Goal: Information Seeking & Learning: Learn about a topic

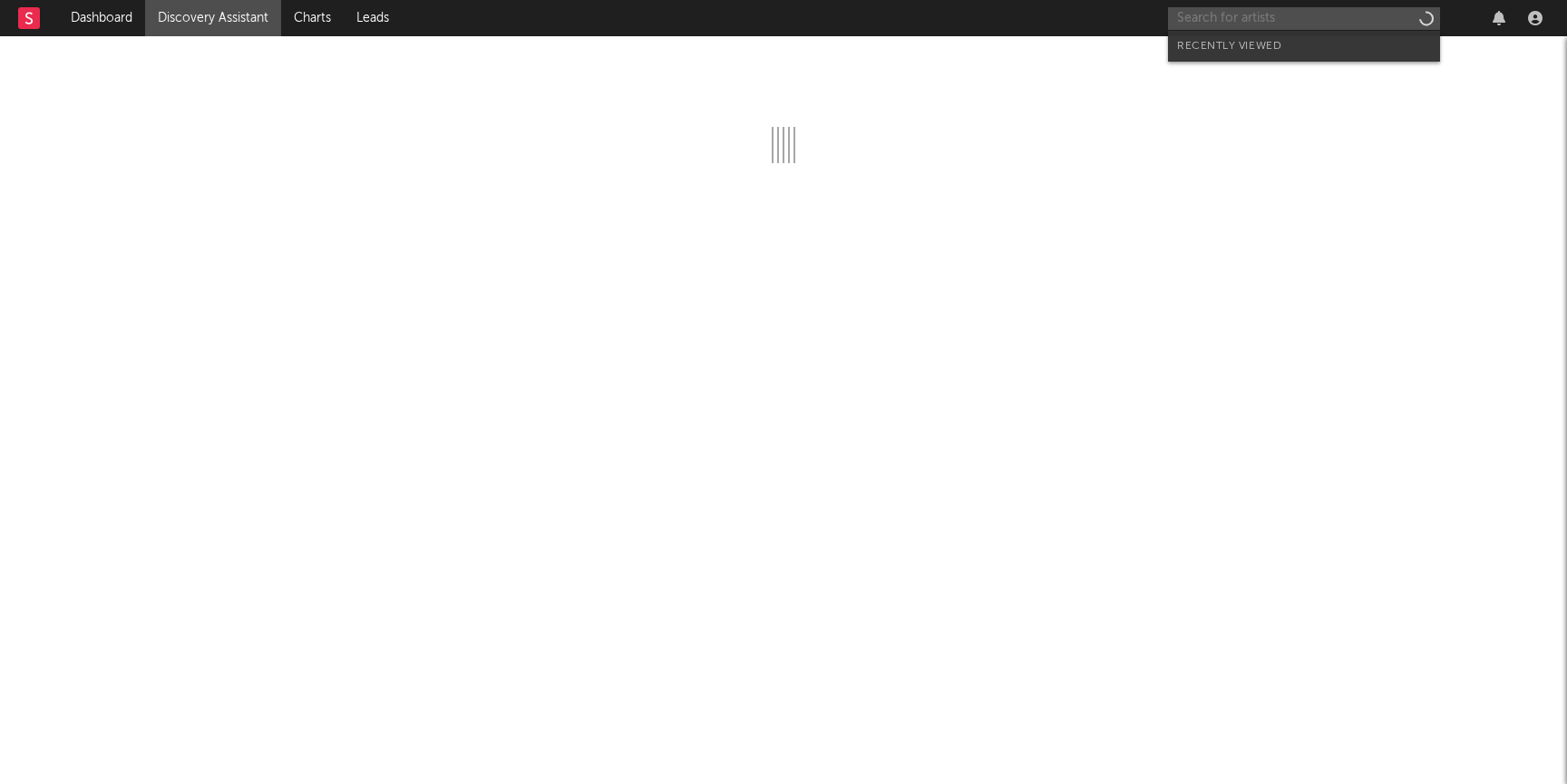
click at [1257, 16] on input "text" at bounding box center [1304, 18] width 273 height 22
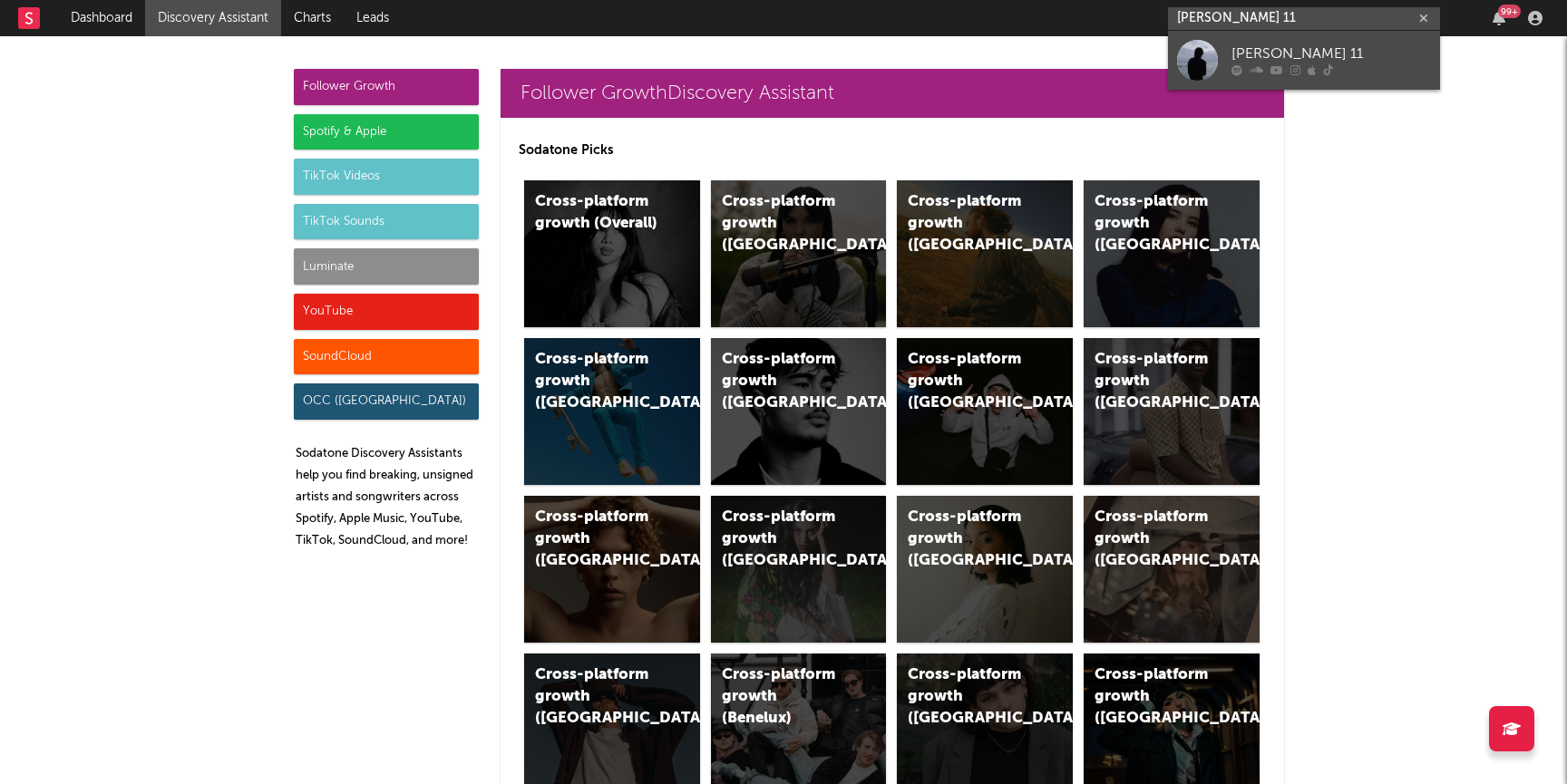
type input "steele 11"
click at [1250, 53] on div "[PERSON_NAME] 11" at bounding box center [1330, 54] width 200 height 21
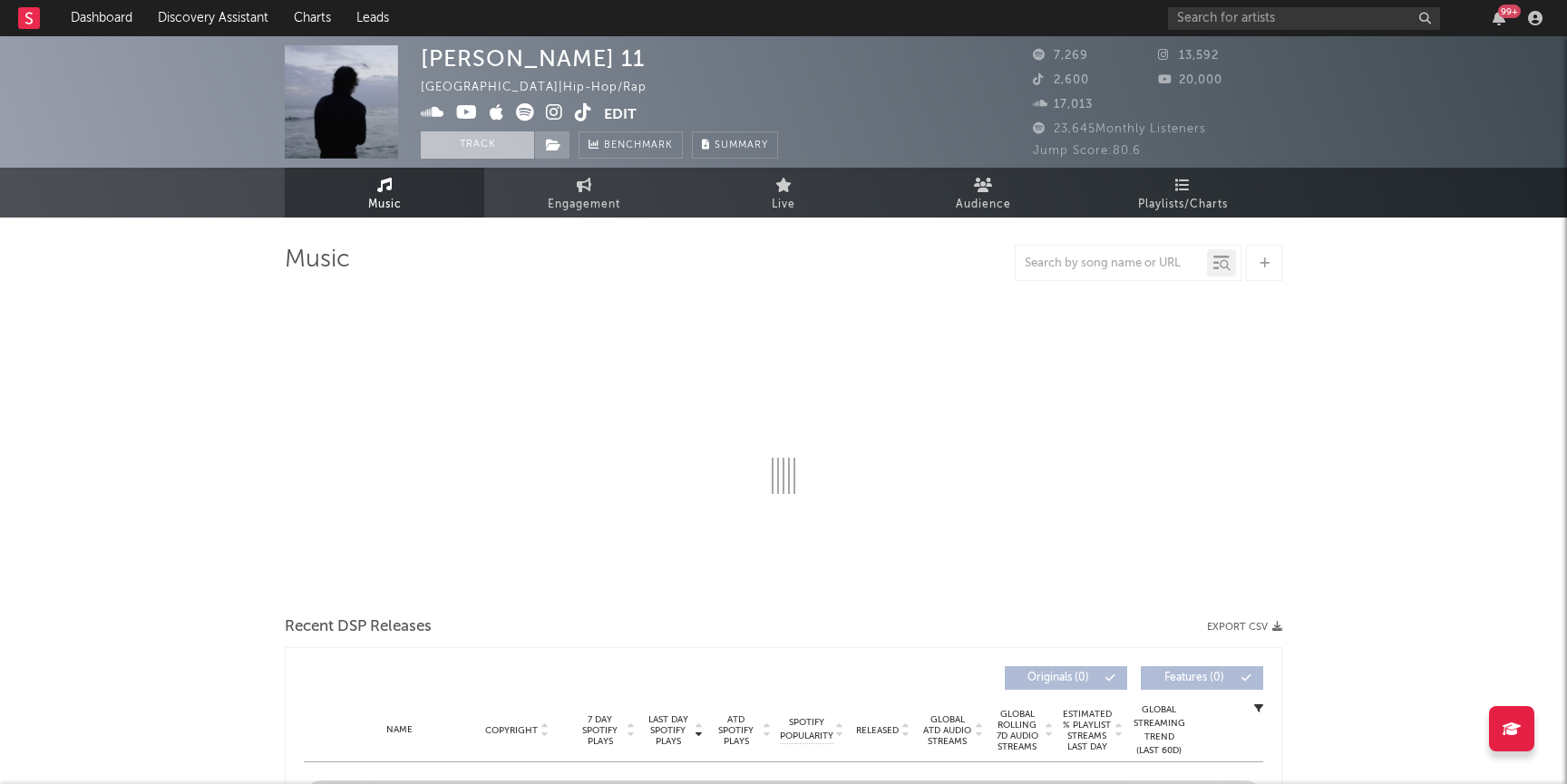
select select "6m"
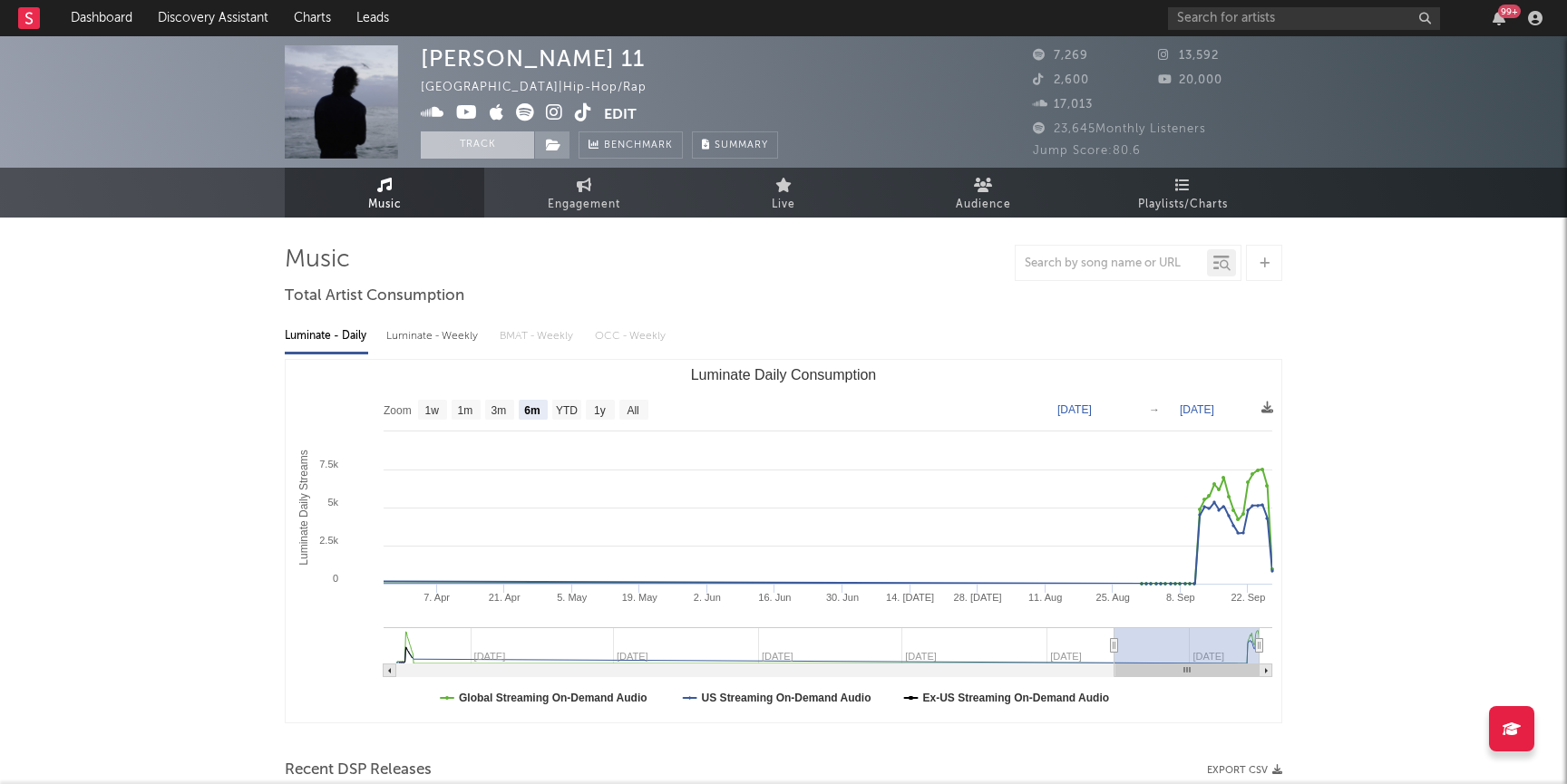
click at [479, 149] on button "Track" at bounding box center [477, 145] width 113 height 27
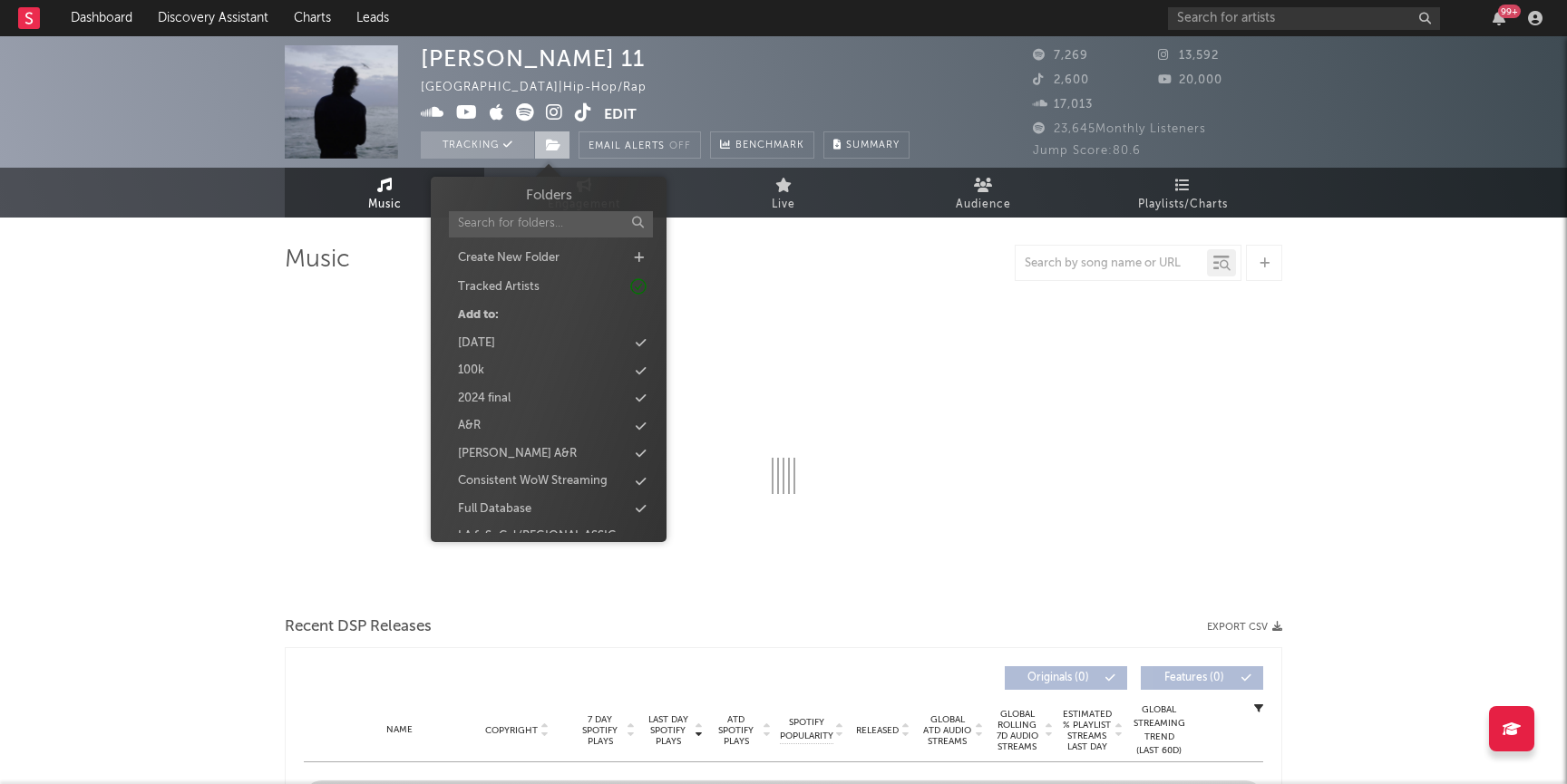
click at [563, 151] on span at bounding box center [552, 145] width 36 height 27
select select "6m"
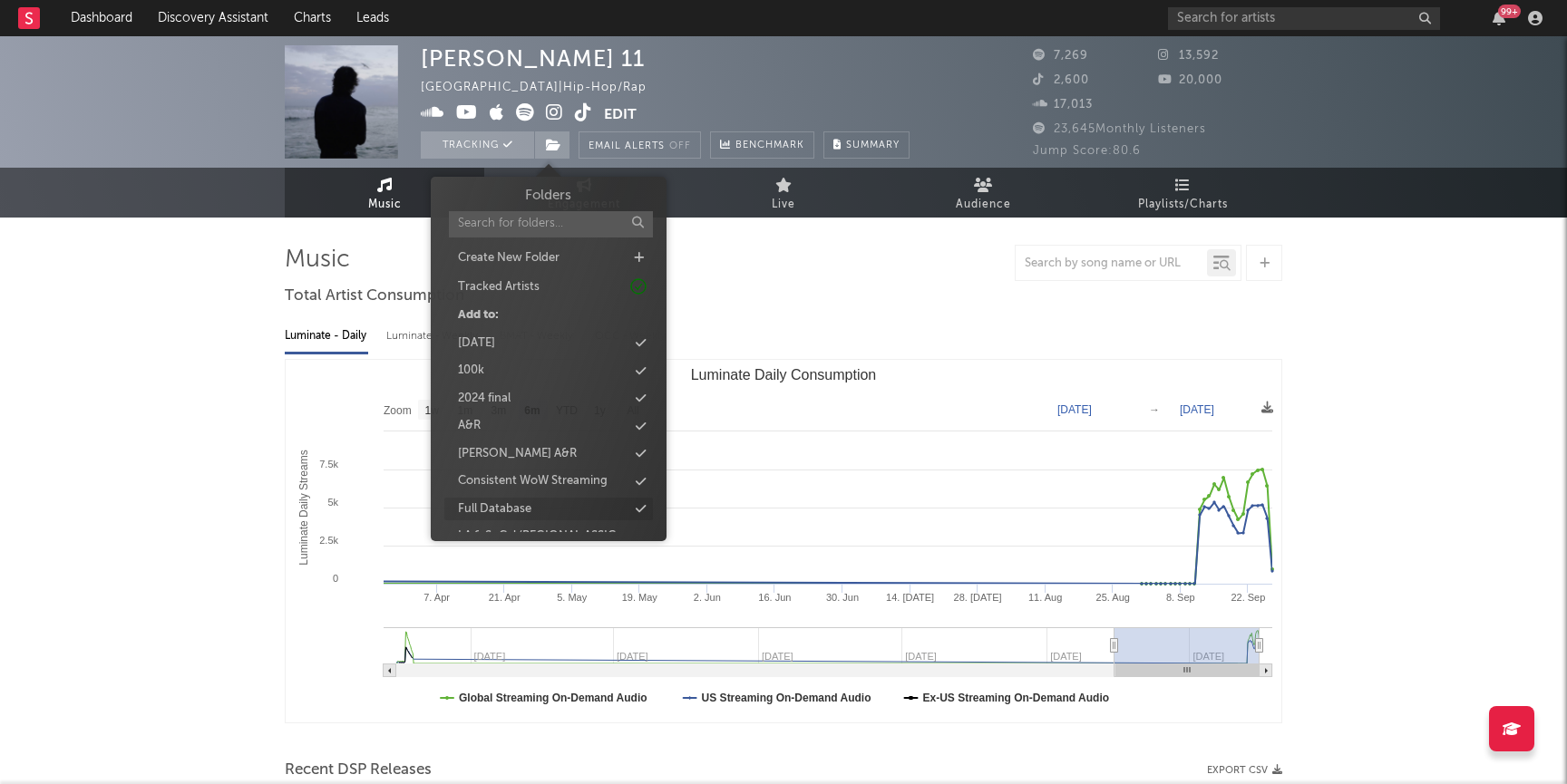
click at [537, 513] on div "Full Database" at bounding box center [549, 509] width 208 height 23
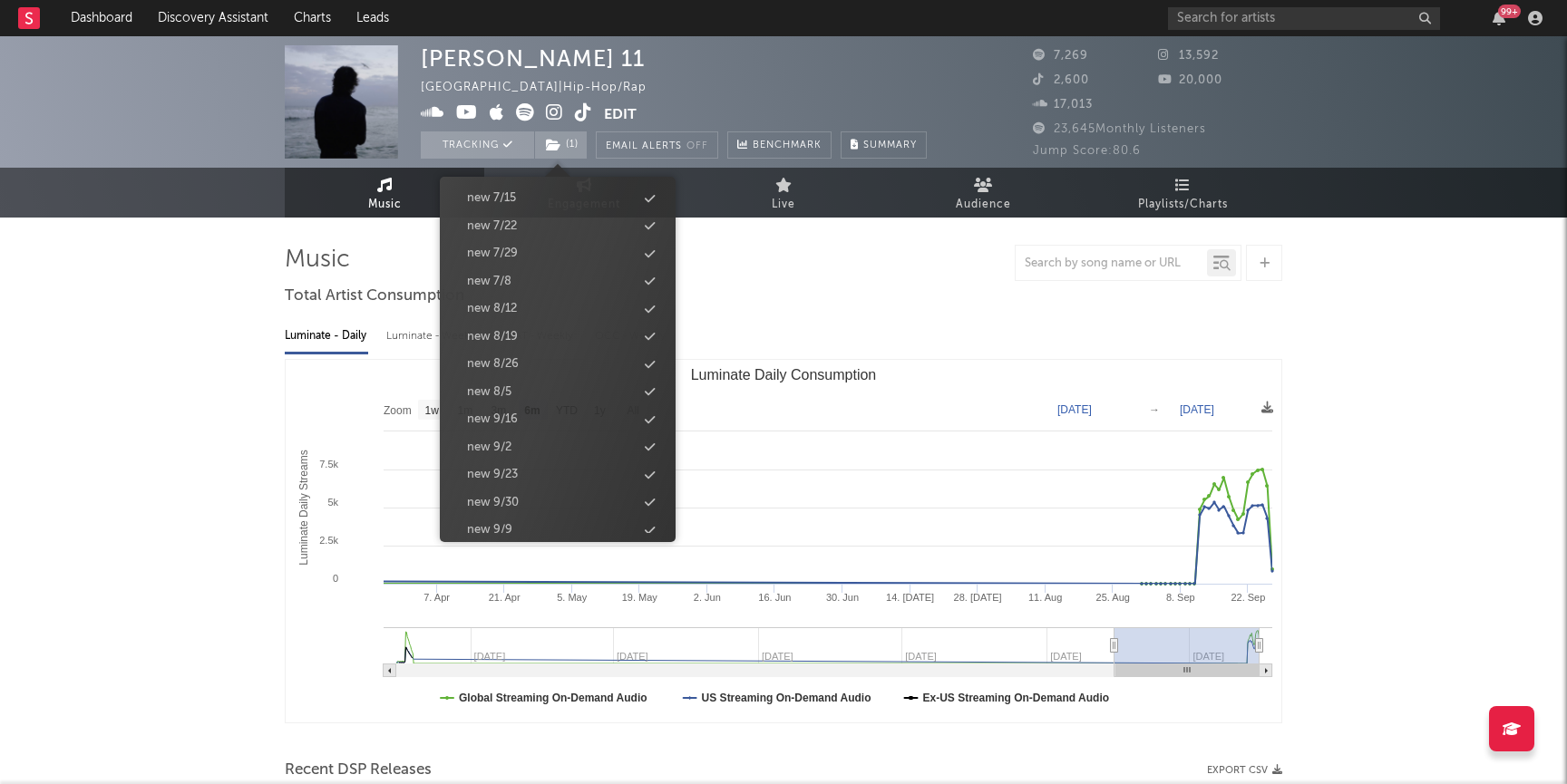
scroll to position [1900, 0]
click at [509, 381] on div "new 9/30" at bounding box center [492, 378] width 52 height 18
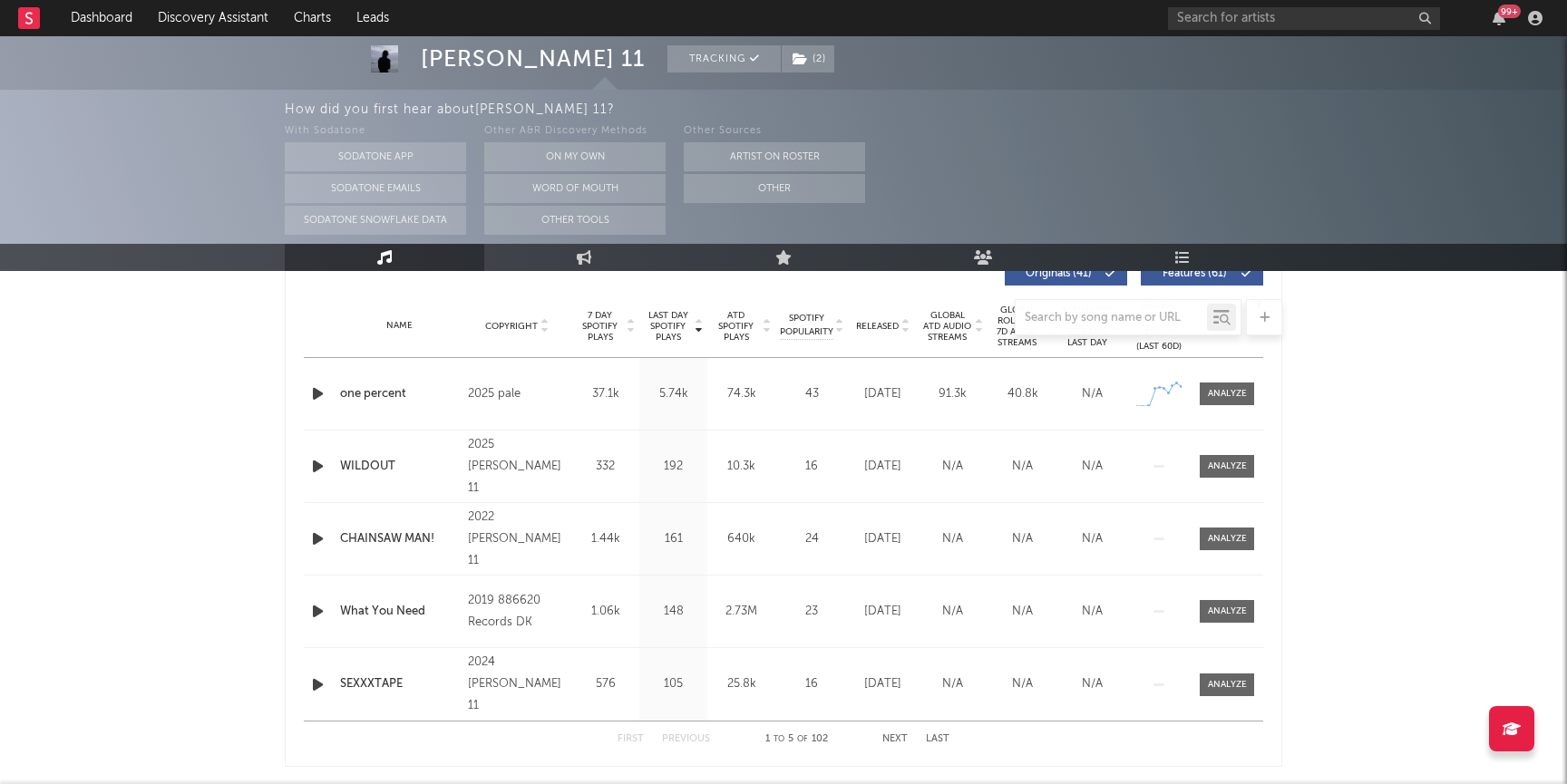
scroll to position [709, 0]
click at [1227, 391] on div at bounding box center [1227, 396] width 39 height 14
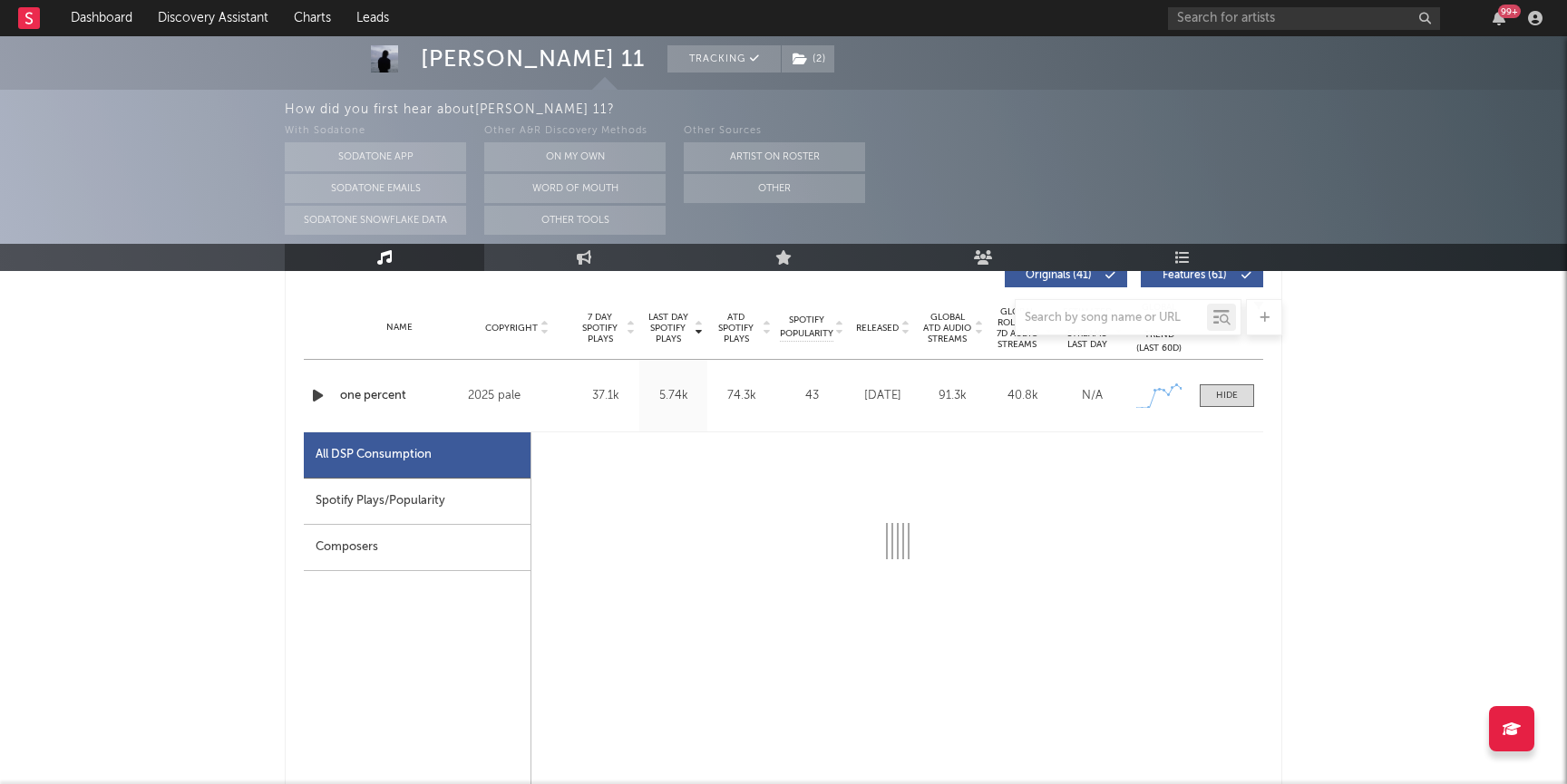
select select "1w"
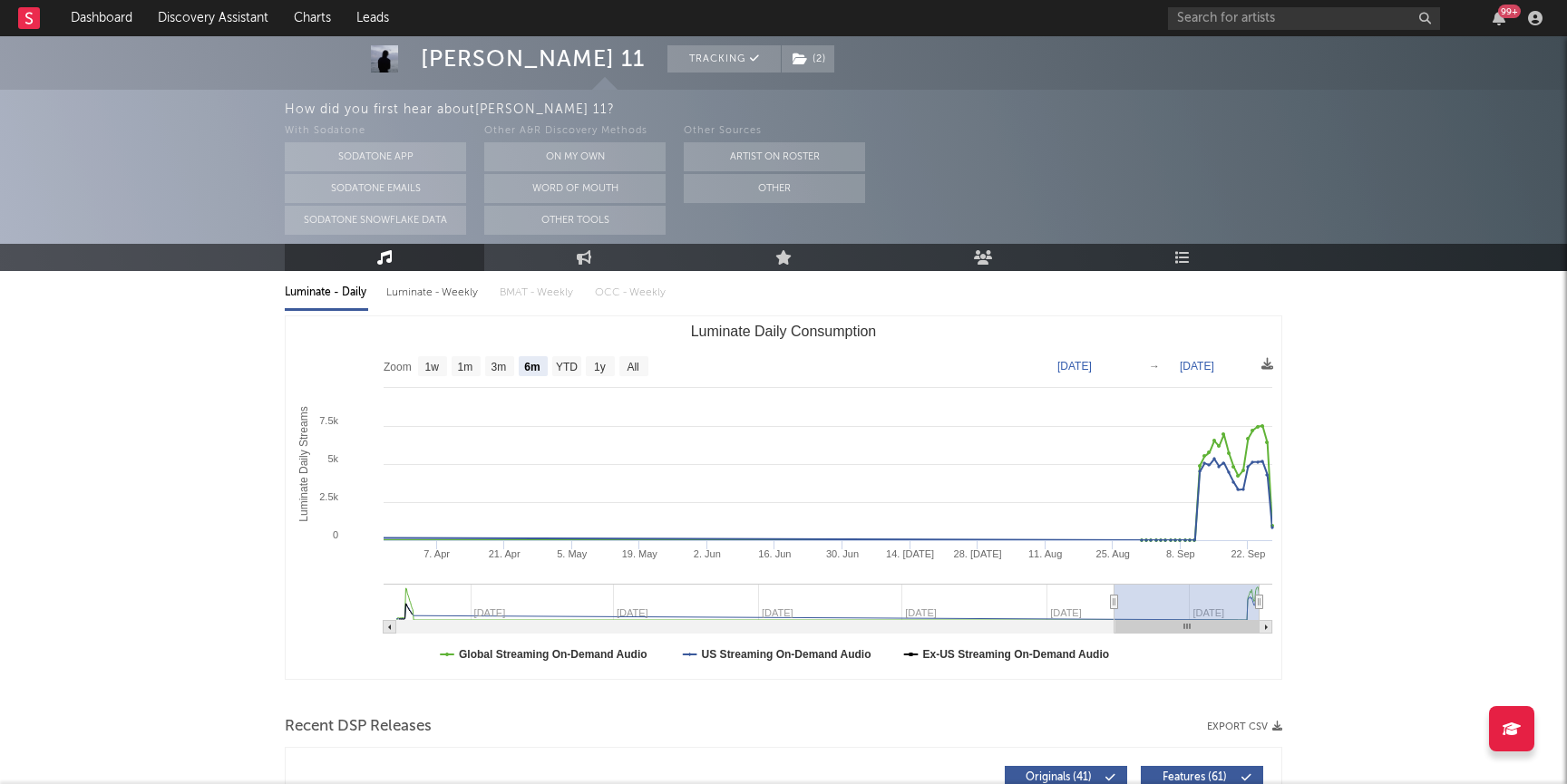
scroll to position [0, 0]
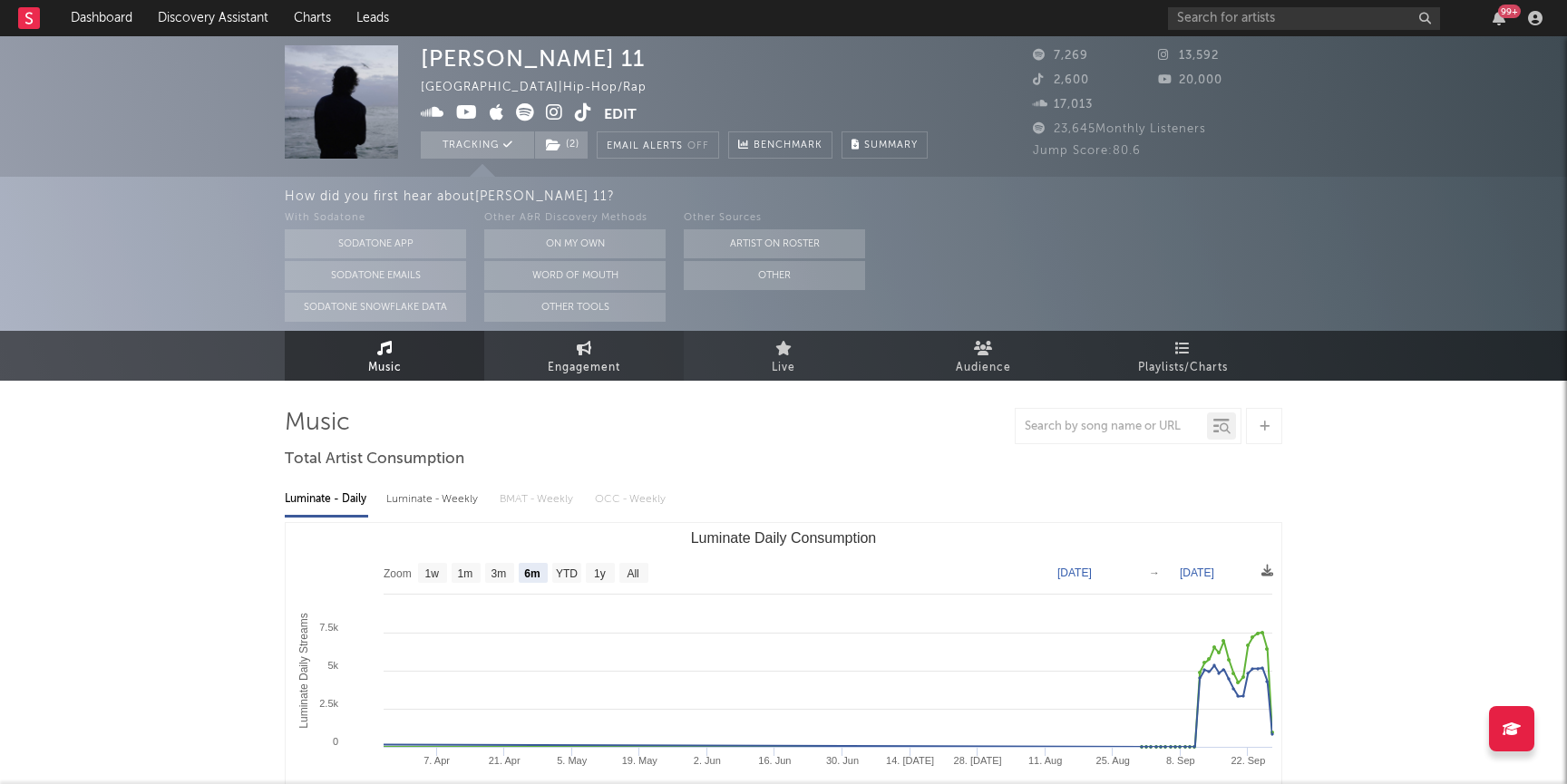
click at [566, 379] on link "Engagement" at bounding box center [584, 355] width 200 height 50
select select "1w"
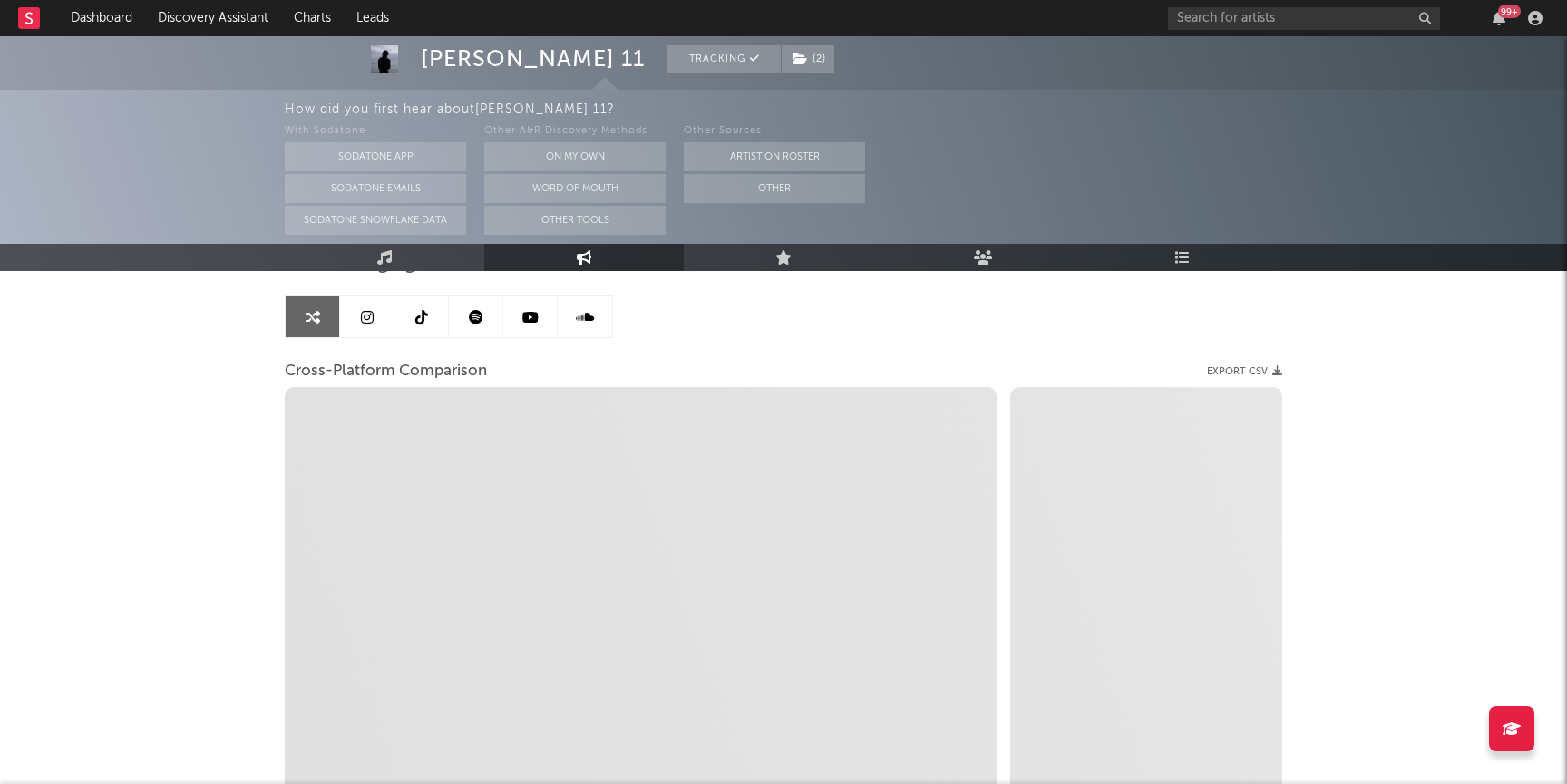
scroll to position [162, 0]
select select "1m"
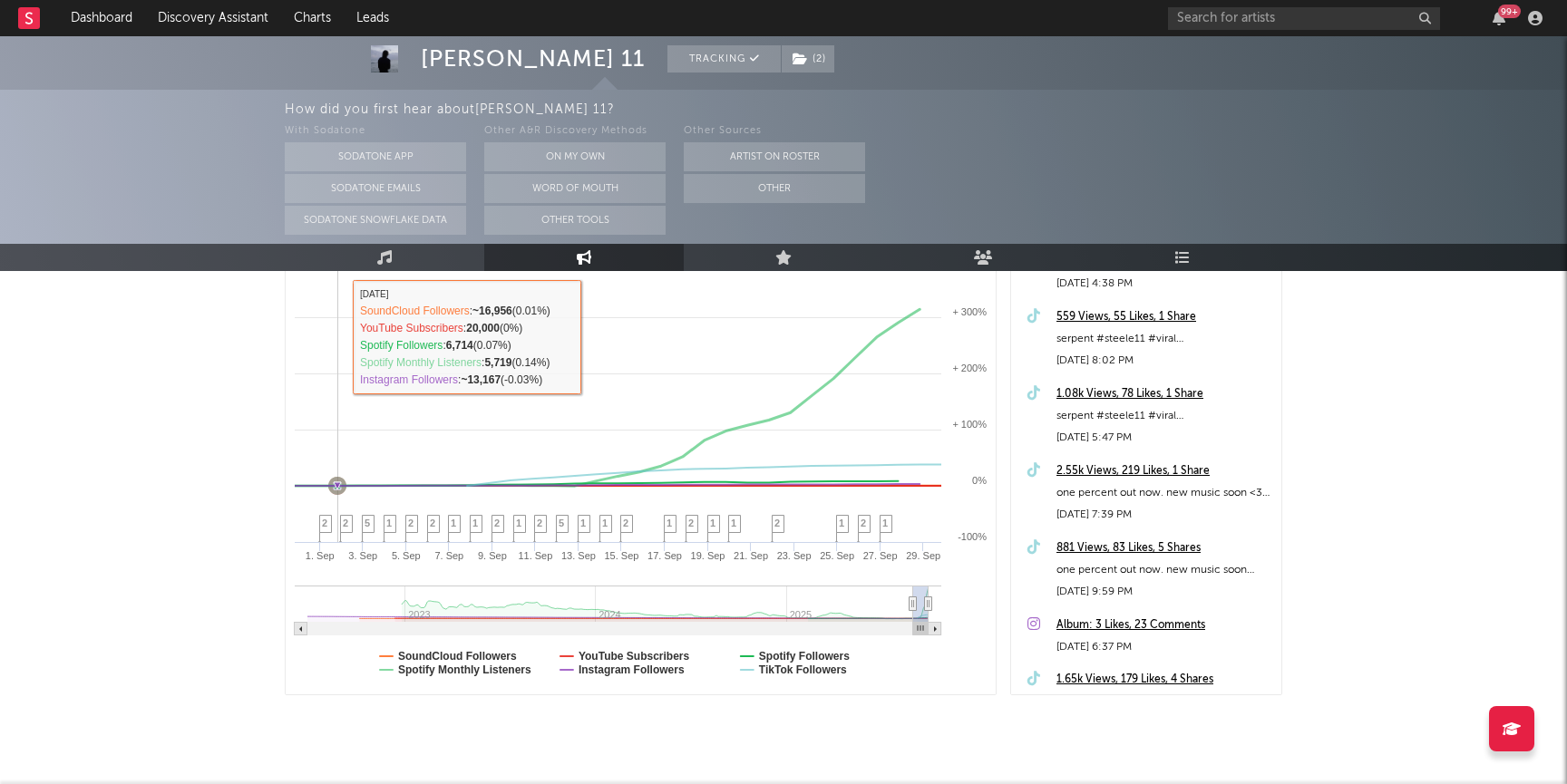
scroll to position [367, 0]
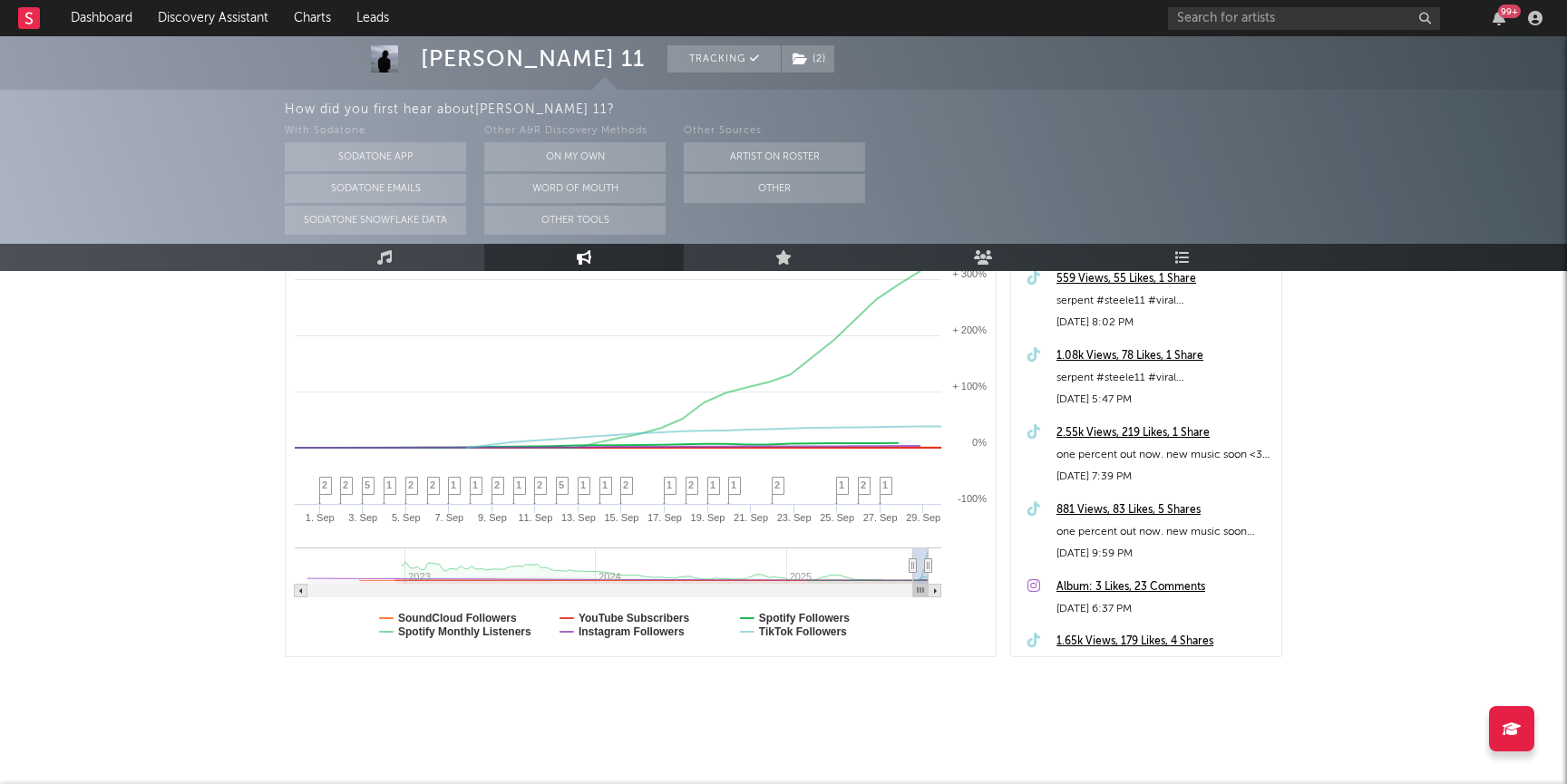
click at [1239, 31] on div "99 +" at bounding box center [1358, 18] width 381 height 36
click at [1223, 23] on input "text" at bounding box center [1304, 18] width 273 height 22
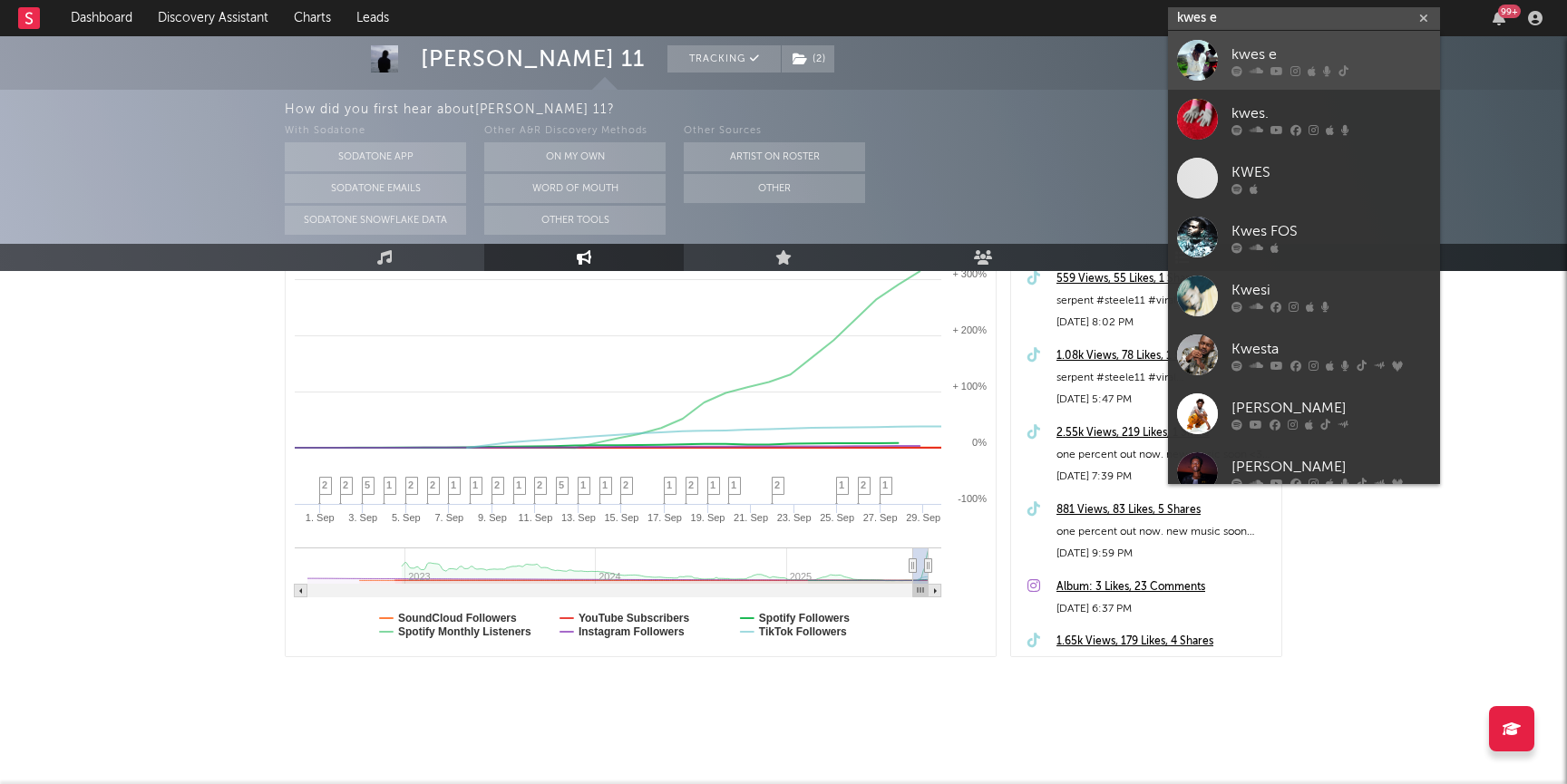
type input "kwes e"
click at [1242, 51] on div "kwes e" at bounding box center [1330, 54] width 200 height 21
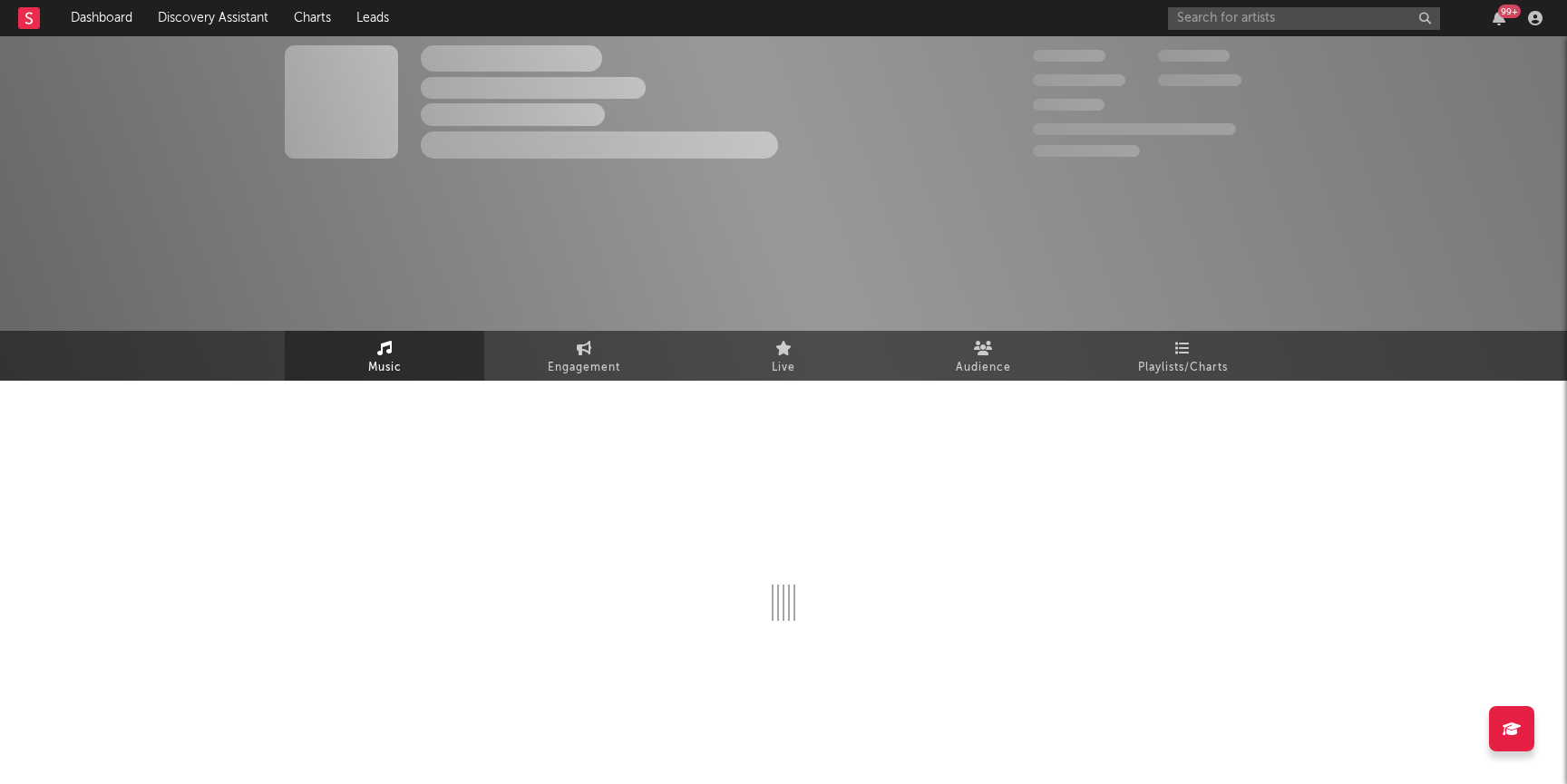
select select "1w"
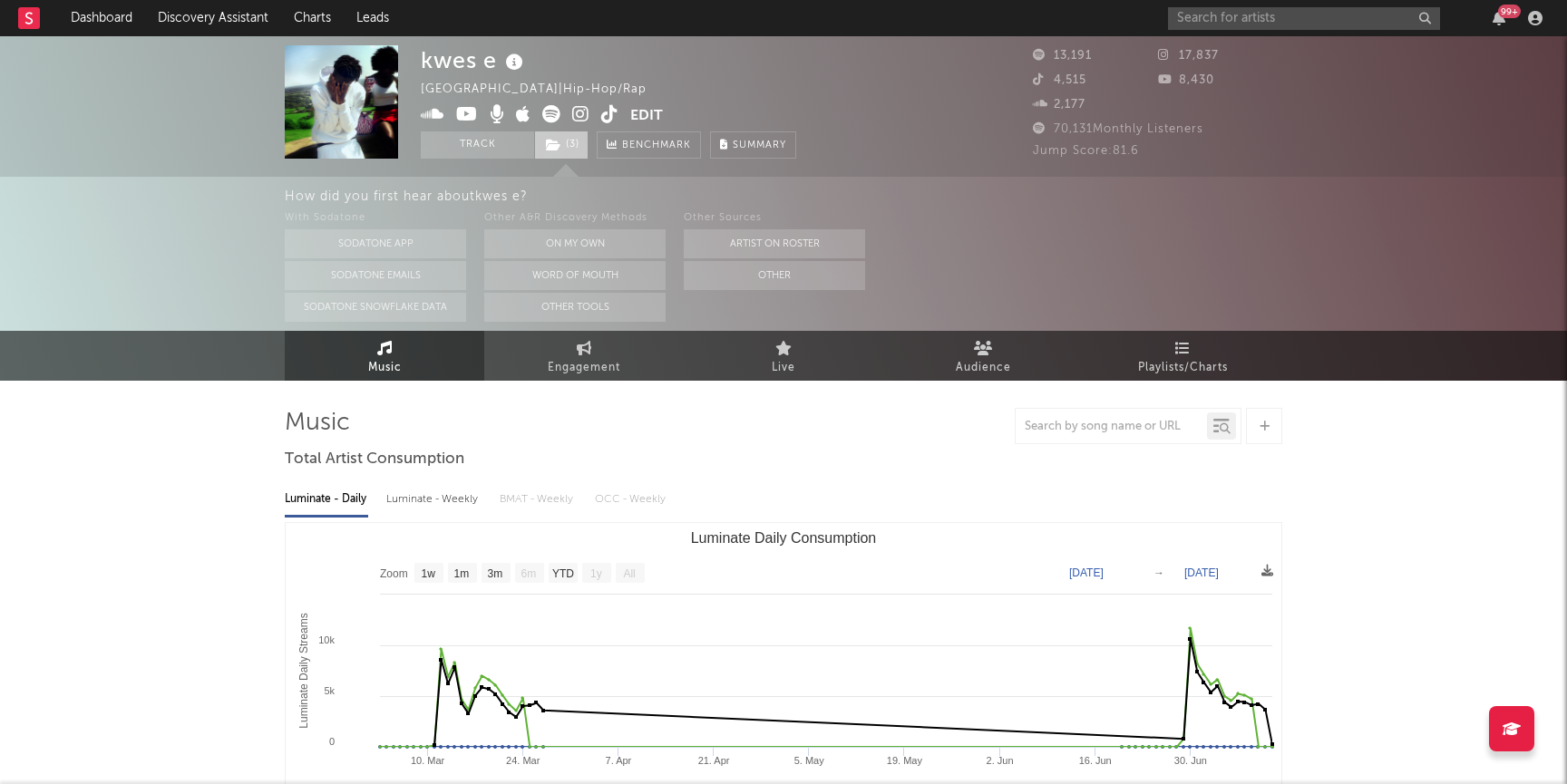
click at [565, 136] on span "( 3 )" at bounding box center [562, 145] width 55 height 27
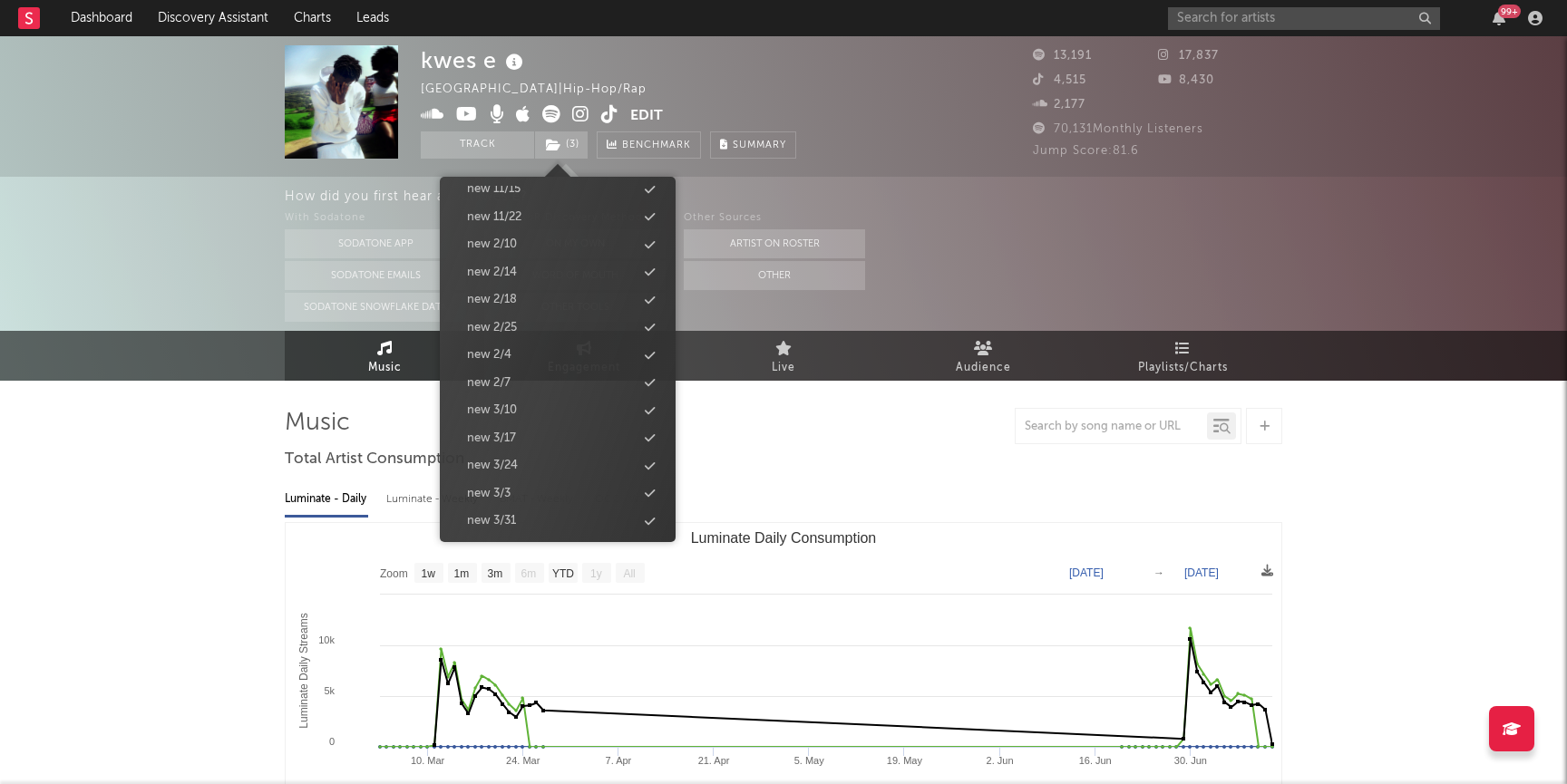
scroll to position [1900, 0]
click at [547, 380] on div "new 9/30" at bounding box center [558, 378] width 208 height 23
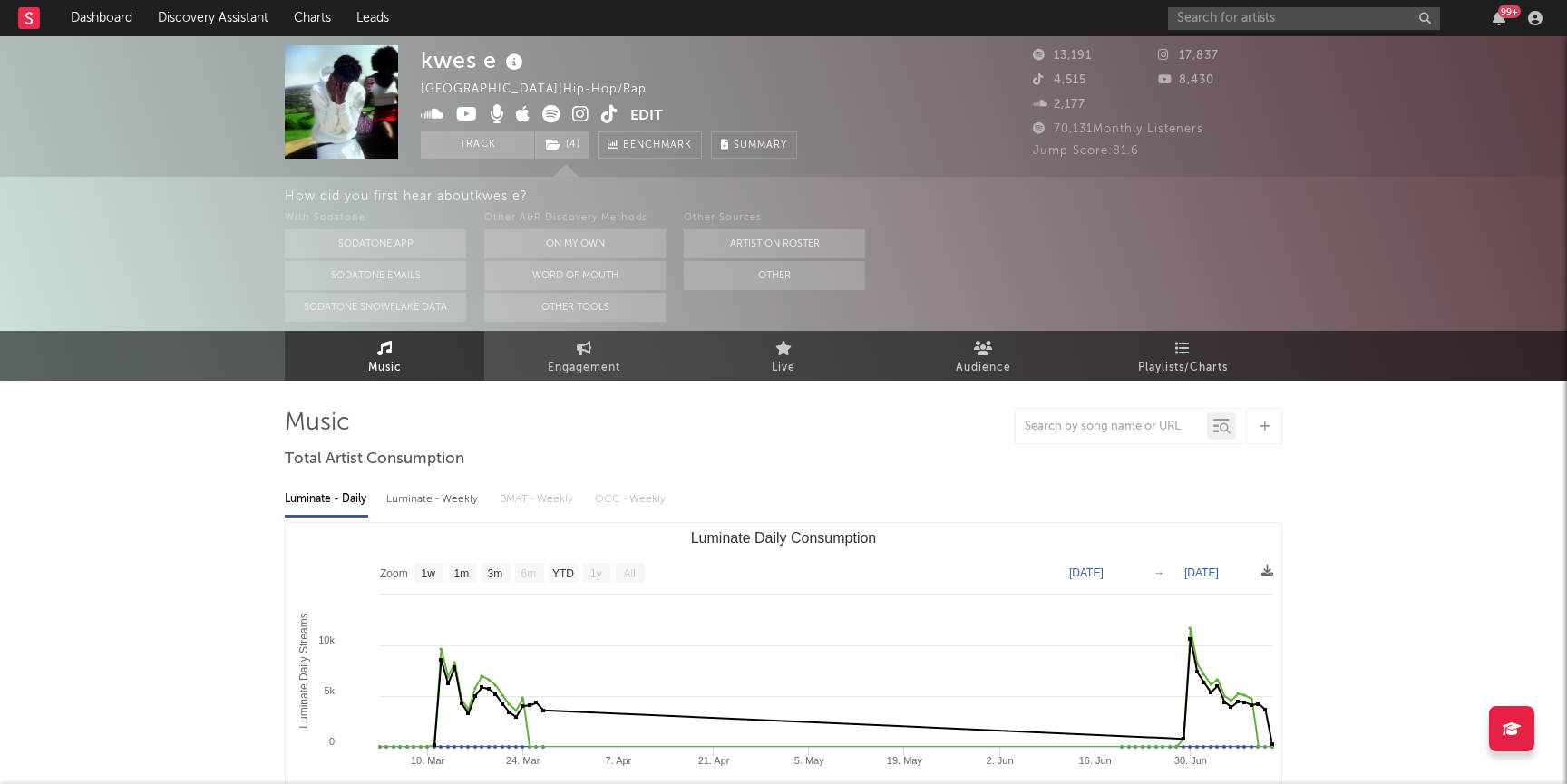
click at [1264, 2] on div "99 +" at bounding box center [1358, 18] width 381 height 36
click at [1258, 23] on input "text" at bounding box center [1304, 18] width 273 height 22
type input "rhtae"
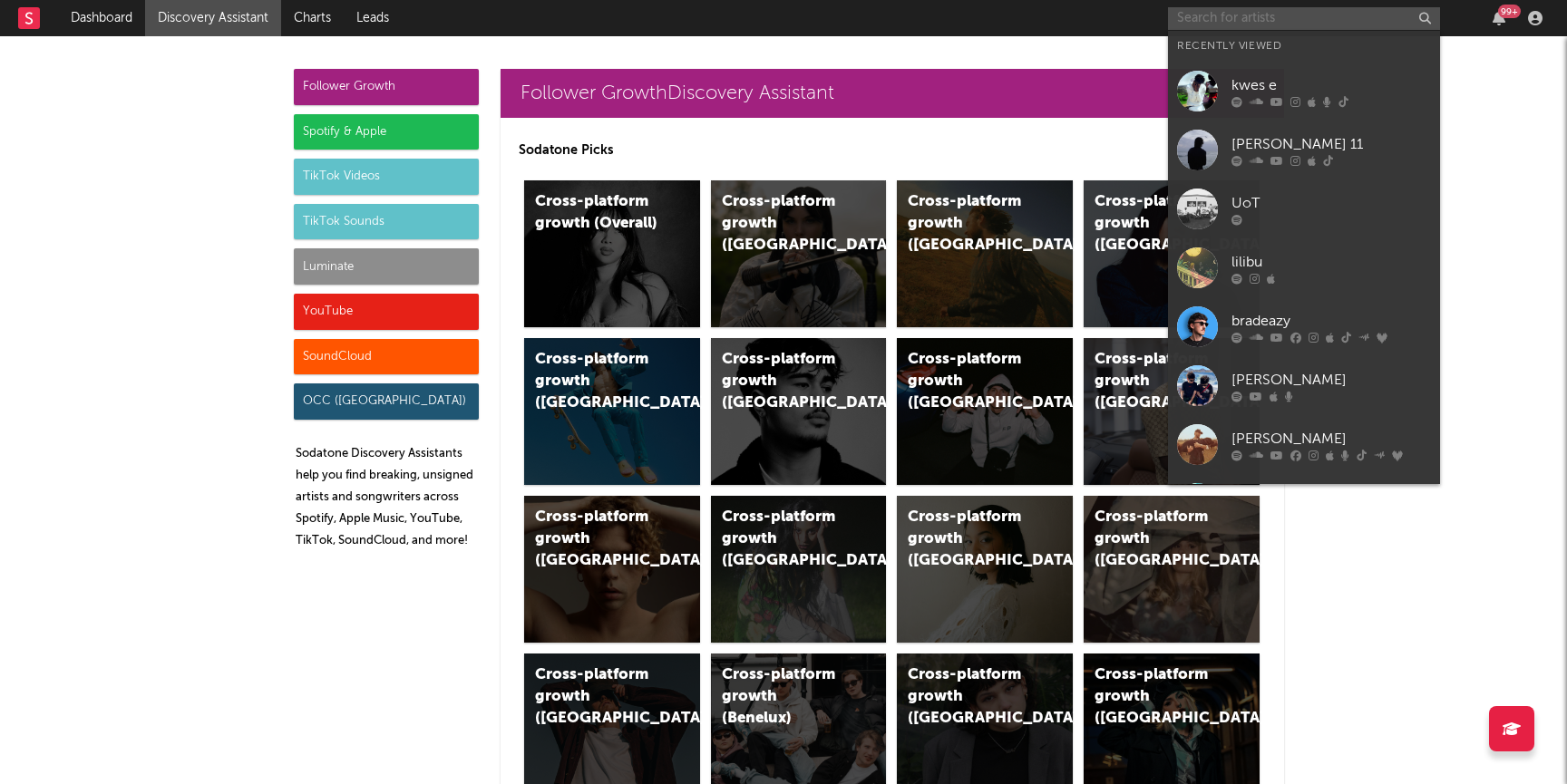
click at [1253, 21] on input "text" at bounding box center [1304, 18] width 273 height 22
paste input "https://www.tiktok.com/@rrhtae/photo/7553081968355855646"
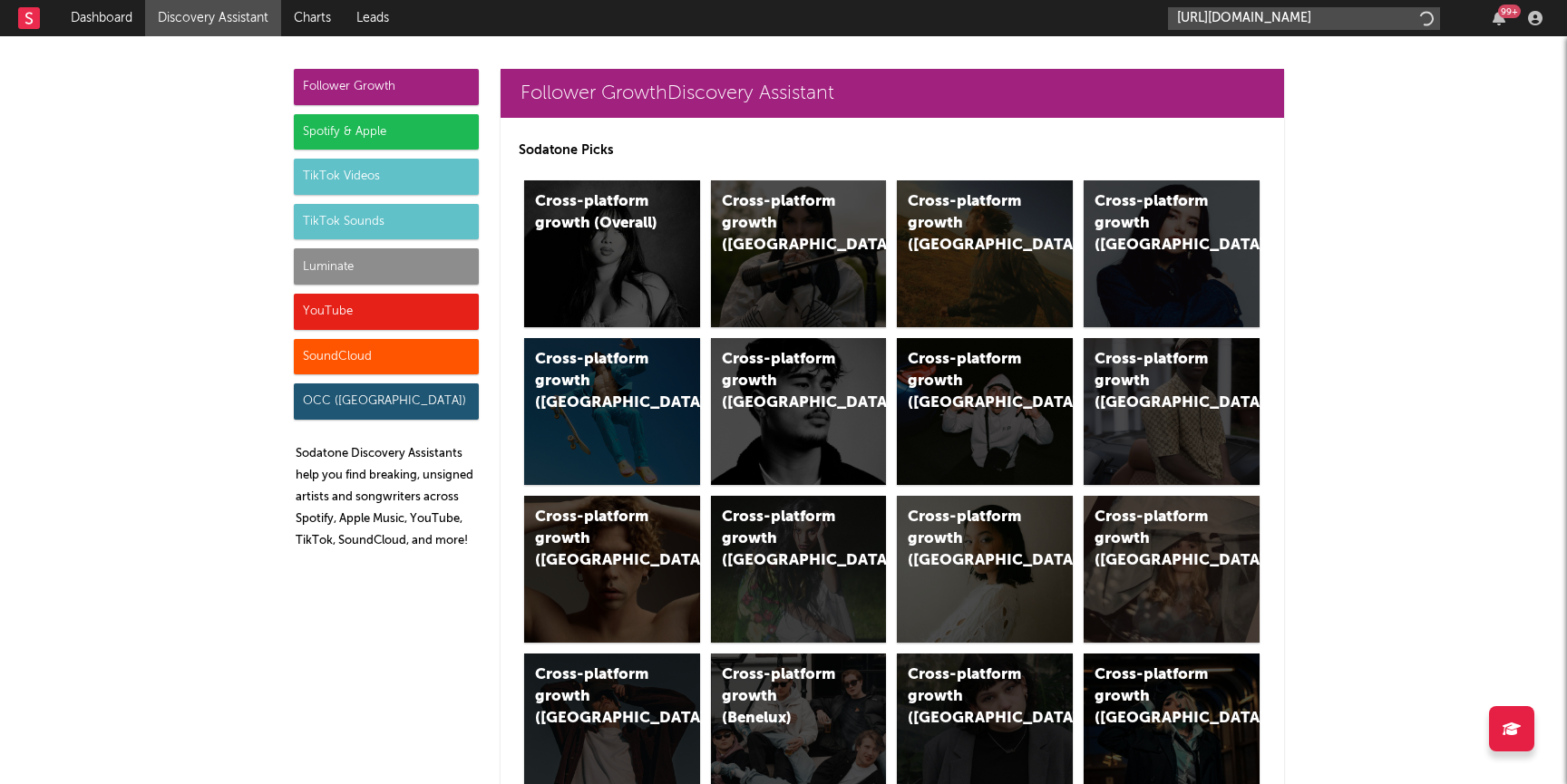
click at [1230, 20] on input "https://www.tiktok.com/@rrhtae/photo/7553081968355855646" at bounding box center [1304, 18] width 273 height 22
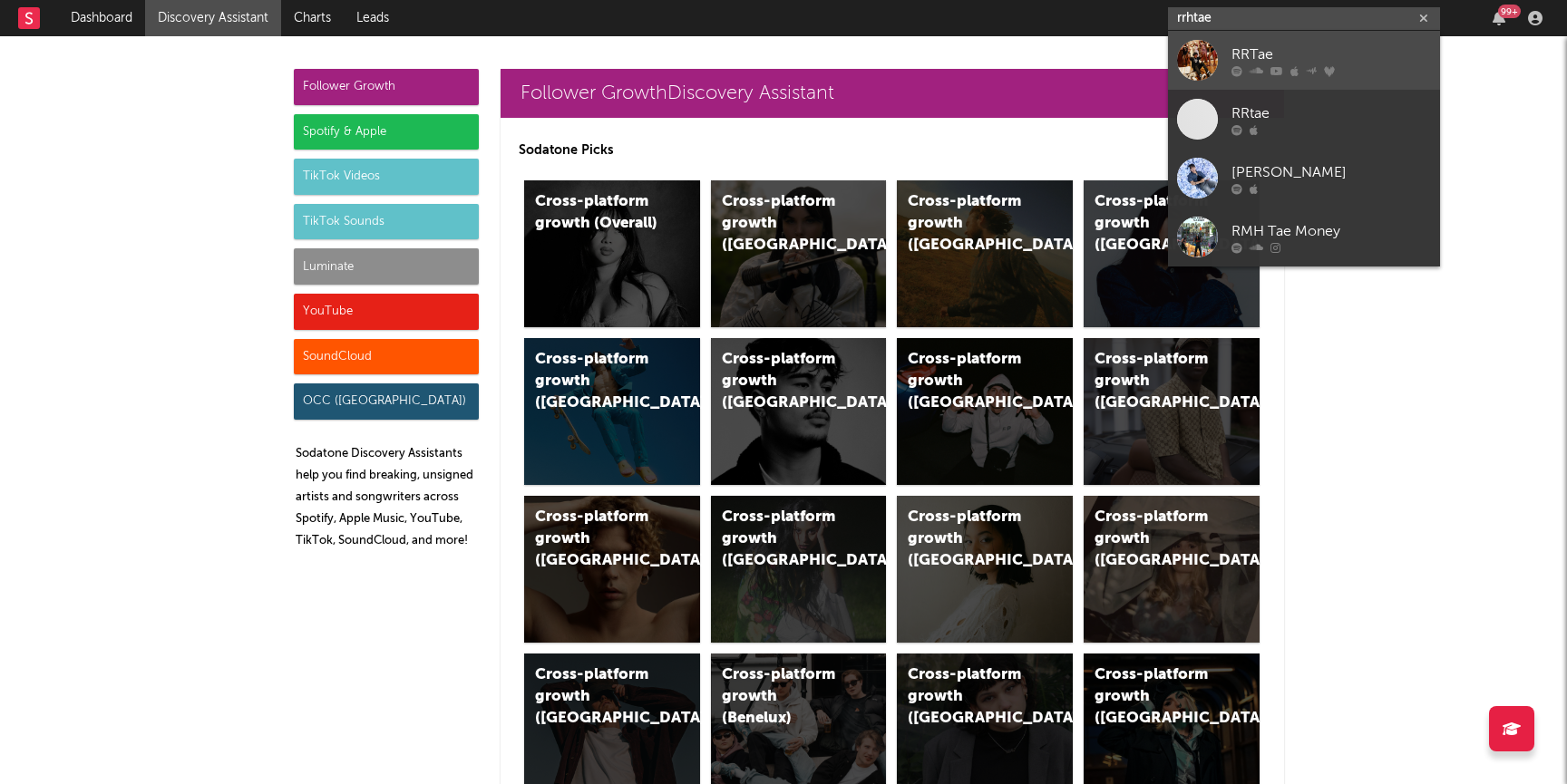
type input "rrhtae"
click at [1352, 55] on div "RRTae" at bounding box center [1330, 54] width 200 height 21
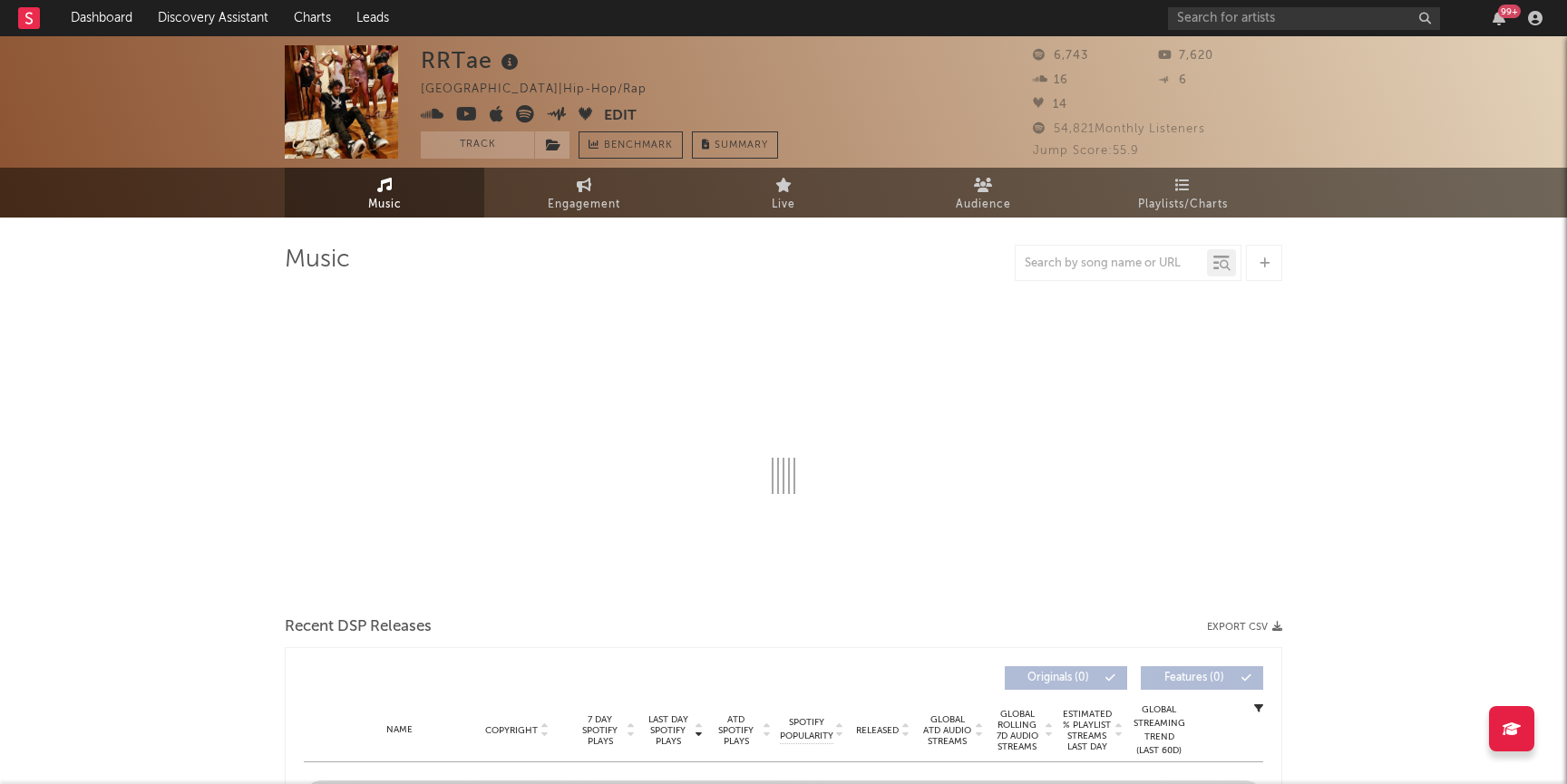
select select "6m"
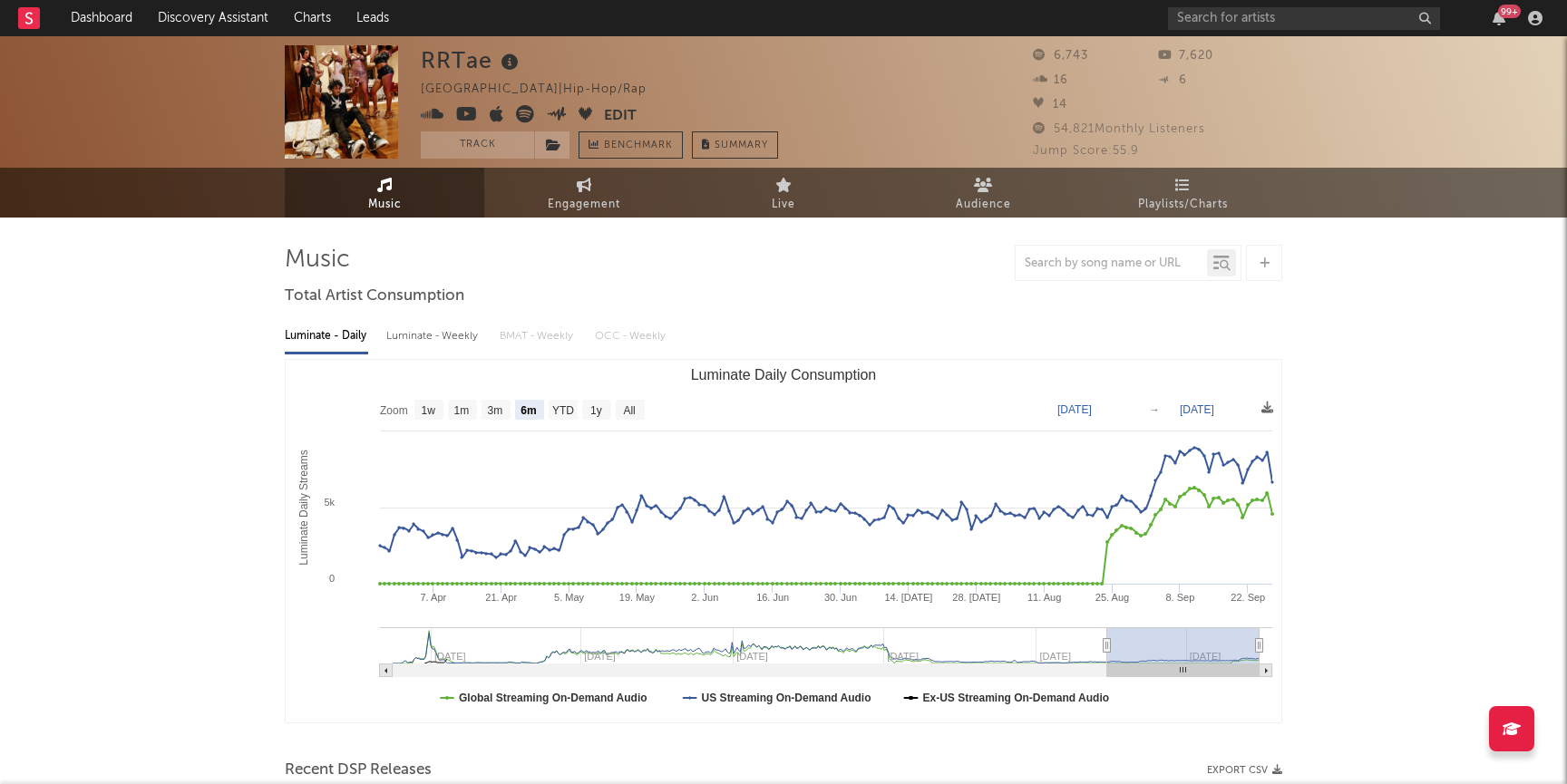
click at [1299, 5] on div "99 +" at bounding box center [1358, 18] width 381 height 36
click at [1294, 15] on input "text" at bounding box center [1304, 18] width 273 height 22
paste input "https://www.tiktok.com/@rrhtae"
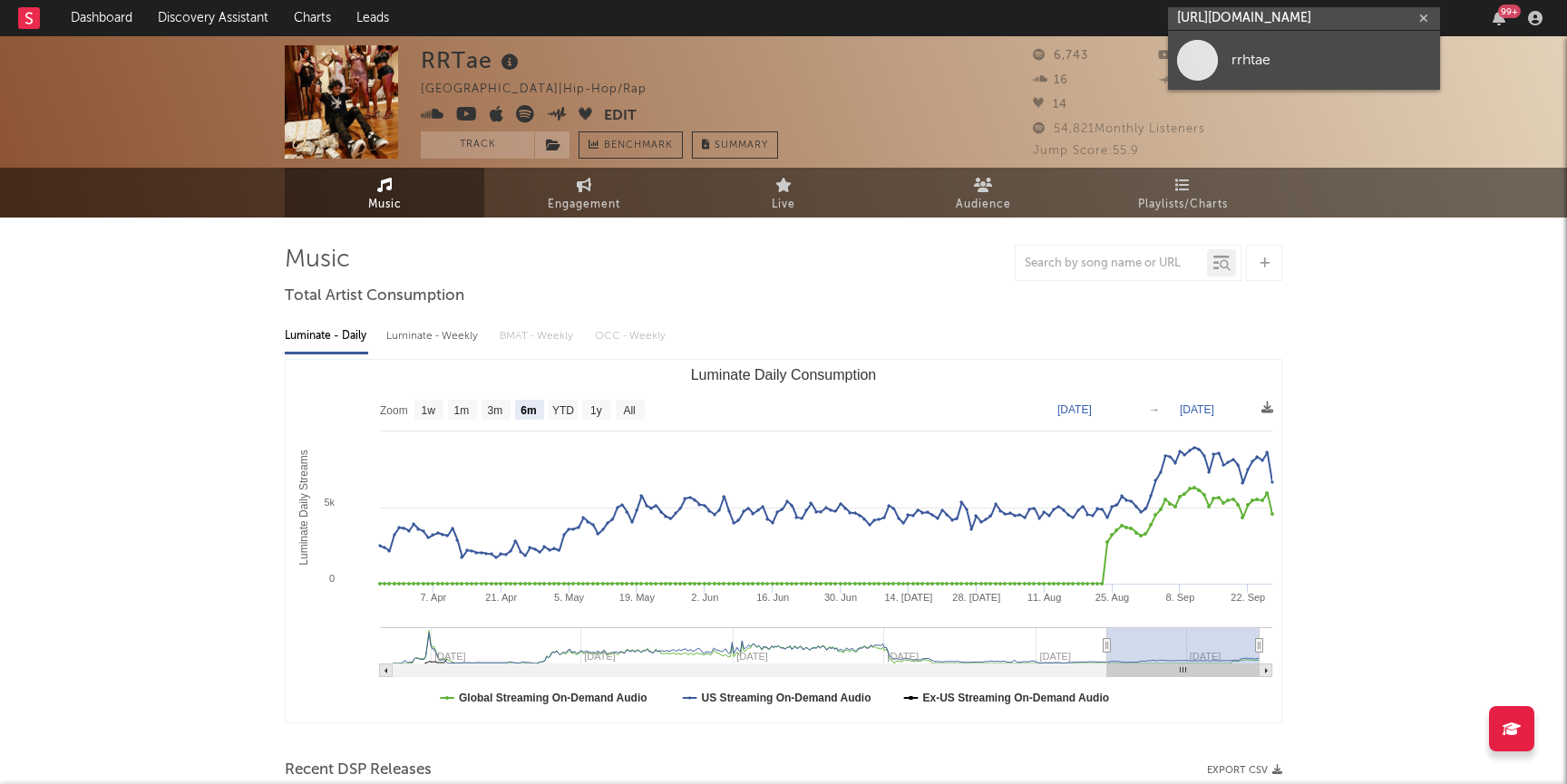
type input "https://www.tiktok.com/@rrhtae"
click at [1272, 74] on link "rrhtae" at bounding box center [1304, 60] width 273 height 59
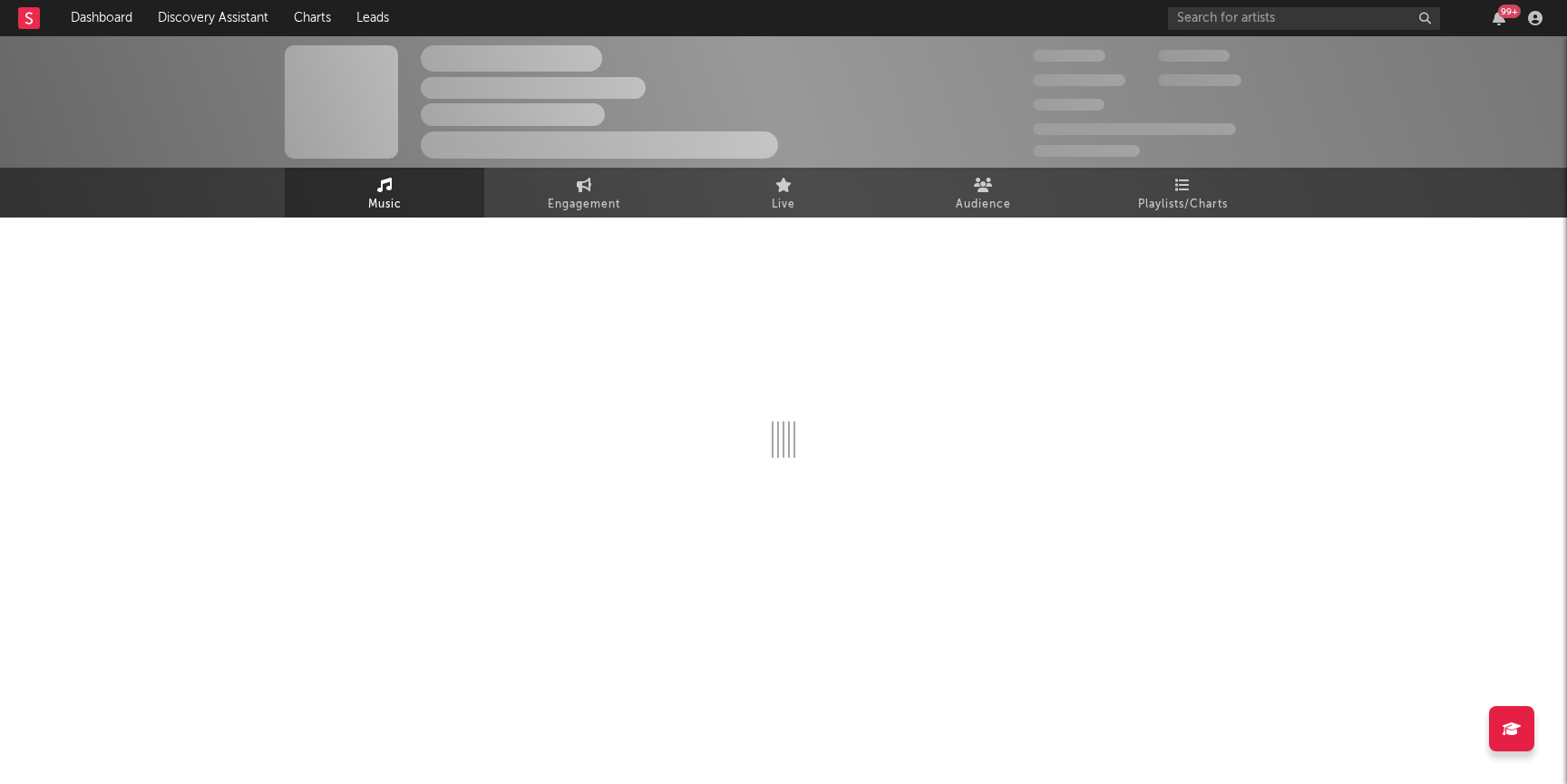
select select "1w"
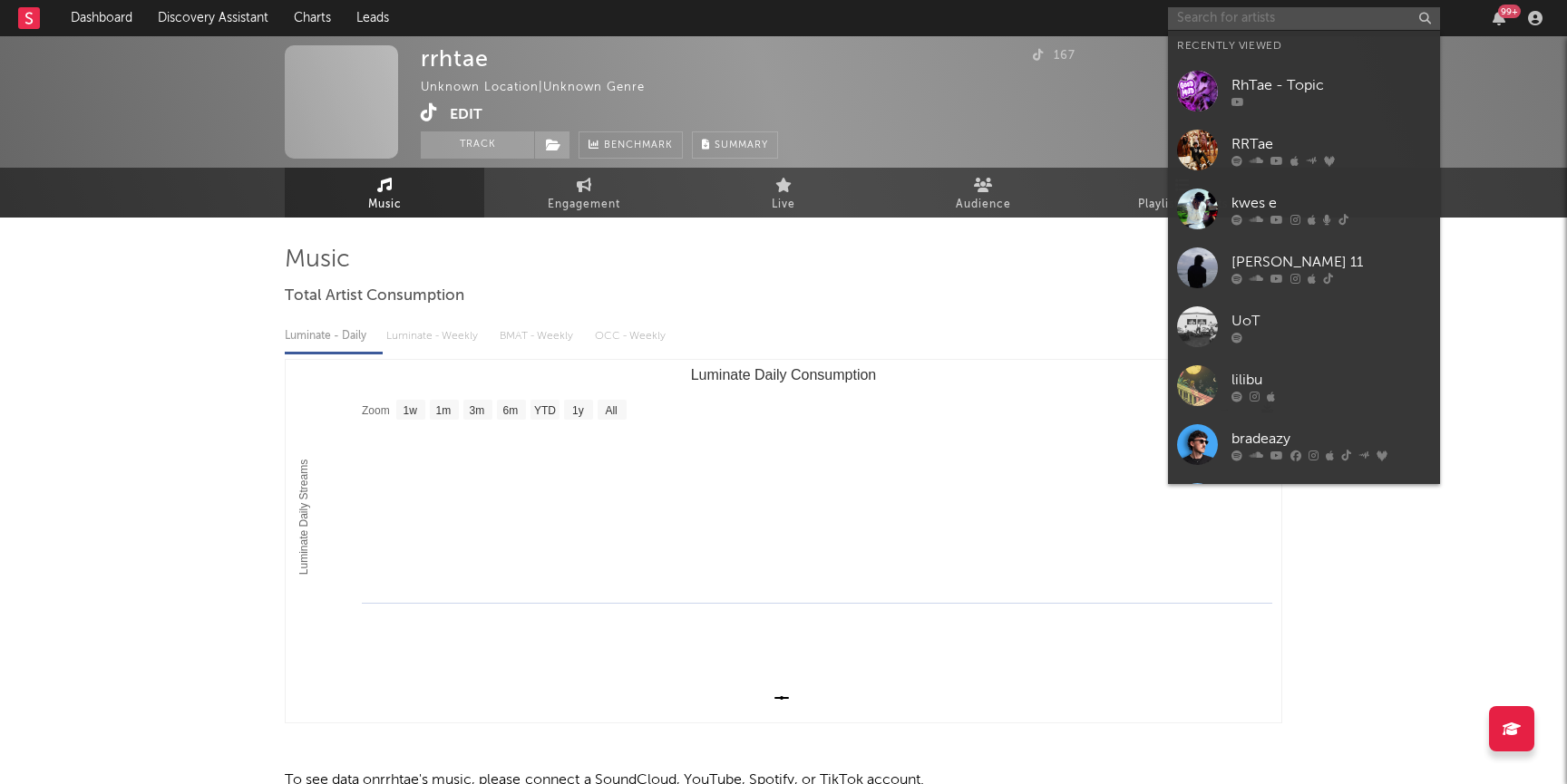
click at [1238, 26] on input "text" at bounding box center [1304, 18] width 273 height 22
paste input "https://www.youtube.com/channel/UCMFlrDHnYjj3MsHYOAhdmAA"
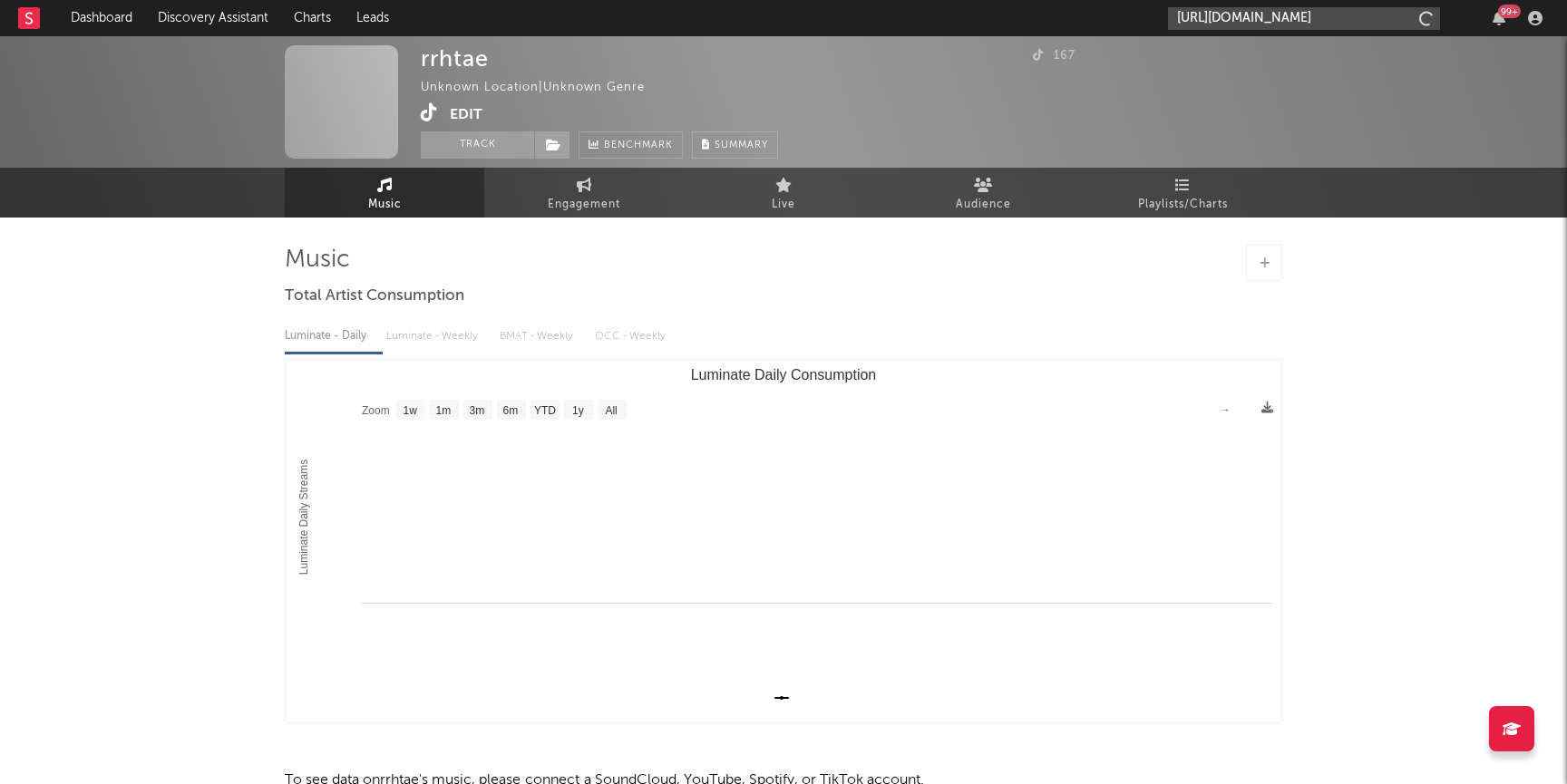
scroll to position [0, 160]
type input "https://www.youtube.com/channel/UCMFlrDHnYjj3MsHYOAhdmAA"
click at [610, 66] on div "rrhtae Unknown Location | Unknown Genre Edit Track Benchmark Summary" at bounding box center [599, 102] width 357 height 113
click at [475, 113] on button "Edit" at bounding box center [466, 114] width 33 height 22
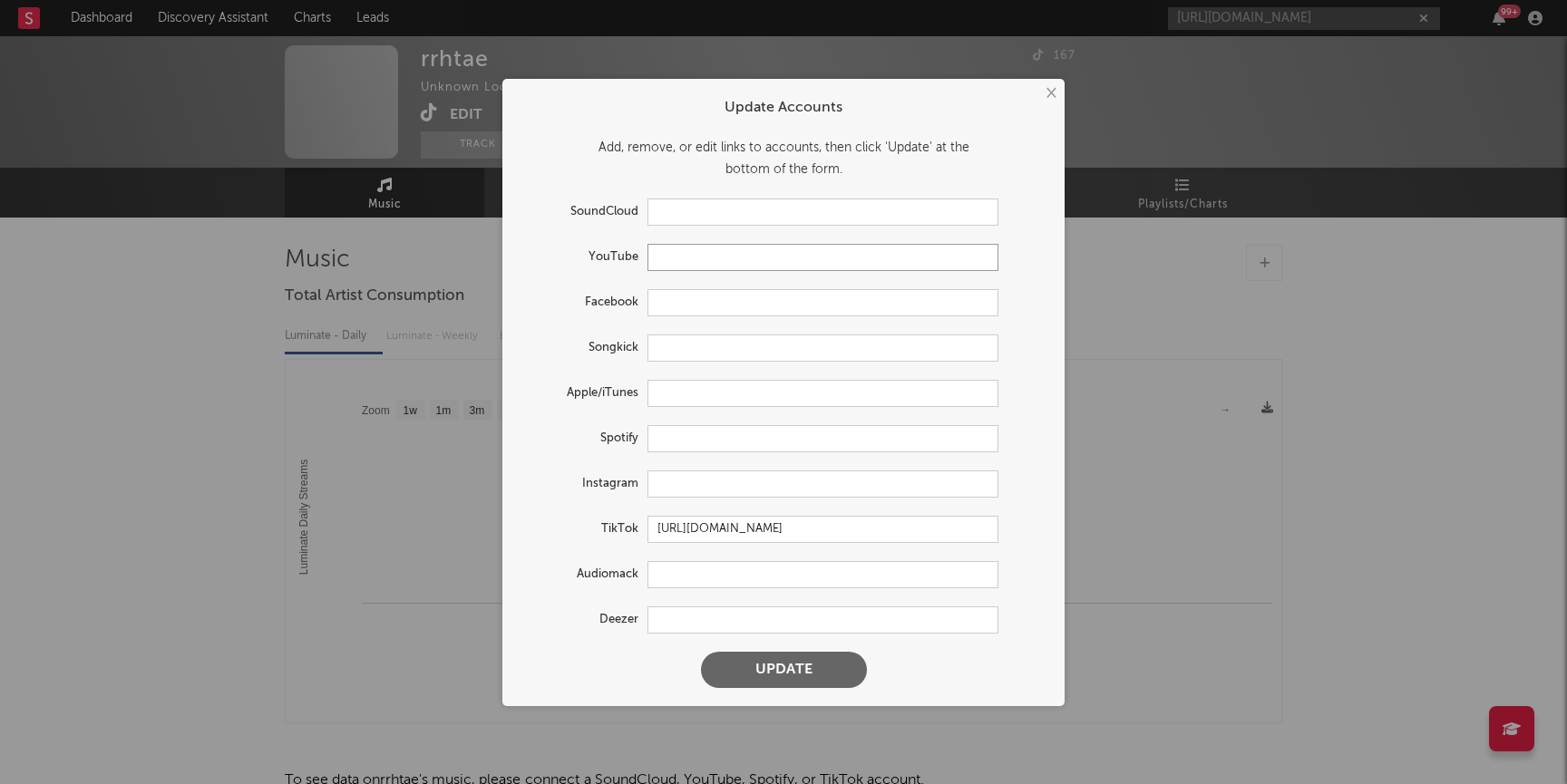
click at [729, 259] on input "text" at bounding box center [822, 258] width 351 height 27
paste input "https://www.youtube.com/channel/UCMFlrDHnYjj3MsHYOAhdmAA"
type input "https://www.youtube.com/channel/UCMFlrDHnYjj3MsHYOAhdmAA"
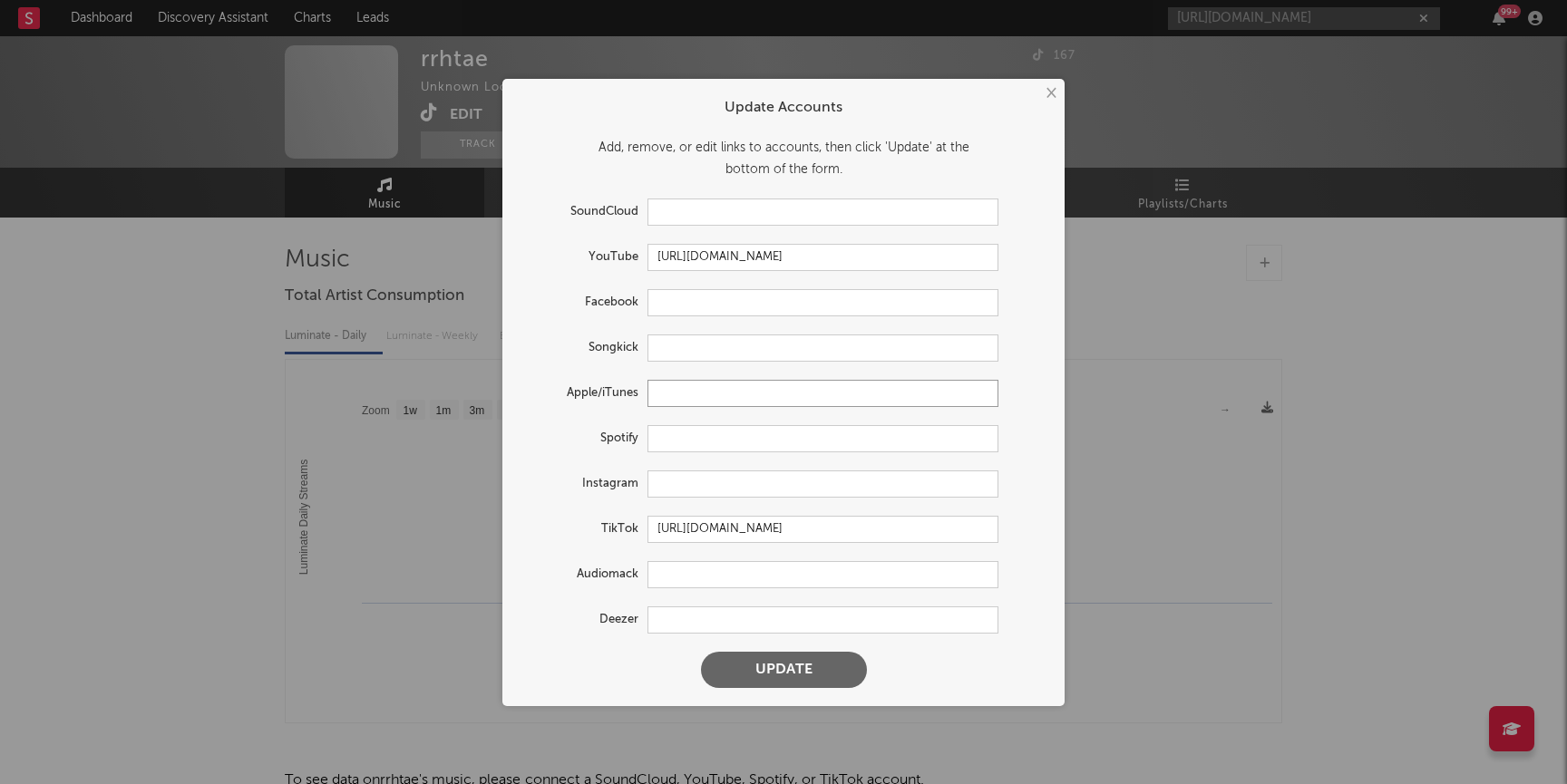
click at [697, 393] on input "text" at bounding box center [822, 393] width 351 height 27
paste input "https://music.apple.com/us/album/good-mud-single/1840545179"
type input "https://music.apple.com/us/album/good-mud-single/1840545179"
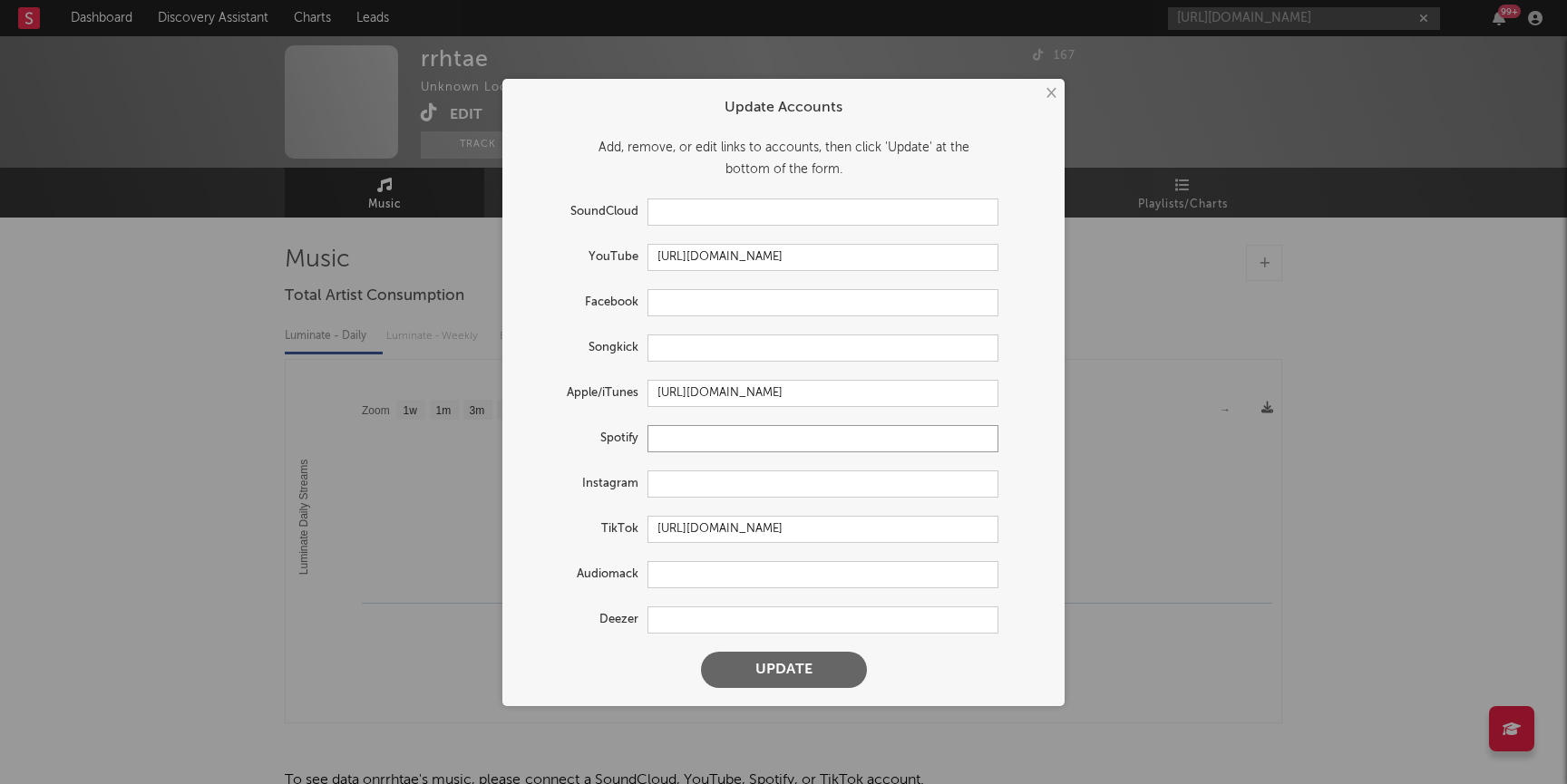
click at [696, 437] on input "text" at bounding box center [822, 439] width 351 height 27
paste input "https://open.spotify.com/track/58NTKOfpu81vGnCFPgNVhs?si=c7b0f09d948d4b46"
type input "https://open.spotify.com/track/58NTKOfpu81vGnCFPgNVhs?si=c7b0f09d948d4b46"
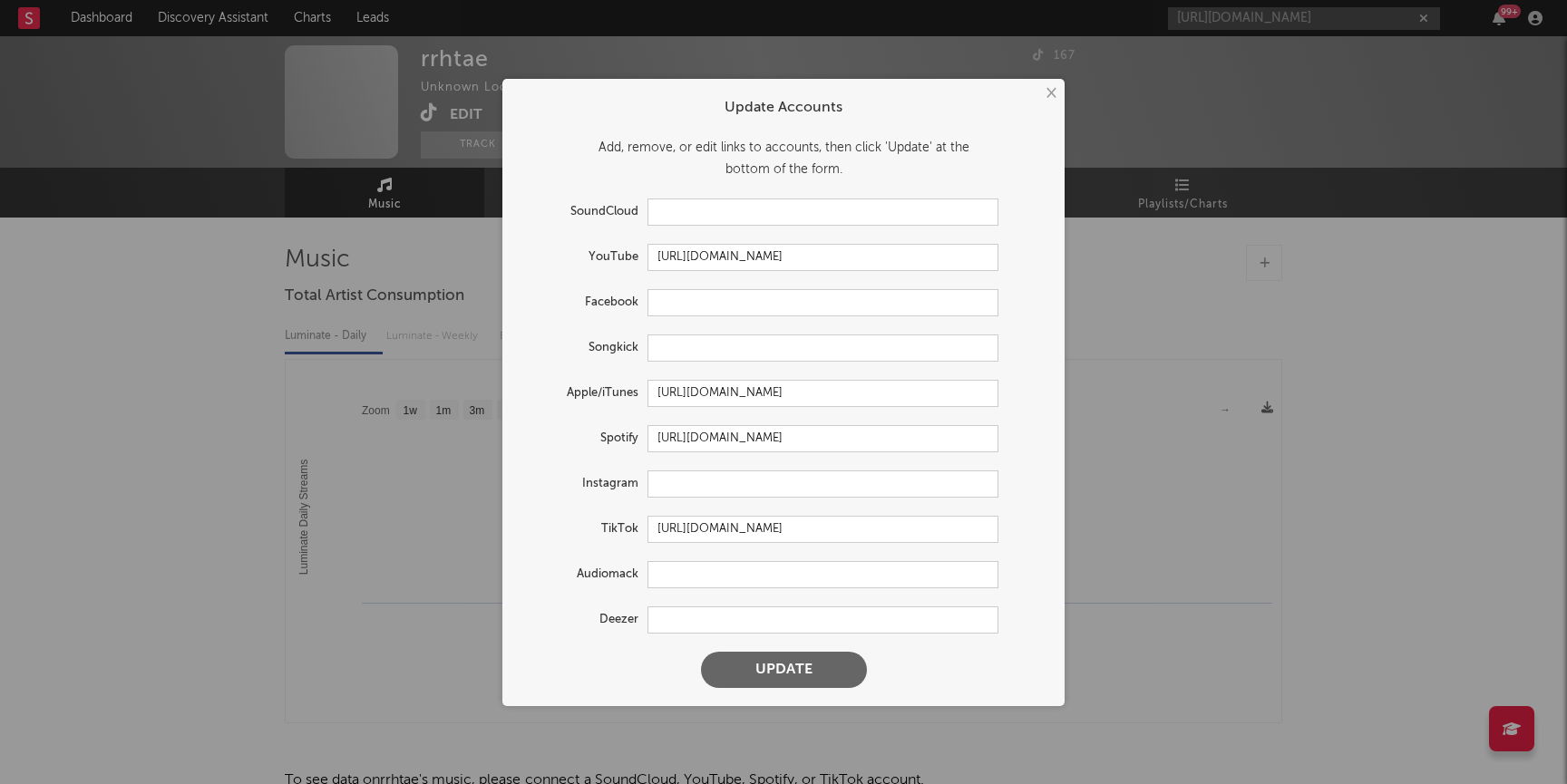
click at [770, 663] on button "Update" at bounding box center [784, 669] width 165 height 36
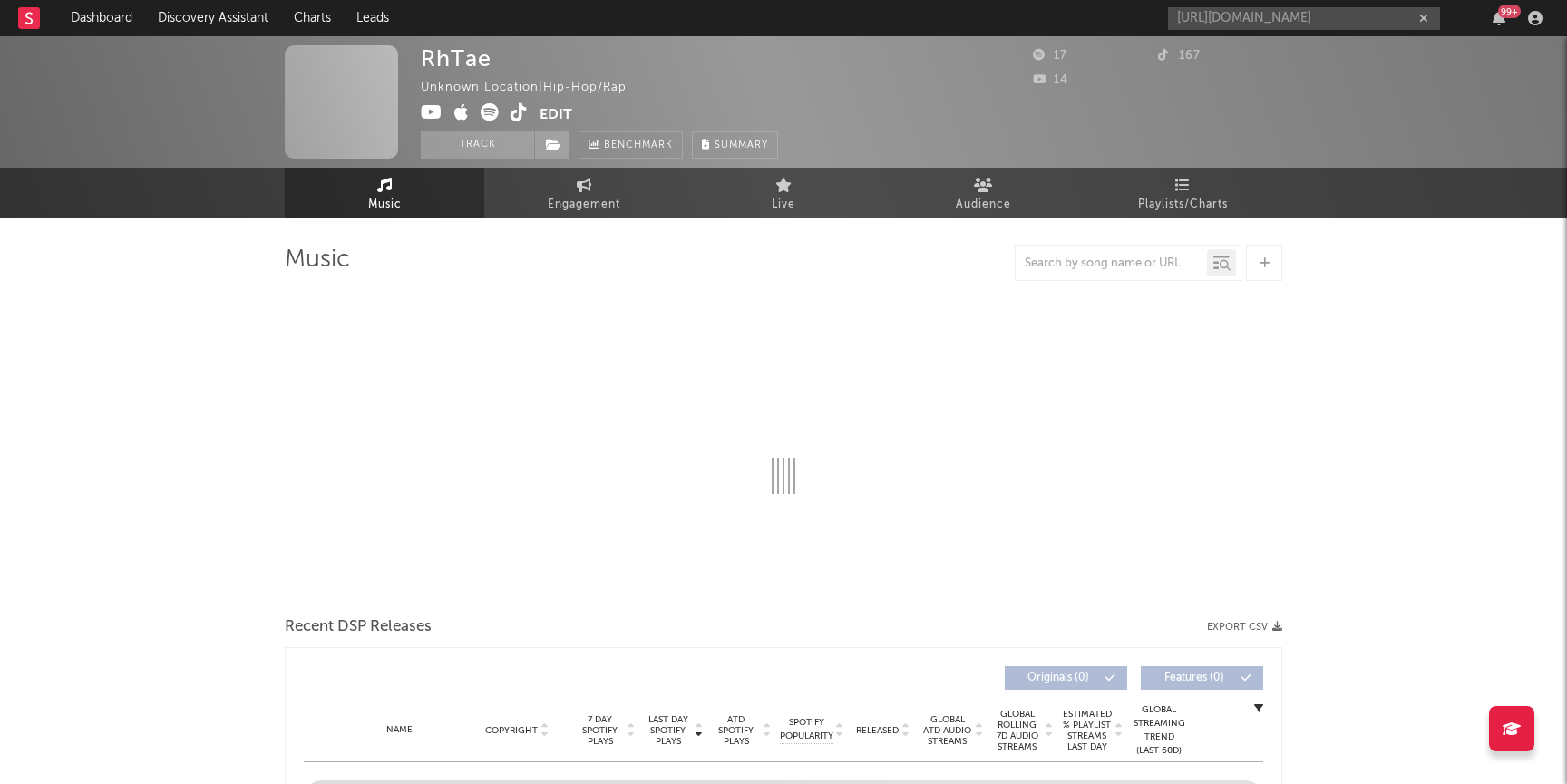
select select "1w"
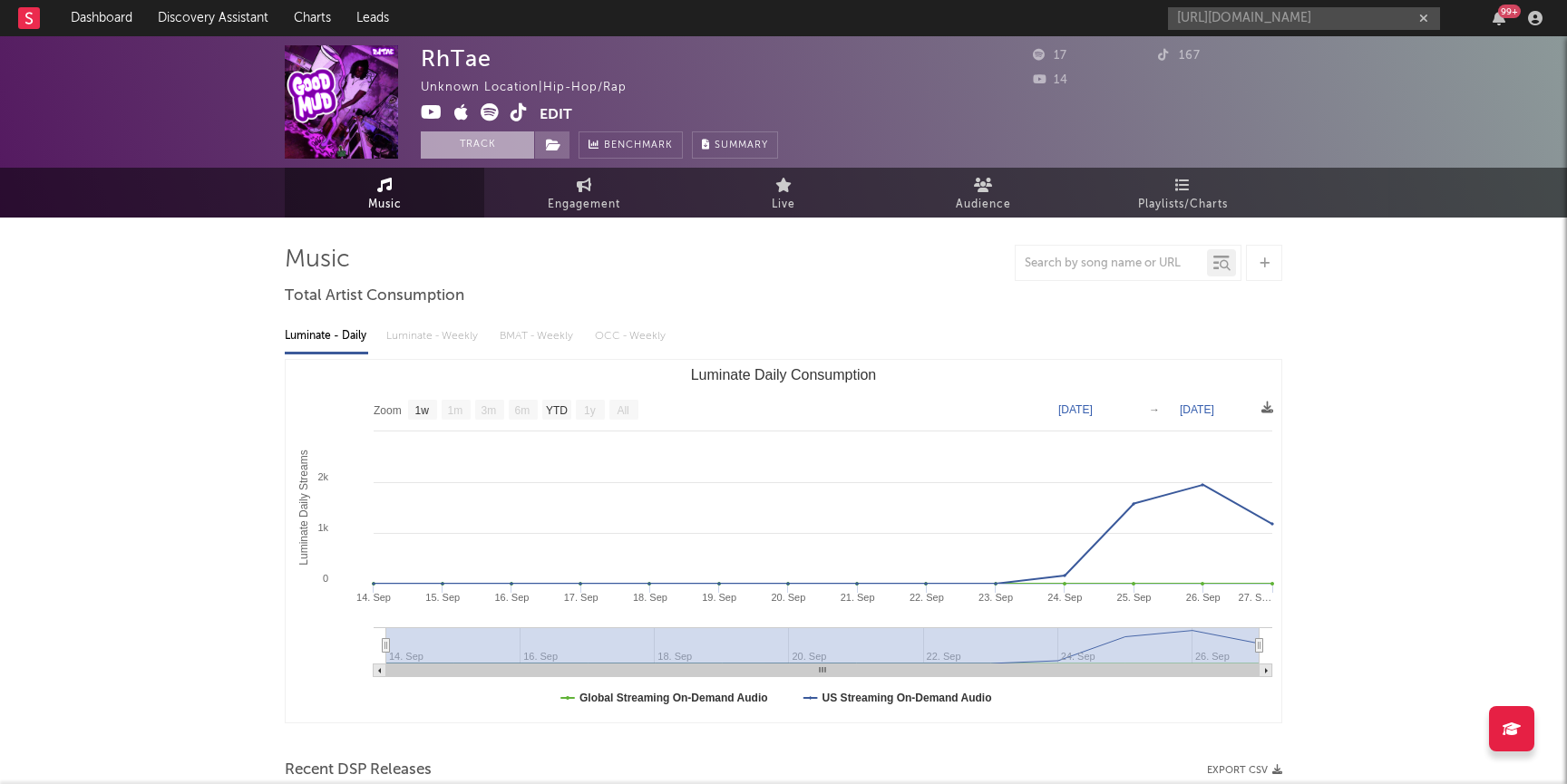
click at [462, 147] on button "Track" at bounding box center [477, 145] width 113 height 27
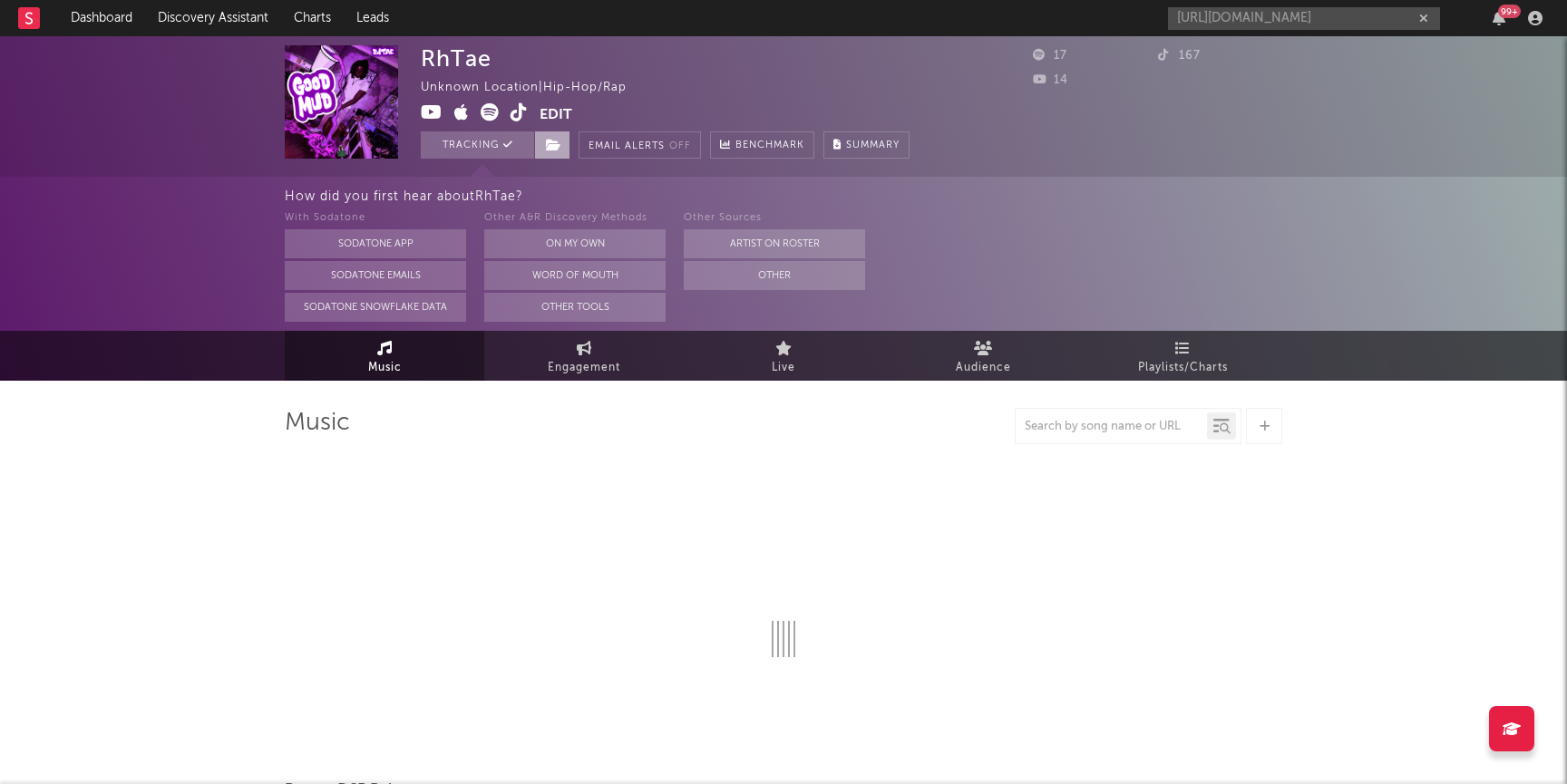
click at [558, 139] on icon at bounding box center [554, 145] width 16 height 13
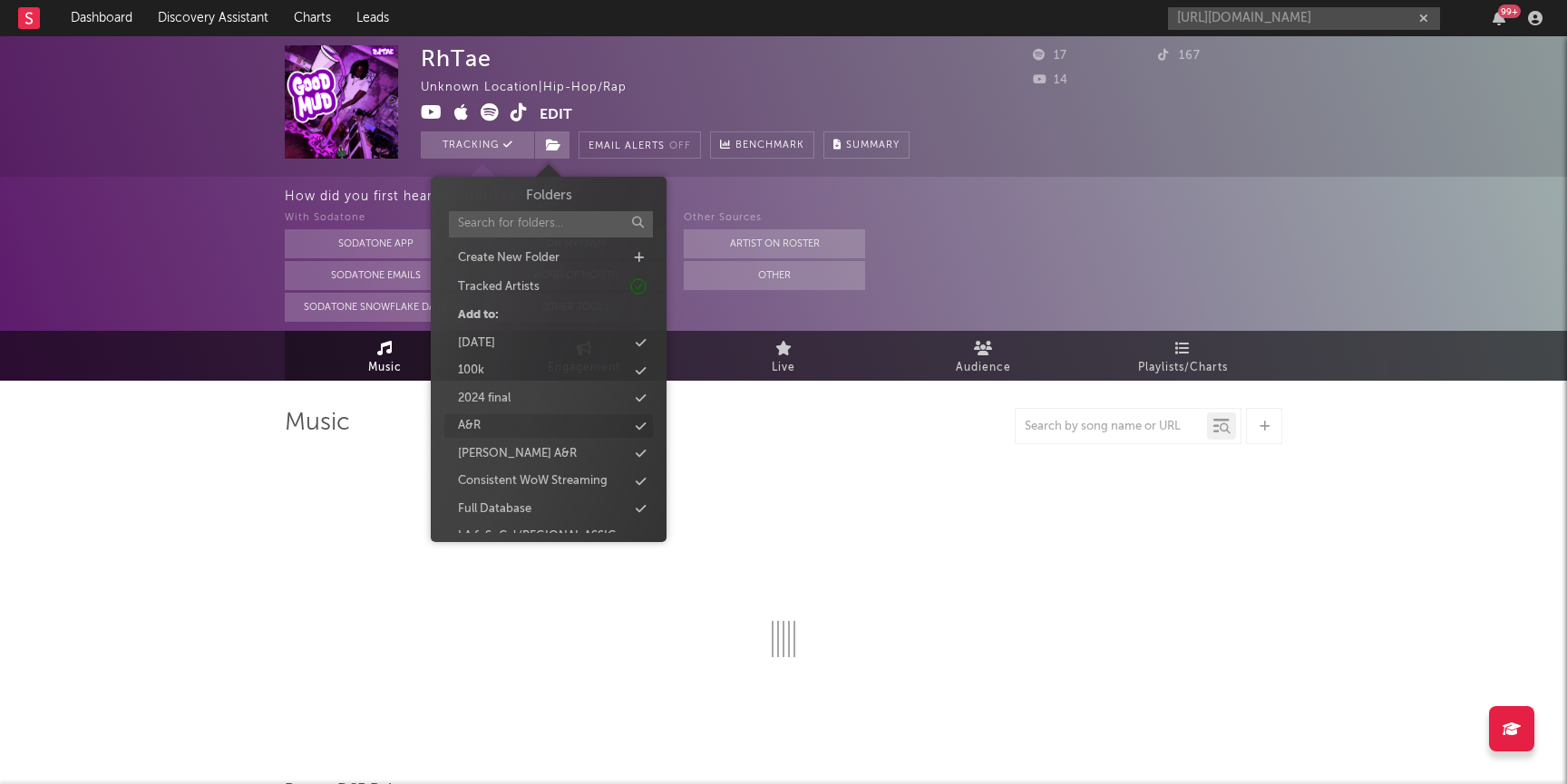
select select "1w"
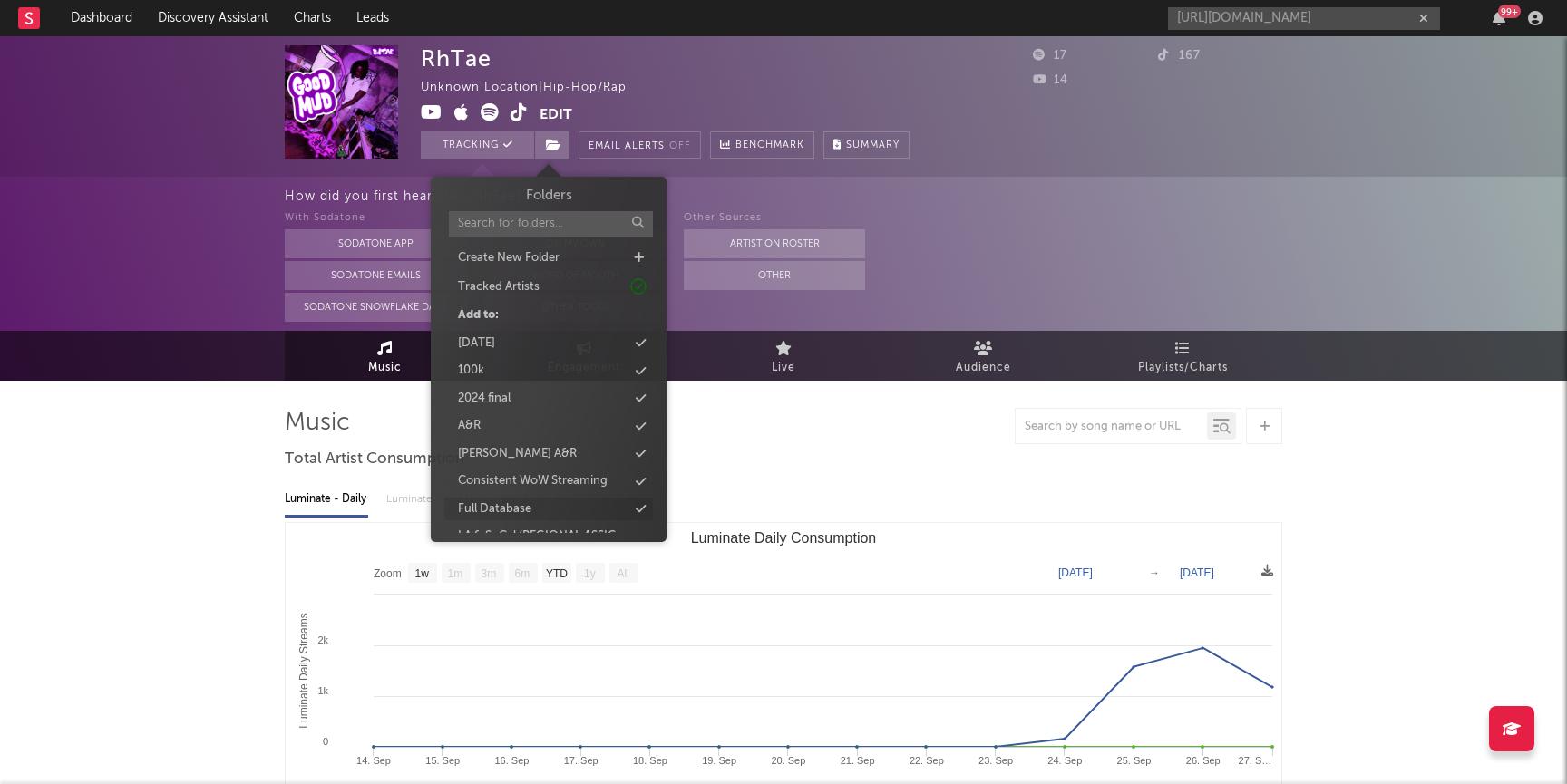
click at [515, 511] on div "Full Database" at bounding box center [493, 509] width 73 height 18
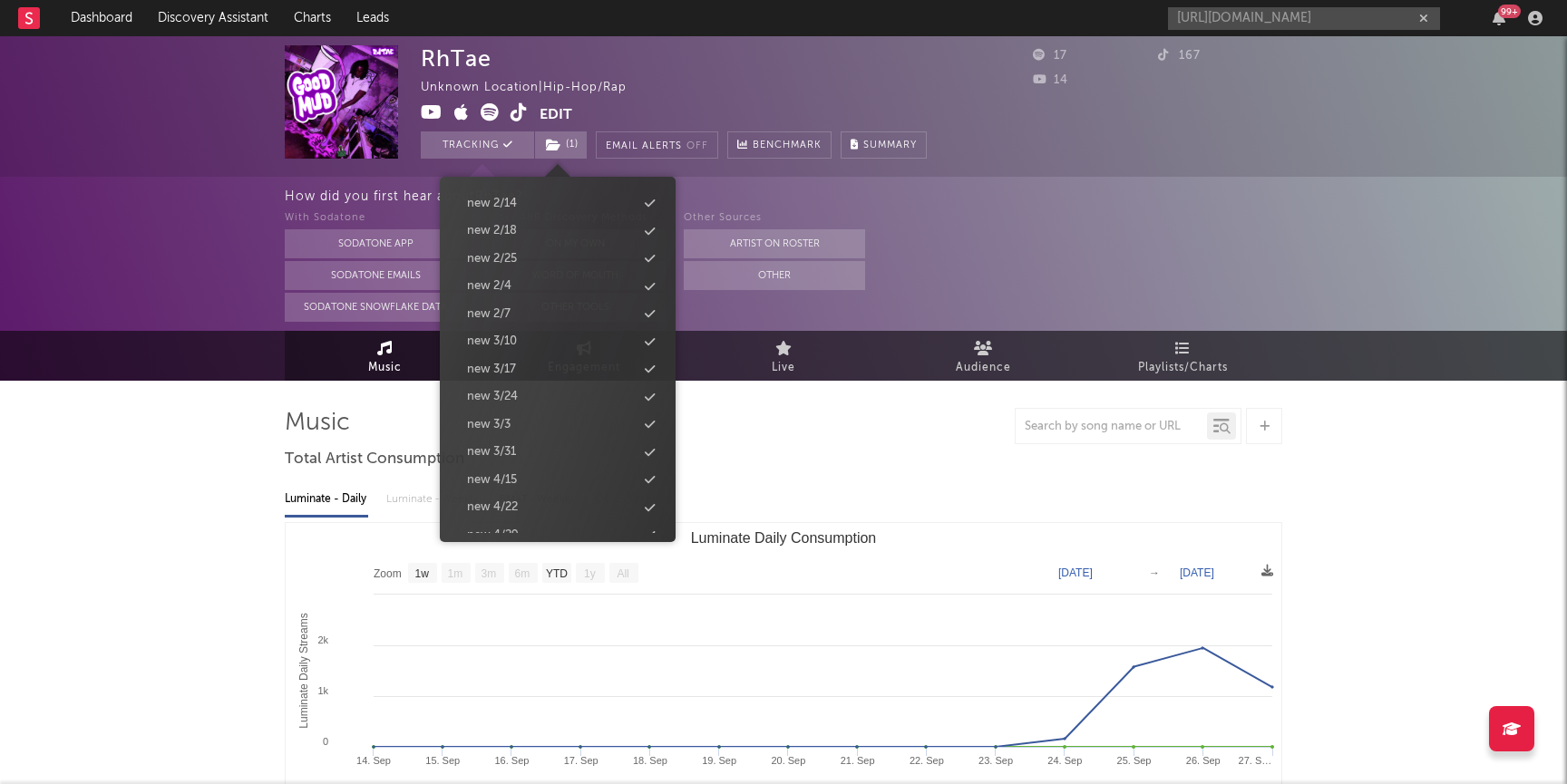
scroll to position [1900, 0]
click at [528, 378] on div "new 9/30" at bounding box center [558, 378] width 208 height 23
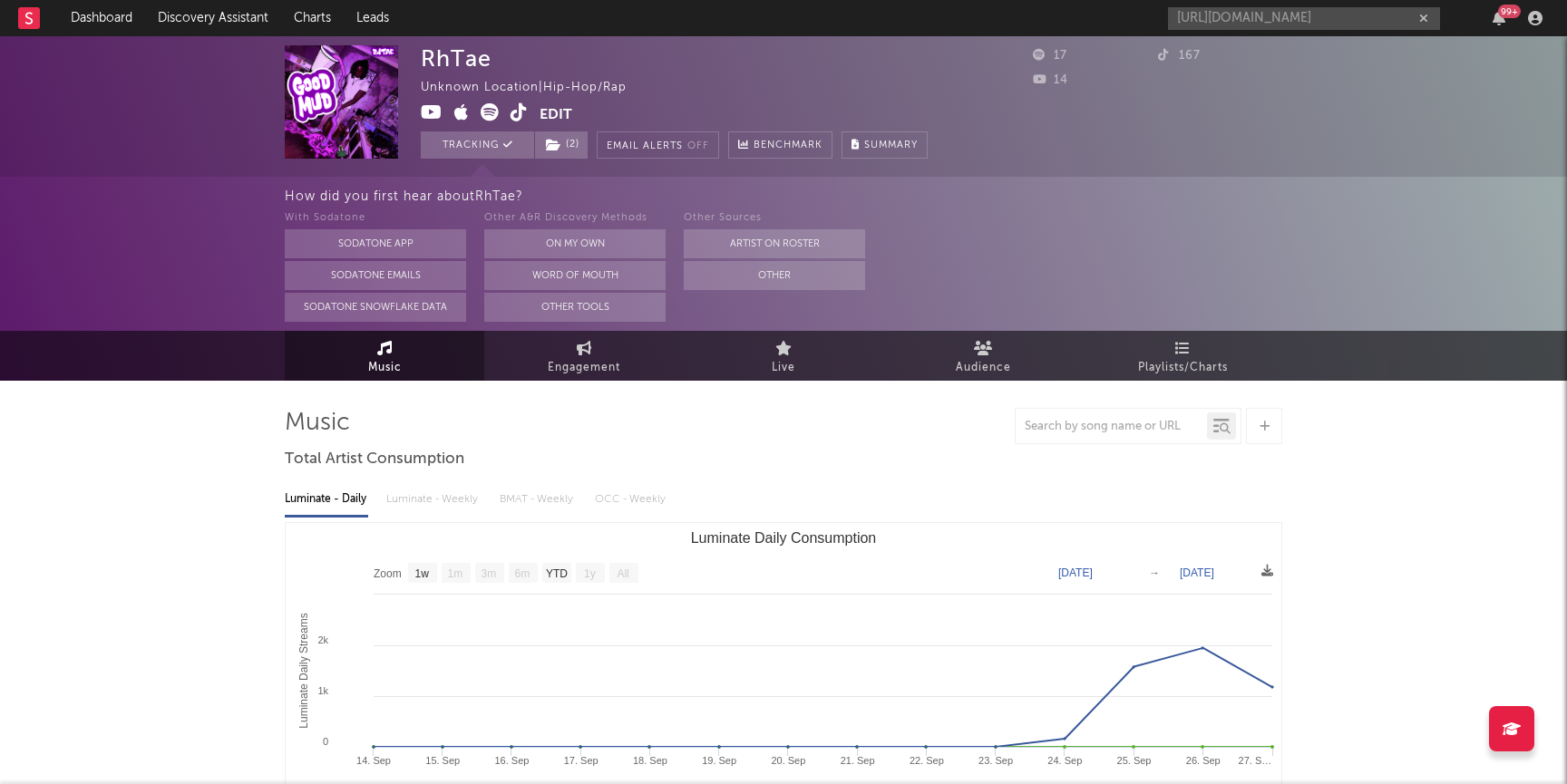
click at [1069, 522] on div "Zoom 1w 1m 3m 6m YTD 1y All 2025-09-14 2025-09-27 Created with Highcharts 10.3.…" at bounding box center [784, 704] width 998 height 365
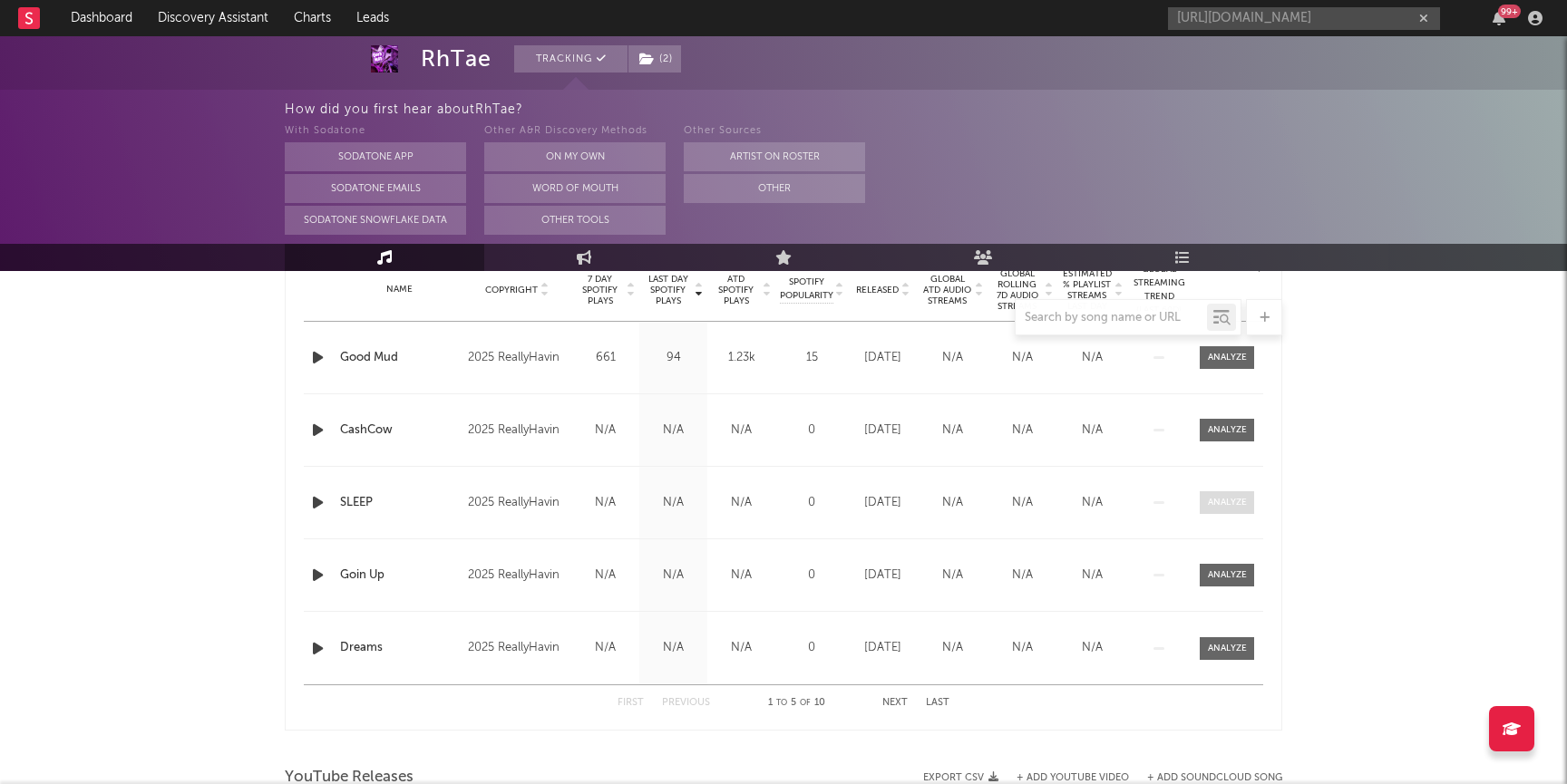
scroll to position [0, 0]
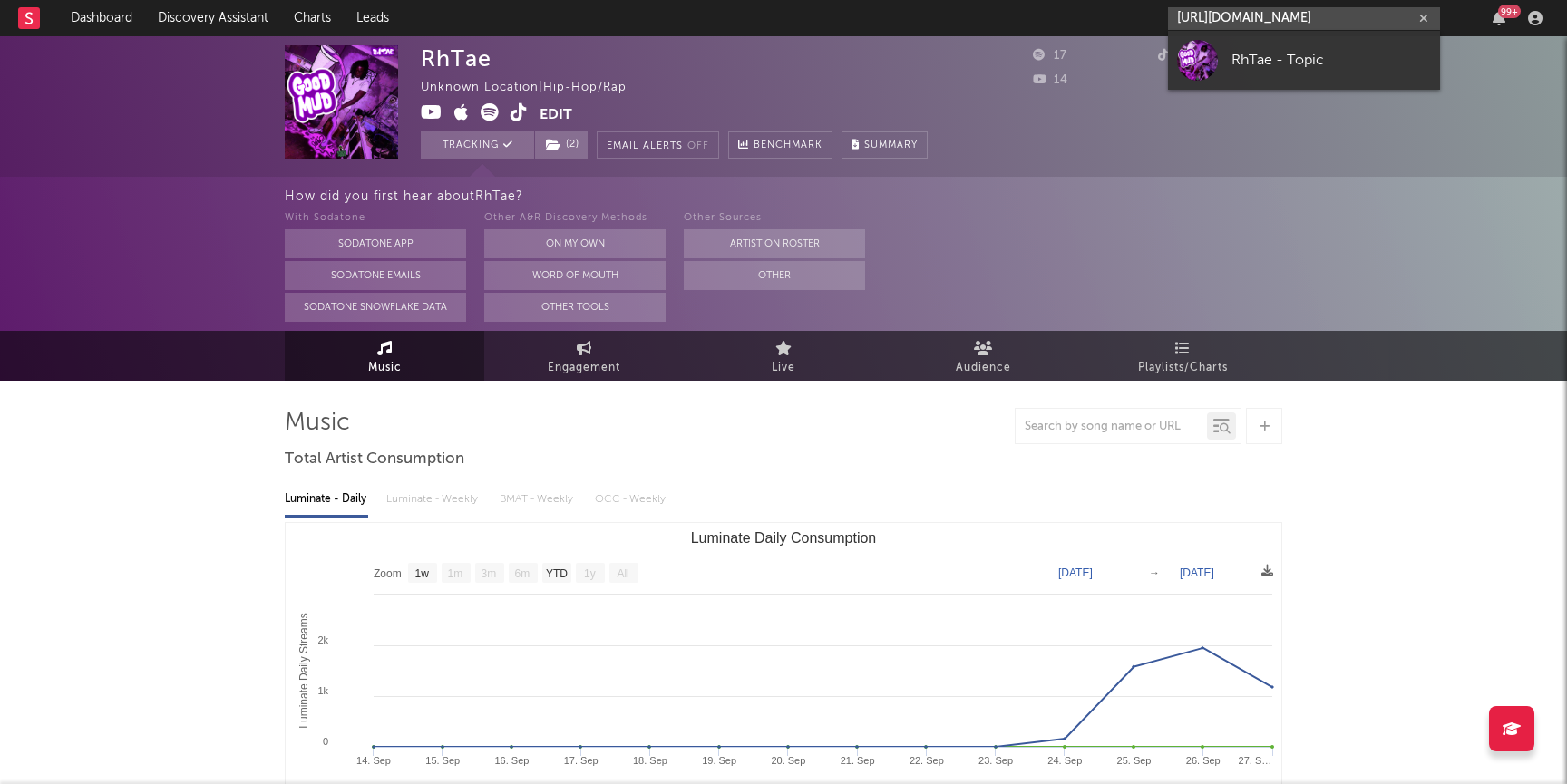
click at [1296, 8] on input "https://www.youtube.com/channel/UCMFlrDHnYjj3MsHYOAhdmAA" at bounding box center [1304, 18] width 273 height 22
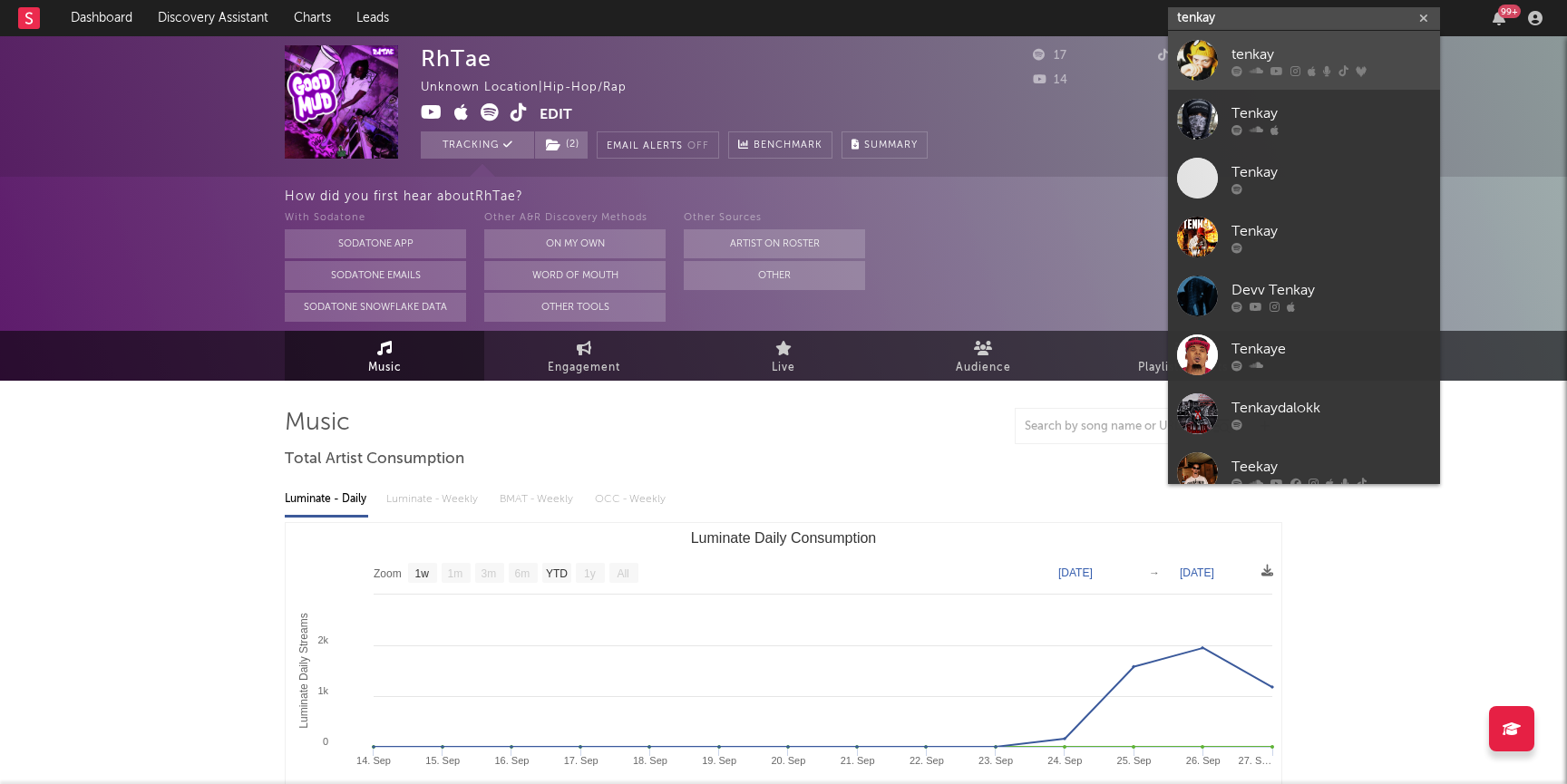
type input "tenkay"
click at [1360, 55] on div "tenkay" at bounding box center [1330, 54] width 200 height 21
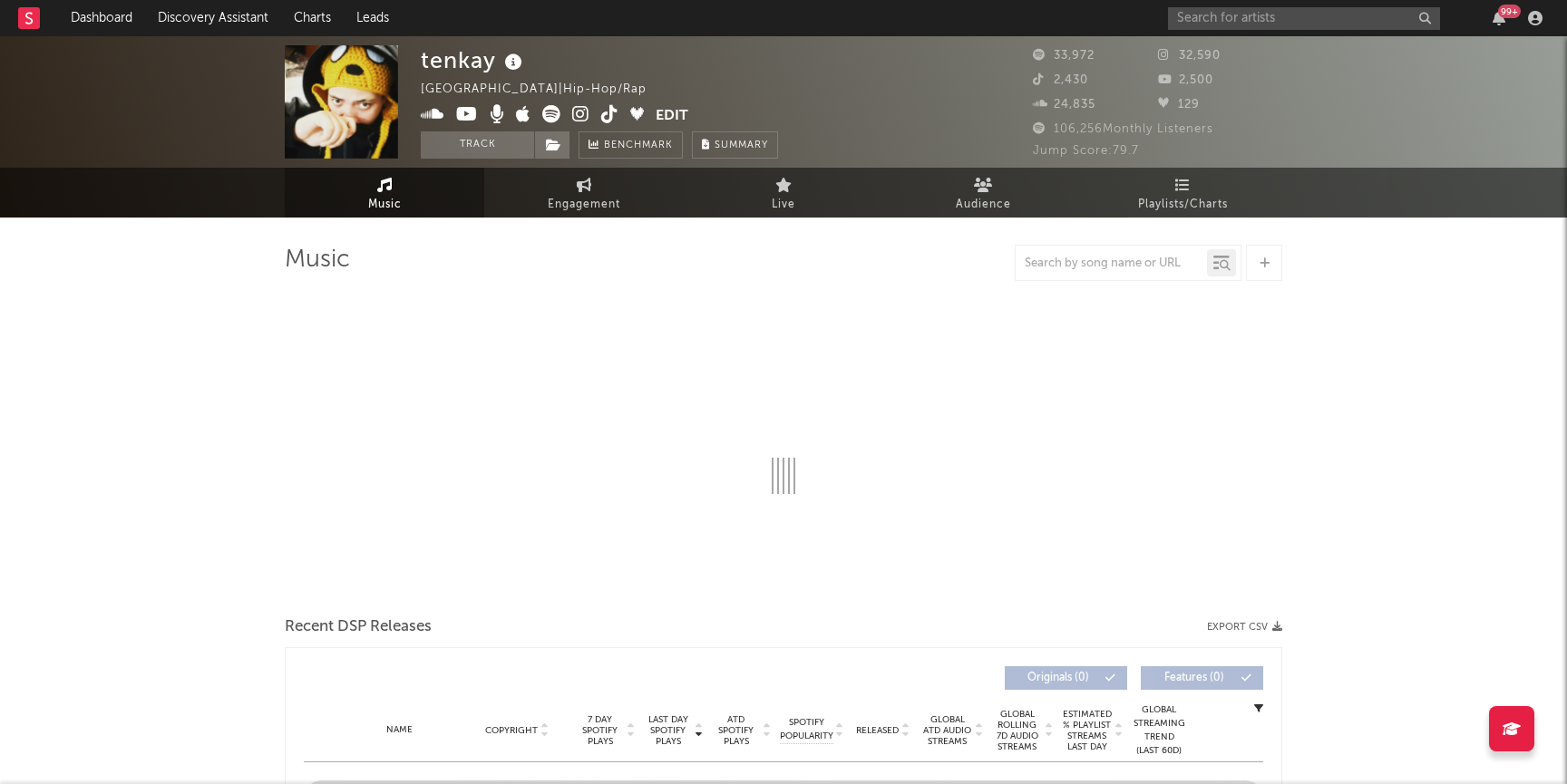
select select "6m"
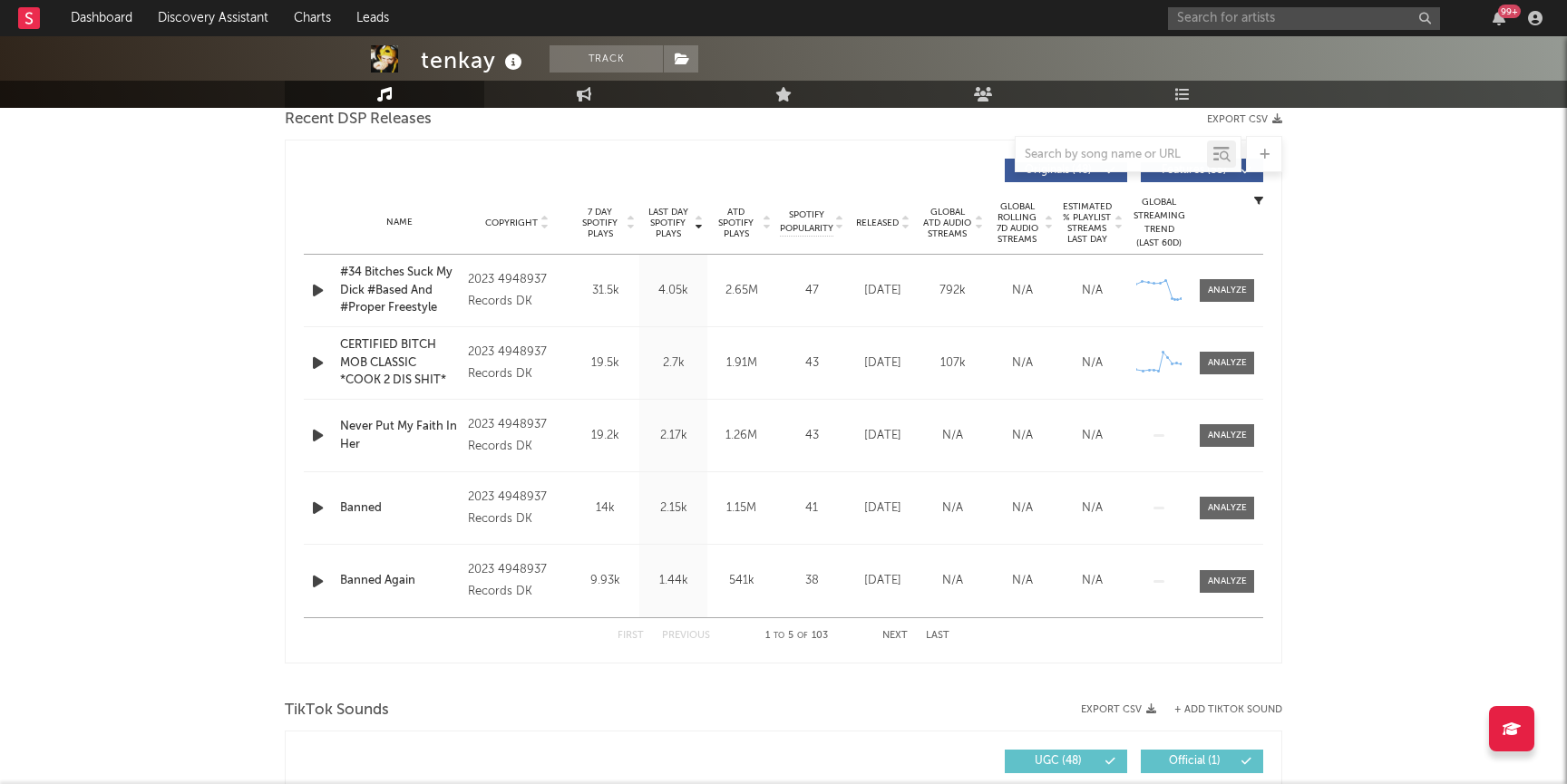
scroll to position [664, 0]
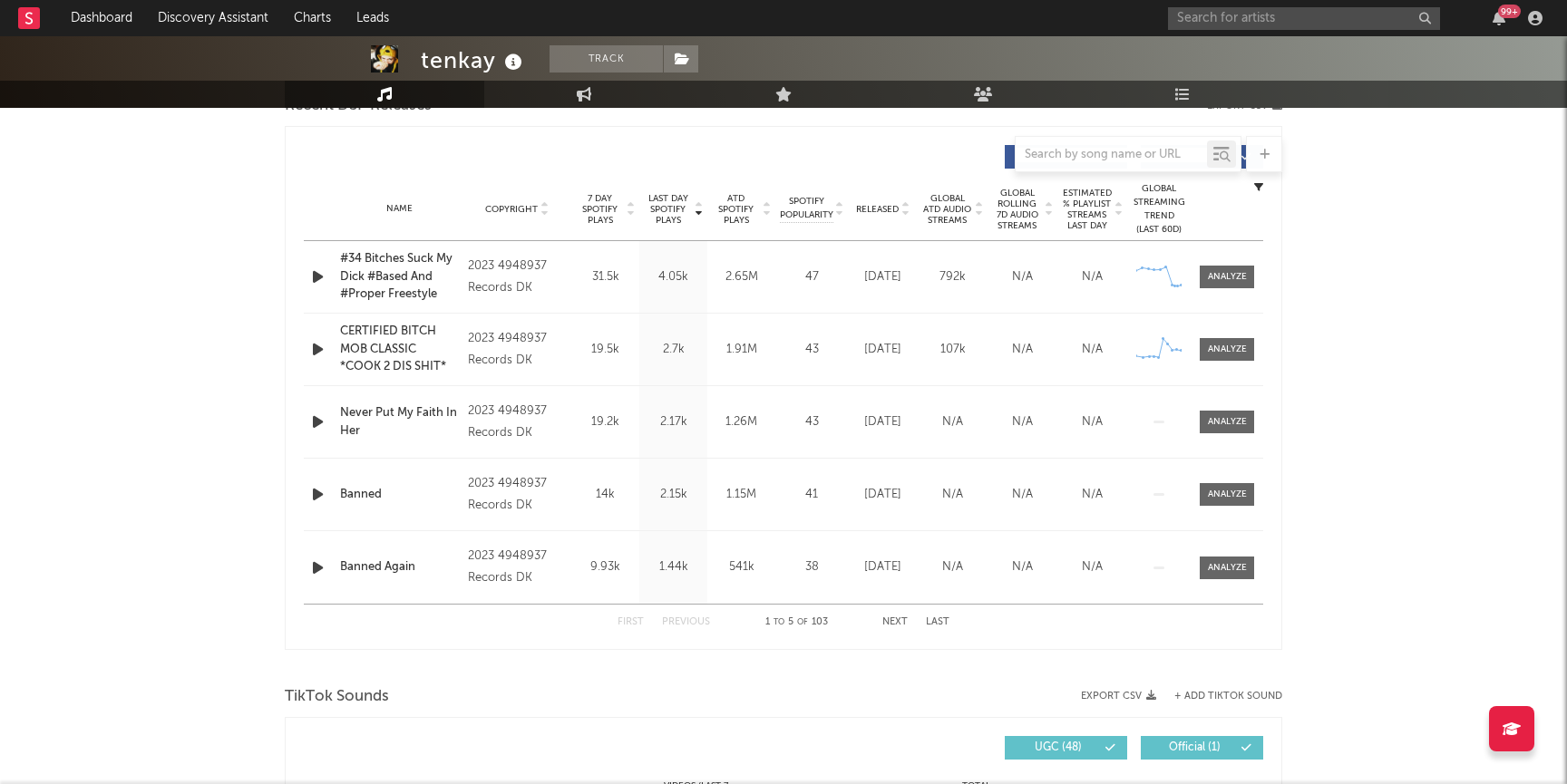
click at [877, 201] on div "Name Copyright Label Album Names Composer Names 7 Day Spotify Plays Last Day Sp…" at bounding box center [784, 209] width 960 height 63
click at [883, 205] on span "Released" at bounding box center [878, 209] width 43 height 11
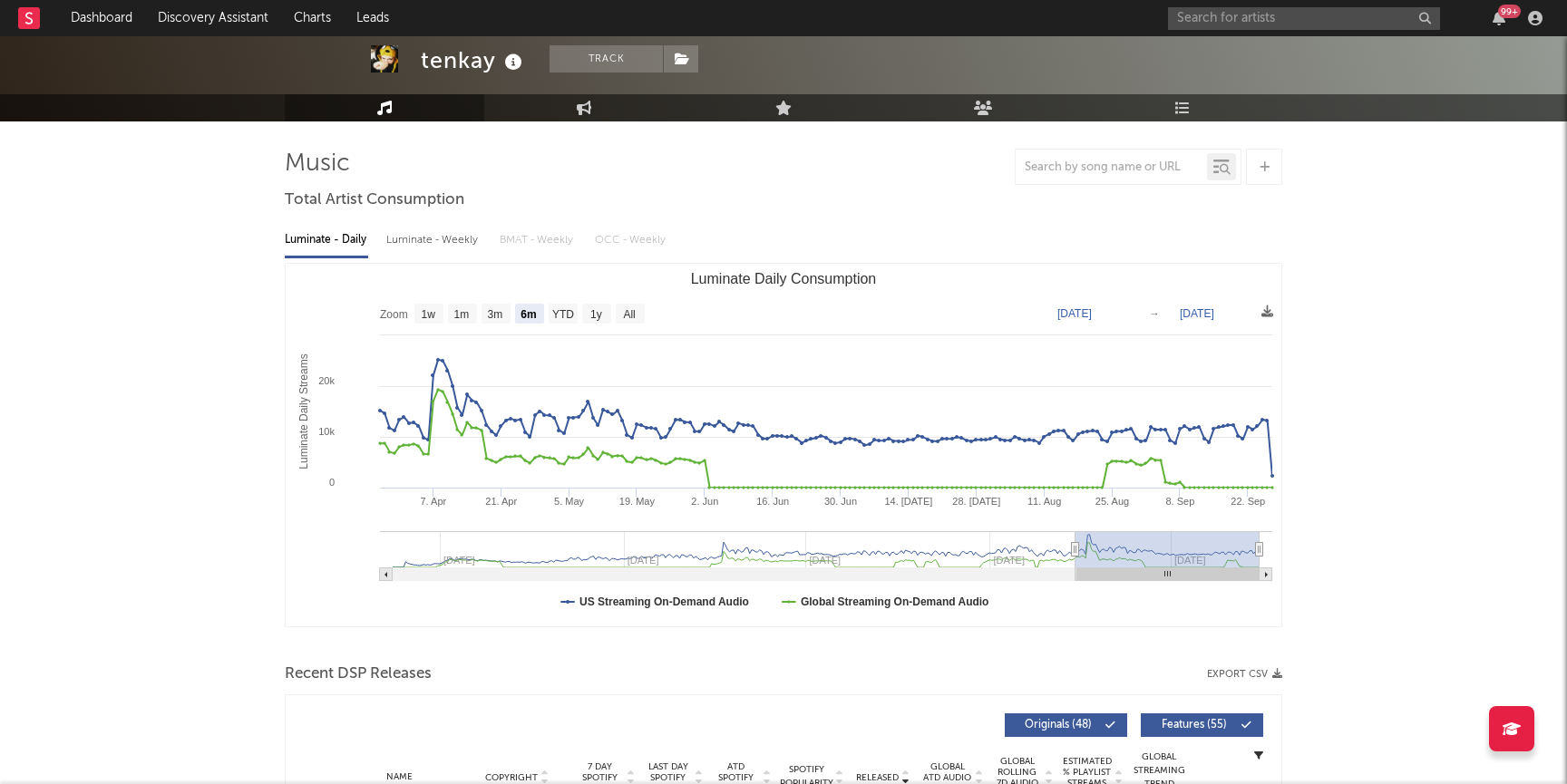
scroll to position [95, 0]
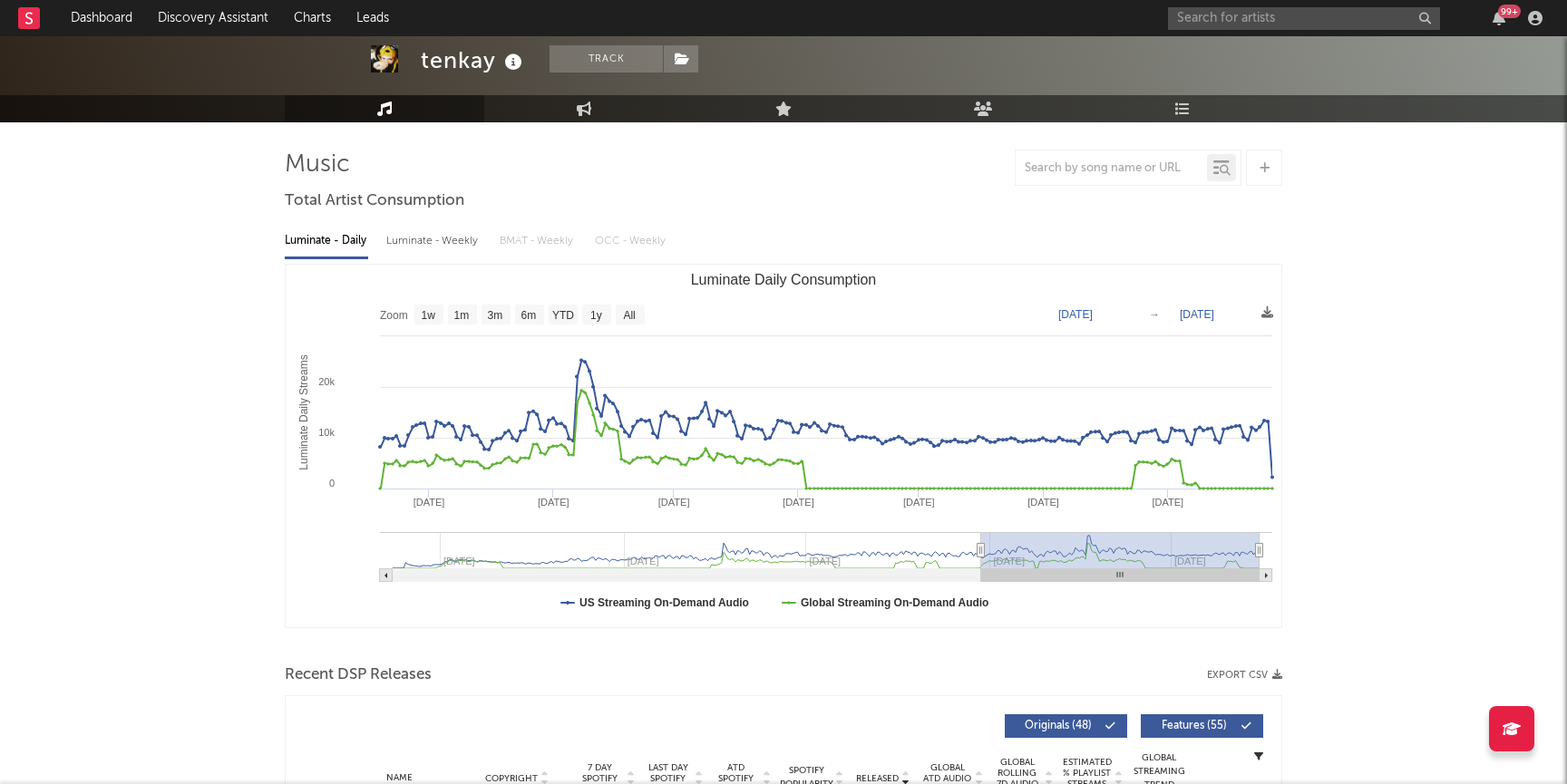
drag, startPoint x: 1071, startPoint y: 552, endPoint x: 405, endPoint y: 566, distance: 666.1
click at [410, 563] on g "Luminate Daily Consumption" at bounding box center [825, 556] width 893 height 50
type input "2023-05-31"
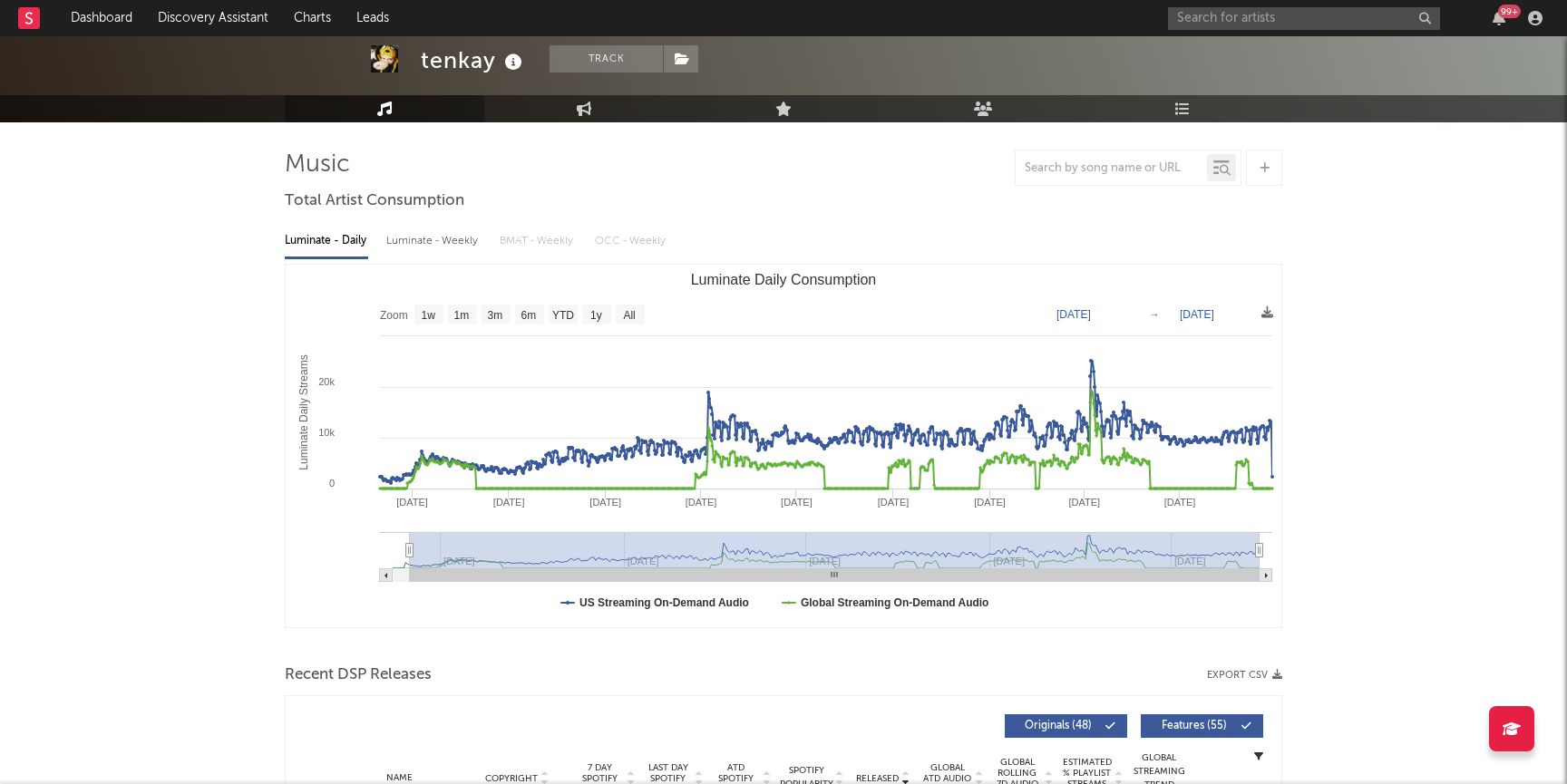
scroll to position [0, 0]
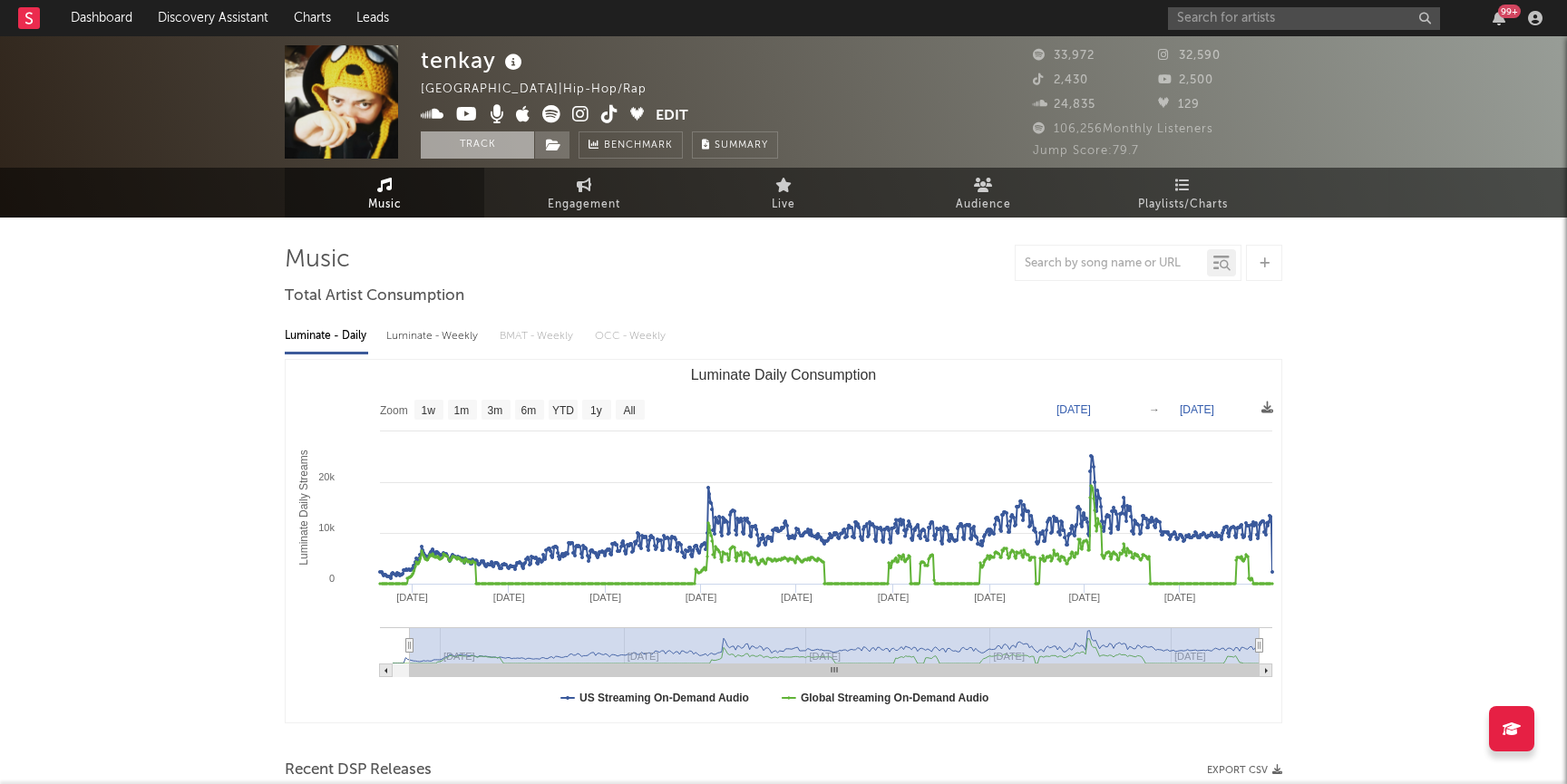
click at [507, 139] on button "Track" at bounding box center [477, 145] width 113 height 27
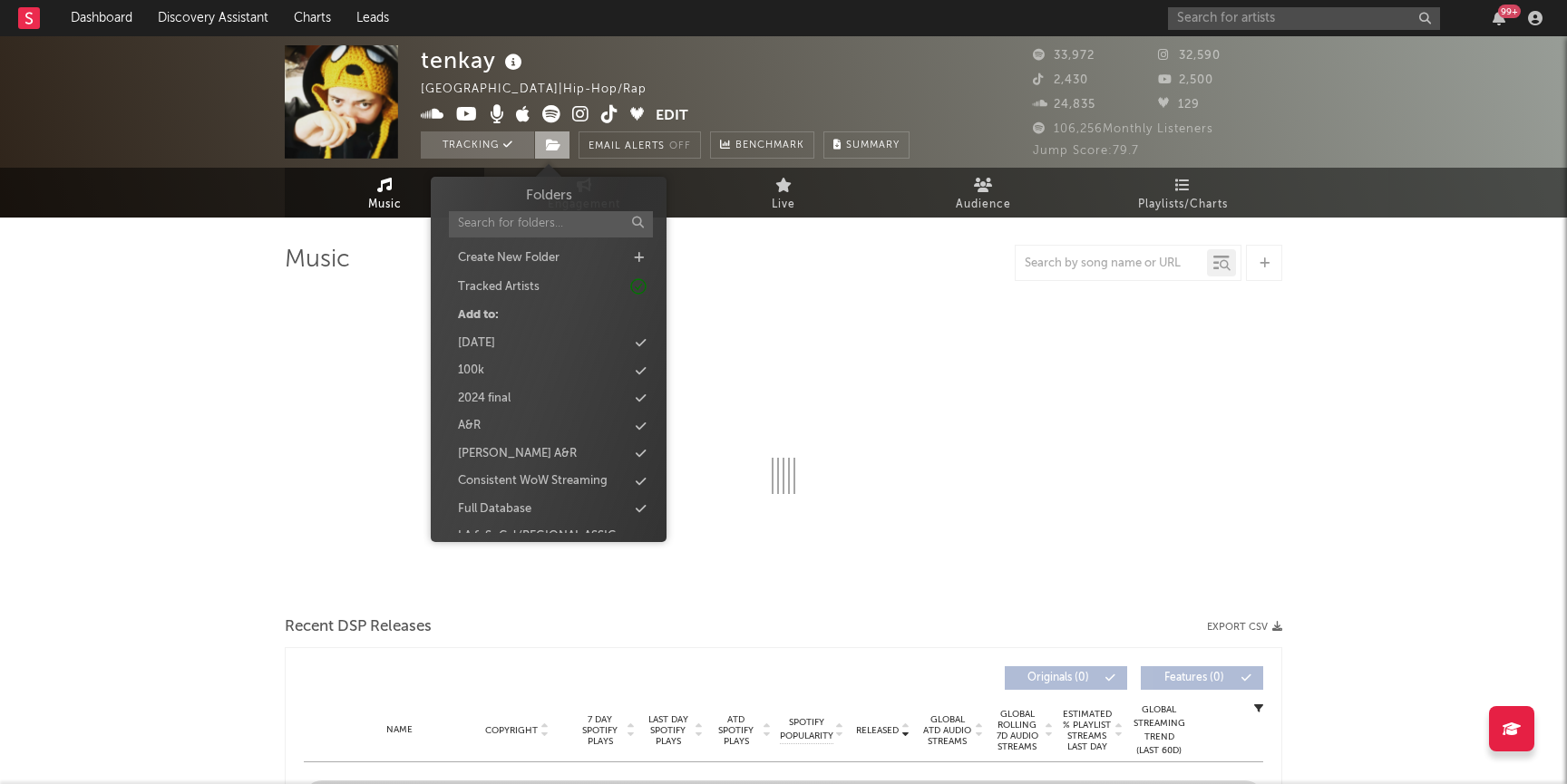
click at [551, 139] on icon at bounding box center [554, 145] width 16 height 13
select select "6m"
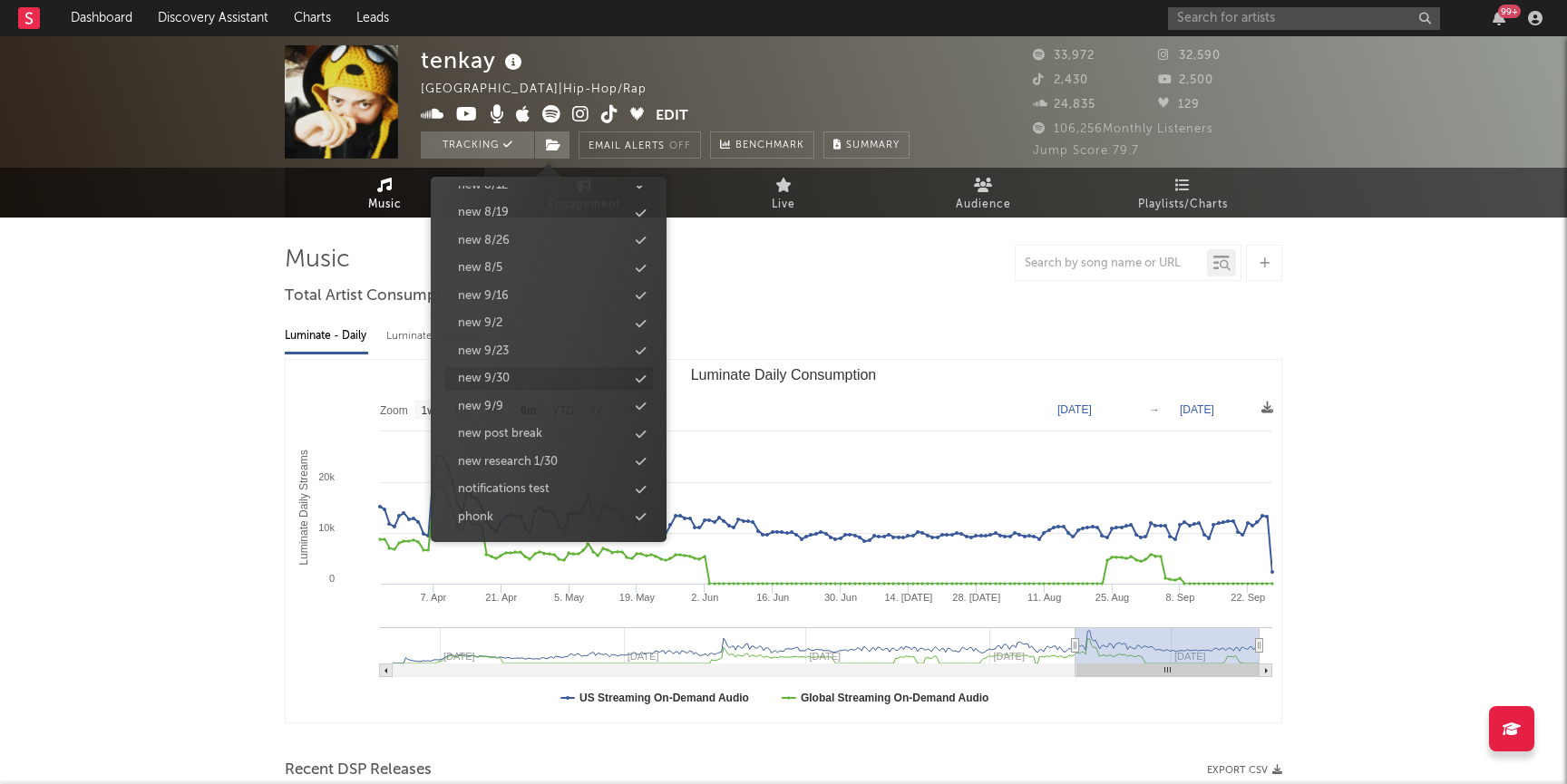
click at [505, 378] on div "new 9/30" at bounding box center [483, 378] width 52 height 18
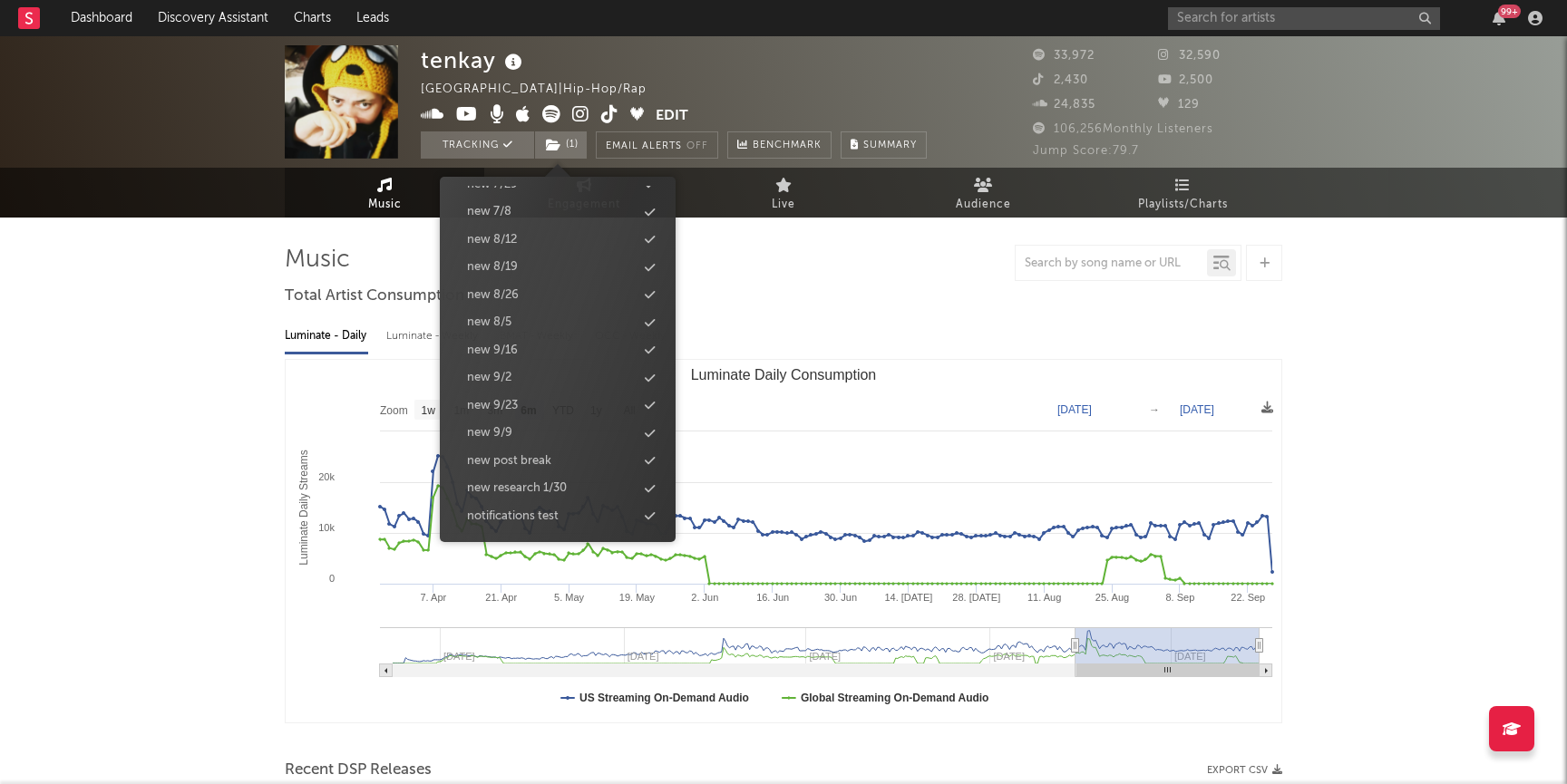
scroll to position [1900, 0]
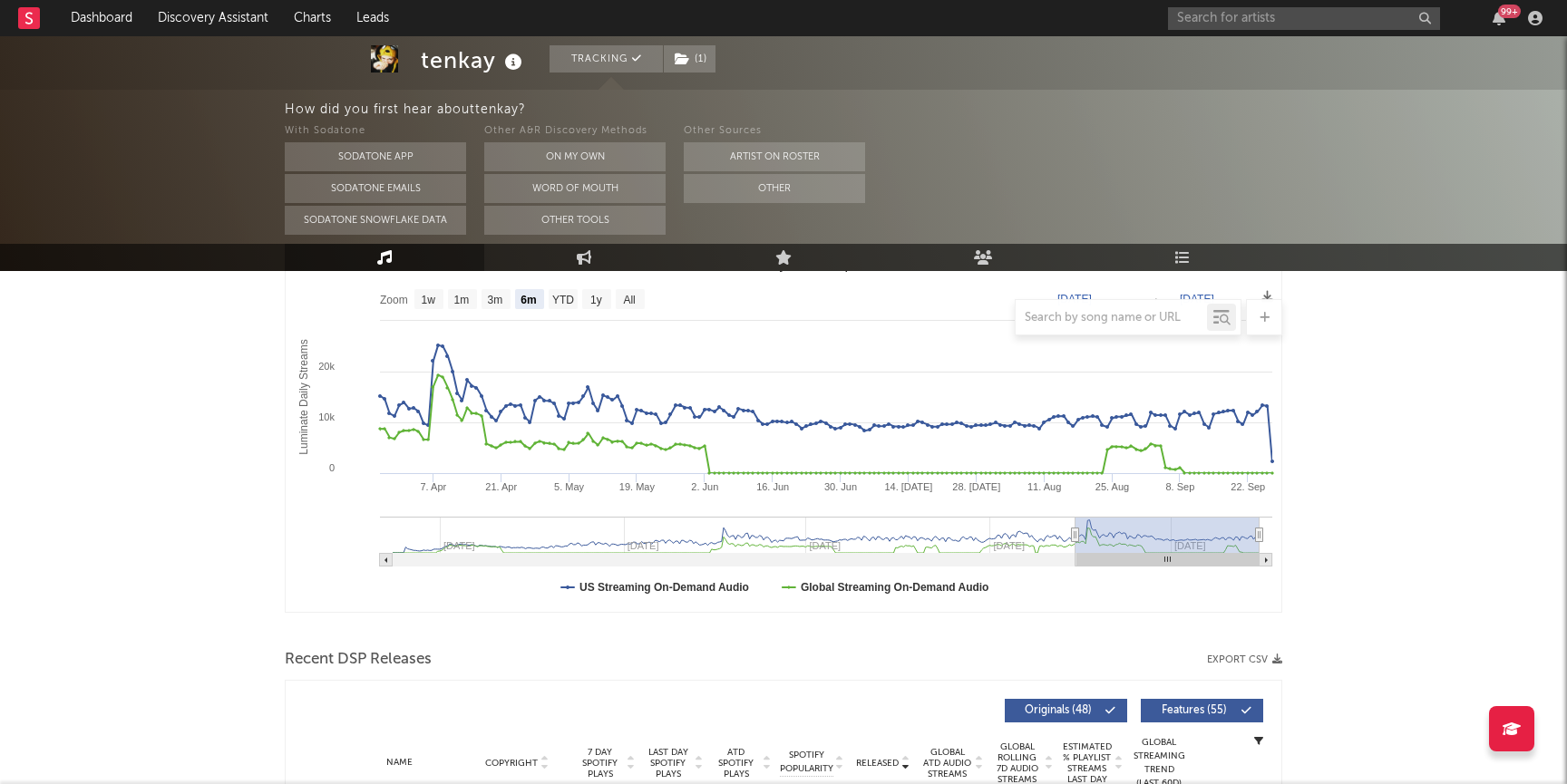
scroll to position [0, 0]
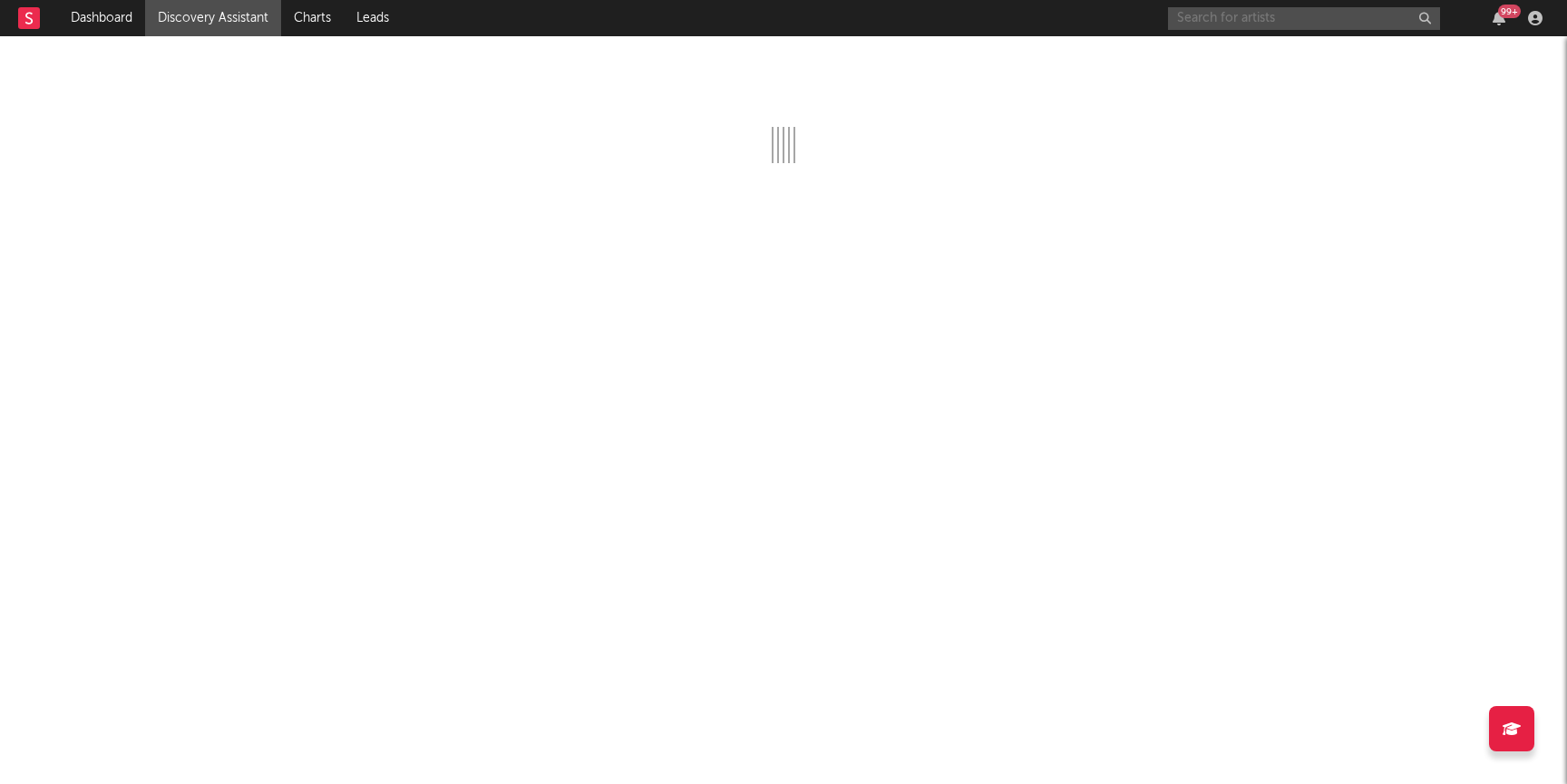
click at [1284, 18] on input "text" at bounding box center [1304, 18] width 273 height 22
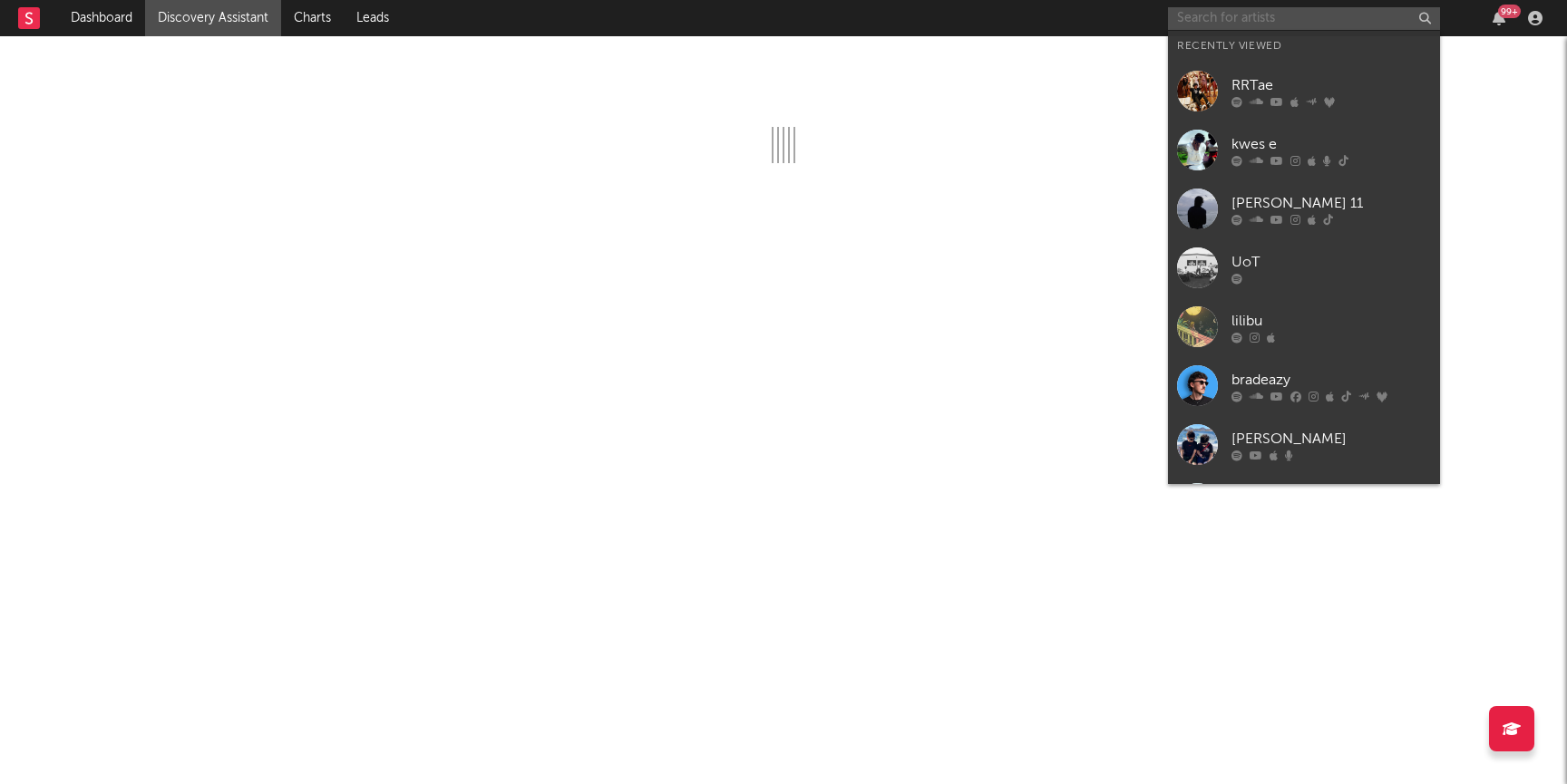
paste input "https://www.youtube.com/watch?v=zI77cFZxHIE"
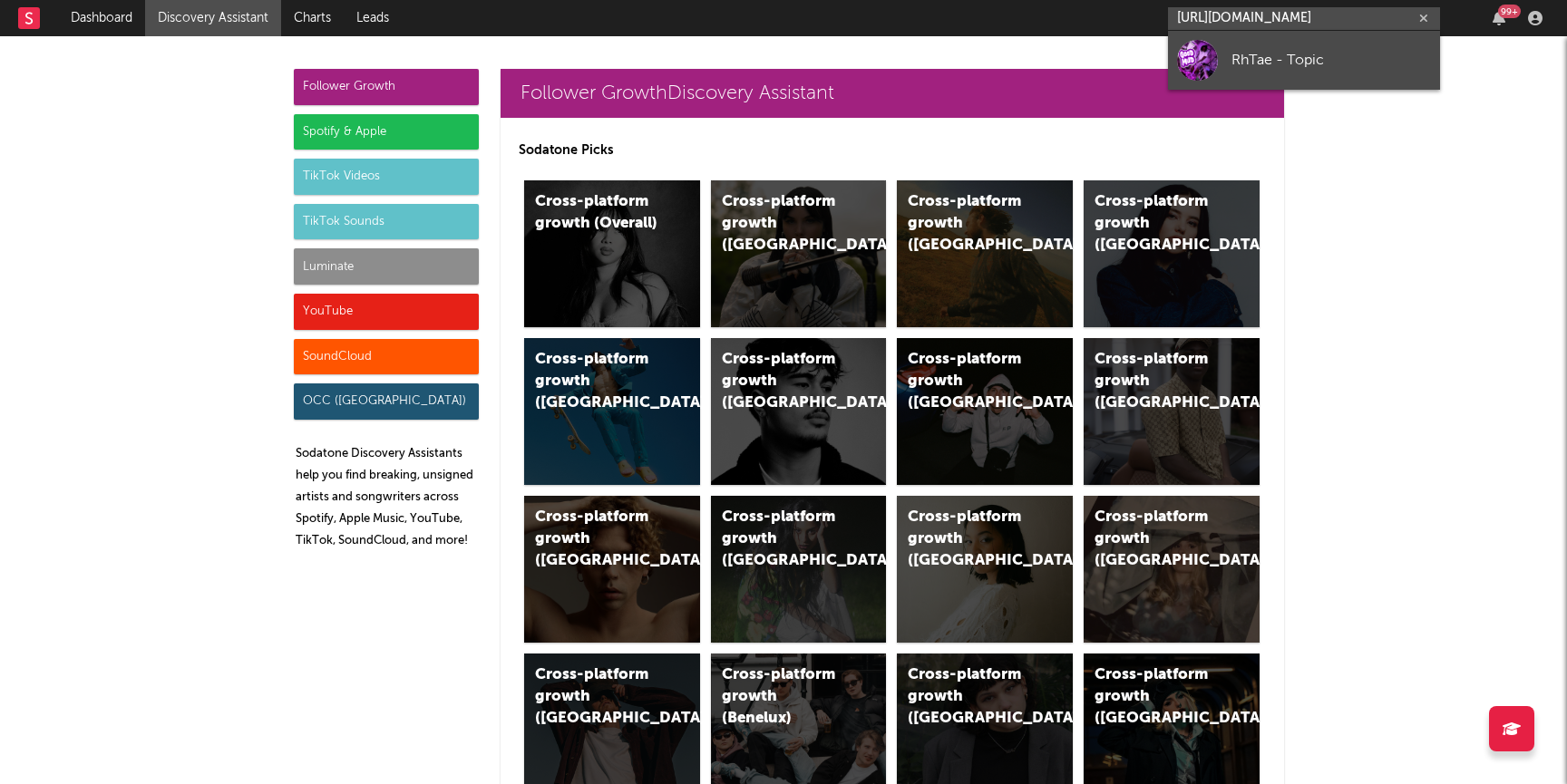
type input "https://www.youtube.com/watch?v=zI77cFZxHIE"
click at [1274, 71] on link "RhTae - Topic" at bounding box center [1304, 60] width 273 height 59
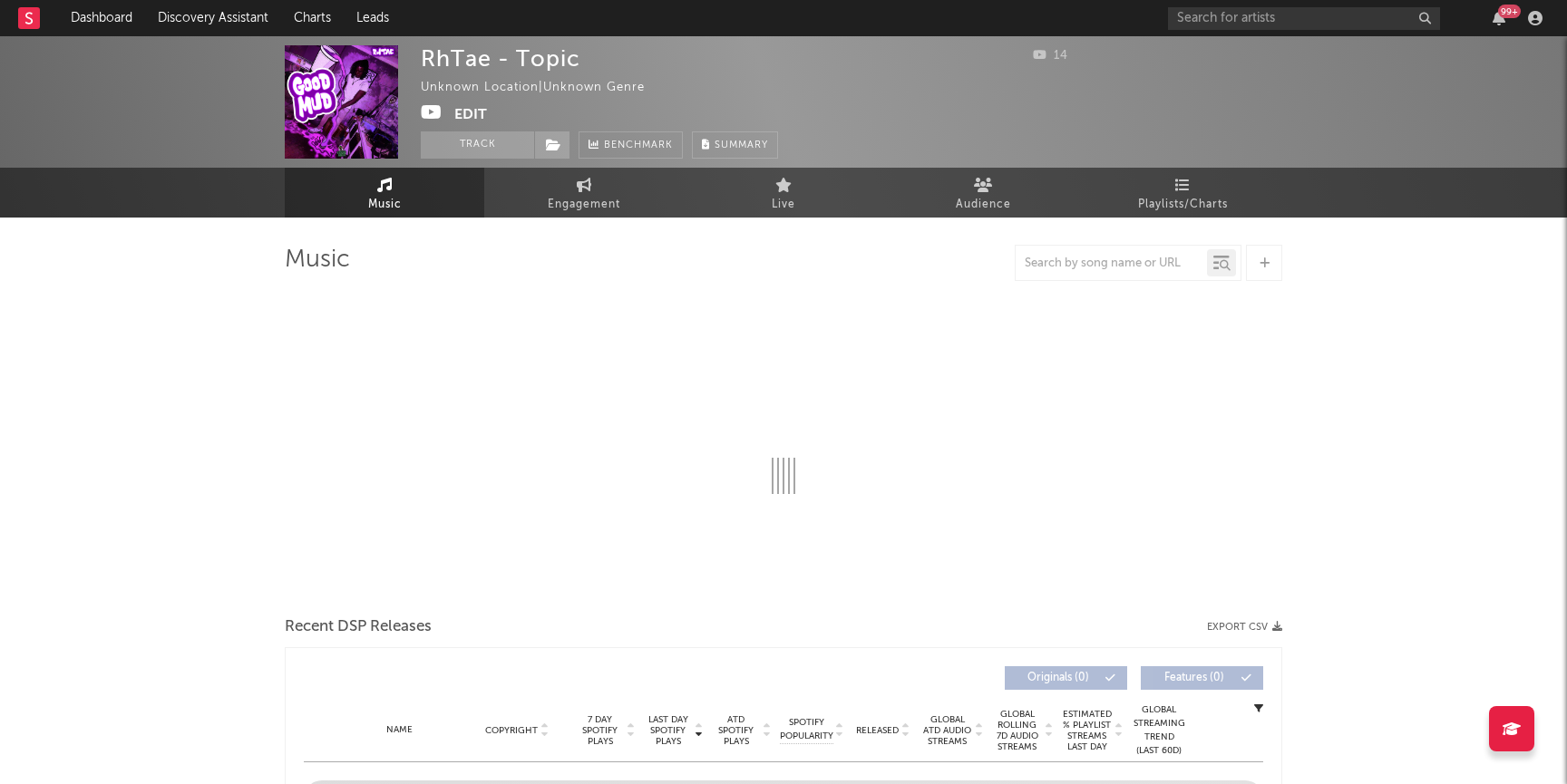
select select "1w"
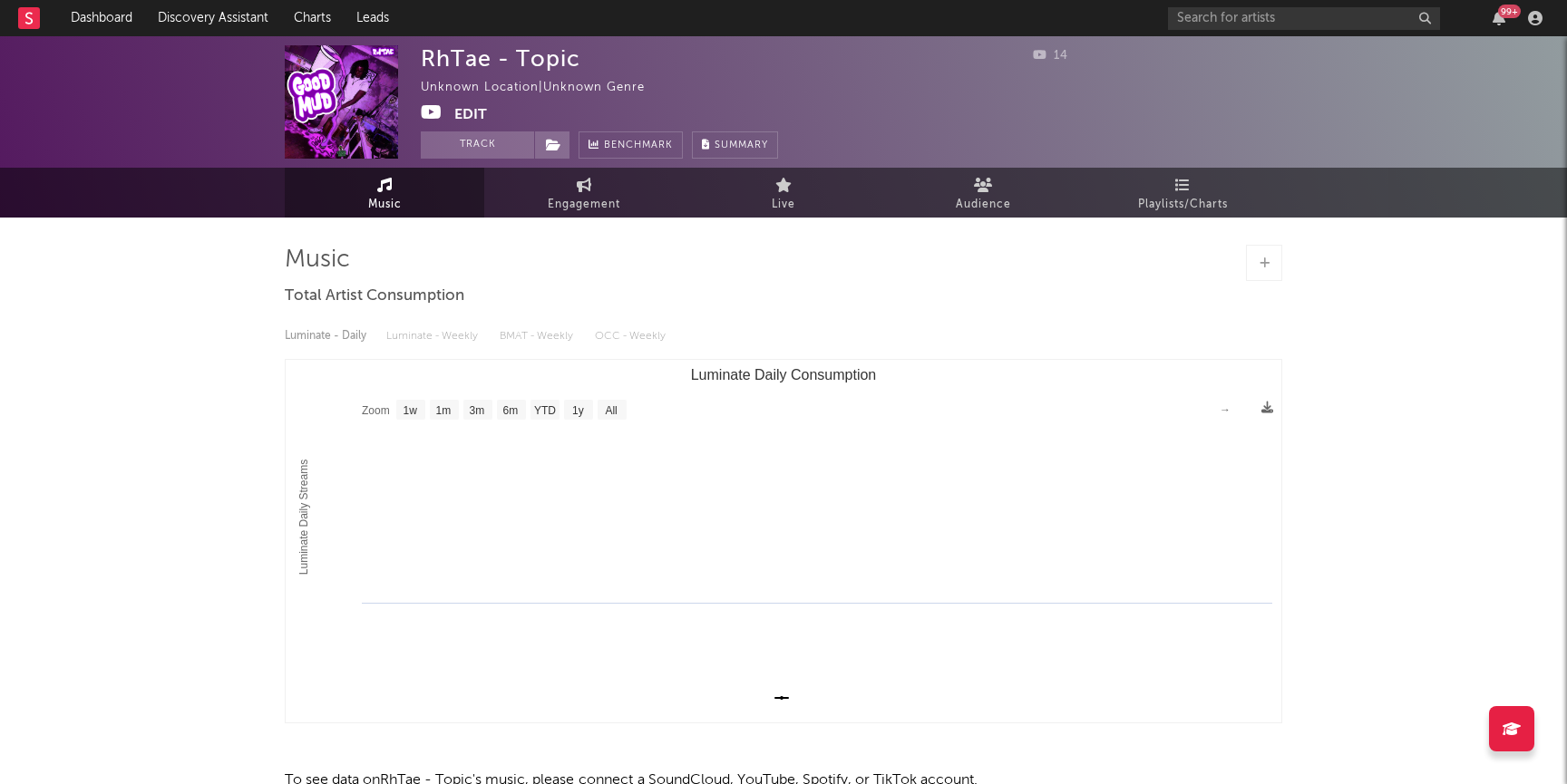
click at [474, 125] on button "Edit" at bounding box center [471, 114] width 33 height 22
click at [1202, 140] on div "× Update Accounts Add, remove, or edit links to accounts, then click 'Update' a…" at bounding box center [784, 392] width 1567 height 784
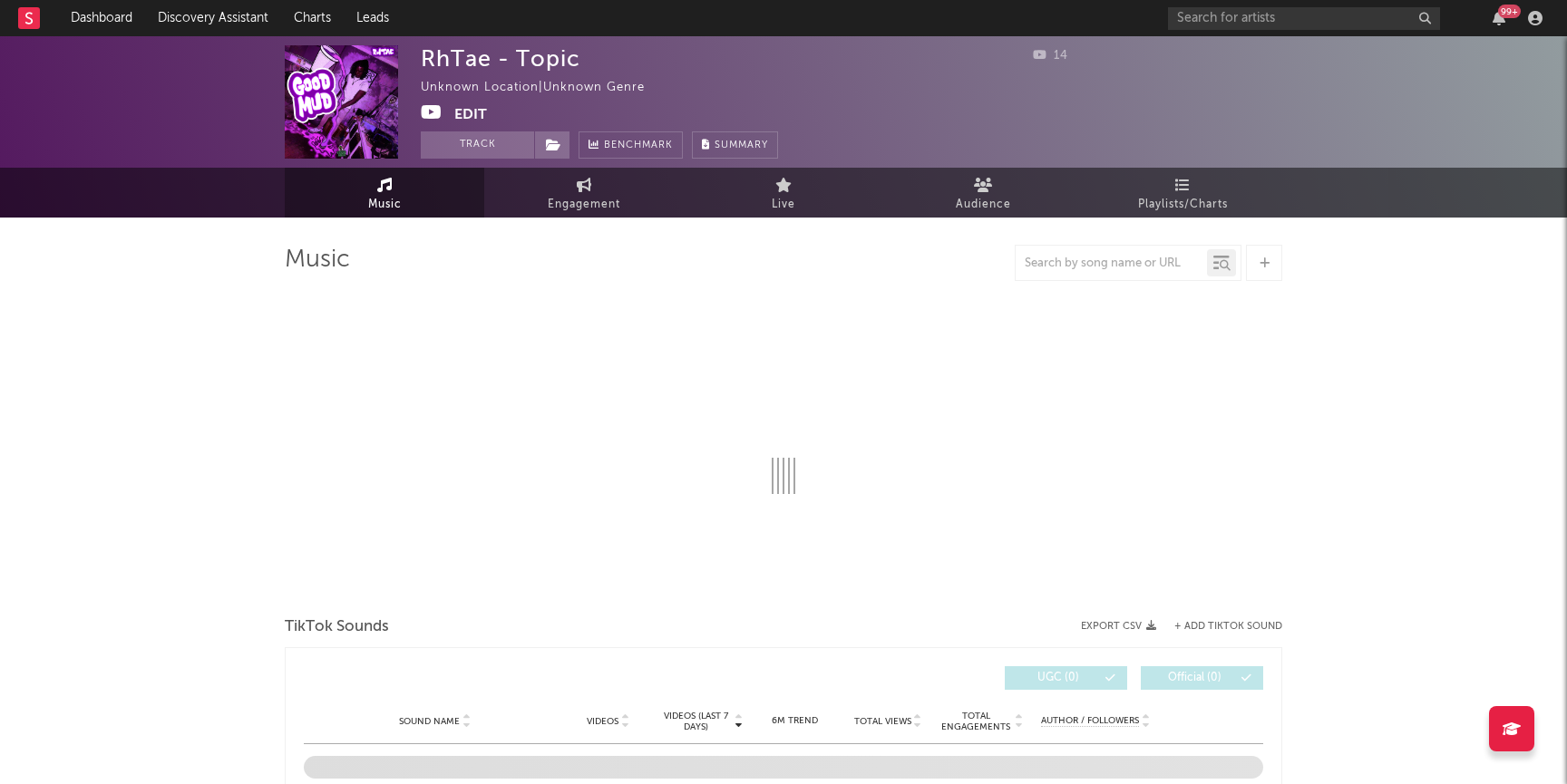
select select "1w"
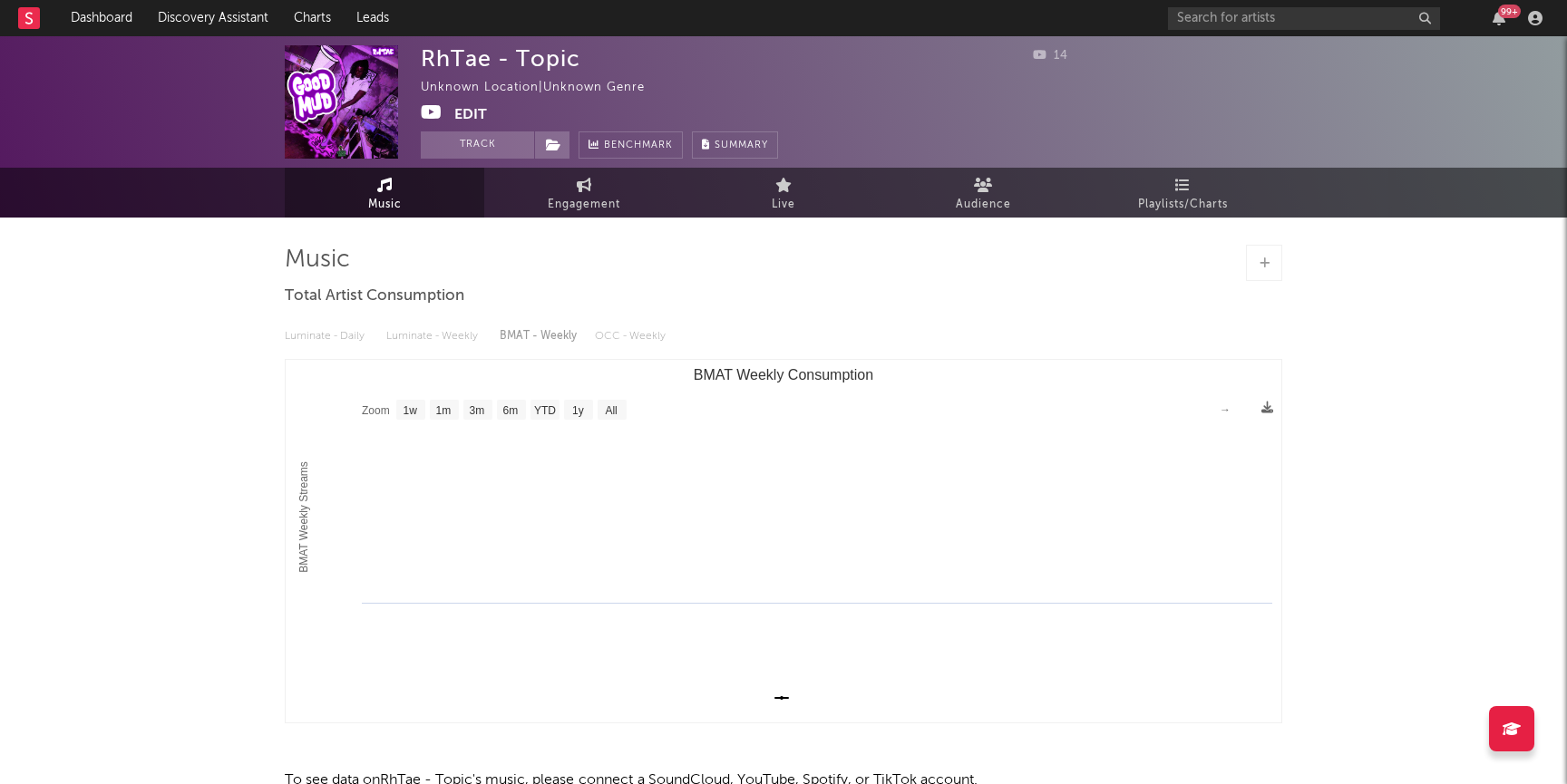
click at [428, 118] on icon at bounding box center [431, 112] width 21 height 18
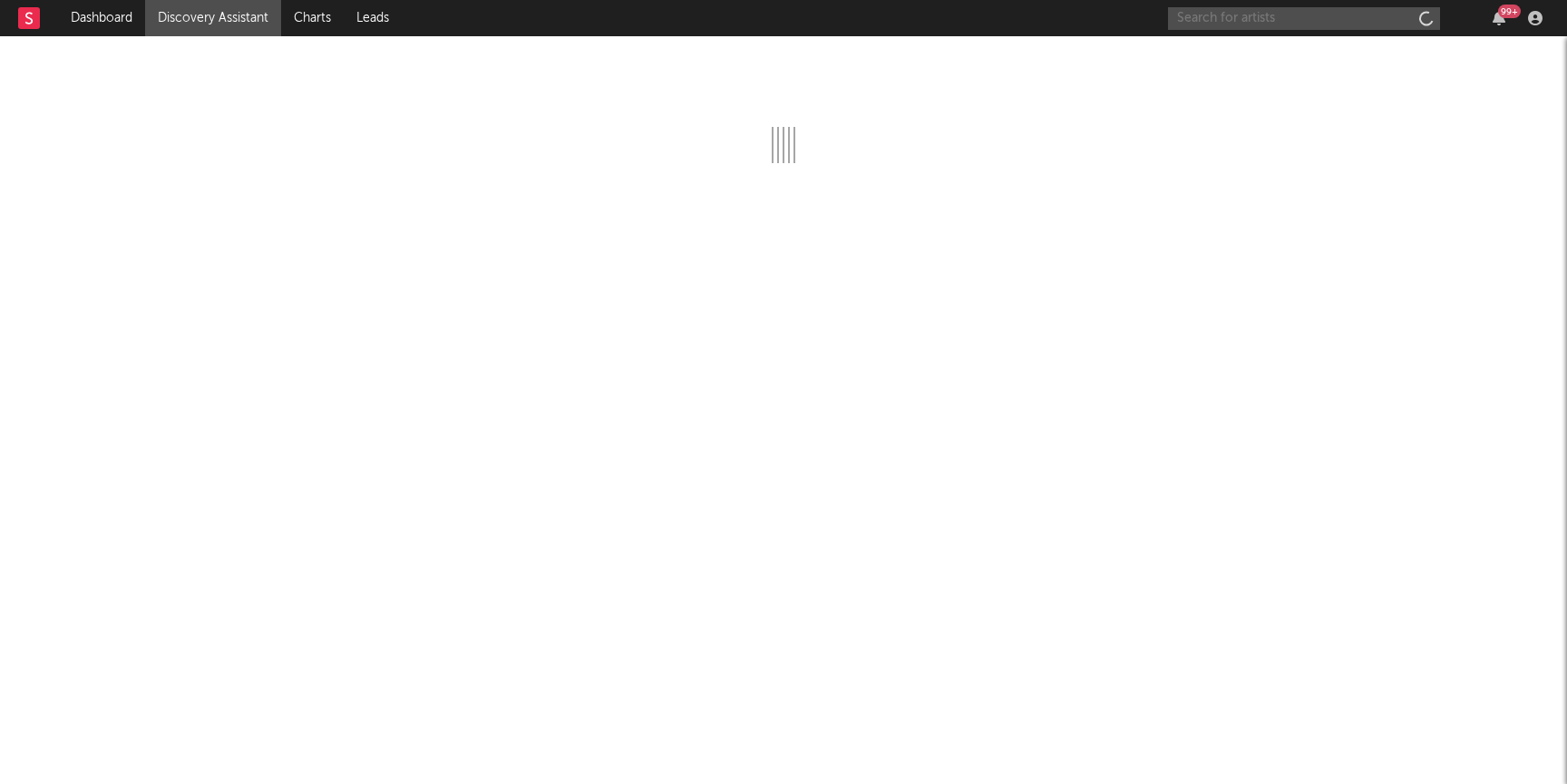
click at [1309, 19] on input "text" at bounding box center [1304, 18] width 273 height 22
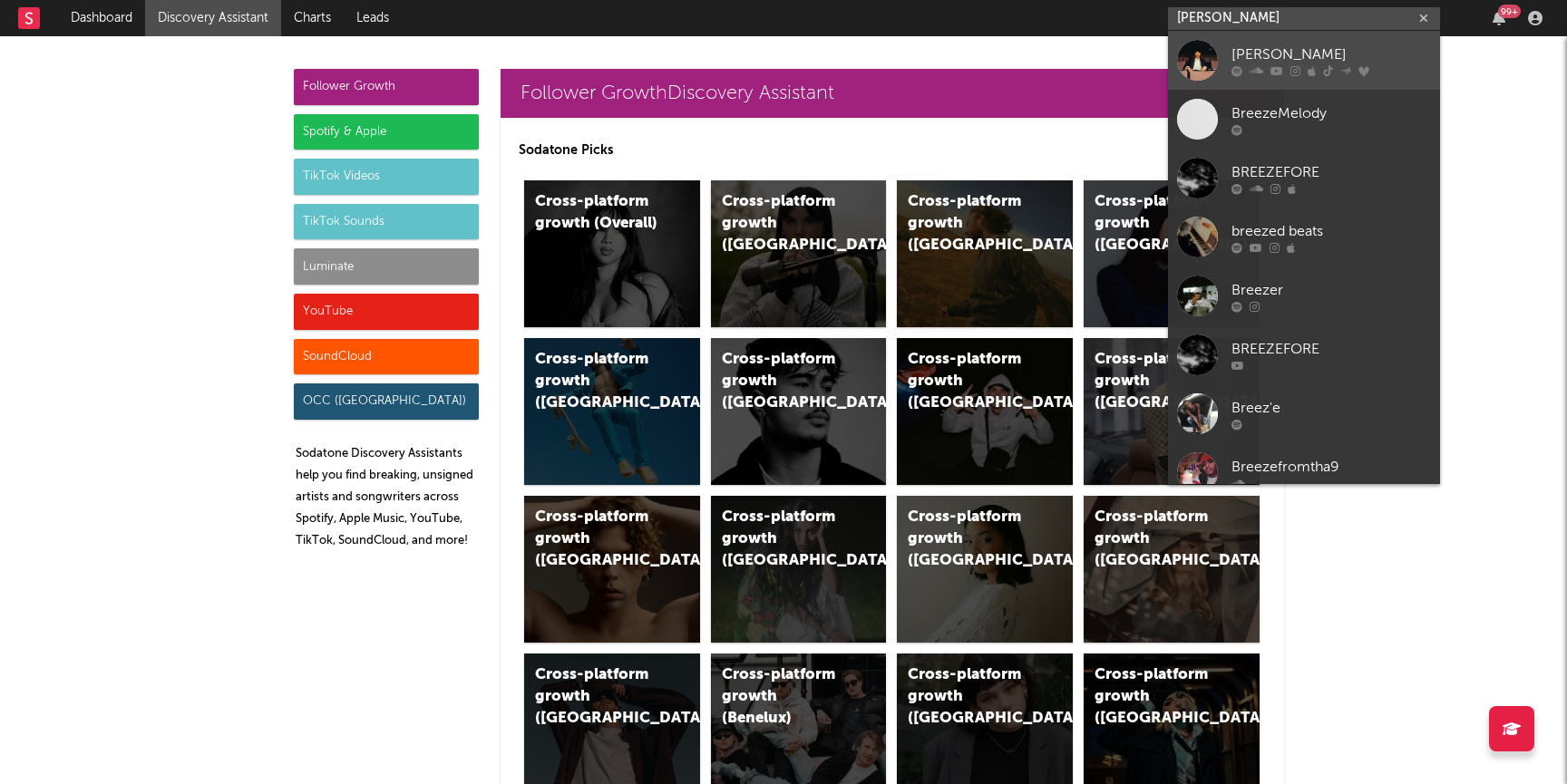
type input "[PERSON_NAME]"
click at [1239, 68] on icon at bounding box center [1236, 70] width 11 height 11
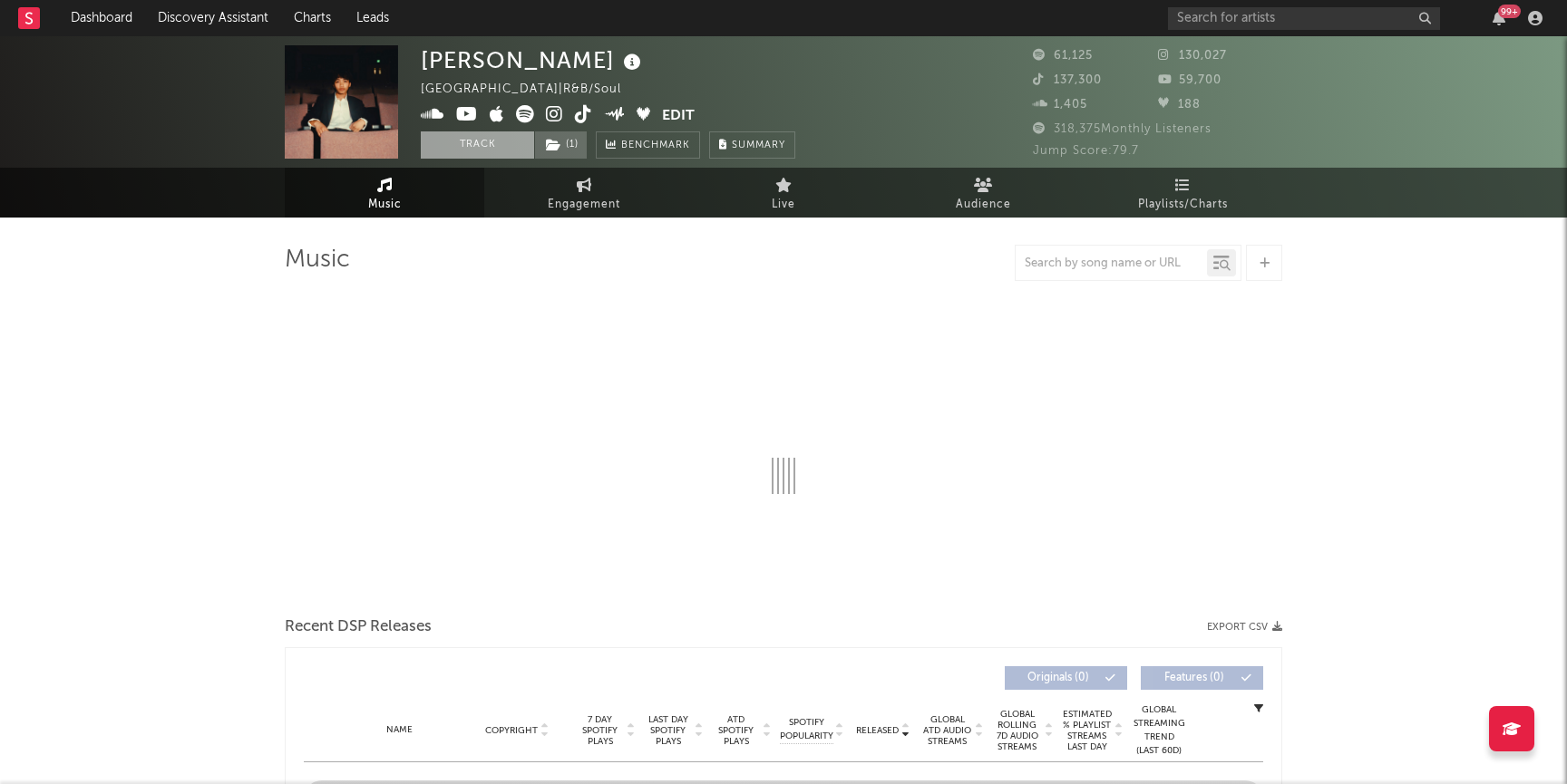
click at [484, 154] on button "Track" at bounding box center [477, 145] width 113 height 27
select select "6m"
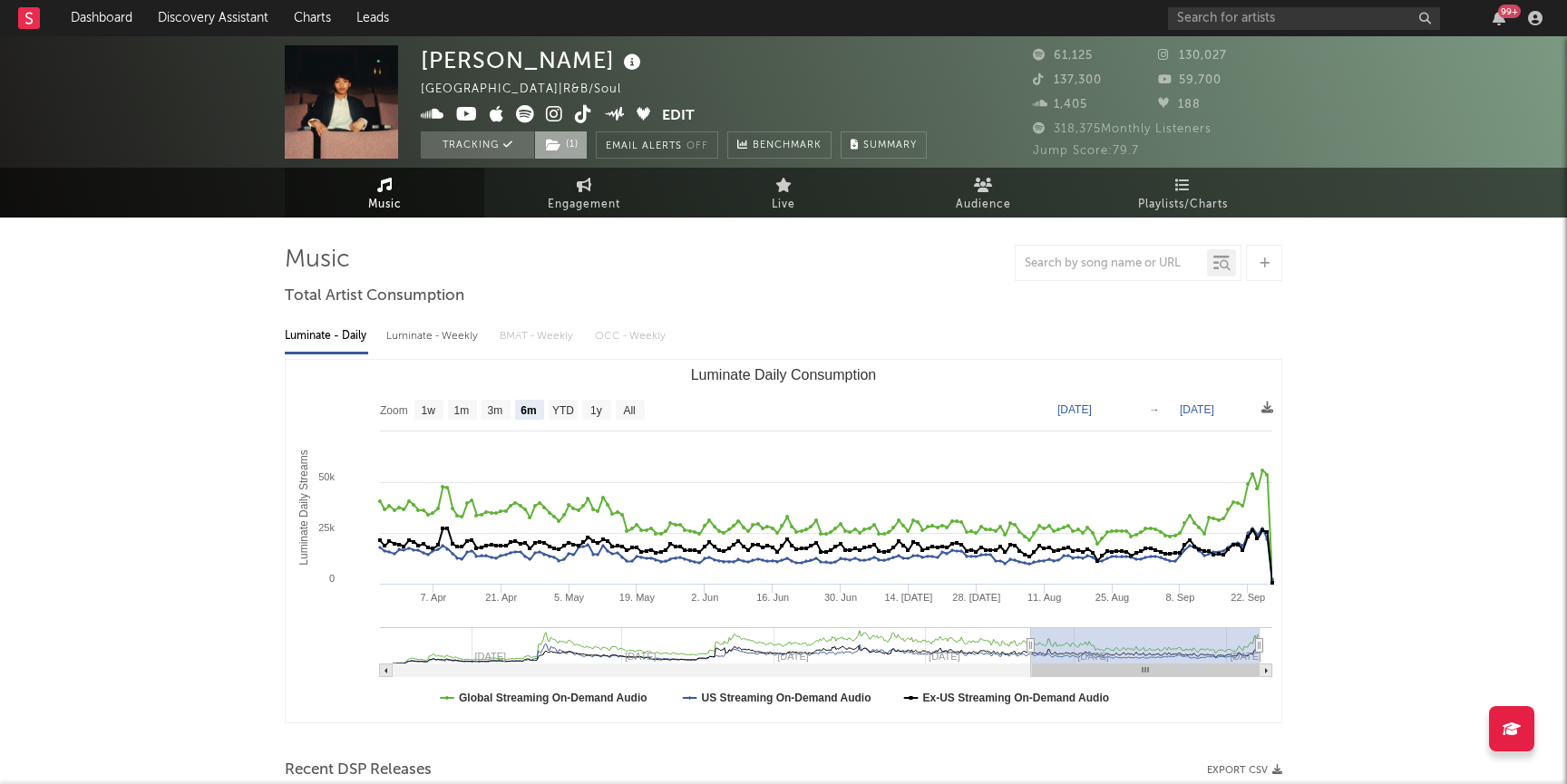
click at [554, 148] on icon at bounding box center [554, 145] width 16 height 13
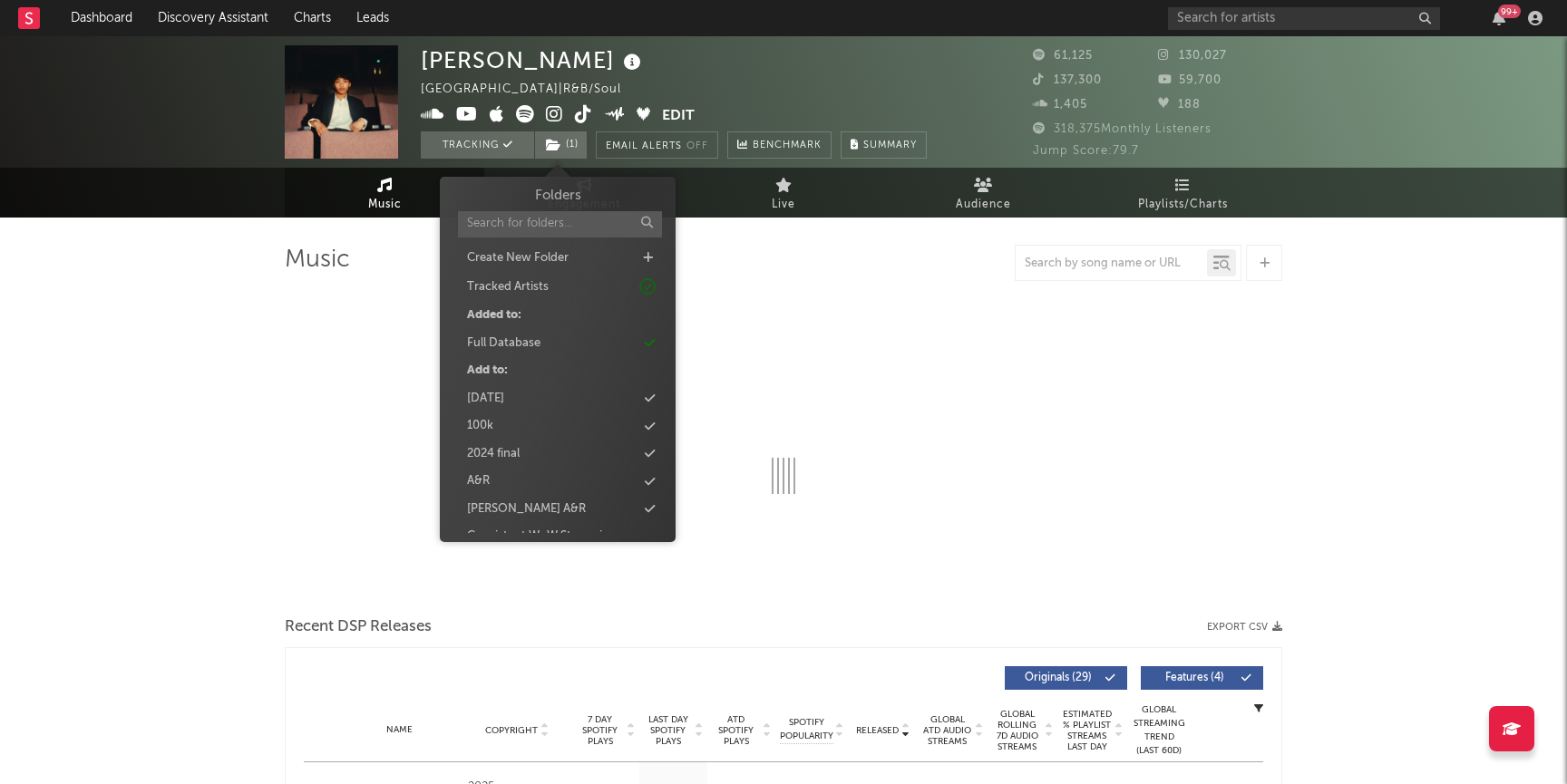
select select "6m"
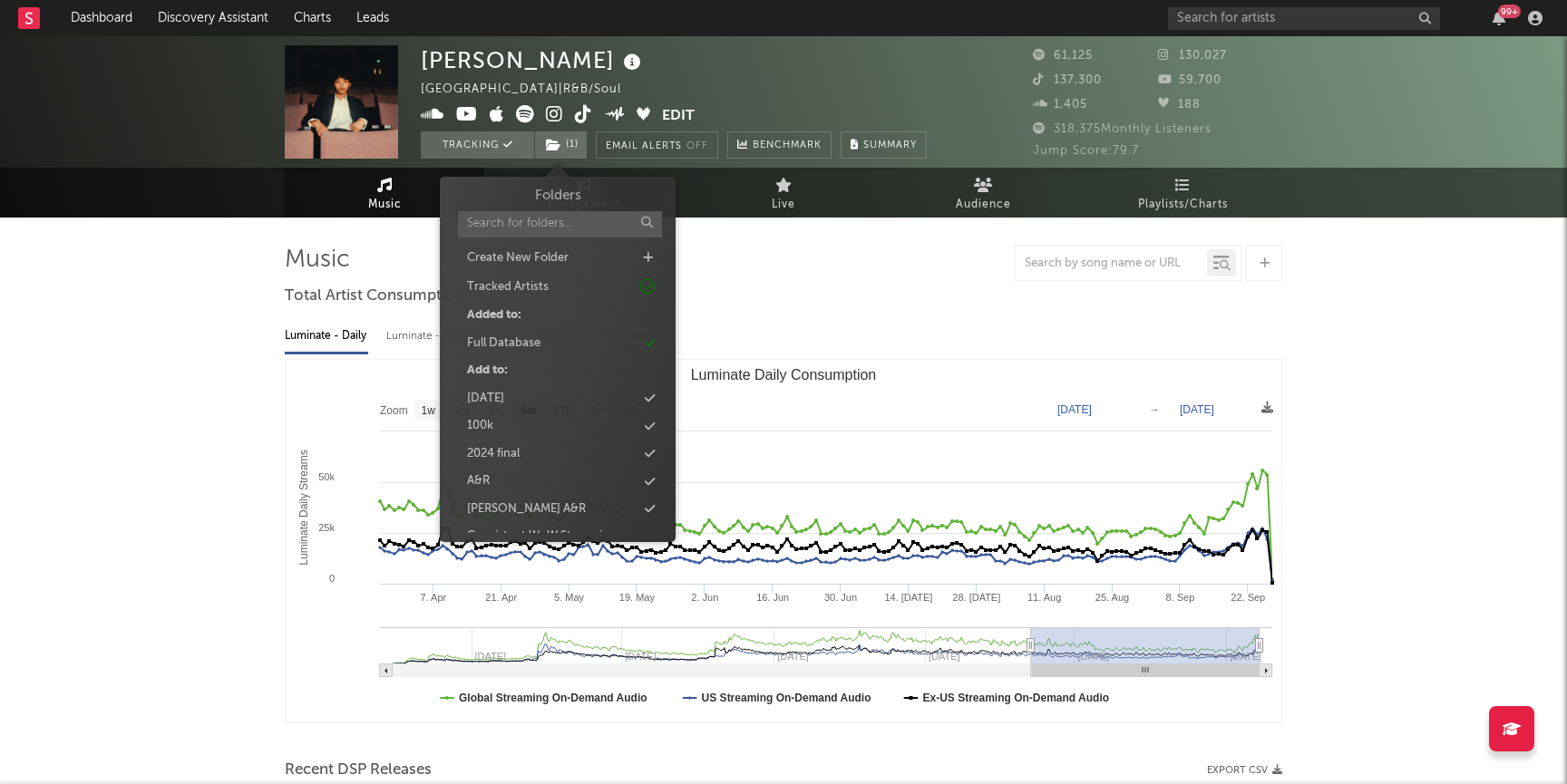
scroll to position [1900, 0]
click at [515, 373] on div "new 9/30" at bounding box center [492, 378] width 52 height 18
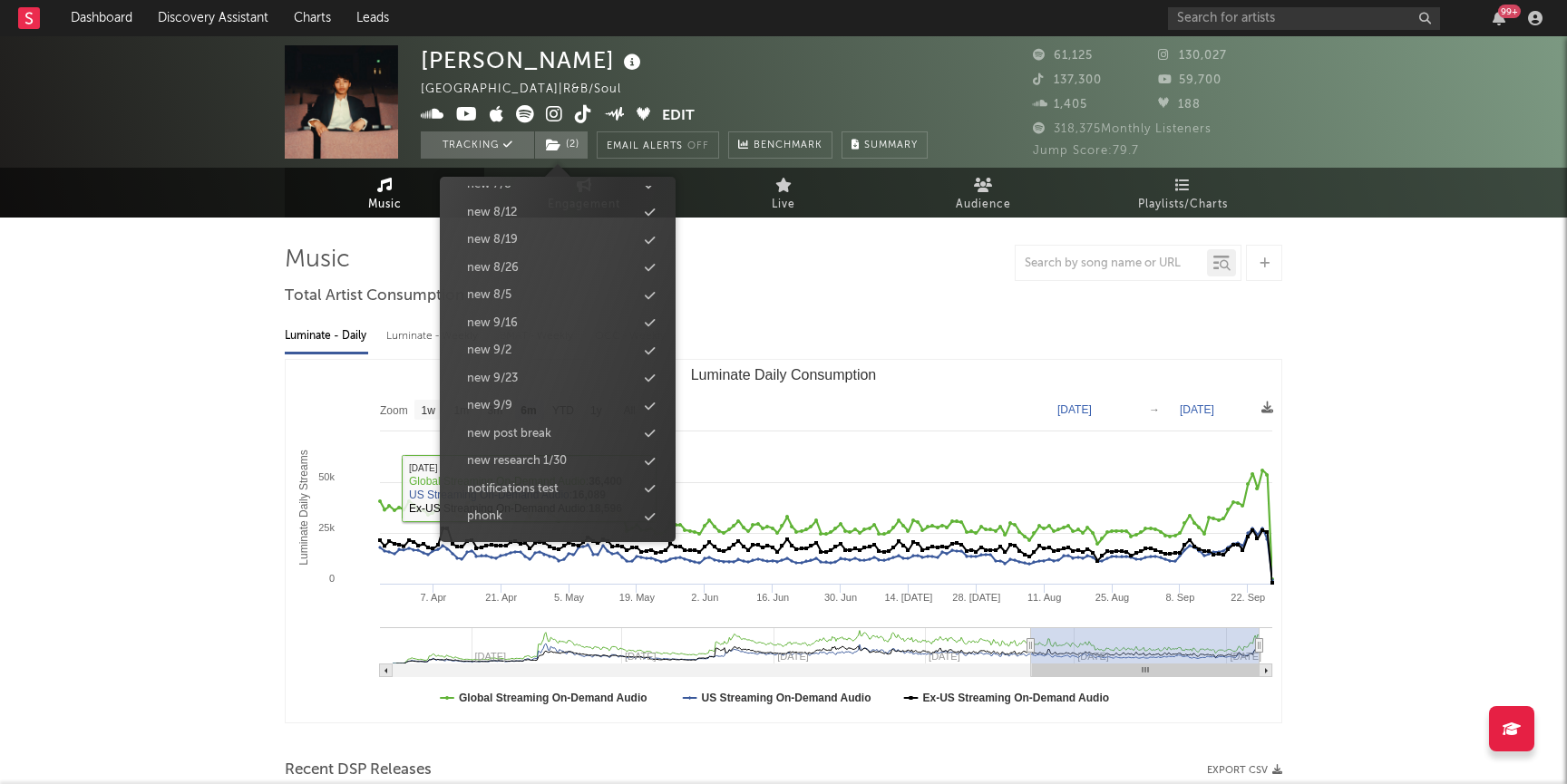
click at [286, 632] on rect "Luminate Daily Consumption" at bounding box center [783, 541] width 996 height 363
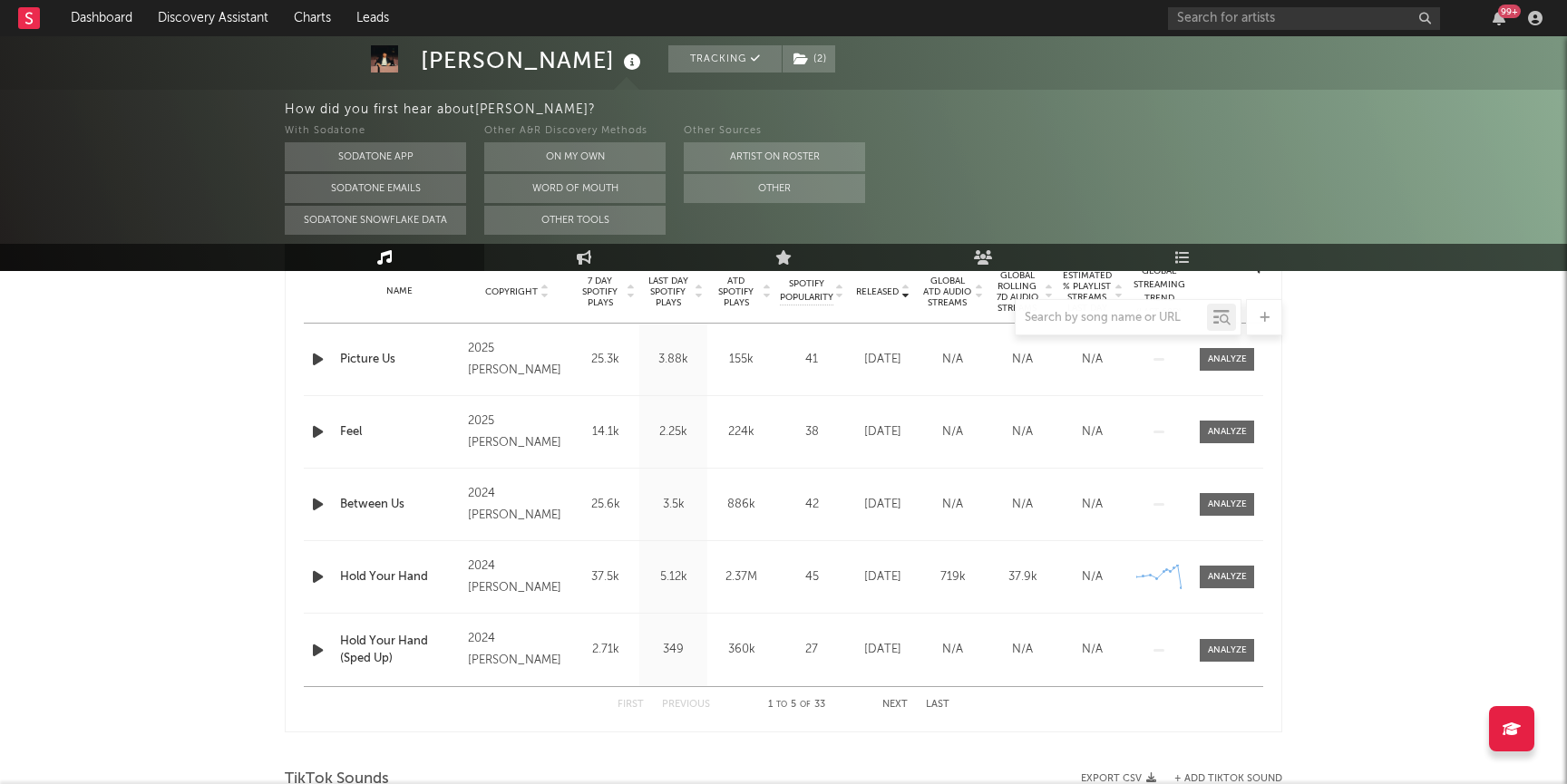
scroll to position [910, 0]
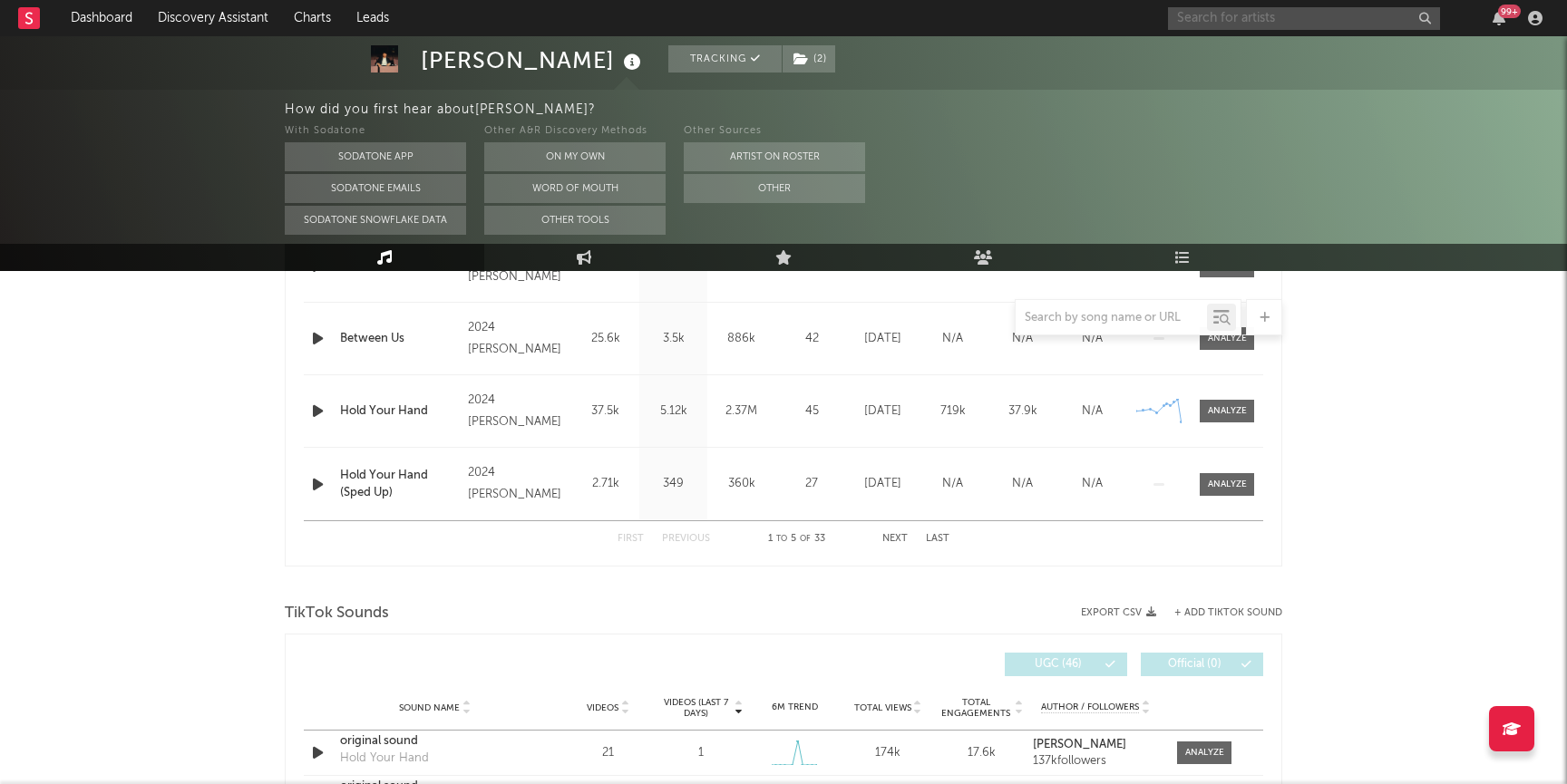
click at [1223, 25] on input "text" at bounding box center [1304, 18] width 273 height 22
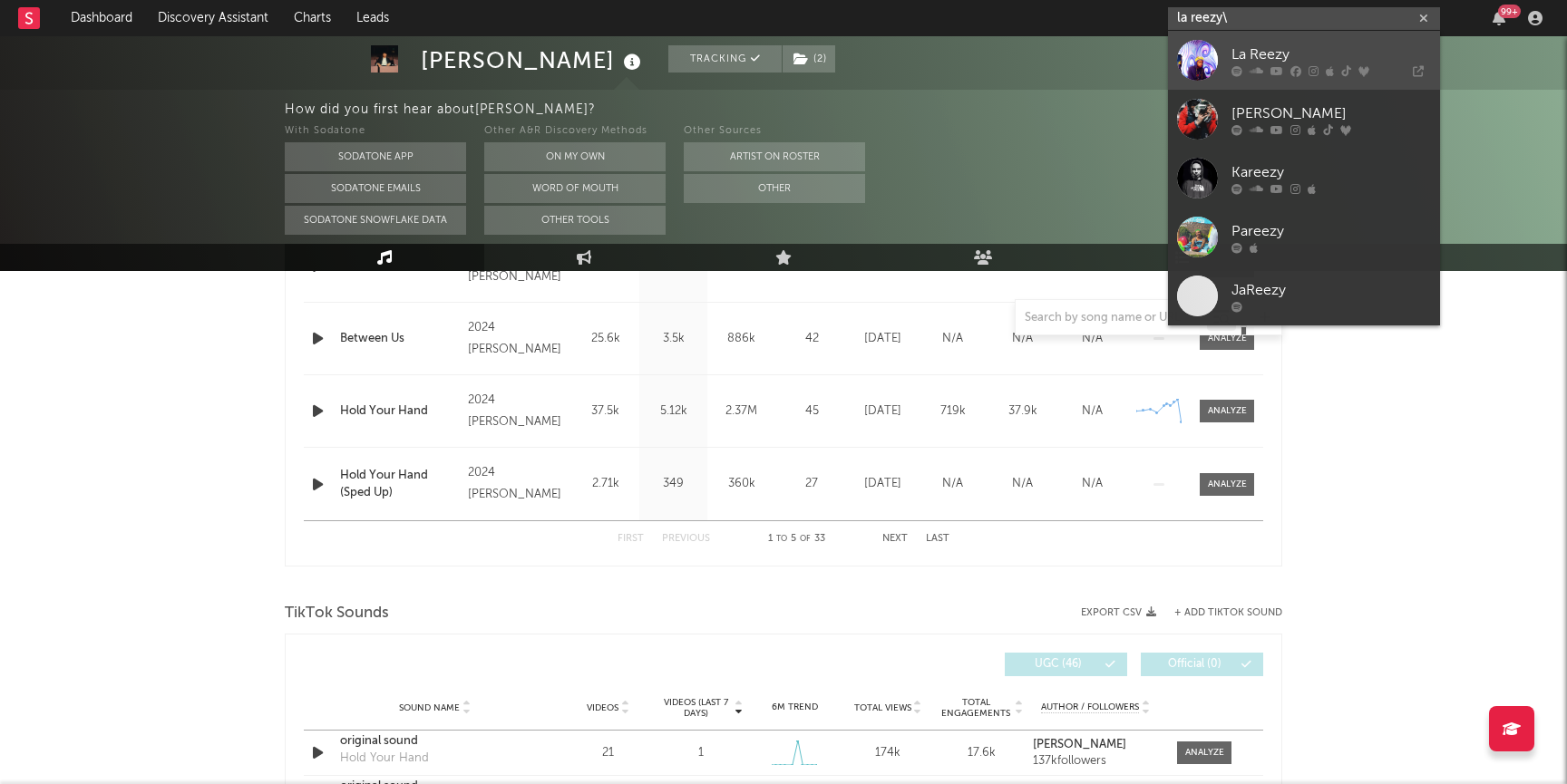
type input "la reezy\"
click at [1231, 63] on div "La Reezy" at bounding box center [1330, 54] width 200 height 21
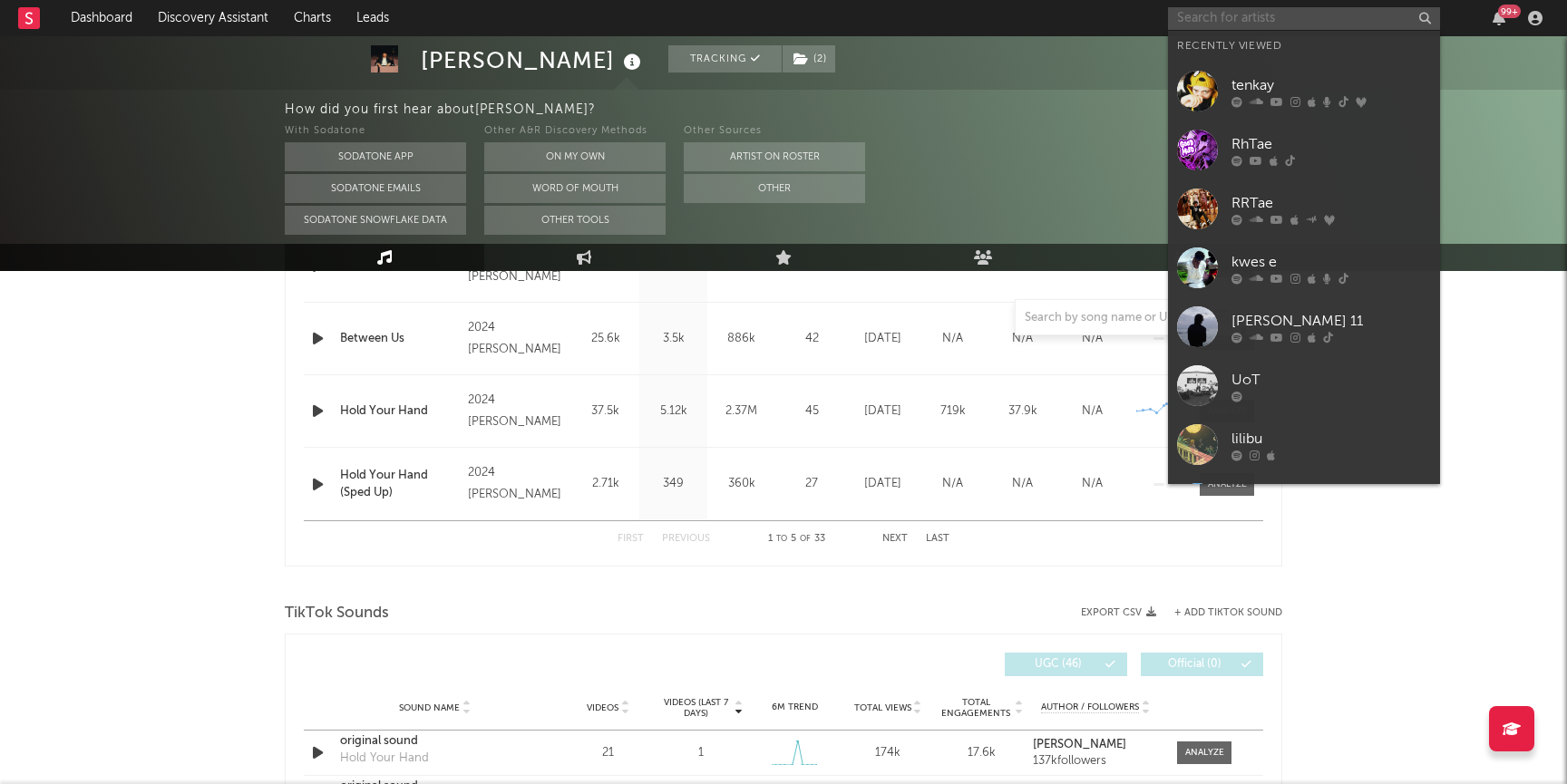
click at [1206, 21] on input "text" at bounding box center [1304, 18] width 273 height 22
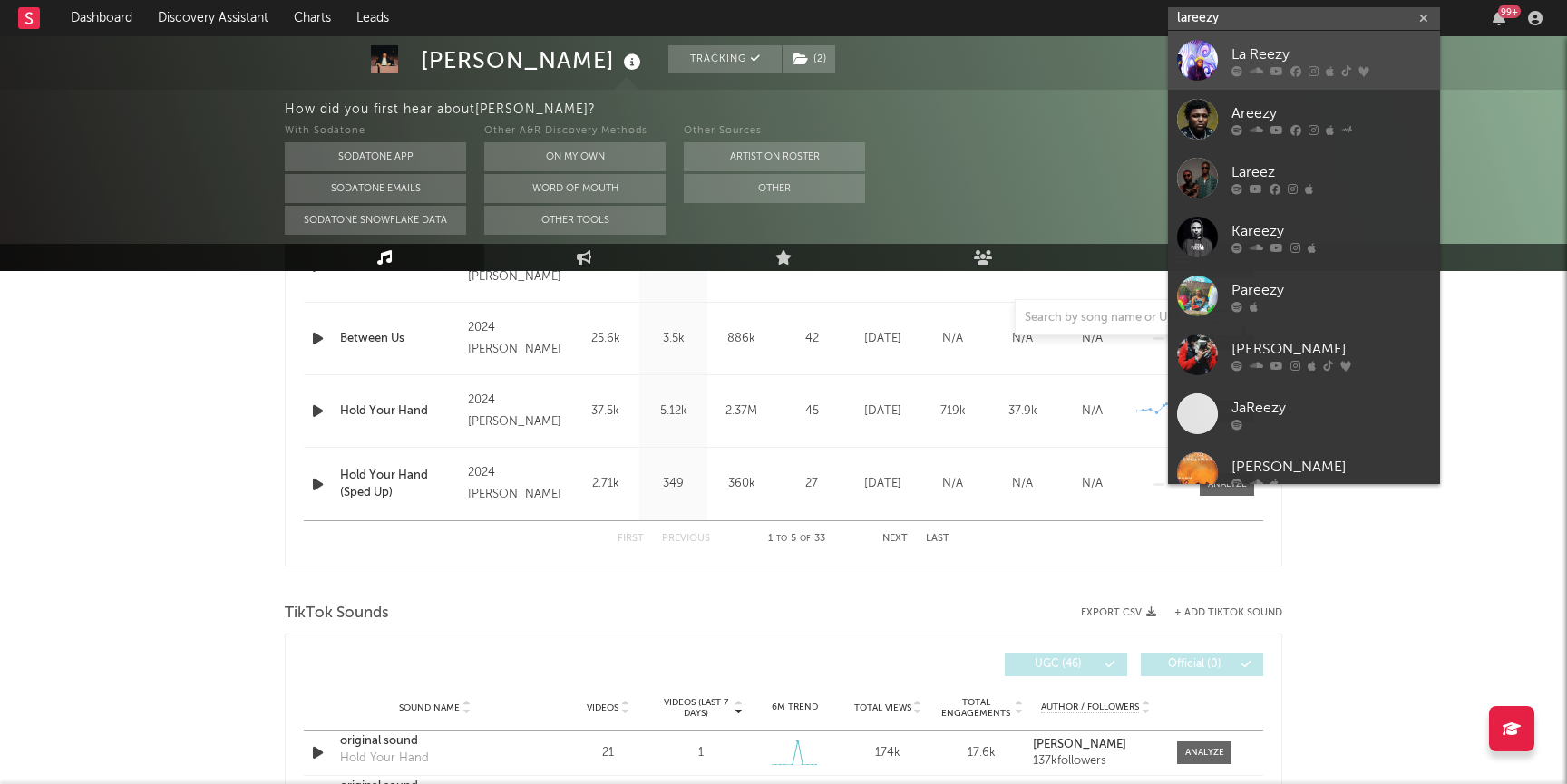
type input "lareezy"
click at [1224, 62] on link "La Reezy" at bounding box center [1304, 60] width 273 height 59
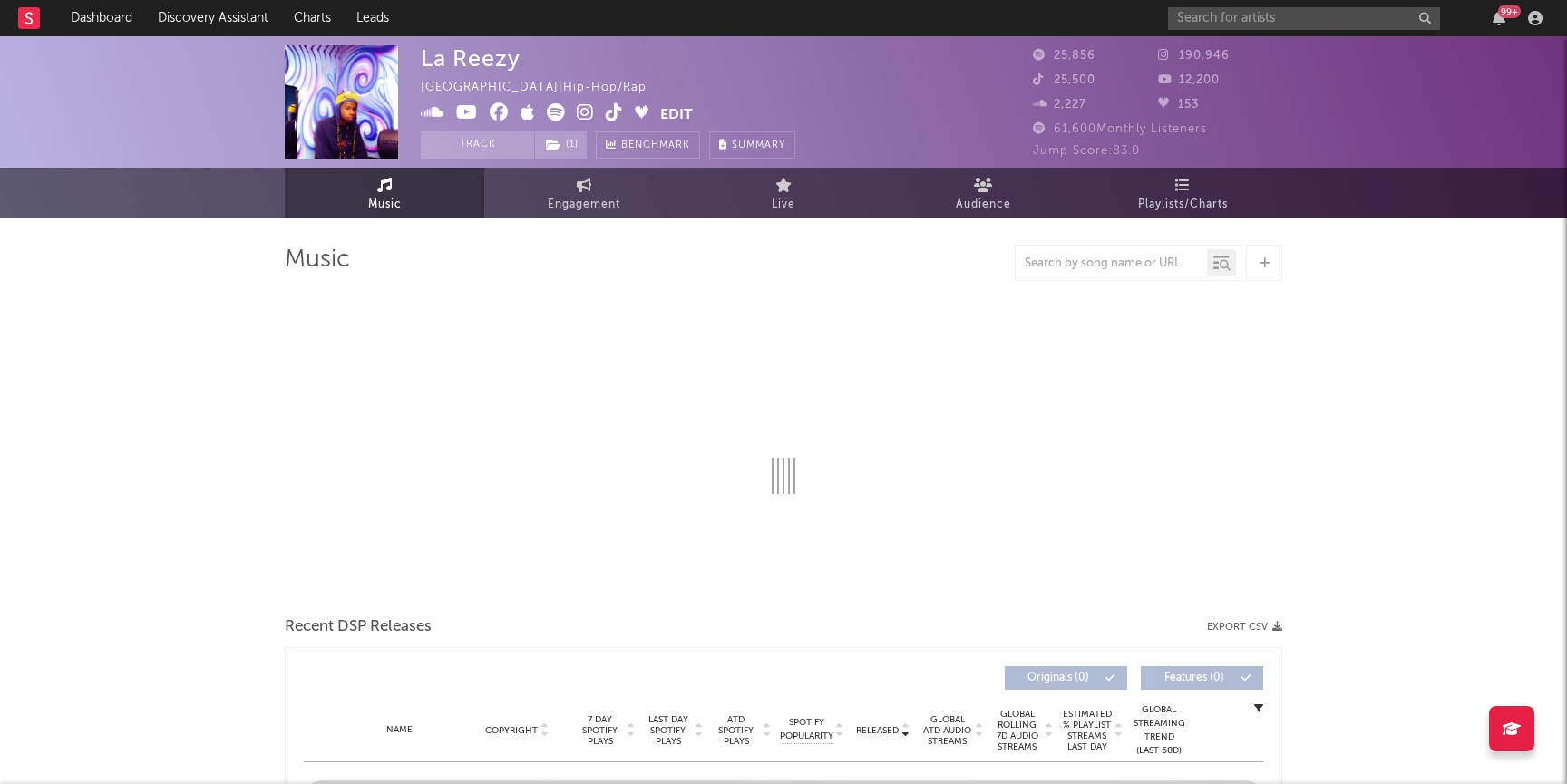
select select "6m"
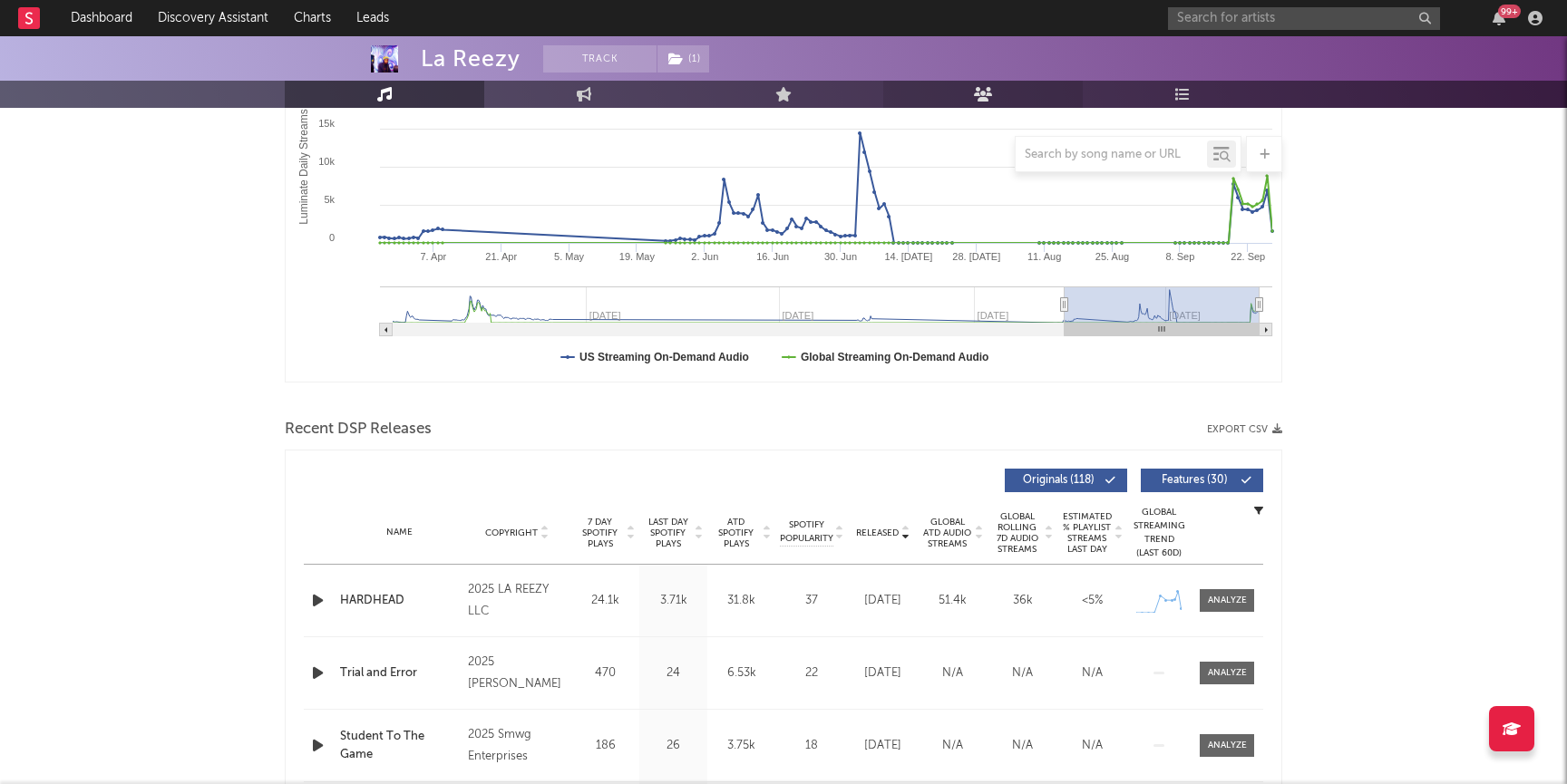
scroll to position [356, 0]
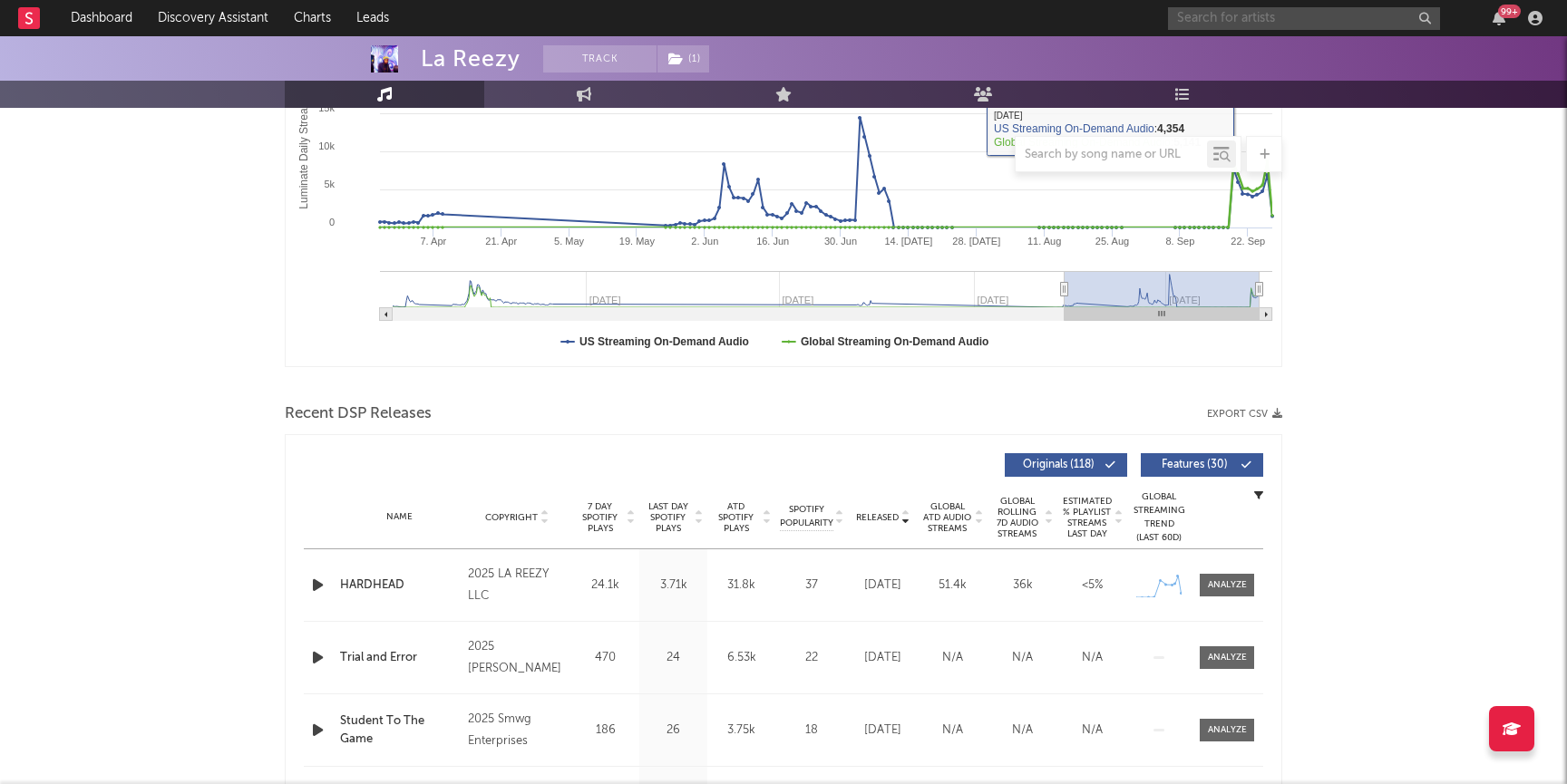
click at [1248, 19] on input "text" at bounding box center [1304, 18] width 273 height 22
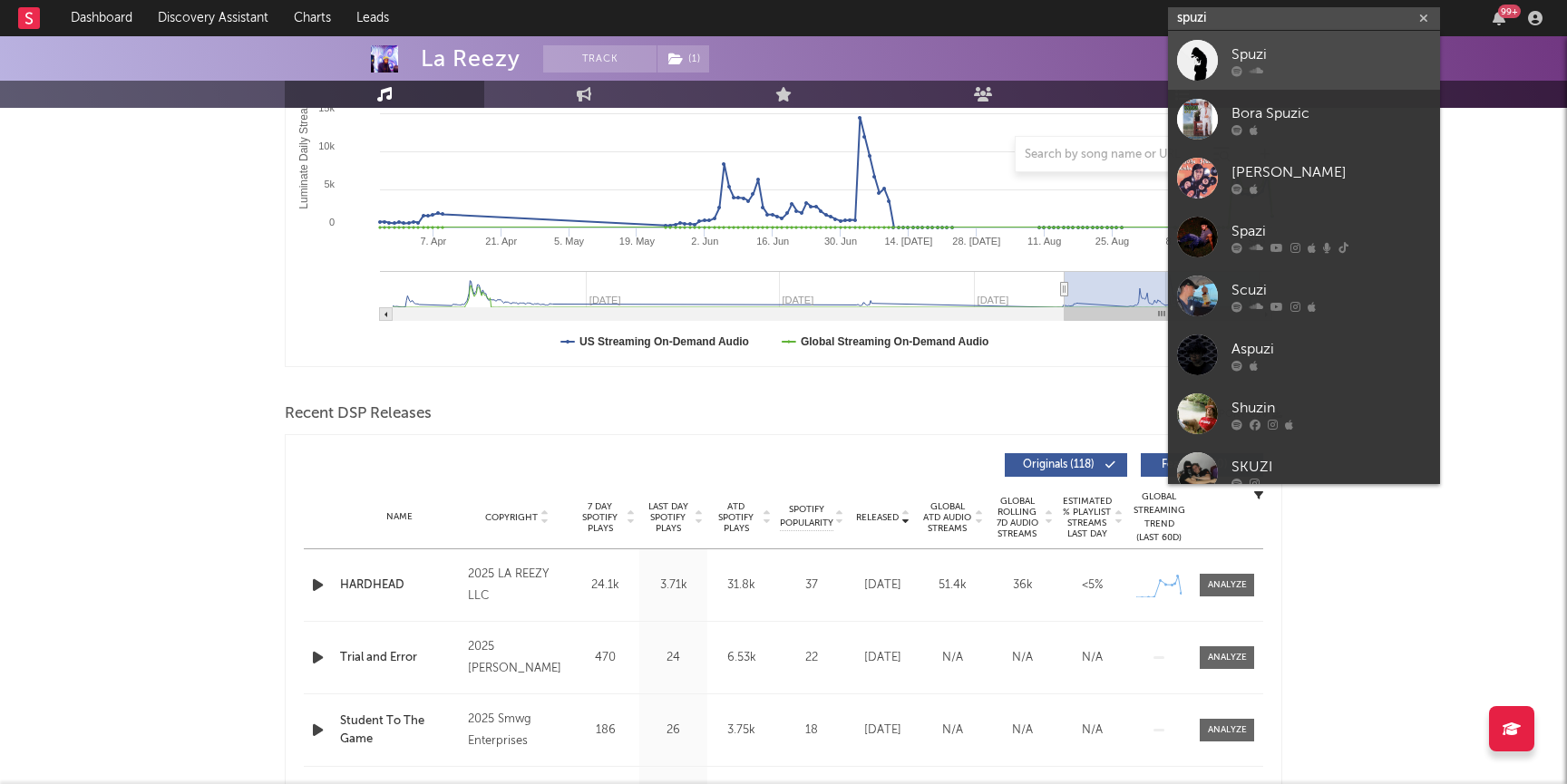
type input "spuzi"
click at [1287, 54] on div "Spuzi" at bounding box center [1330, 54] width 200 height 21
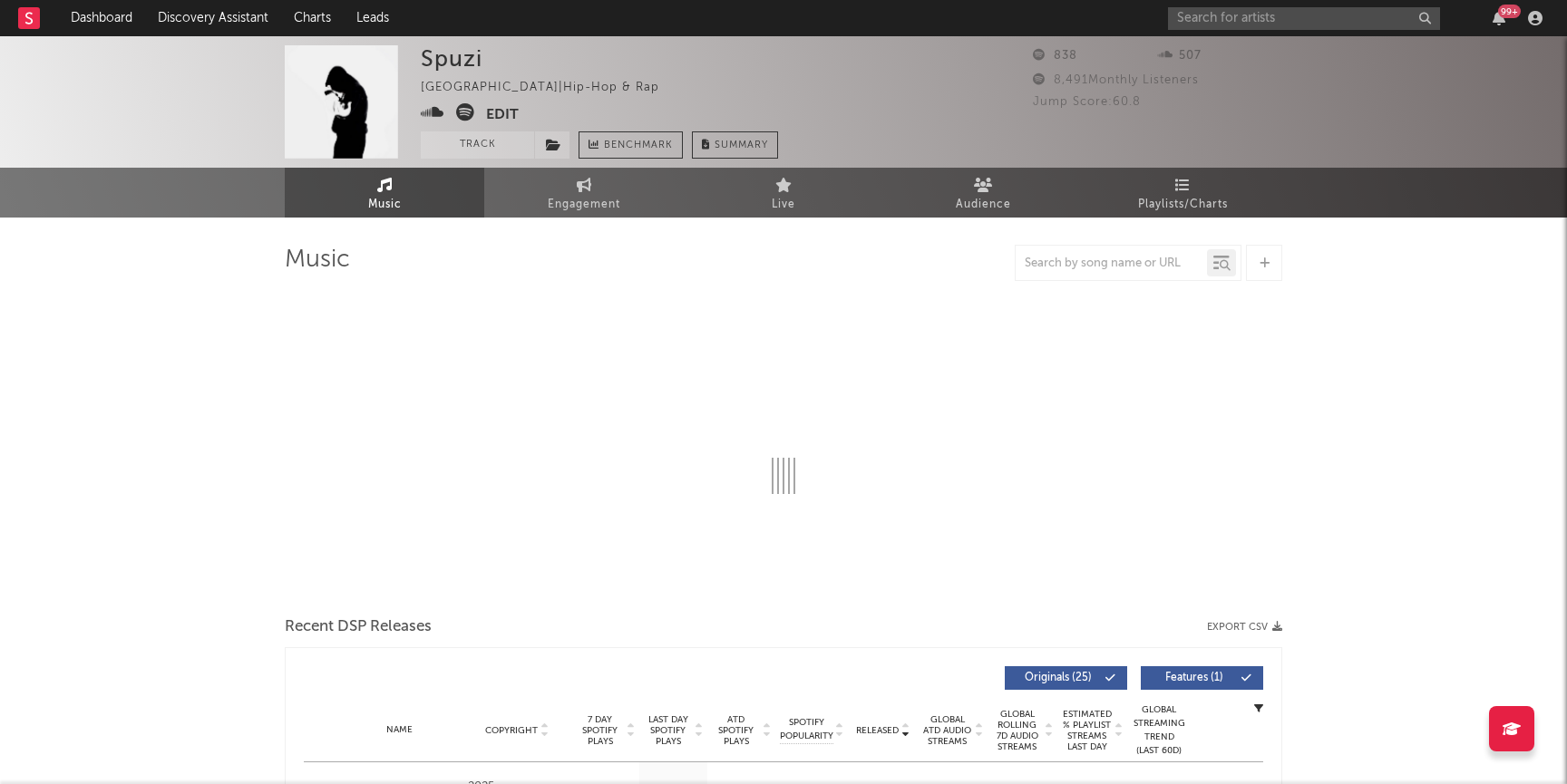
select select "1w"
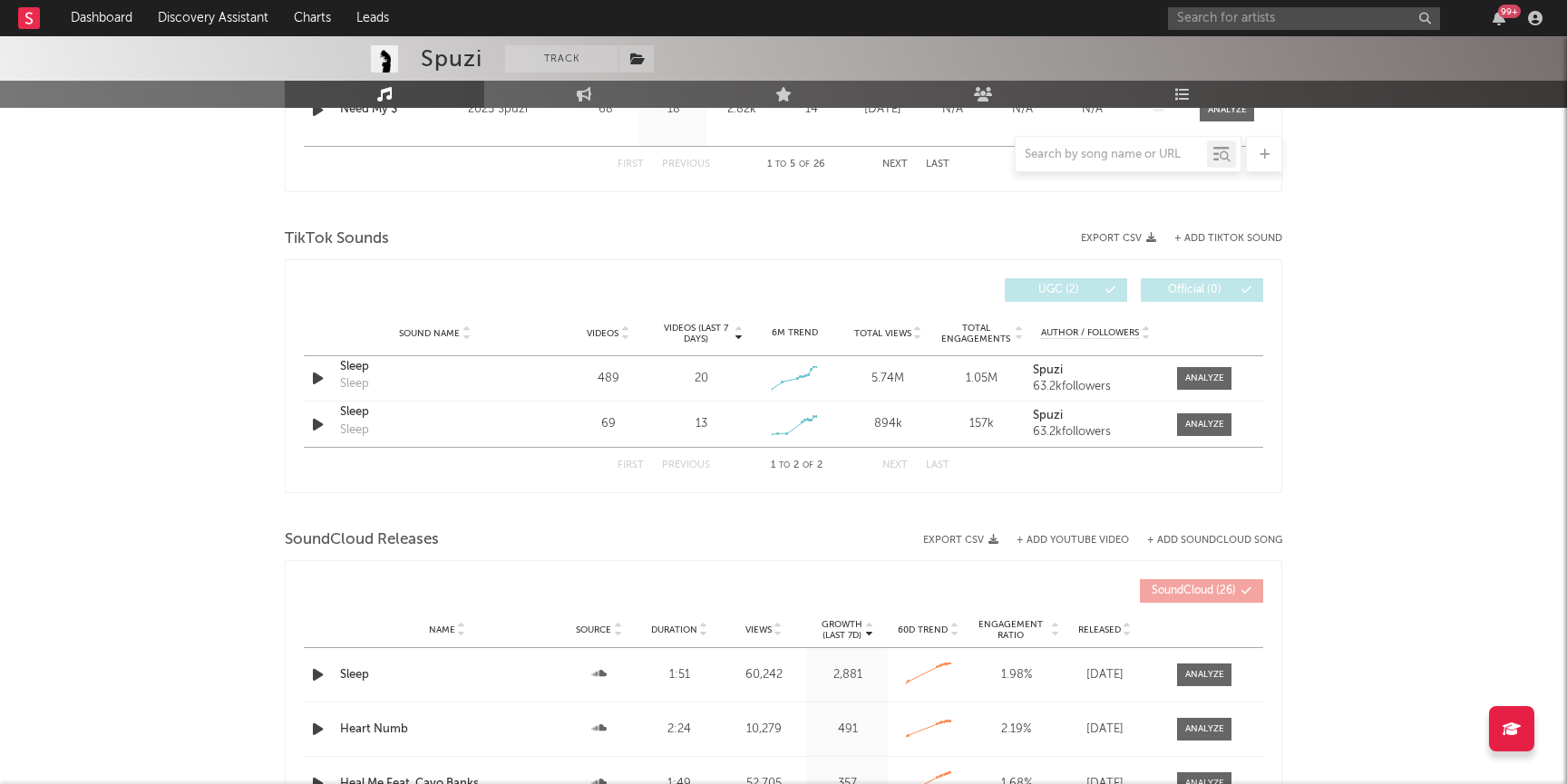
scroll to position [1123, 0]
click at [1035, 365] on strong "Spuzi" at bounding box center [1047, 369] width 30 height 12
click at [362, 365] on div "Sleep" at bounding box center [434, 365] width 190 height 18
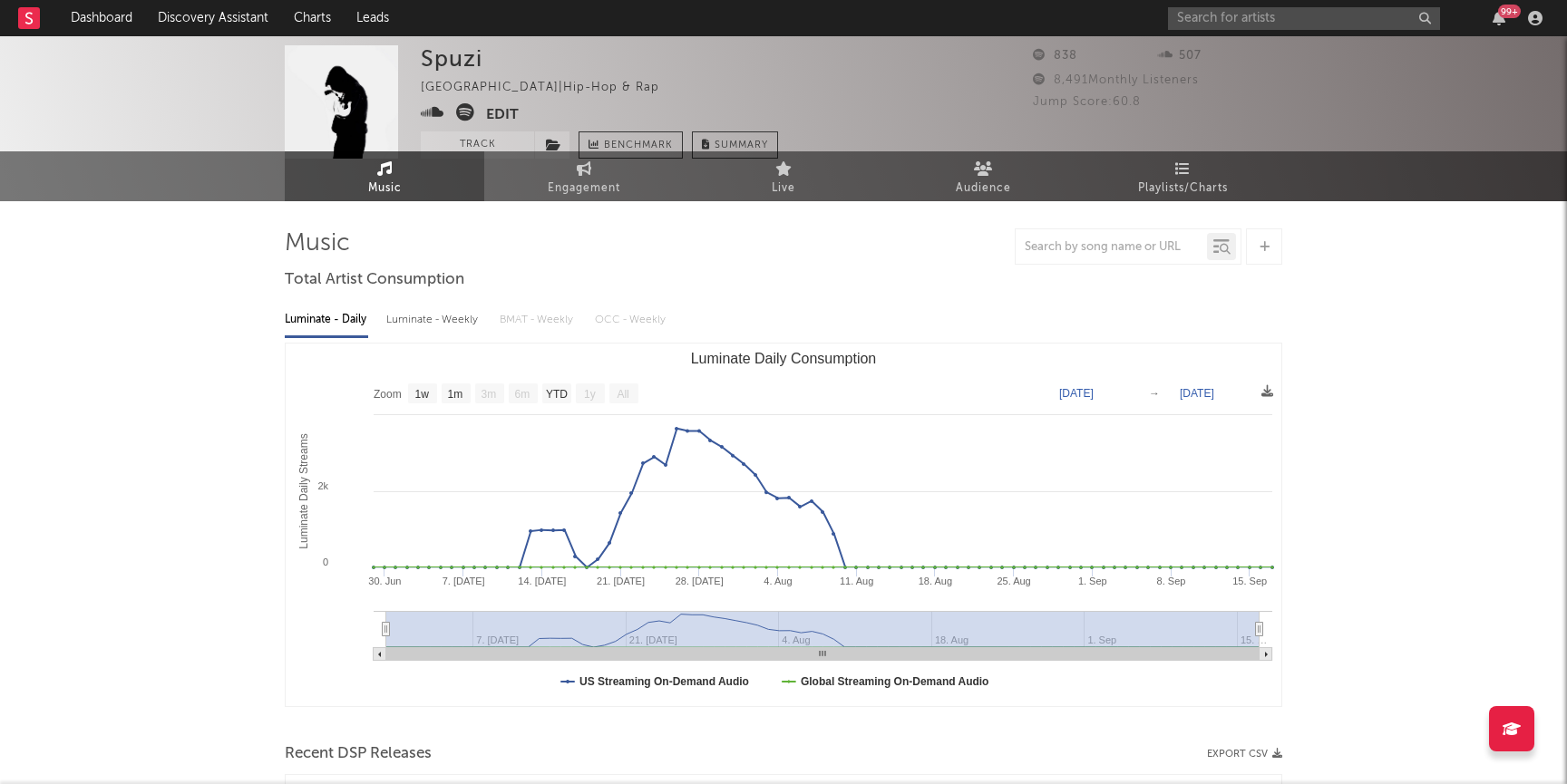
scroll to position [0, 0]
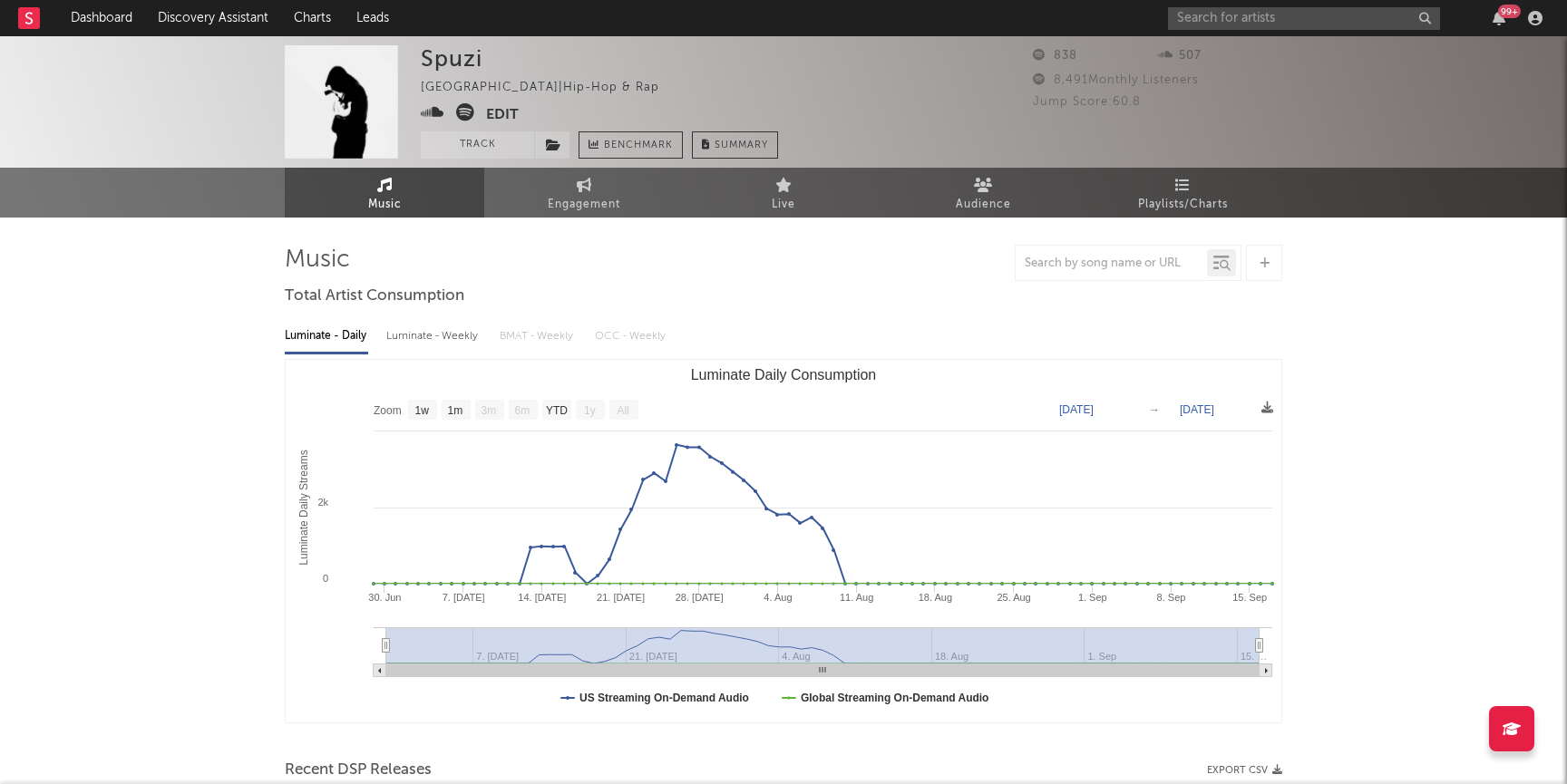
click at [425, 109] on icon at bounding box center [432, 112] width 23 height 18
click at [504, 105] on button "Edit" at bounding box center [502, 114] width 33 height 22
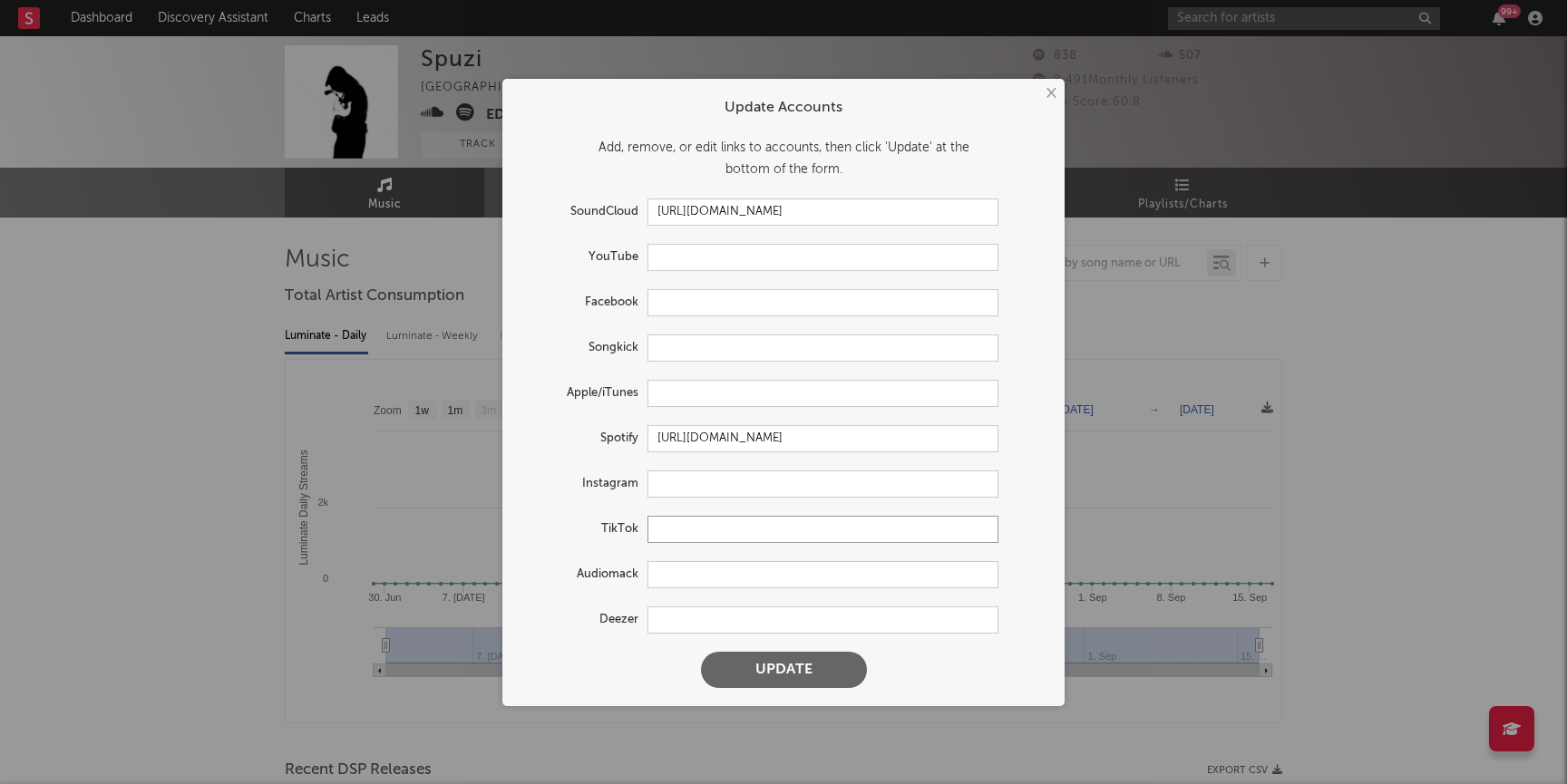
click at [690, 533] on input "text" at bounding box center [822, 529] width 351 height 27
paste input "https://www.tiktok.com/@imspuzi"
click at [764, 675] on button "Update" at bounding box center [784, 669] width 165 height 36
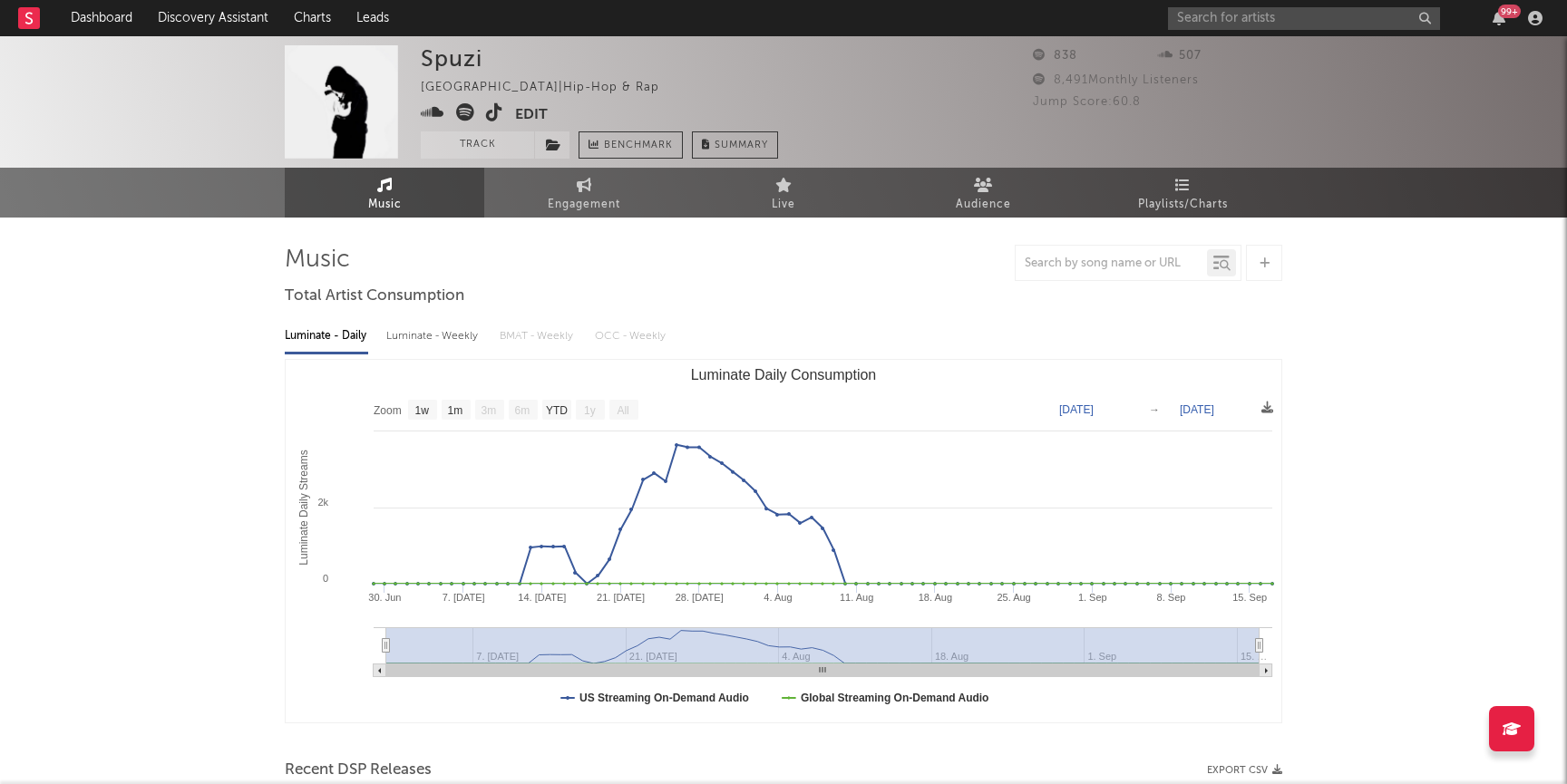
type input "https://www.tiktok.com/share/user/7302591992329356334"
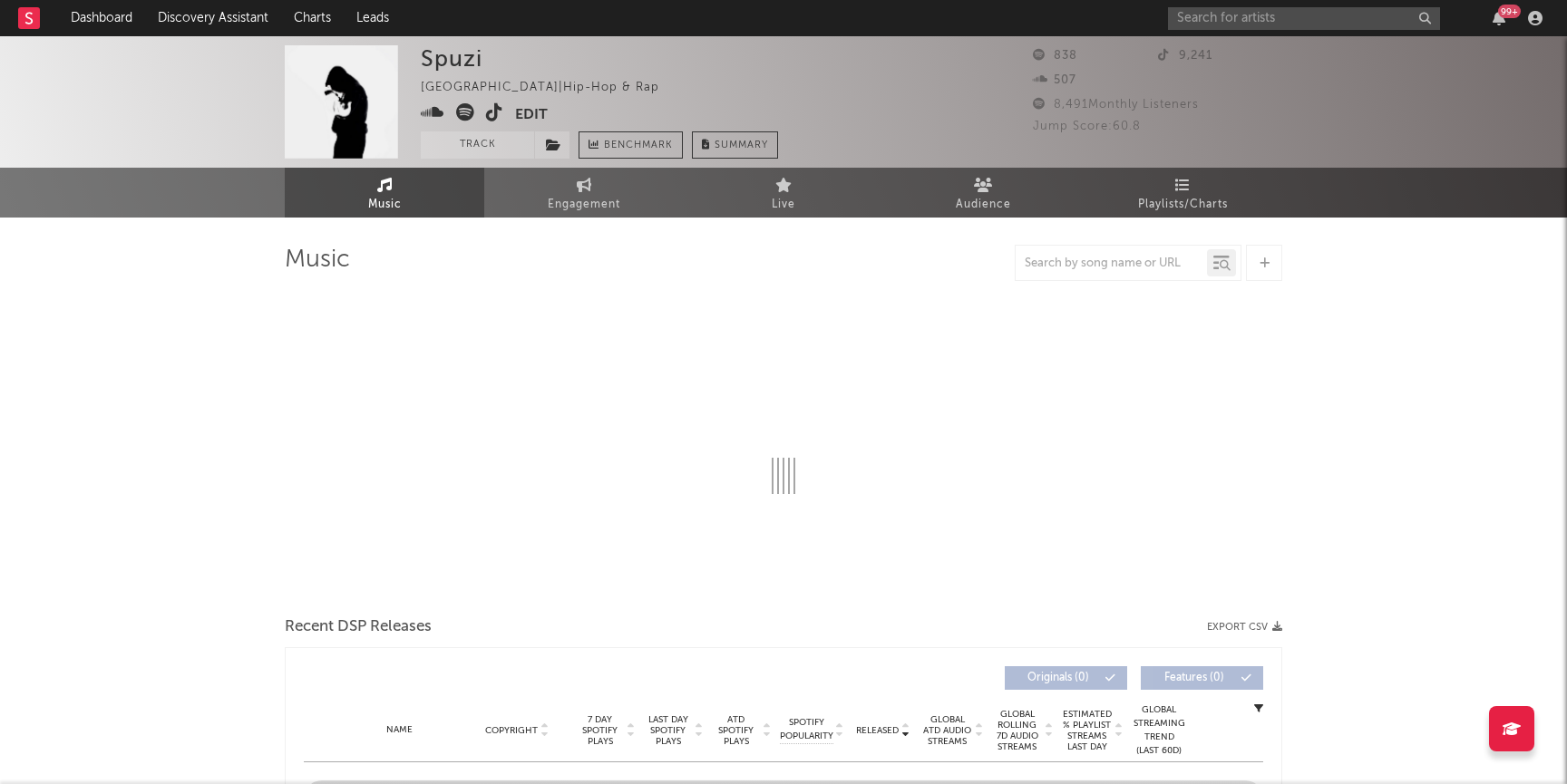
select select "1w"
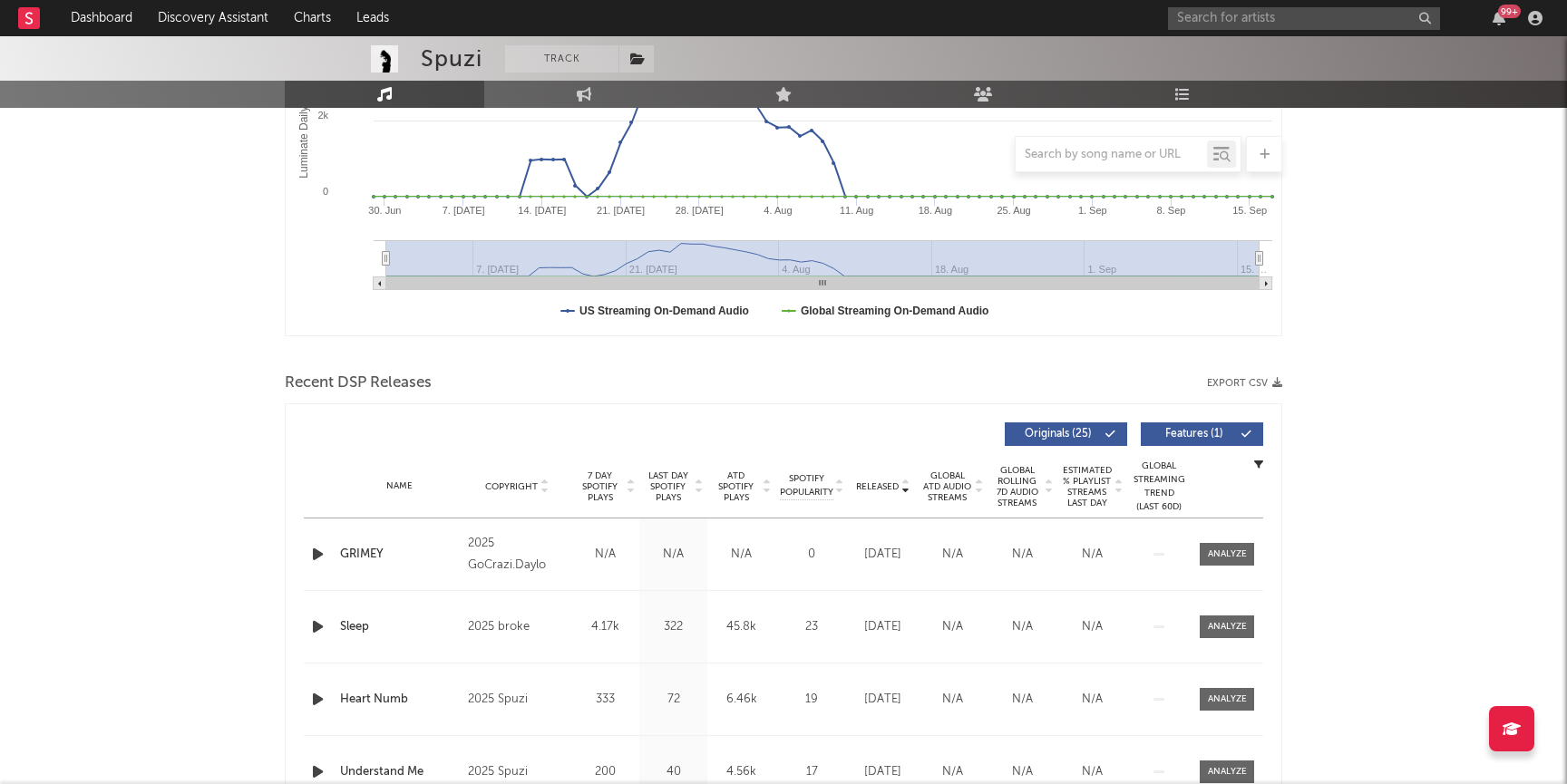
scroll to position [356, 0]
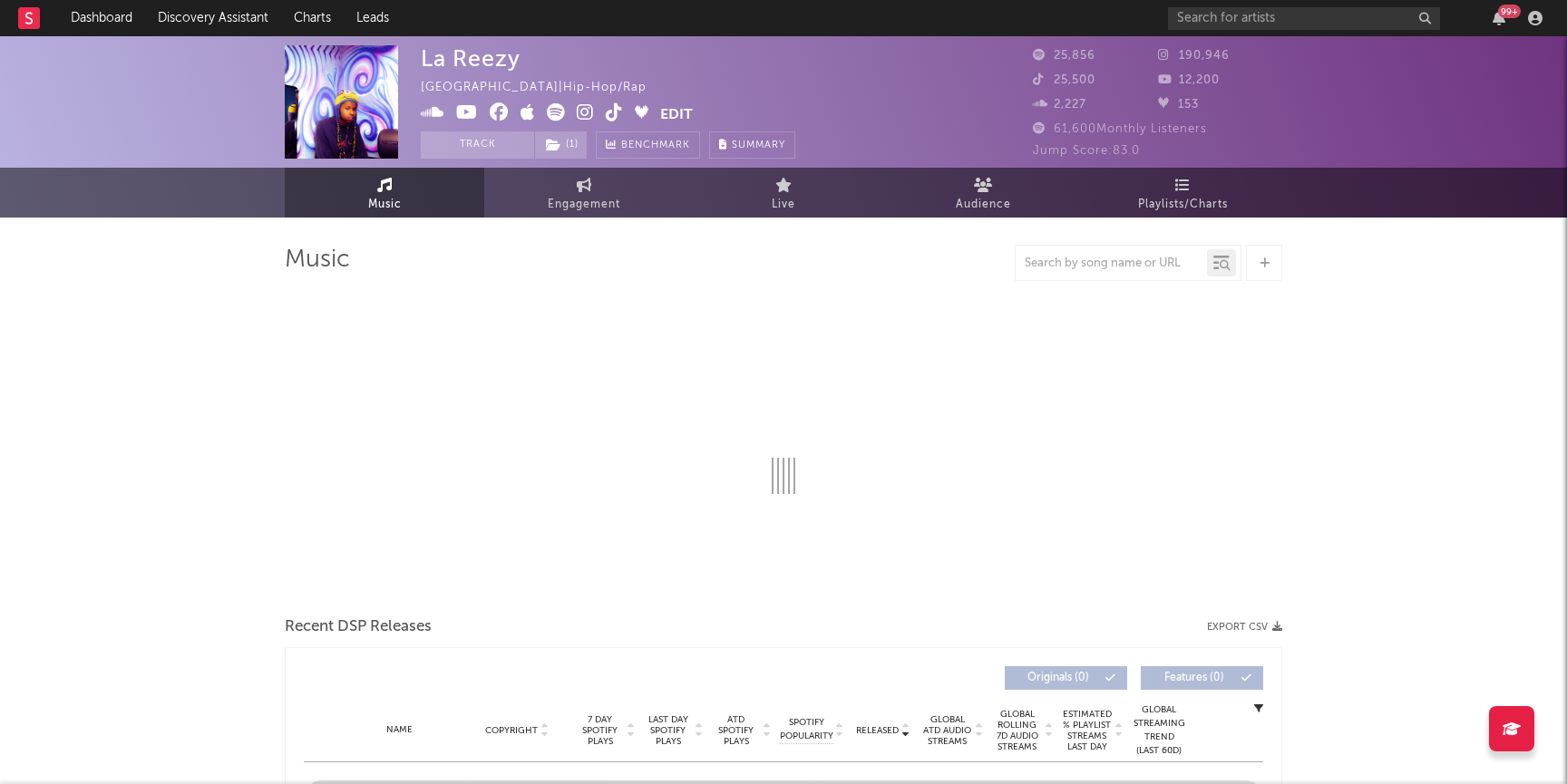
select select "6m"
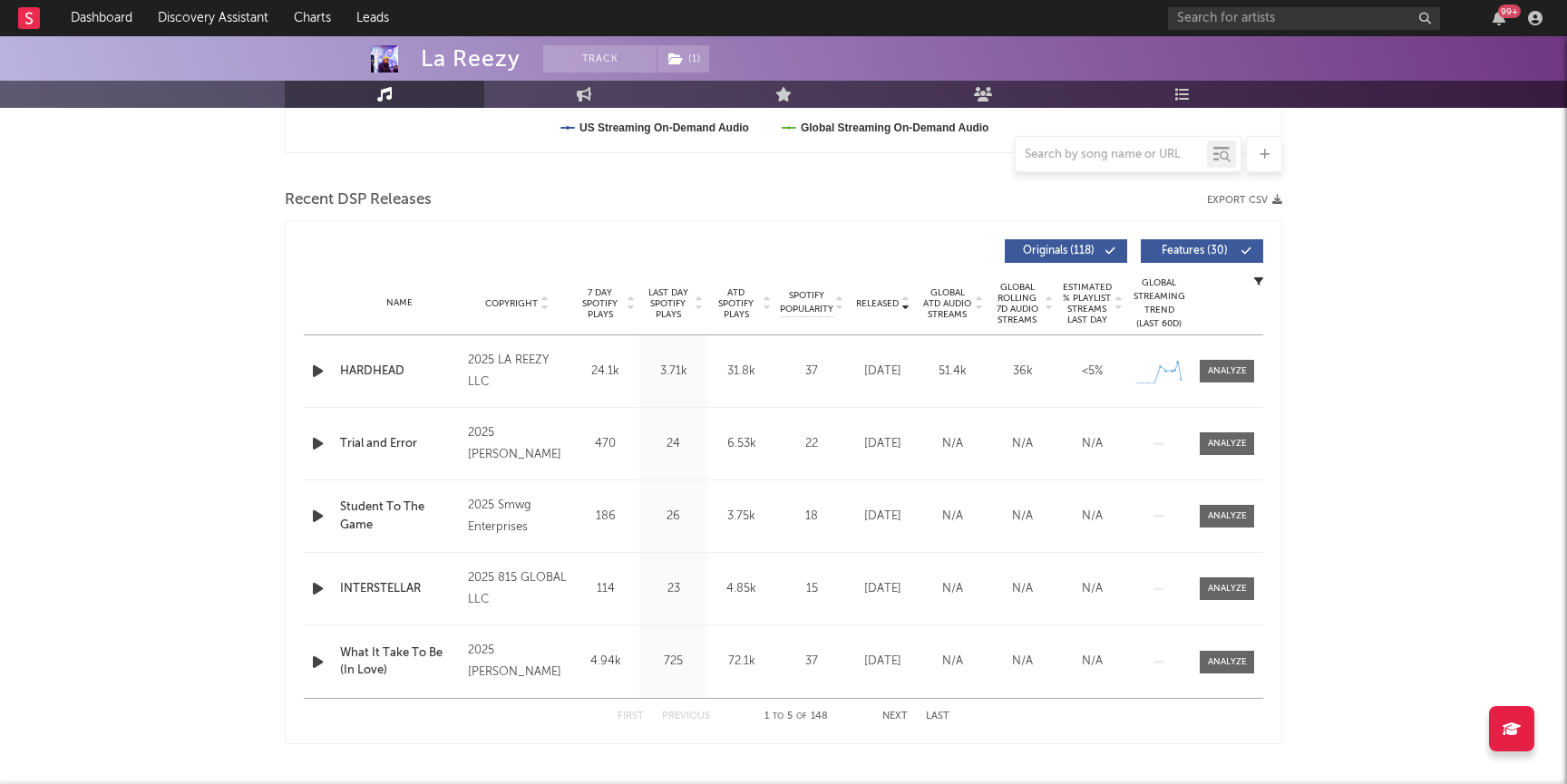
scroll to position [580, 0]
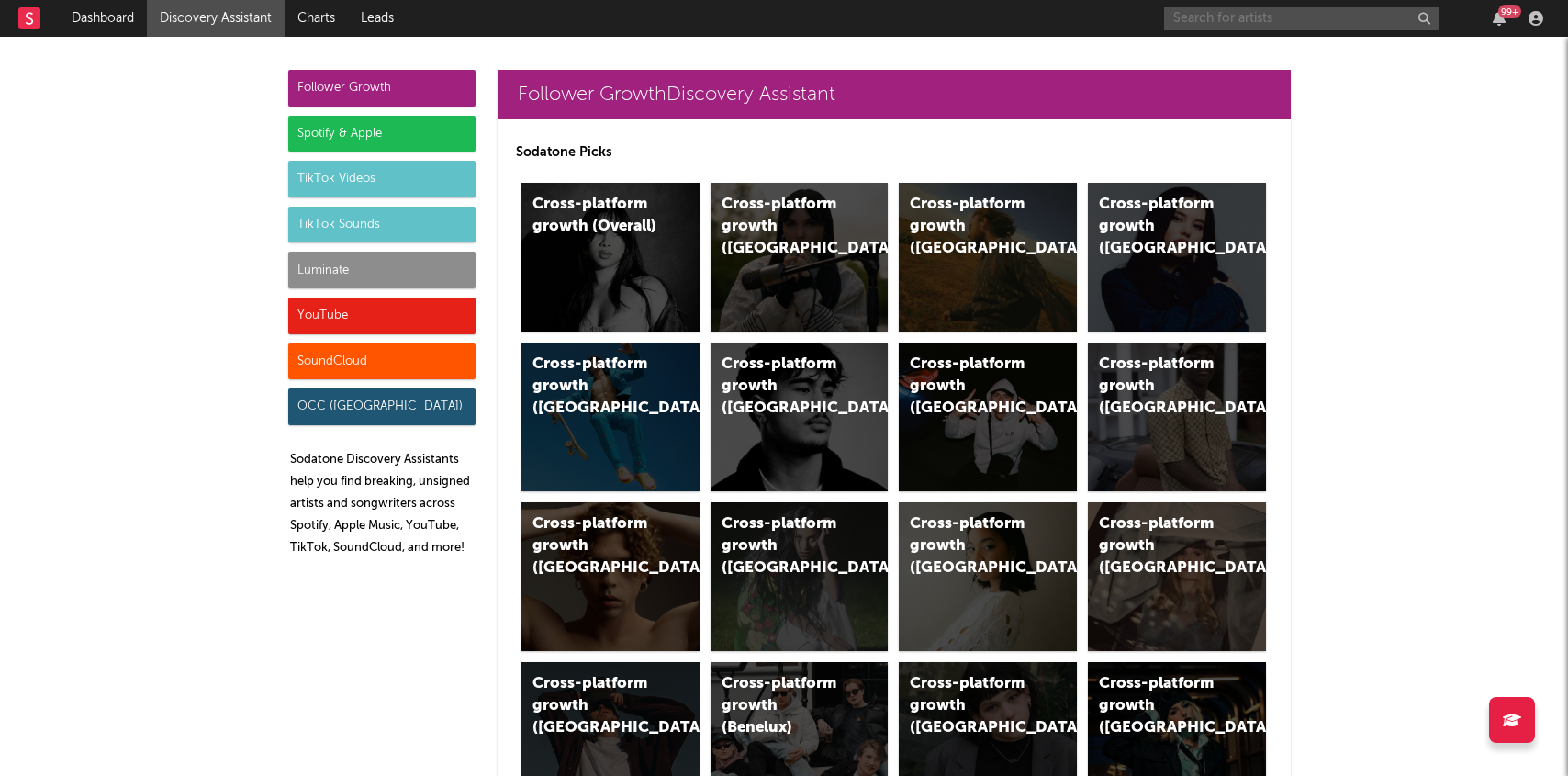
click at [1321, 26] on input "text" at bounding box center [1302, 18] width 276 height 23
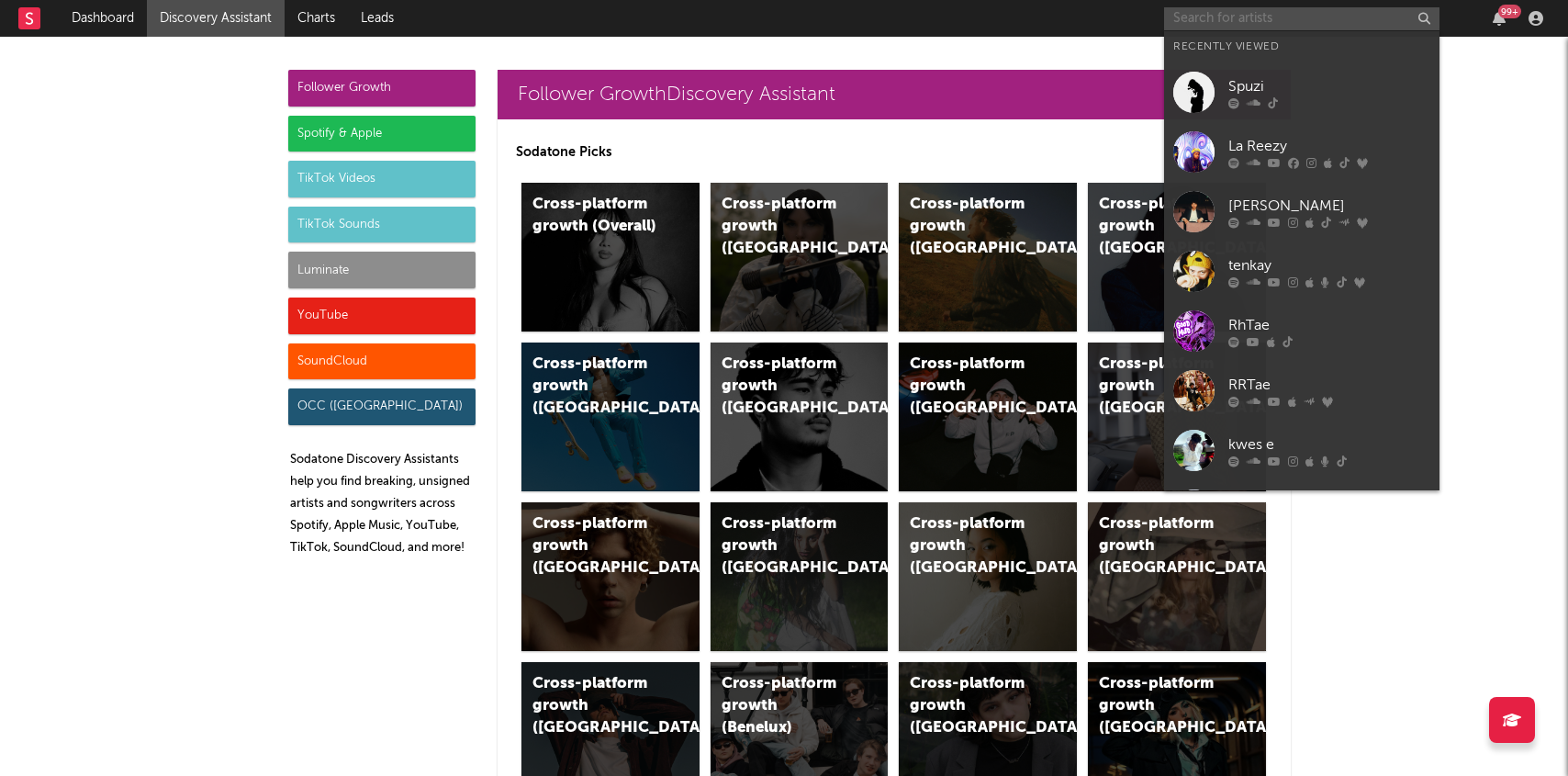
paste input "[PERSON_NAME]"
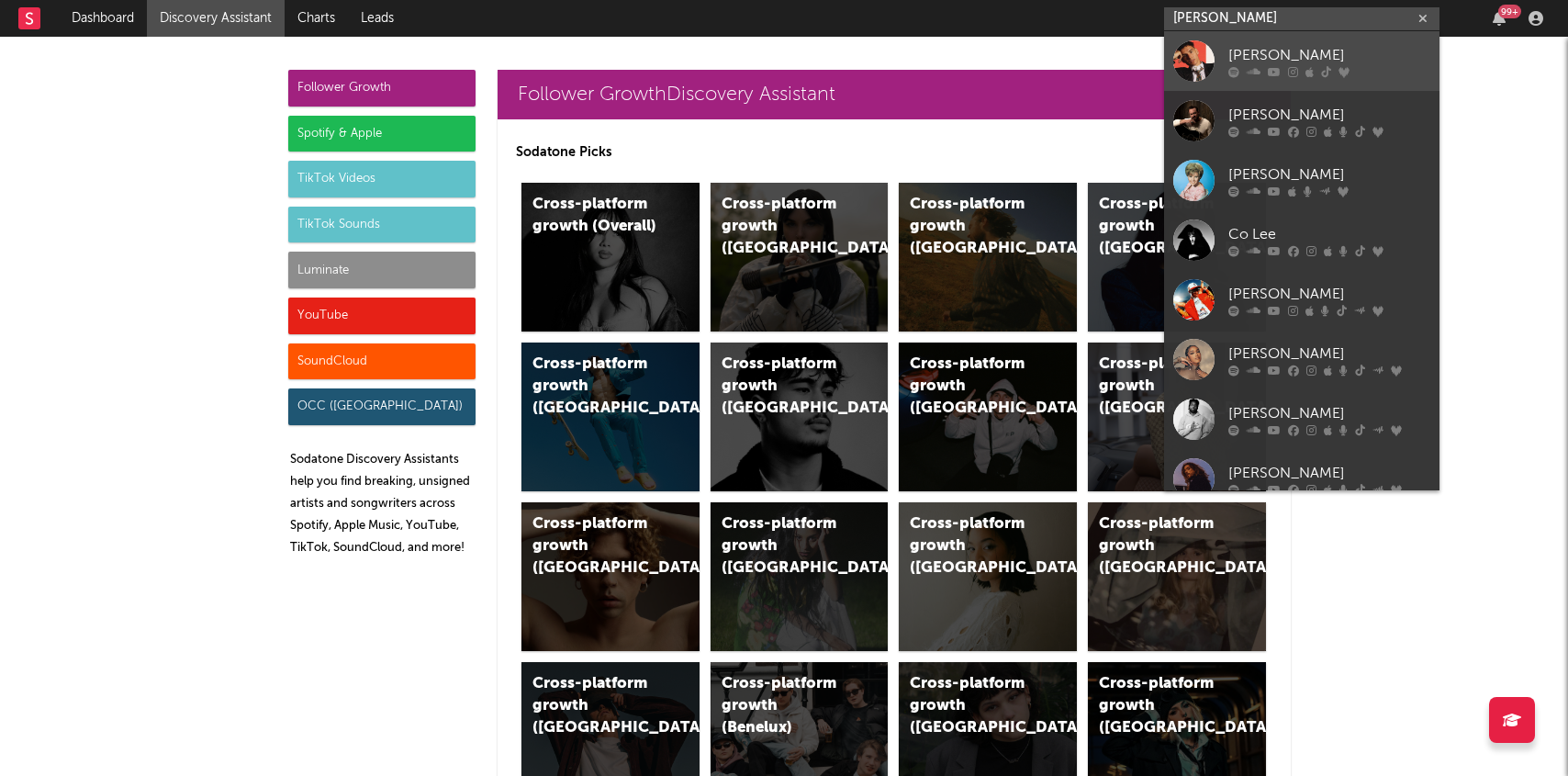
scroll to position [197, 0]
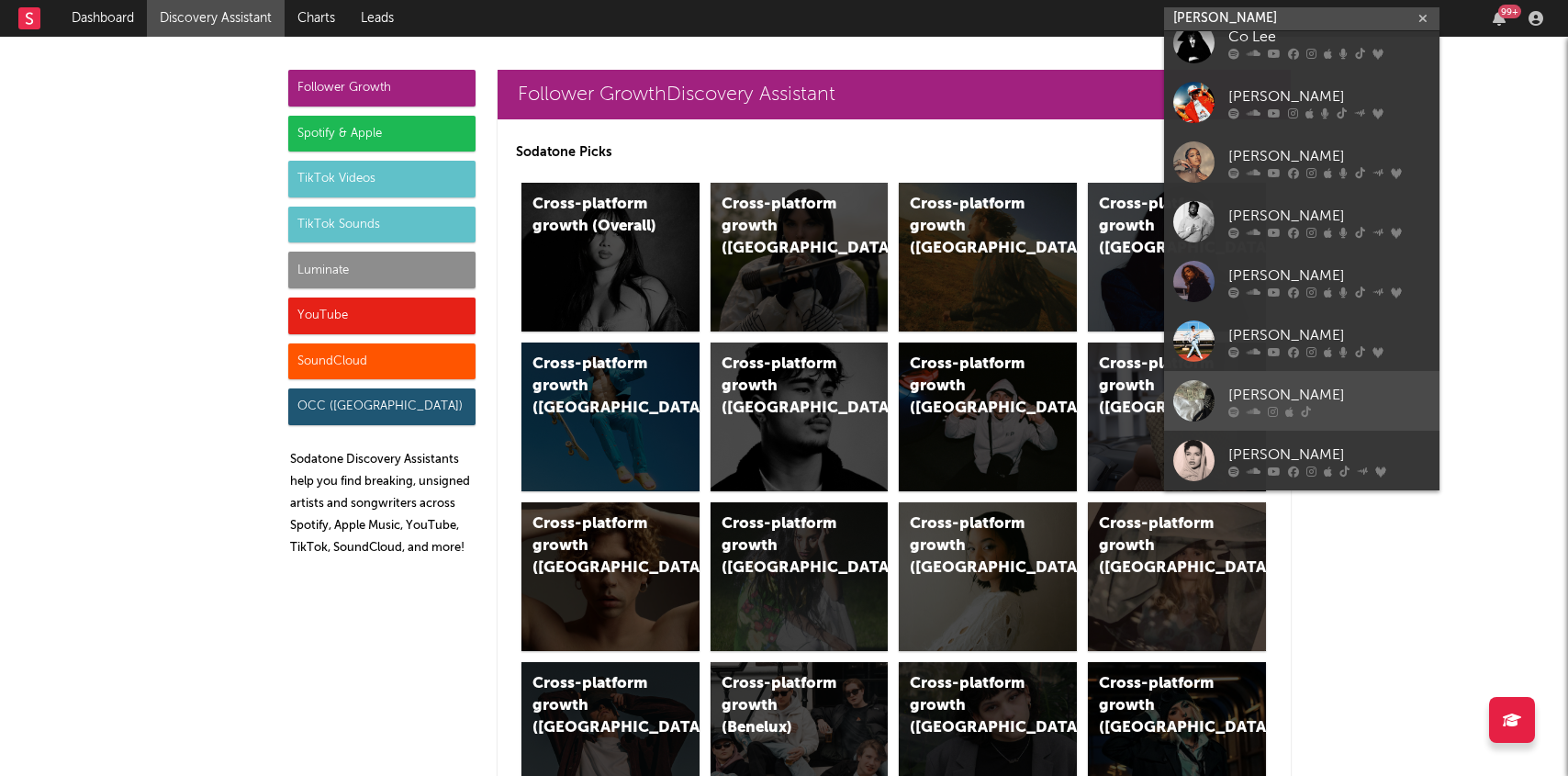
type input "[PERSON_NAME]"
click at [1232, 384] on div "[PERSON_NAME]" at bounding box center [1329, 394] width 202 height 22
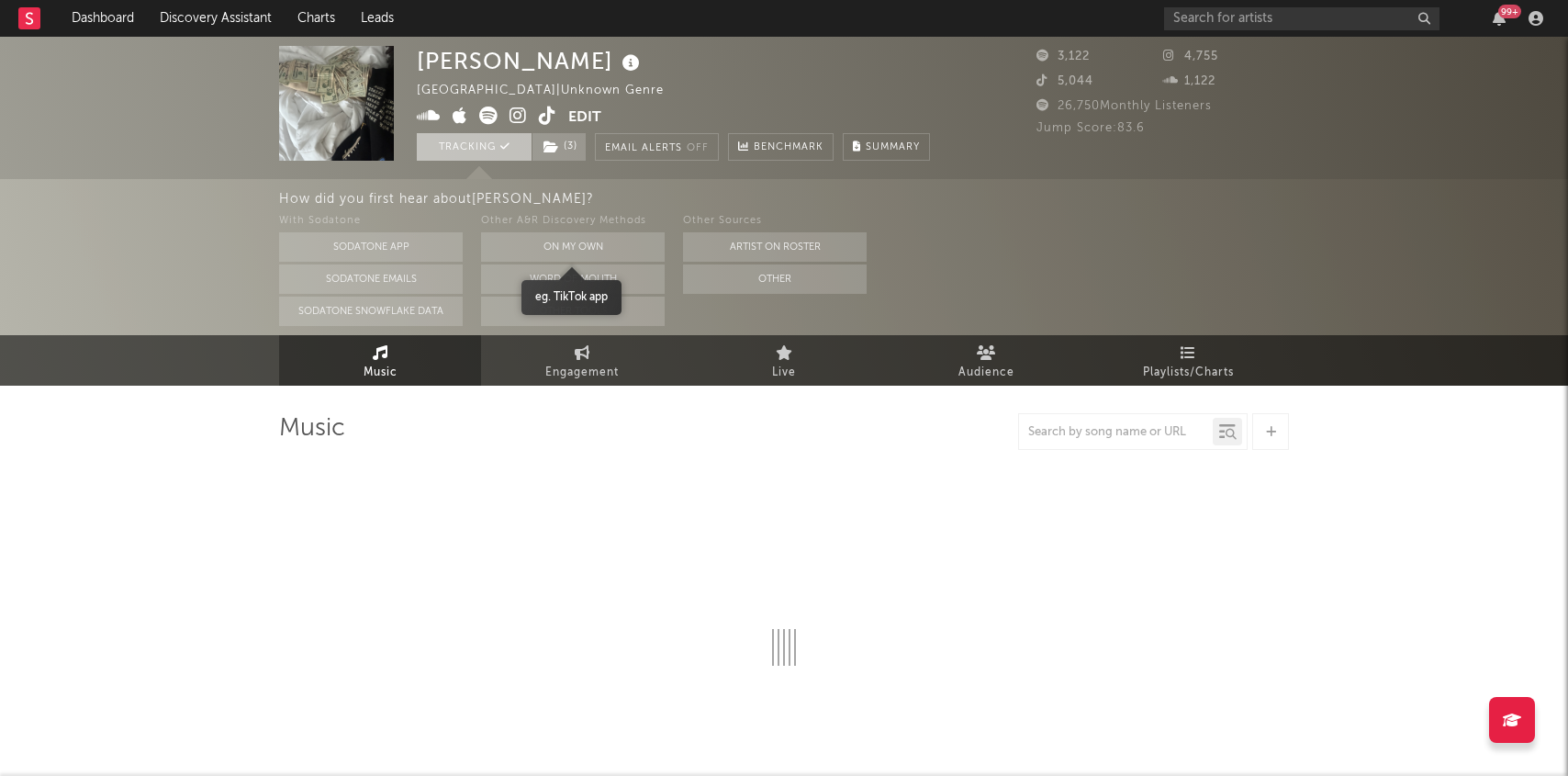
select select "1w"
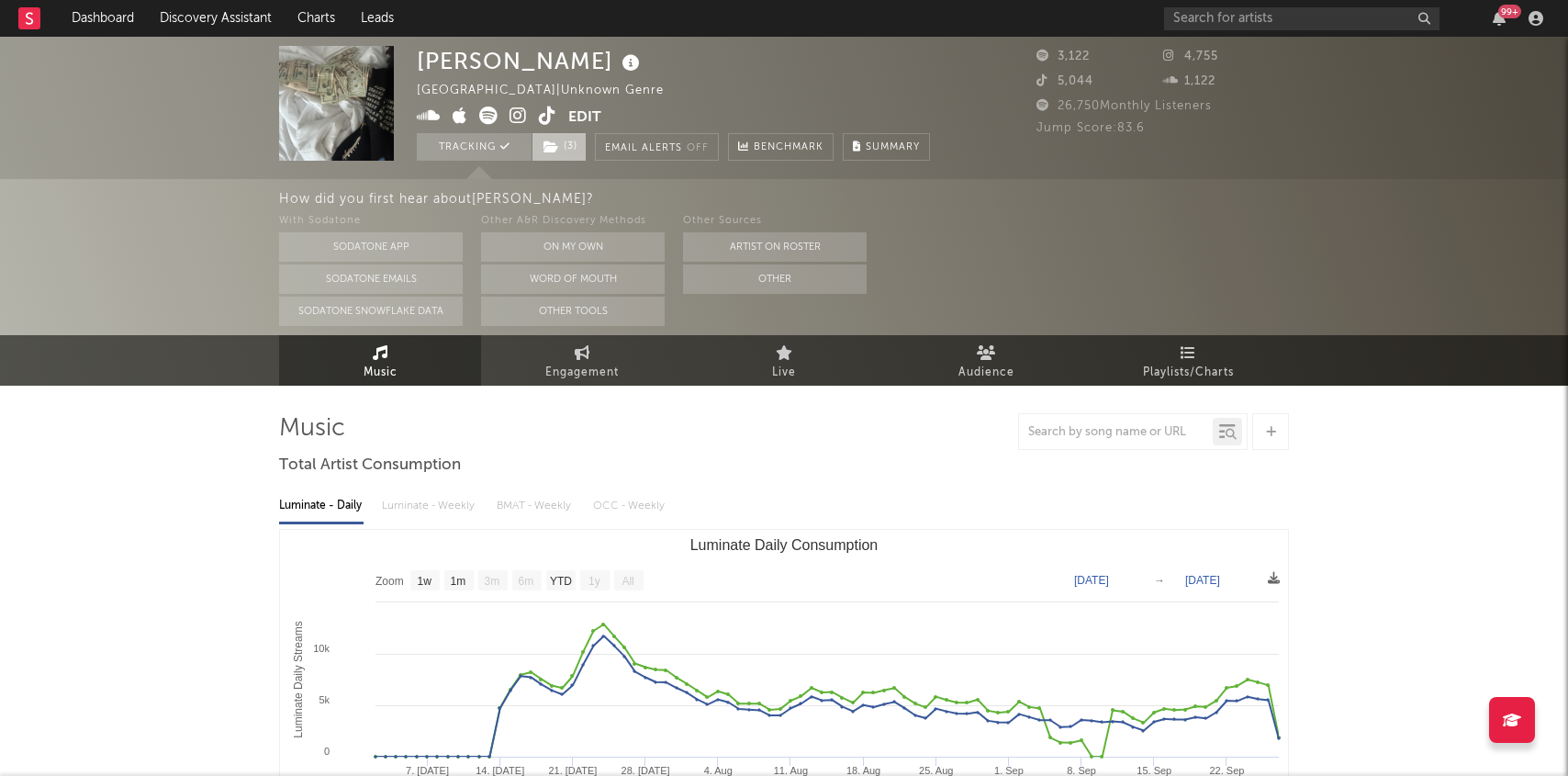
click at [554, 143] on icon at bounding box center [552, 147] width 16 height 13
click at [150, 324] on div "How did you first hear about [PERSON_NAME] ? With Sodatone Sodatone App Sodaton…" at bounding box center [784, 257] width 1568 height 156
click at [562, 149] on span "( 3 )" at bounding box center [559, 147] width 55 height 28
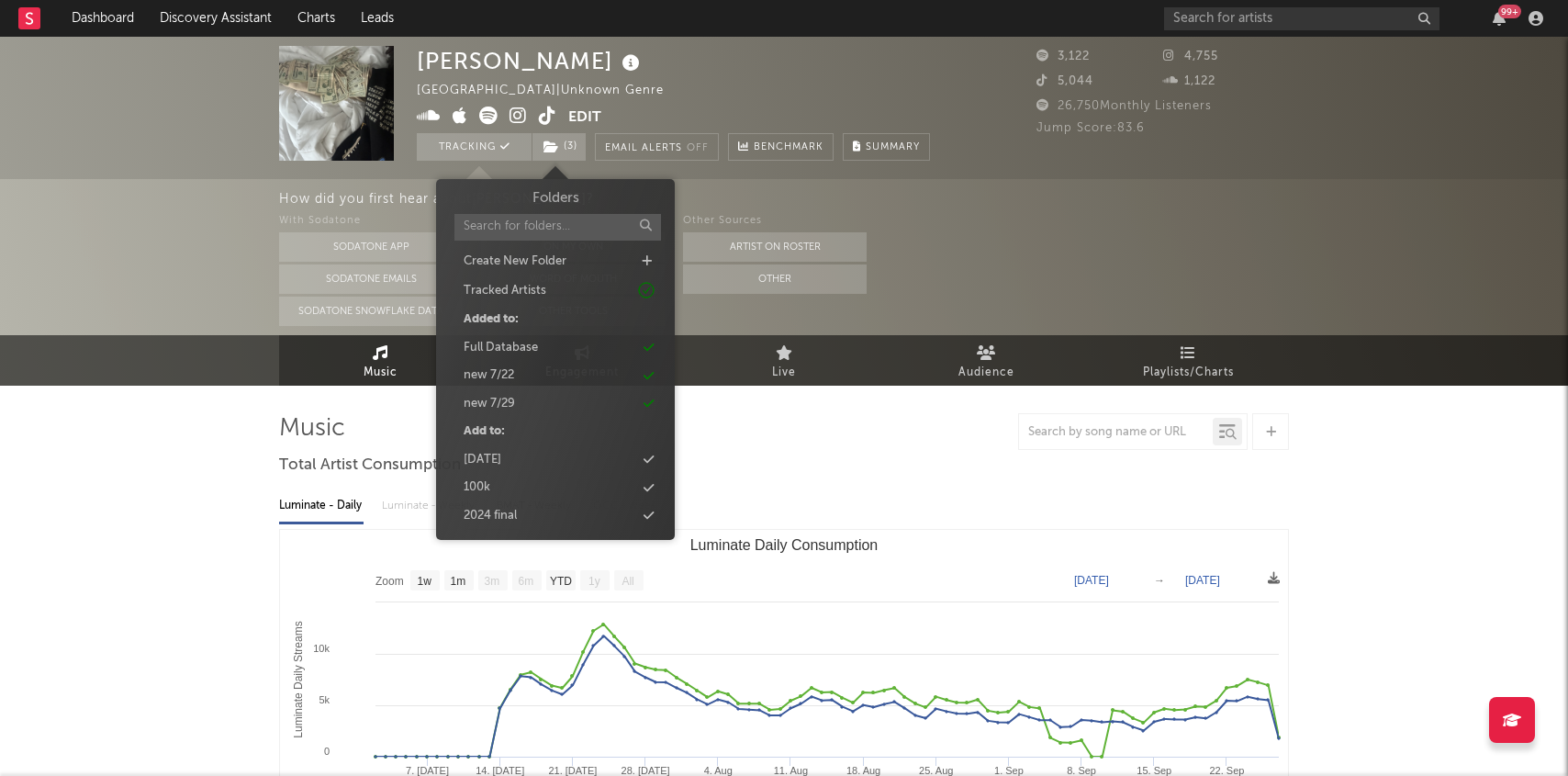
click at [235, 245] on div "How did you first hear about [PERSON_NAME] ? With Sodatone Sodatone App Sodaton…" at bounding box center [784, 257] width 1568 height 156
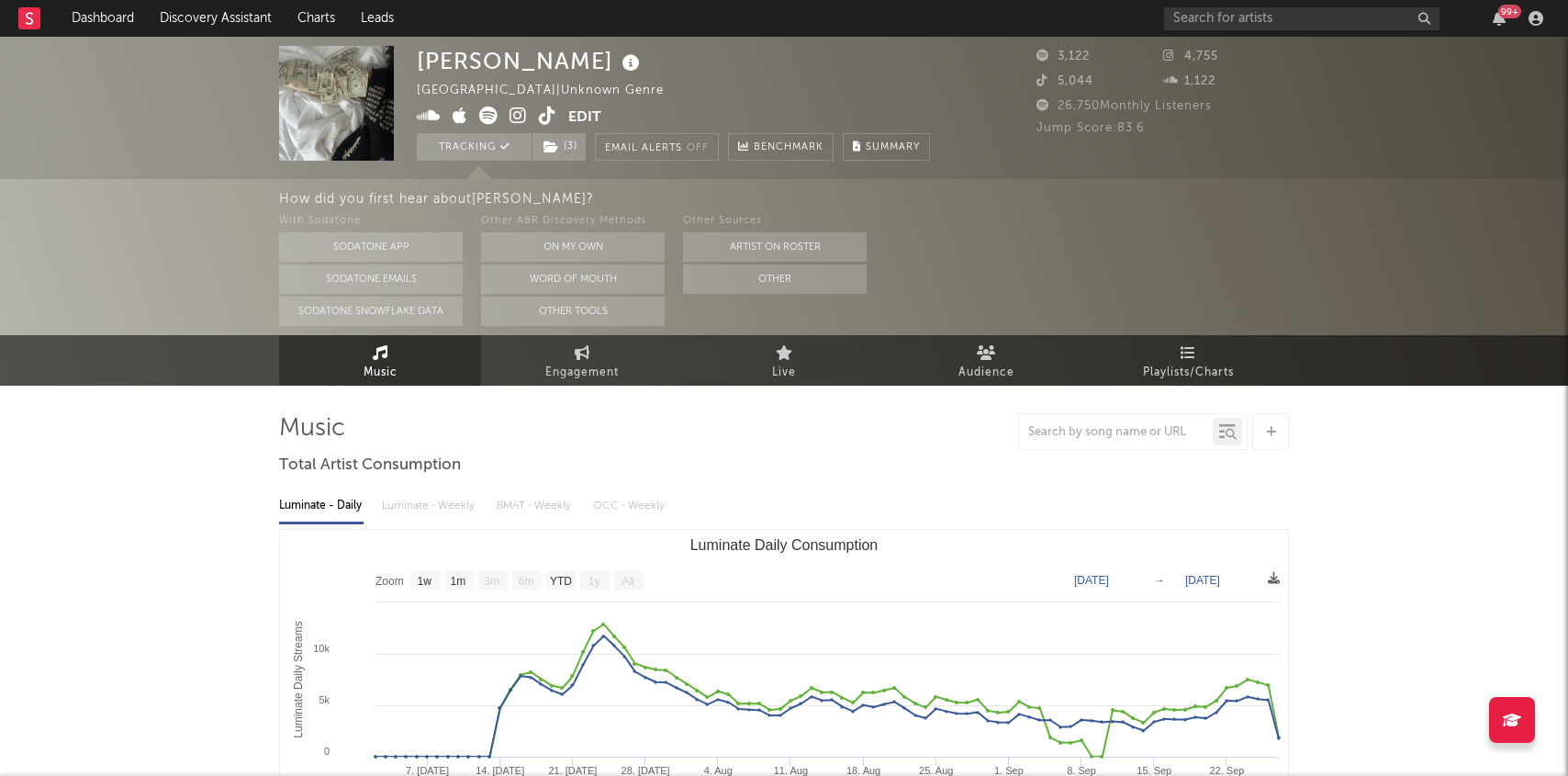
click at [515, 111] on icon at bounding box center [518, 115] width 18 height 19
click at [1233, 13] on input "text" at bounding box center [1302, 18] width 276 height 23
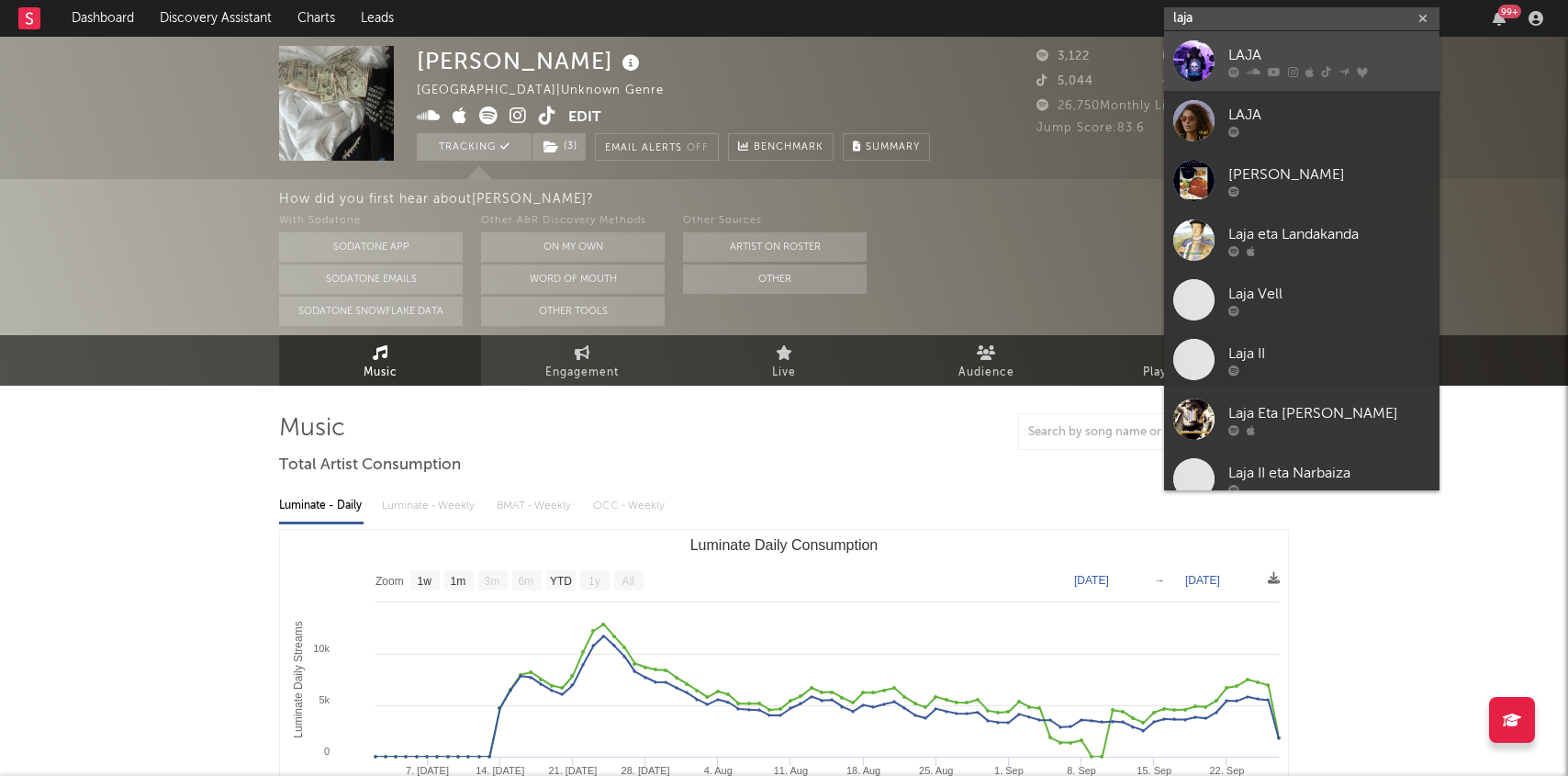
type input "laja"
click at [1220, 52] on link "LAJA" at bounding box center [1302, 61] width 276 height 60
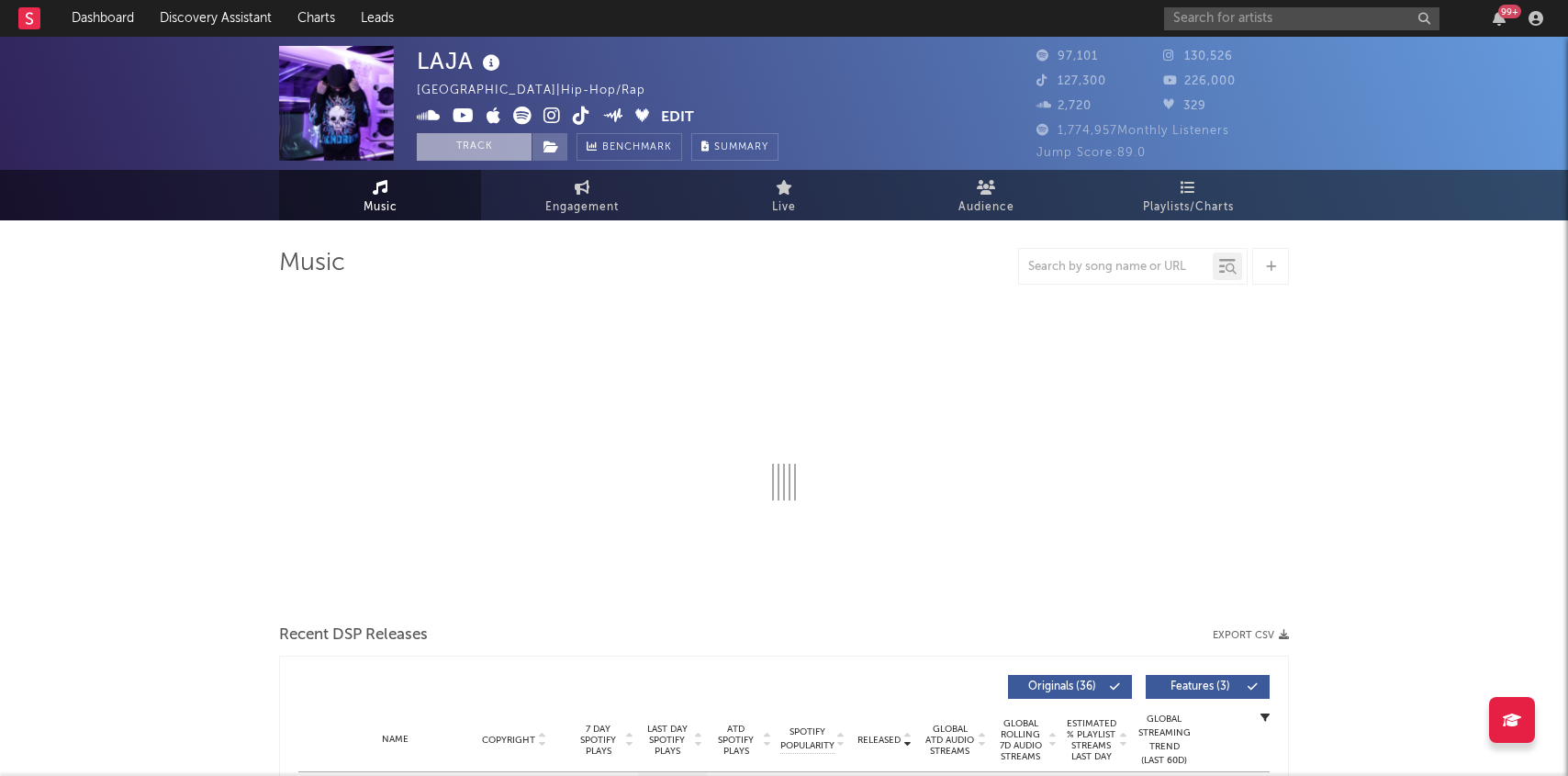
select select "6m"
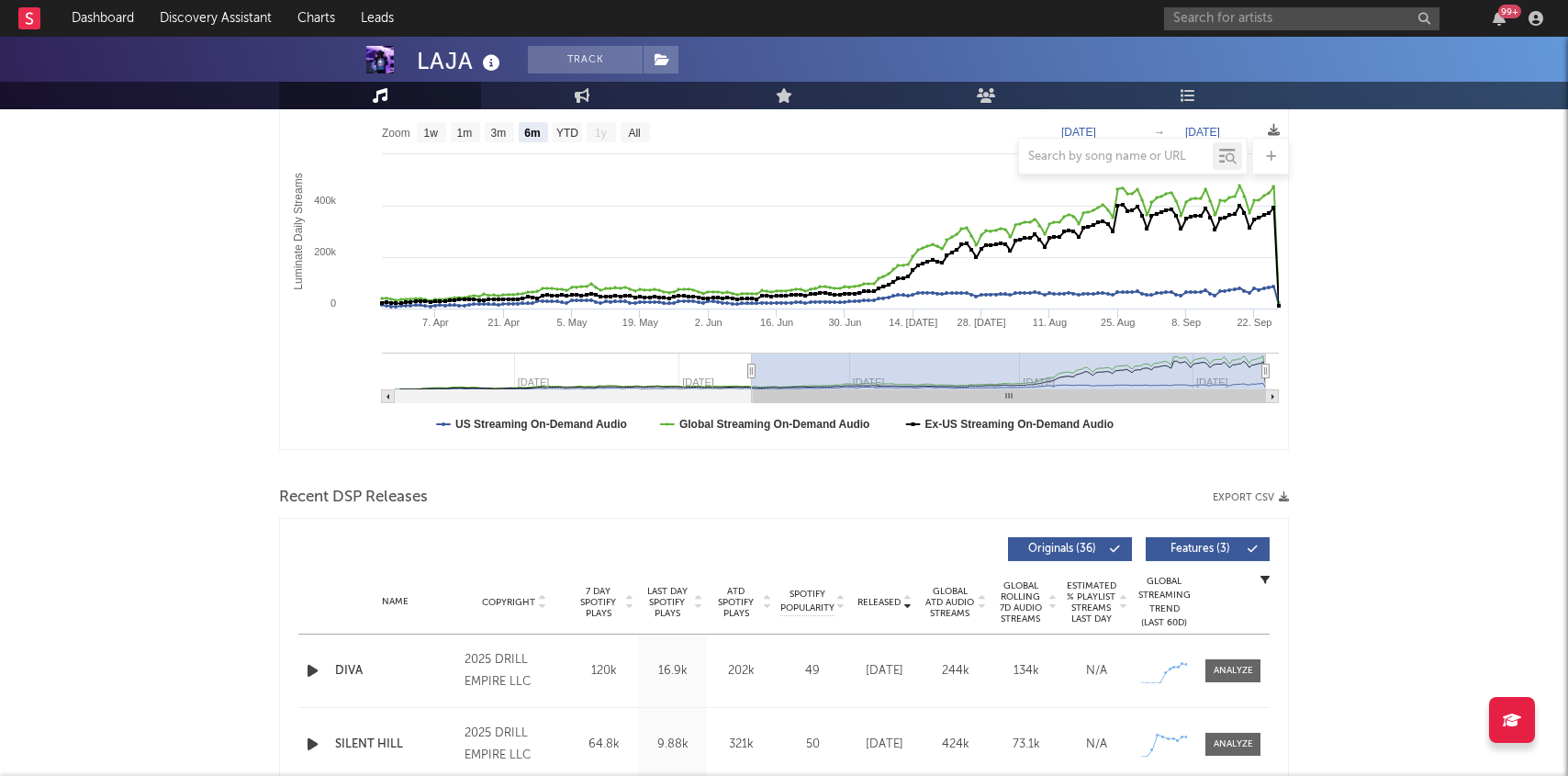
scroll to position [289, 0]
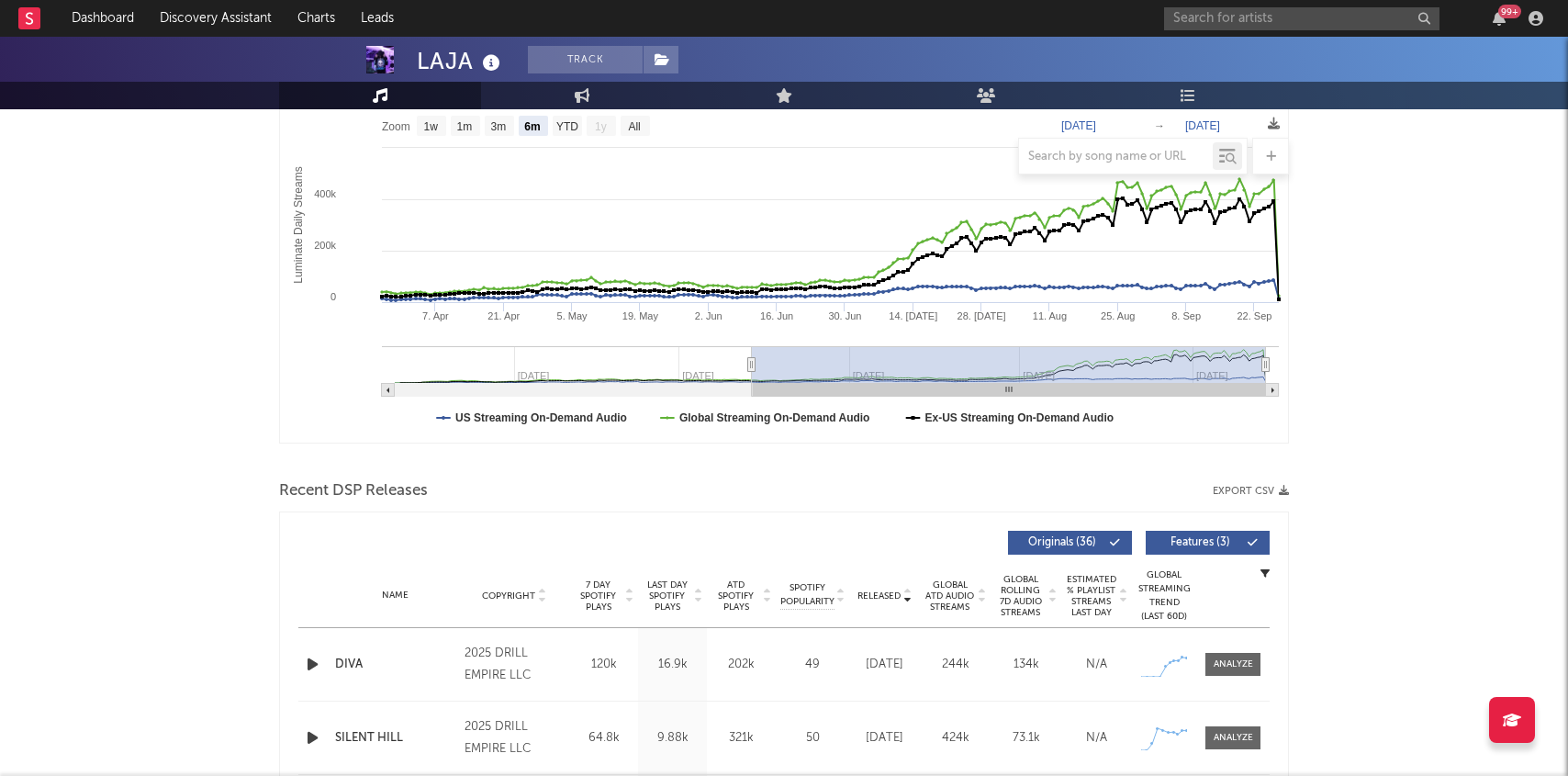
click at [308, 666] on icon "button" at bounding box center [312, 664] width 20 height 23
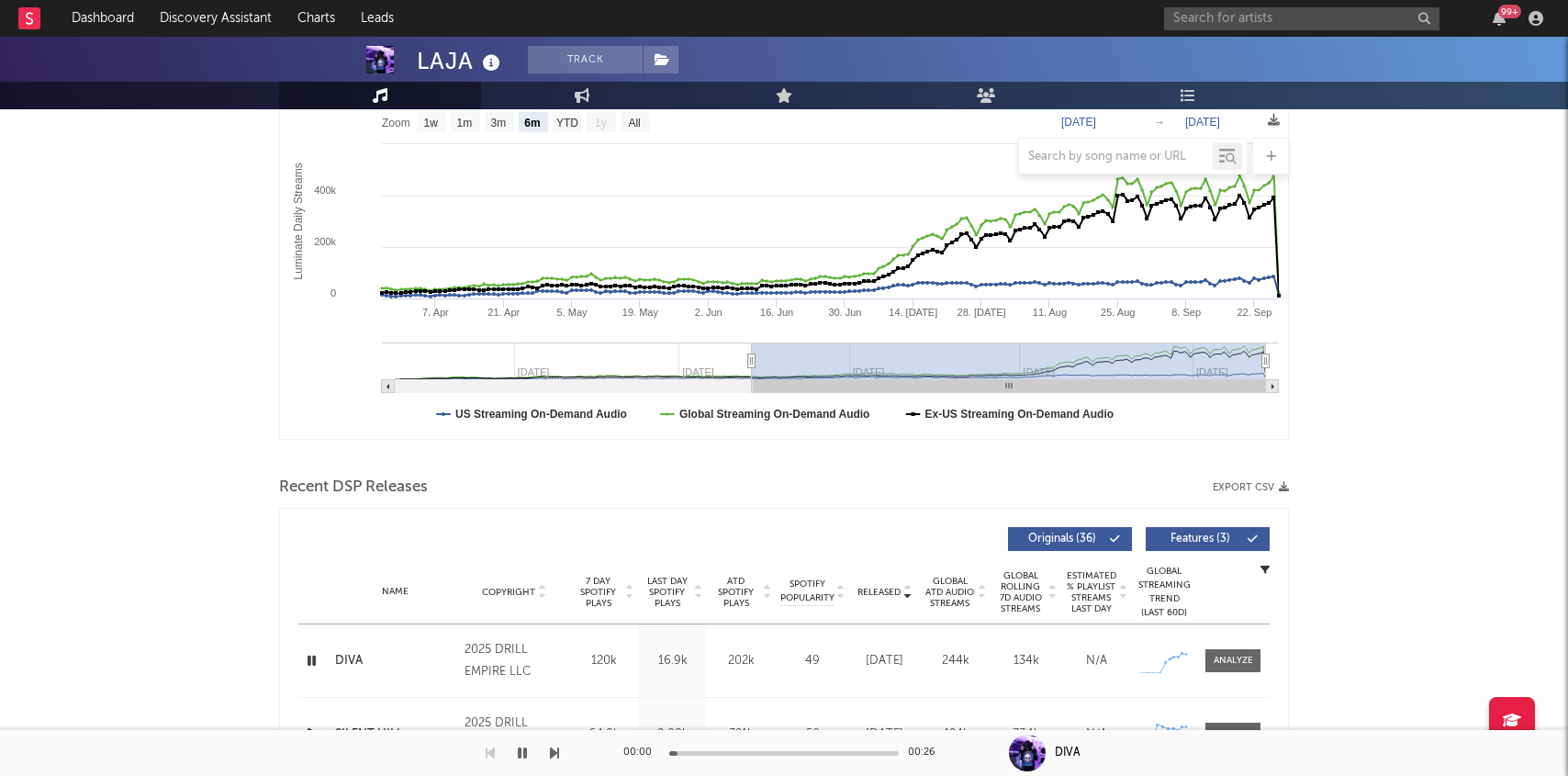
scroll to position [0, 0]
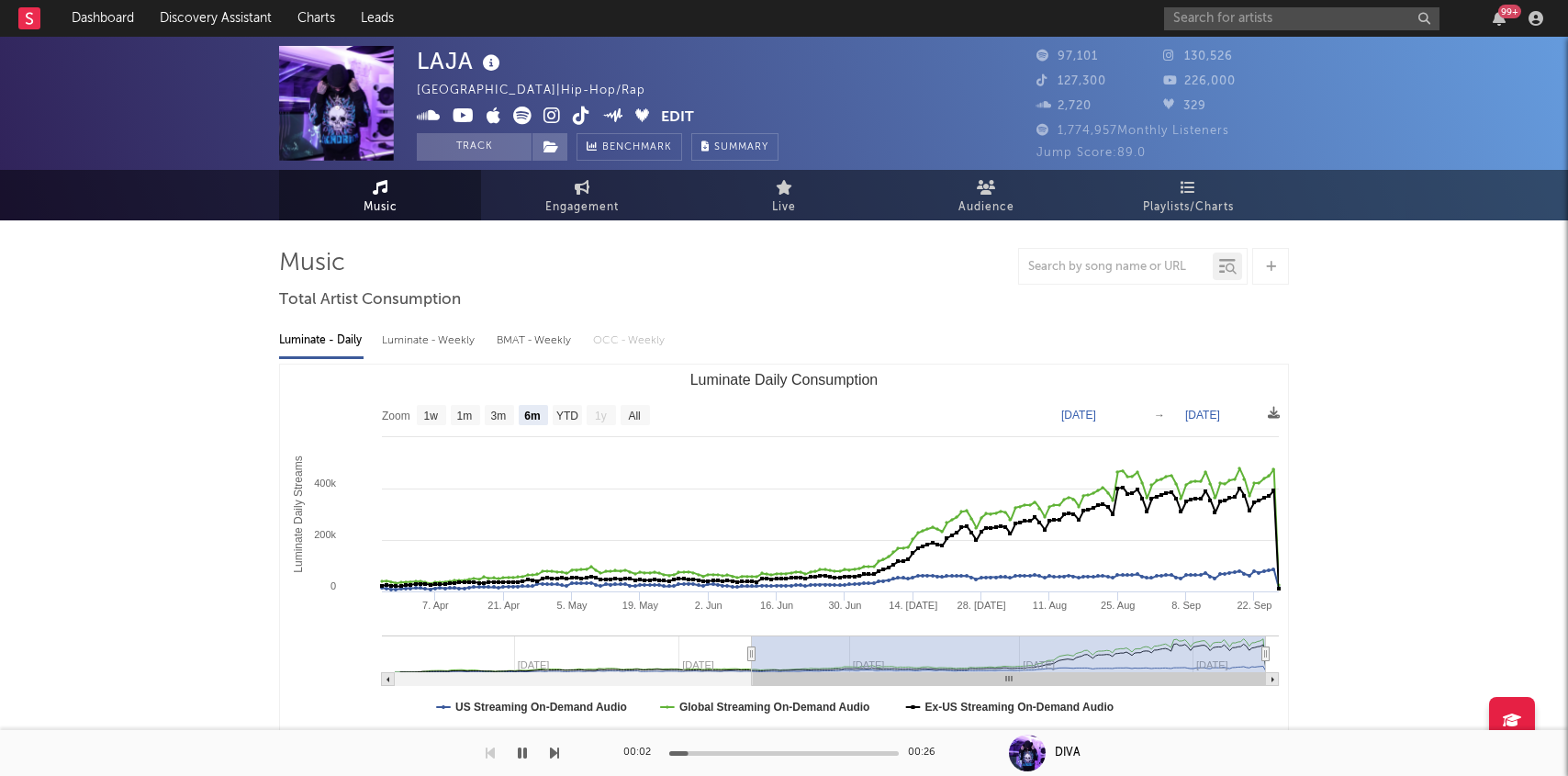
click at [555, 116] on icon at bounding box center [553, 115] width 18 height 19
click at [1216, 19] on input "text" at bounding box center [1302, 18] width 276 height 23
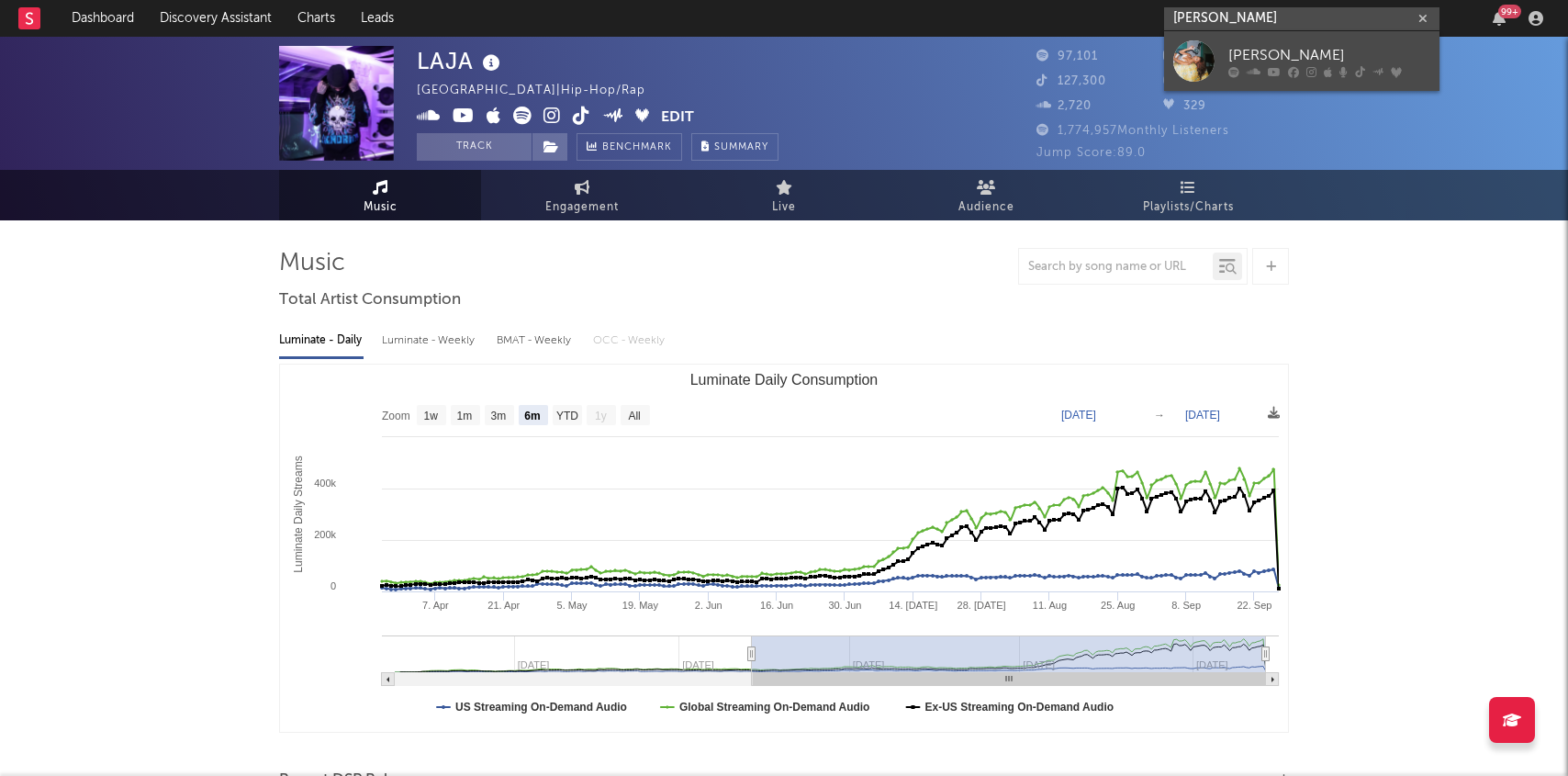
type input "[PERSON_NAME]"
click at [1243, 57] on div "[PERSON_NAME]" at bounding box center [1329, 55] width 202 height 22
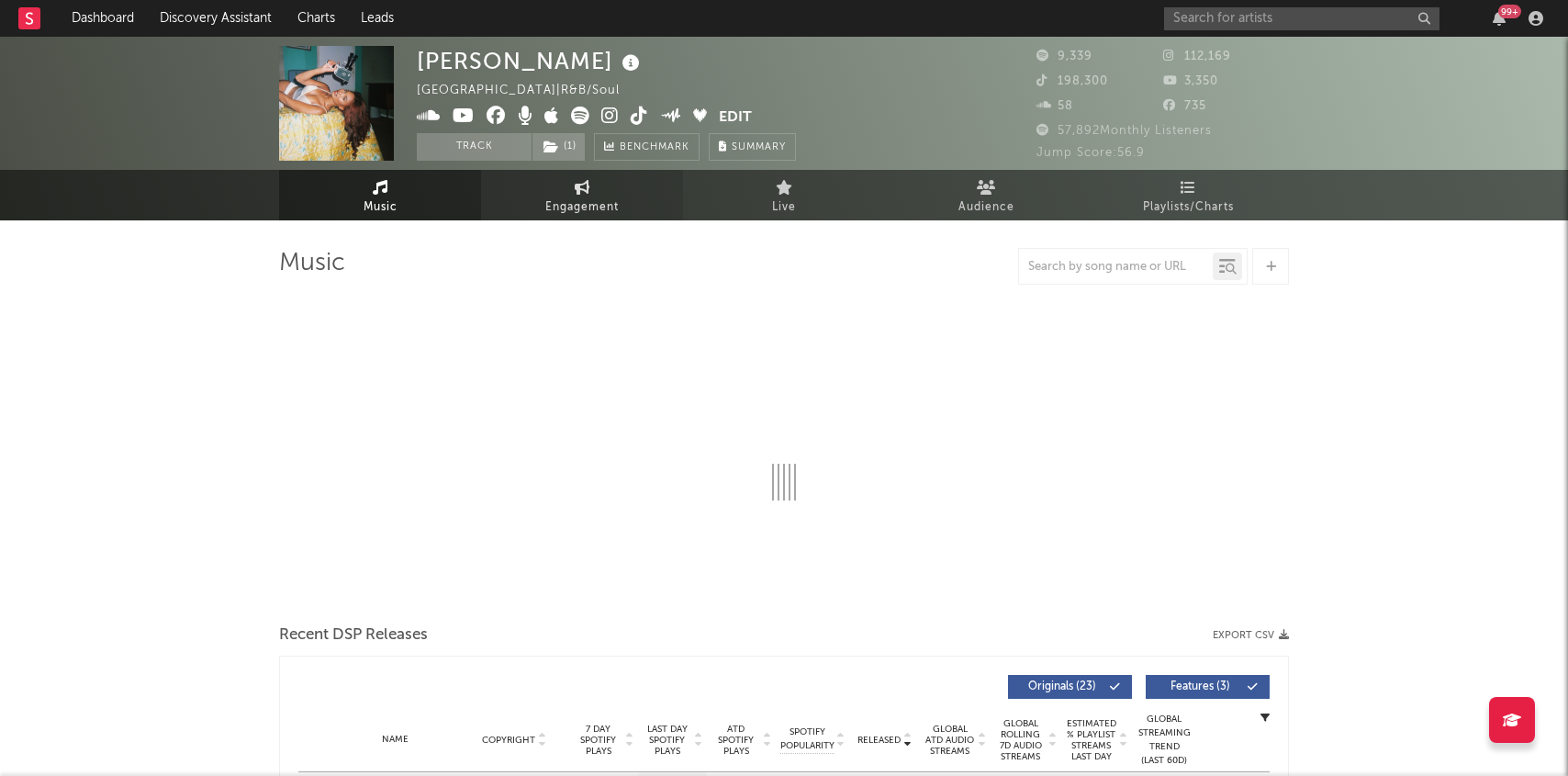
select select "6m"
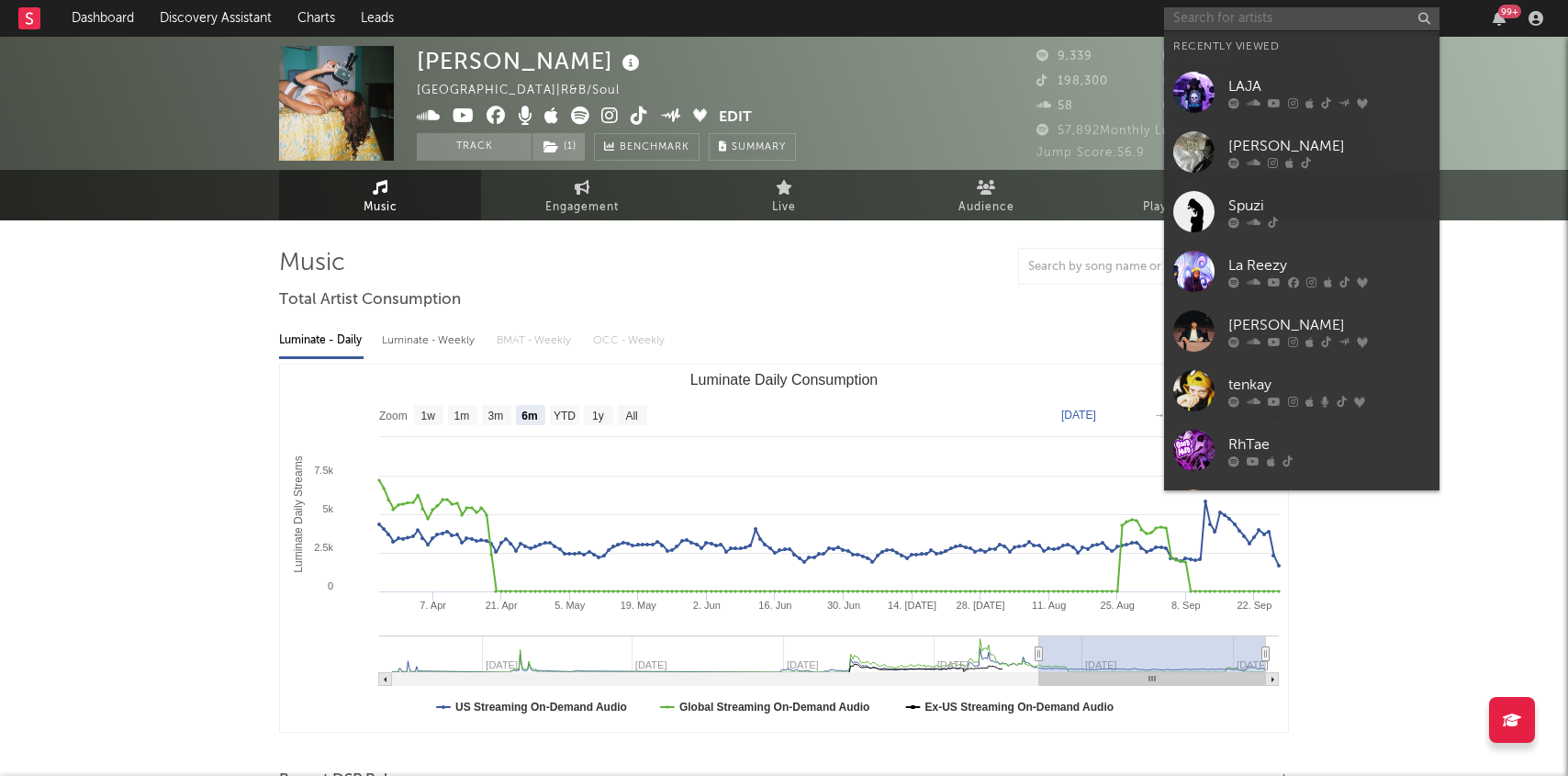
click at [1254, 13] on input "text" at bounding box center [1302, 18] width 276 height 23
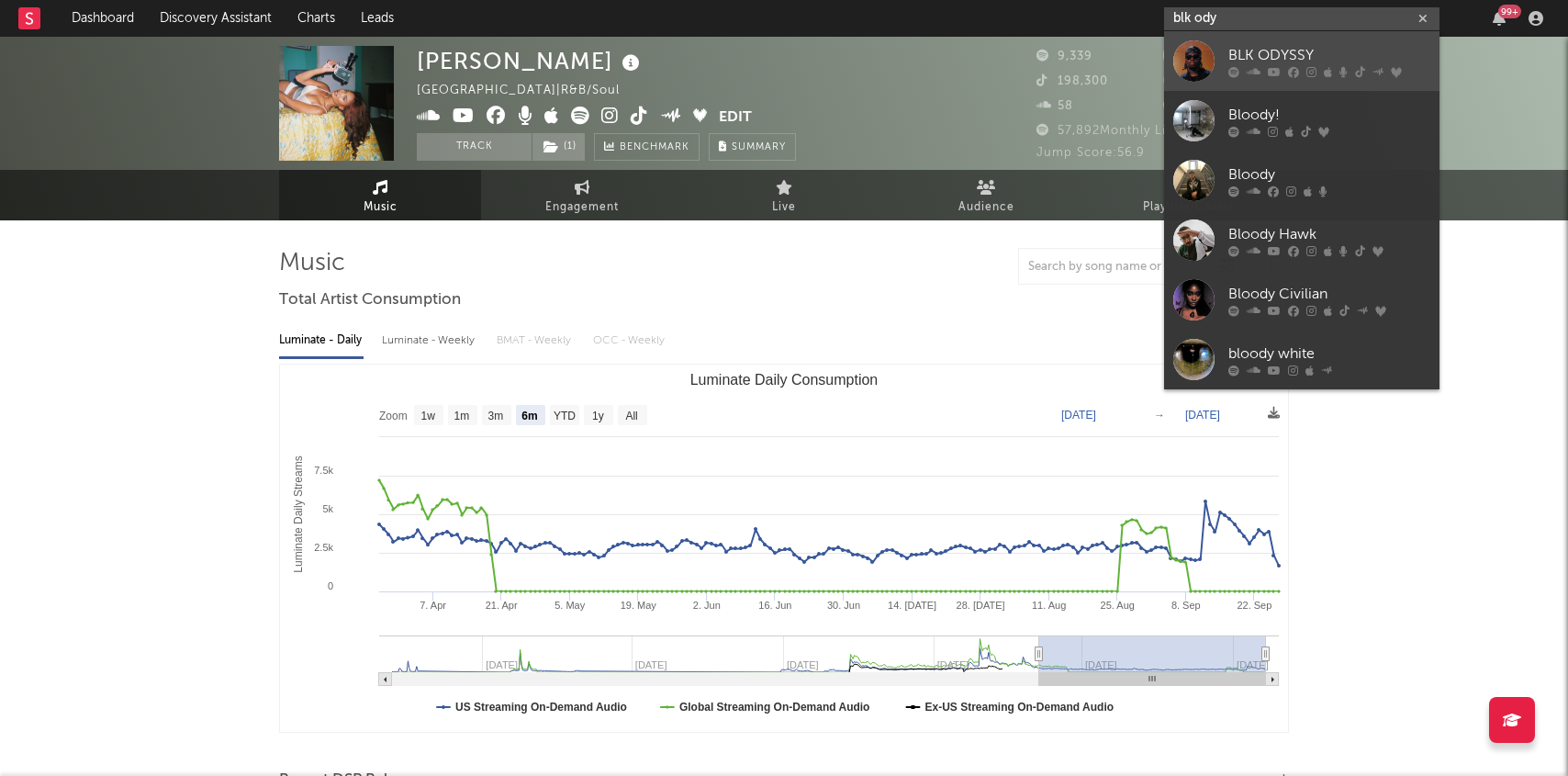
type input "blk ody"
click at [1246, 53] on div "BLK ODYSSY" at bounding box center [1329, 55] width 202 height 22
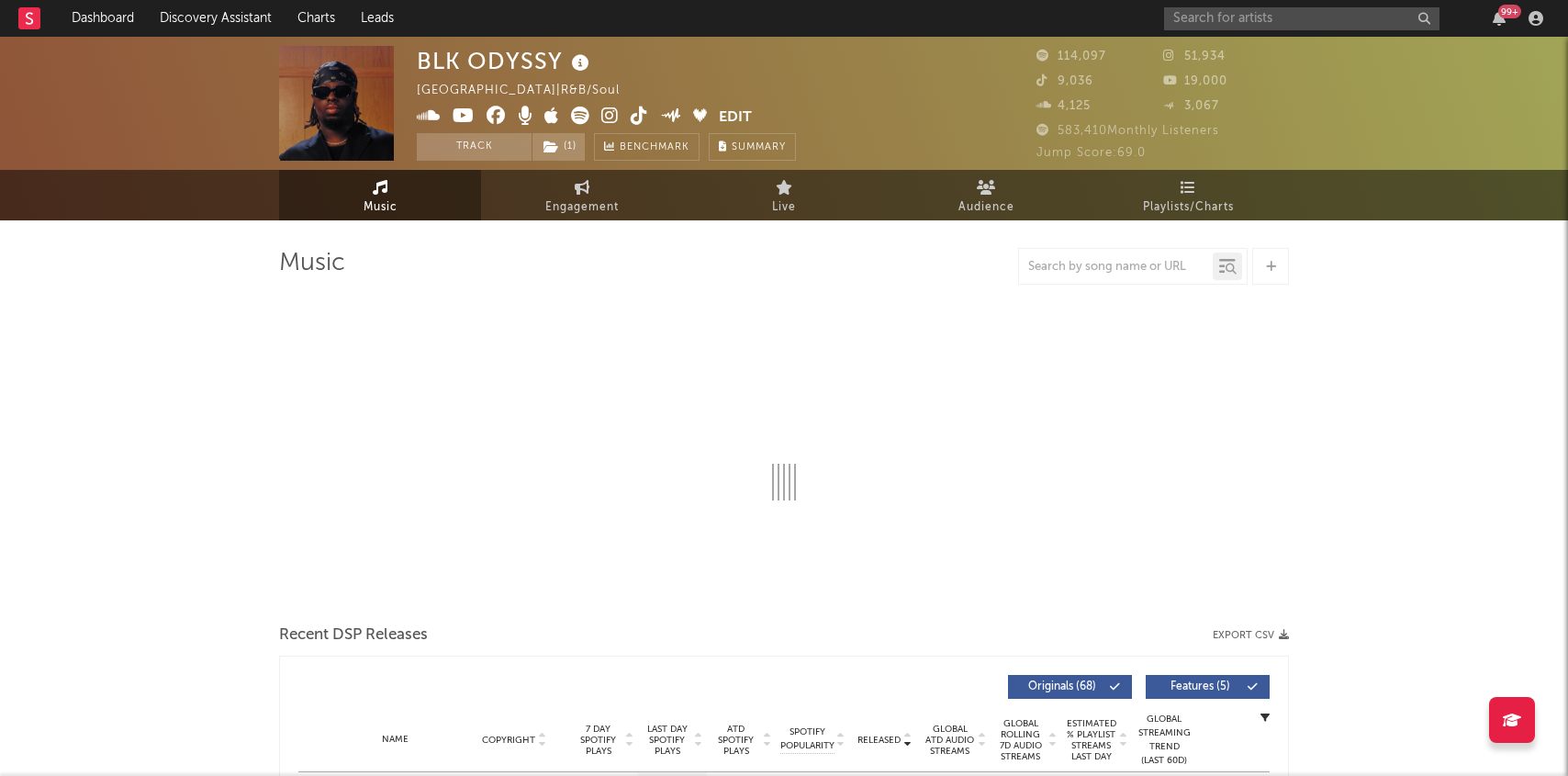
select select "6m"
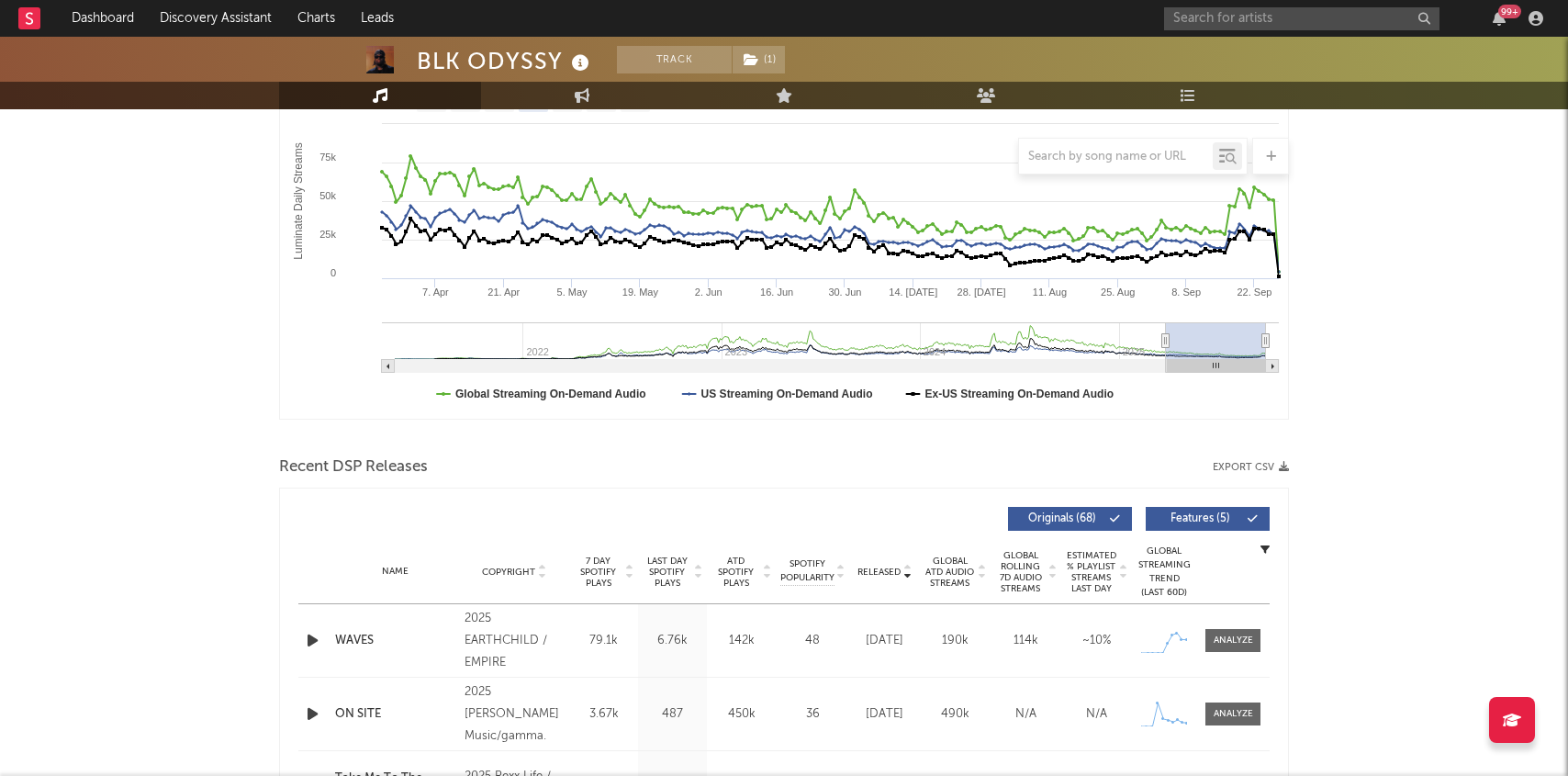
scroll to position [342, 0]
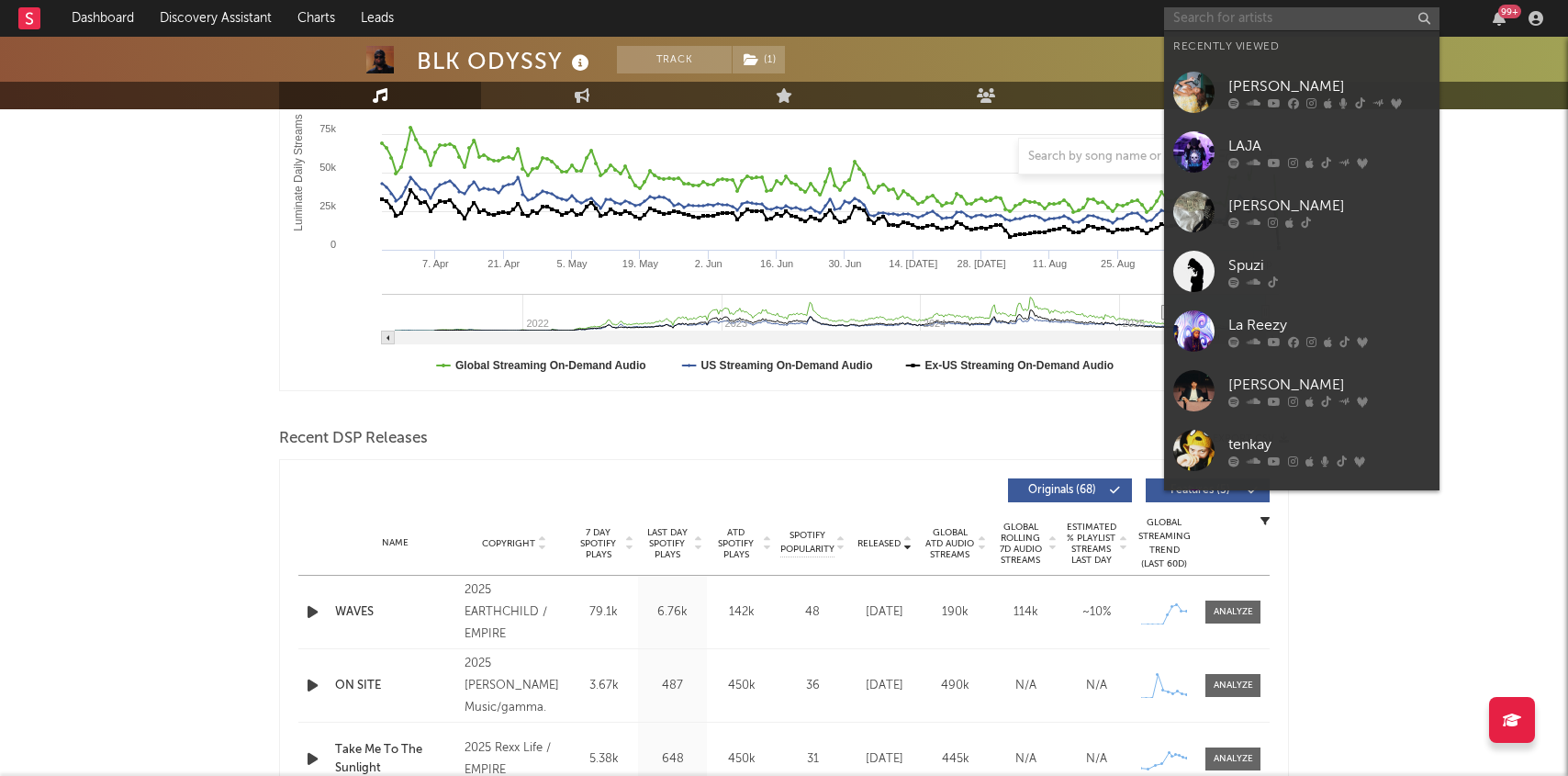
click at [1232, 14] on input "text" at bounding box center [1302, 18] width 276 height 23
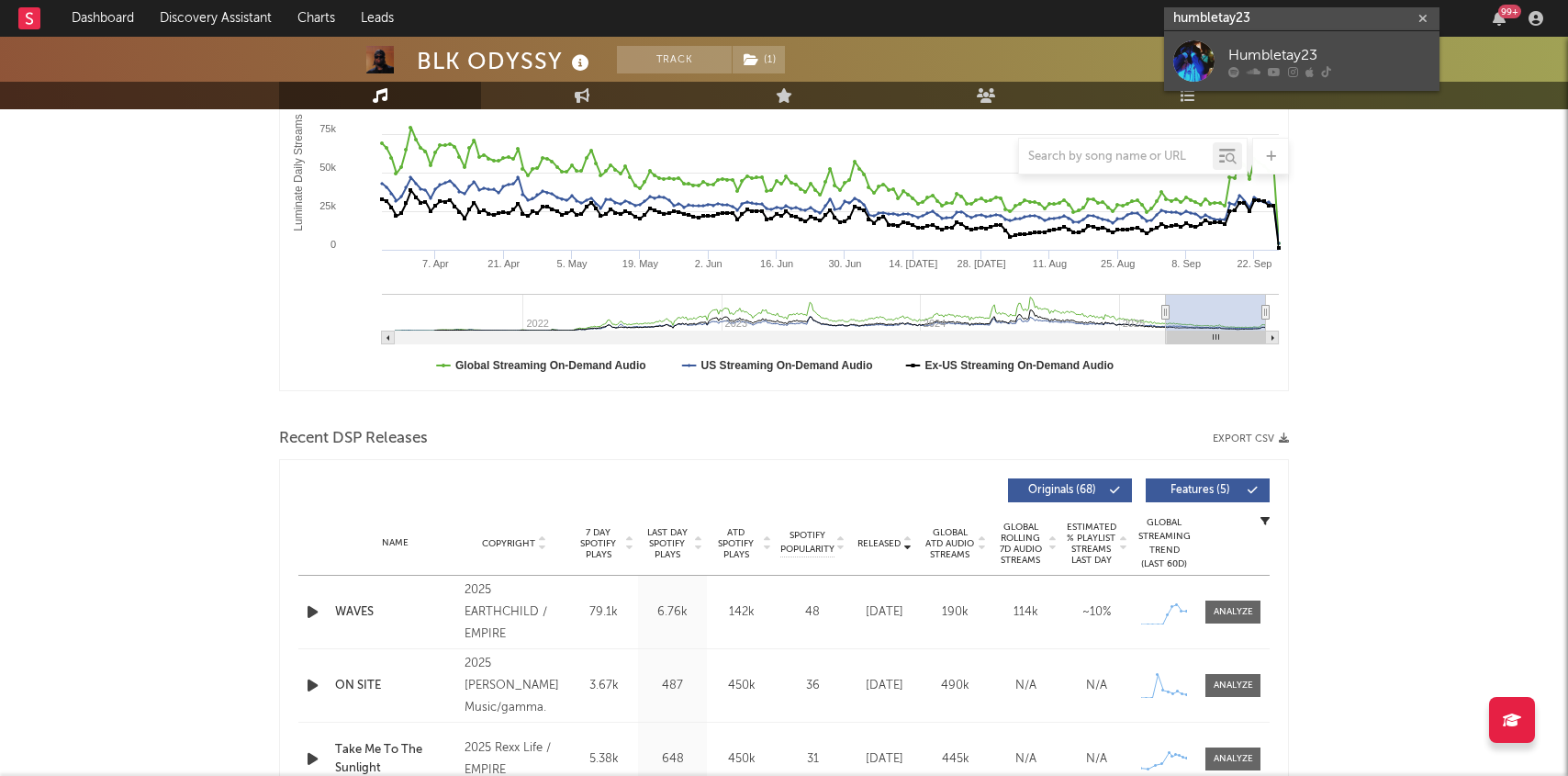
type input "humbletay23"
click at [1242, 44] on div "Humbletay23" at bounding box center [1329, 55] width 202 height 22
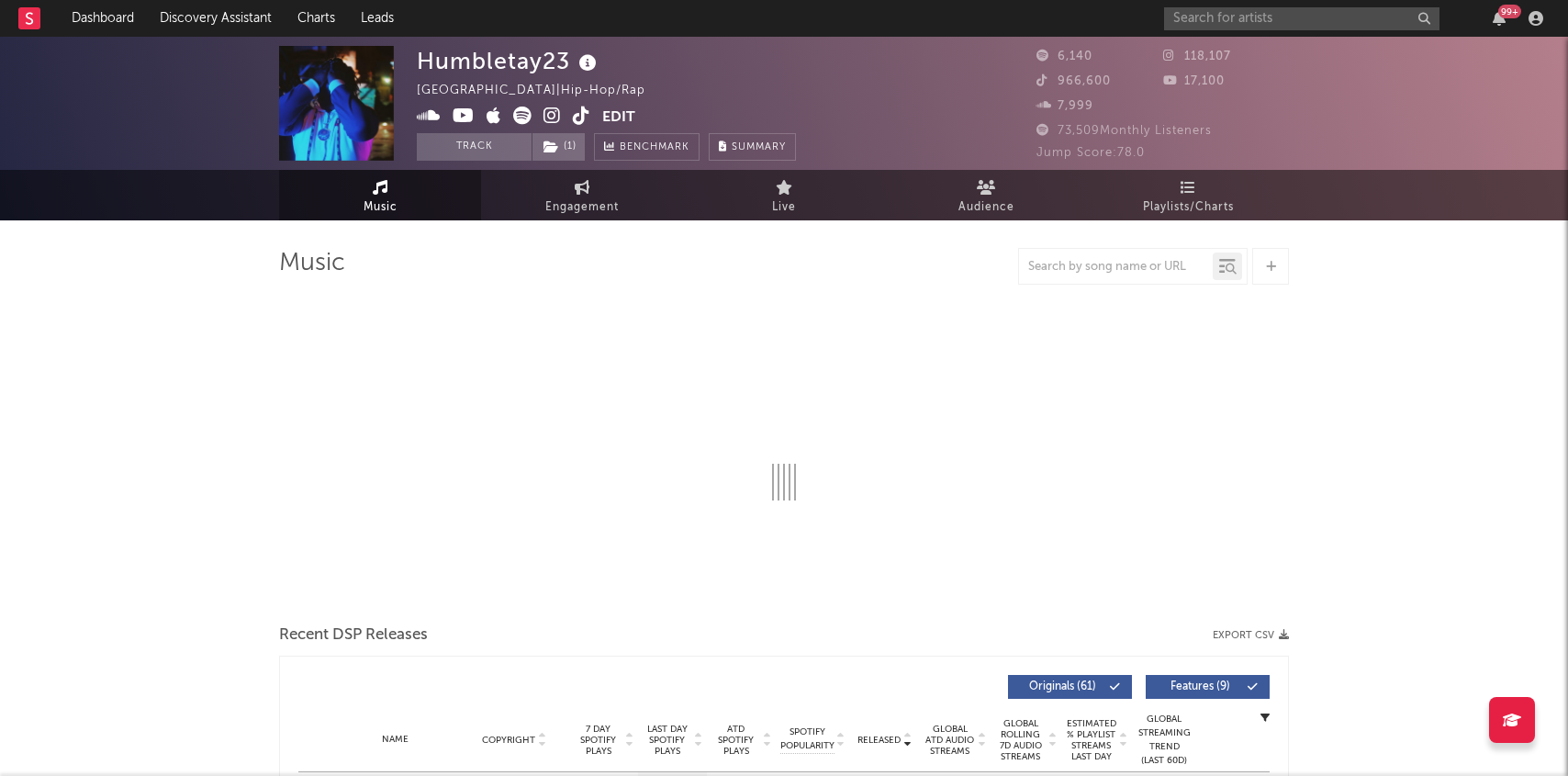
select select "6m"
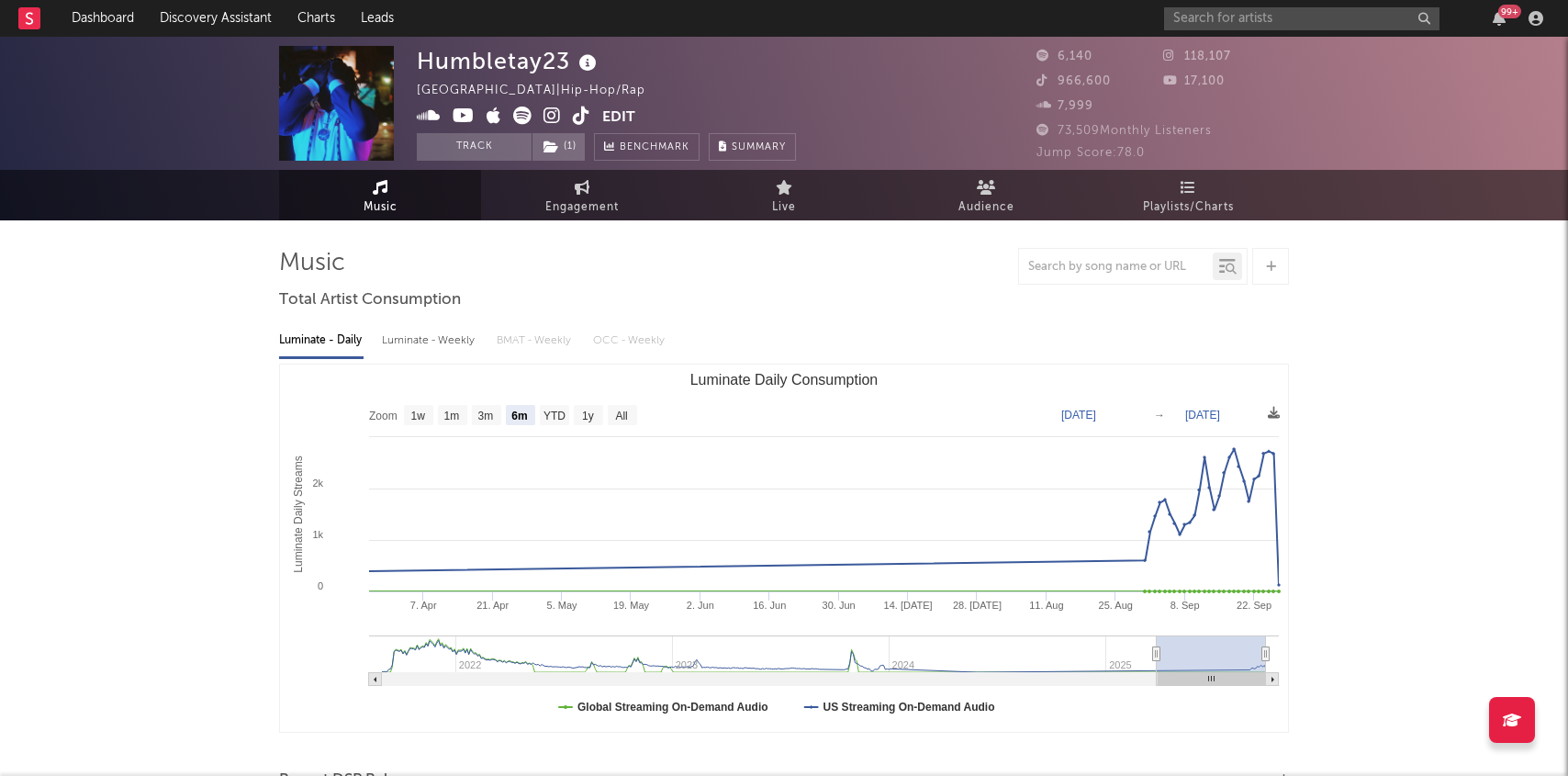
click at [550, 114] on icon at bounding box center [553, 115] width 18 height 19
click at [1261, 11] on input "text" at bounding box center [1302, 18] width 276 height 23
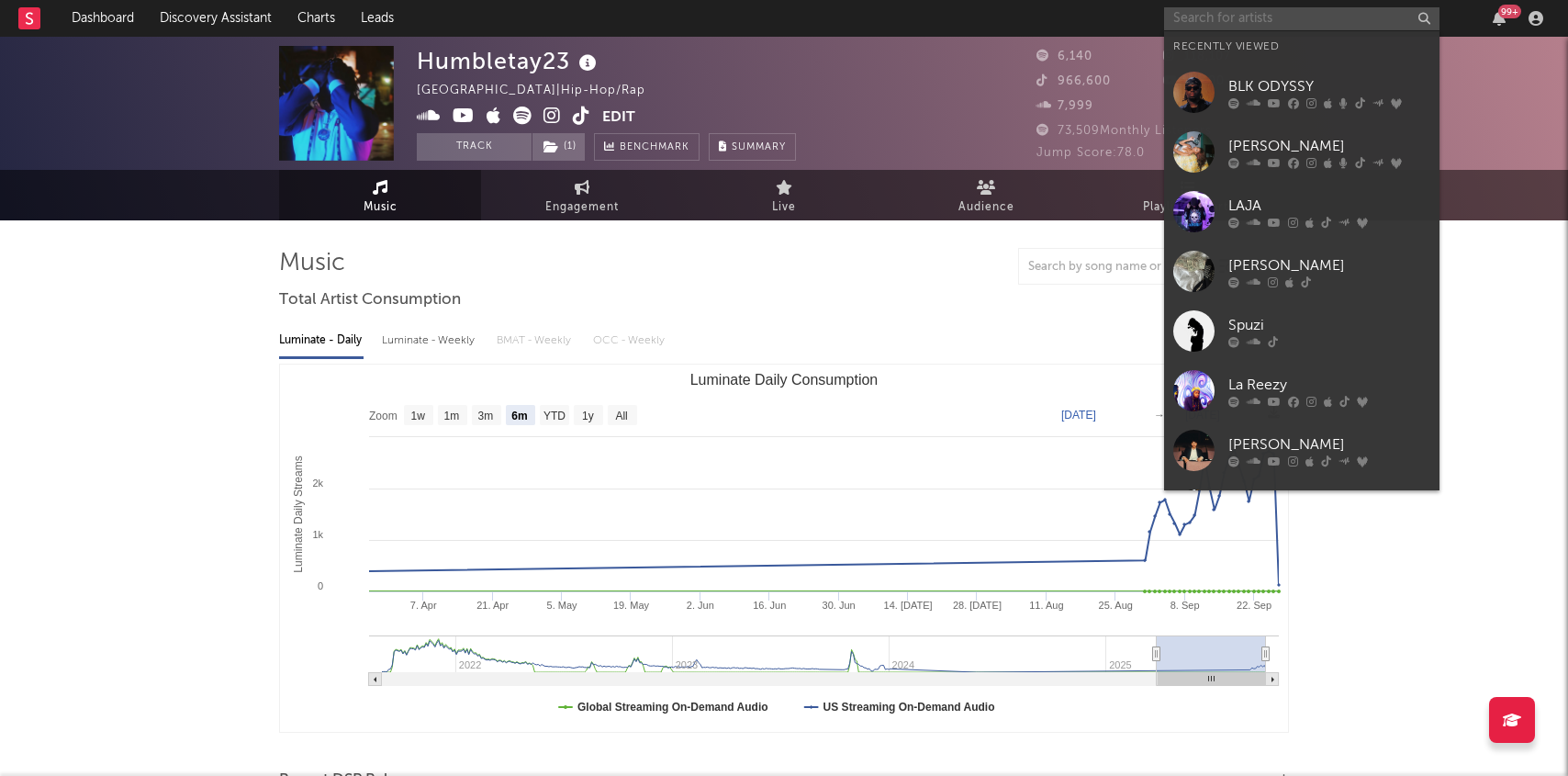
paste input "[URL][DOMAIN_NAME]"
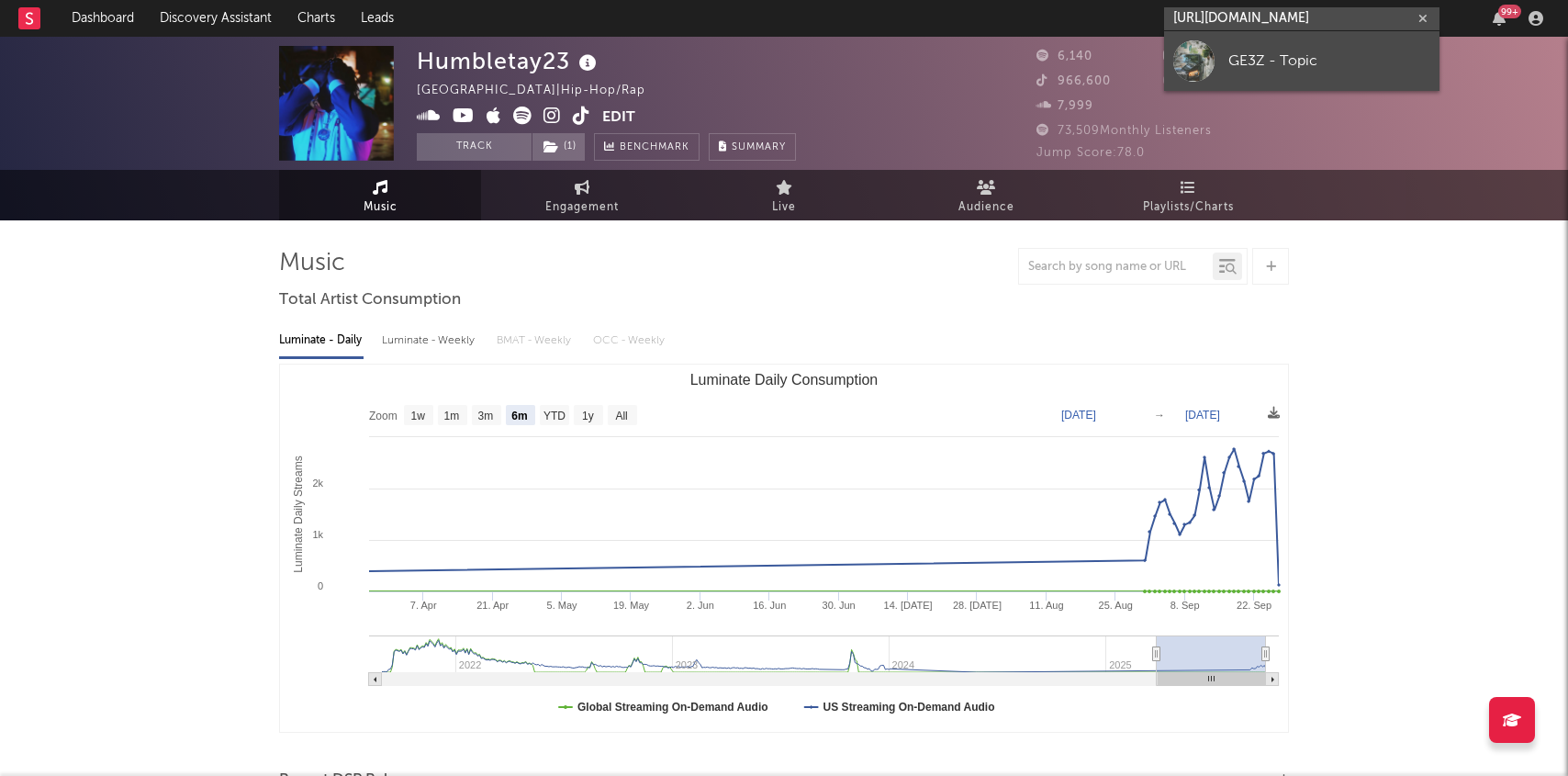
type input "[URL][DOMAIN_NAME]"
click at [1230, 66] on div "GE3Z - Topic" at bounding box center [1329, 60] width 202 height 22
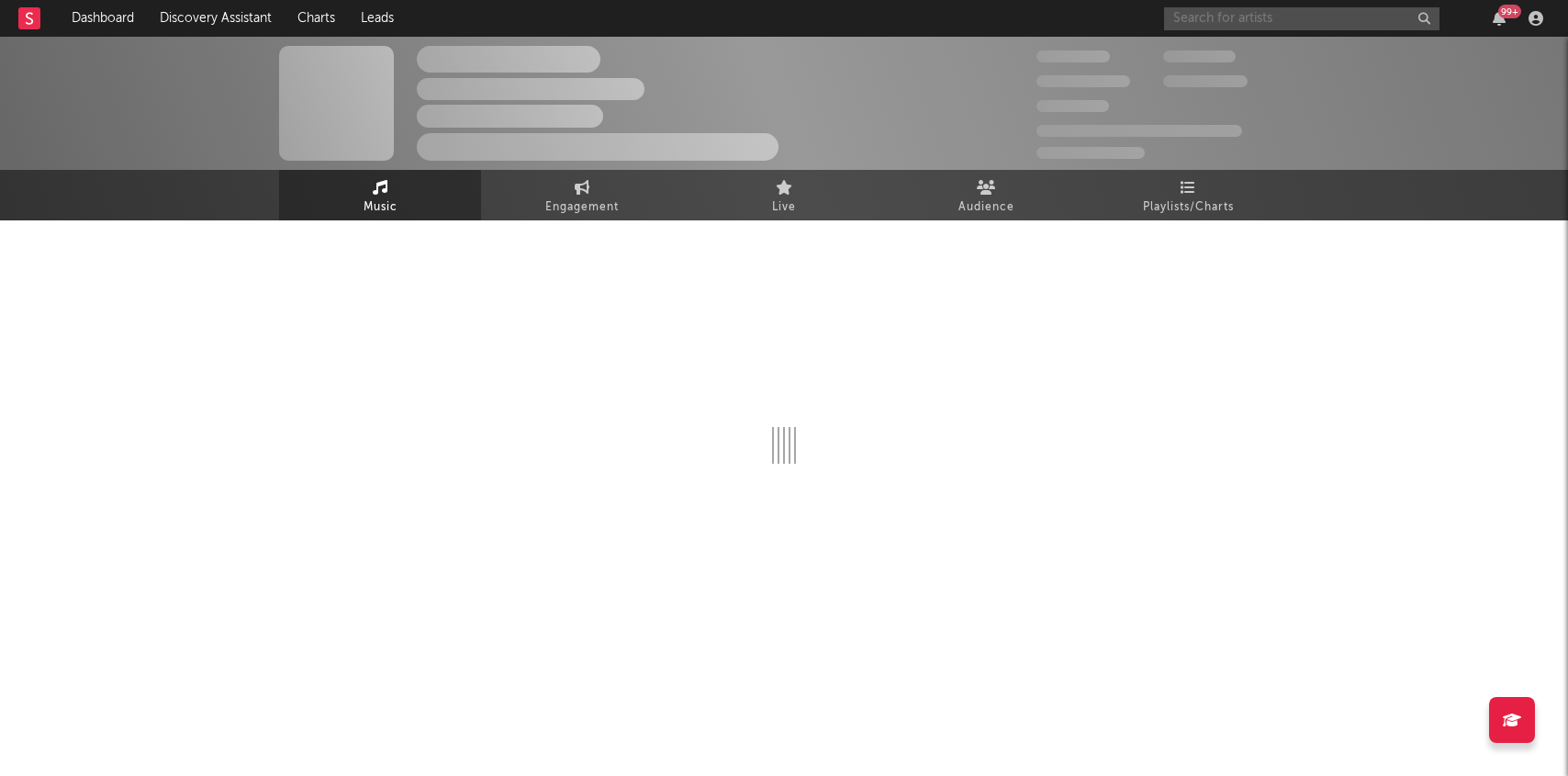
click at [1256, 22] on input "text" at bounding box center [1302, 18] width 276 height 23
select select "1w"
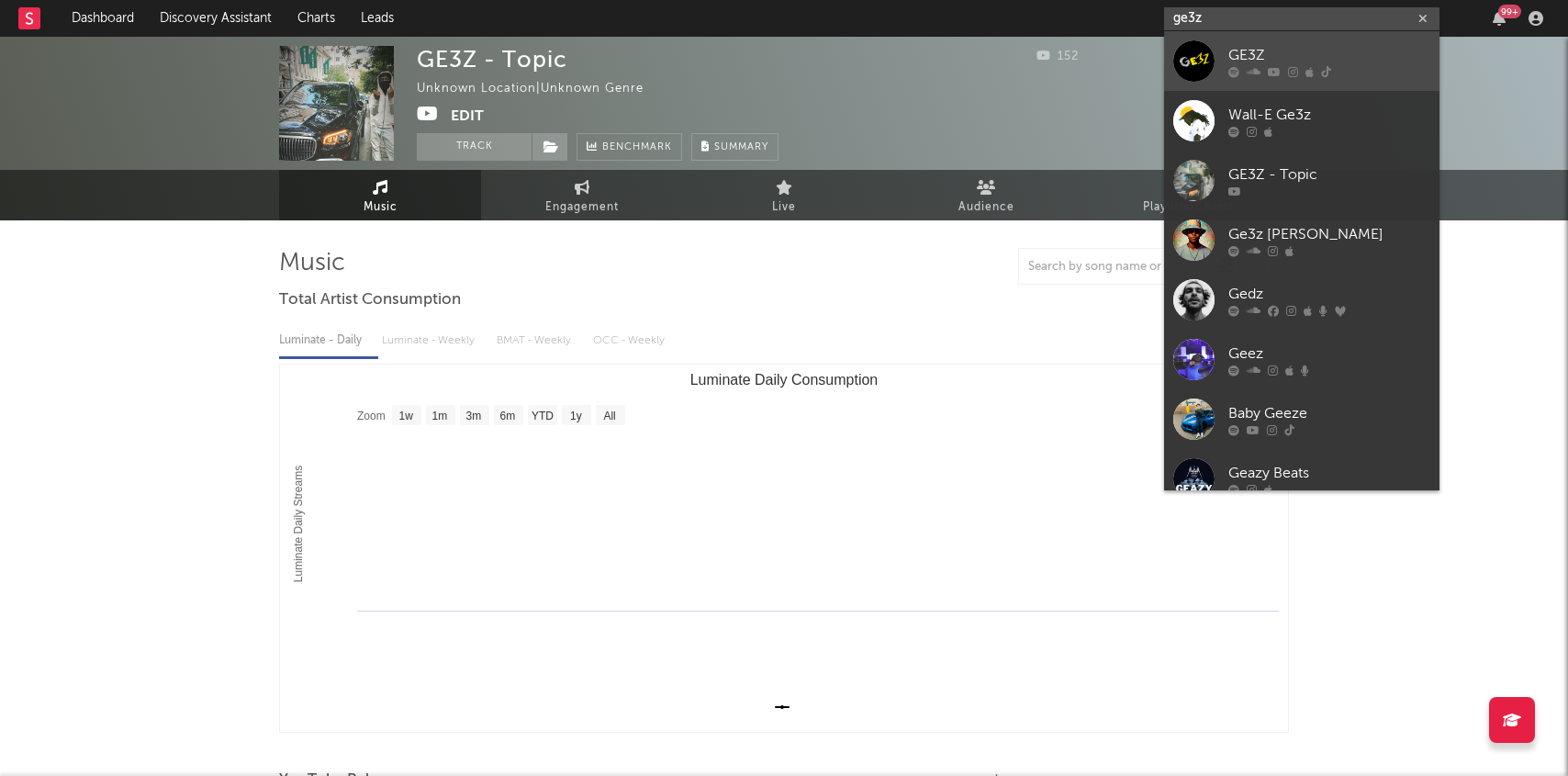
type input "ge3z"
click at [1230, 57] on div "GE3Z" at bounding box center [1329, 55] width 202 height 22
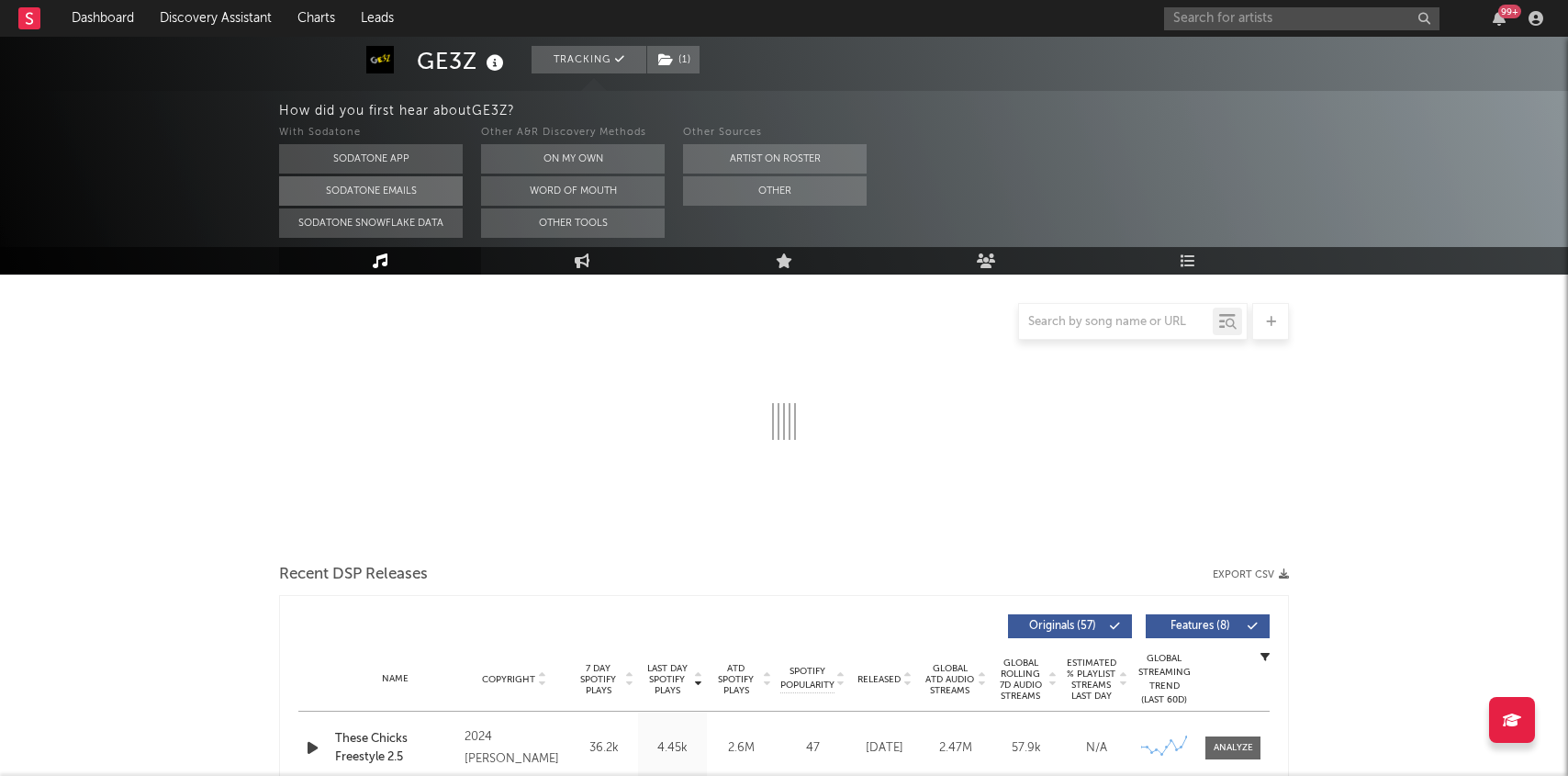
select select "6m"
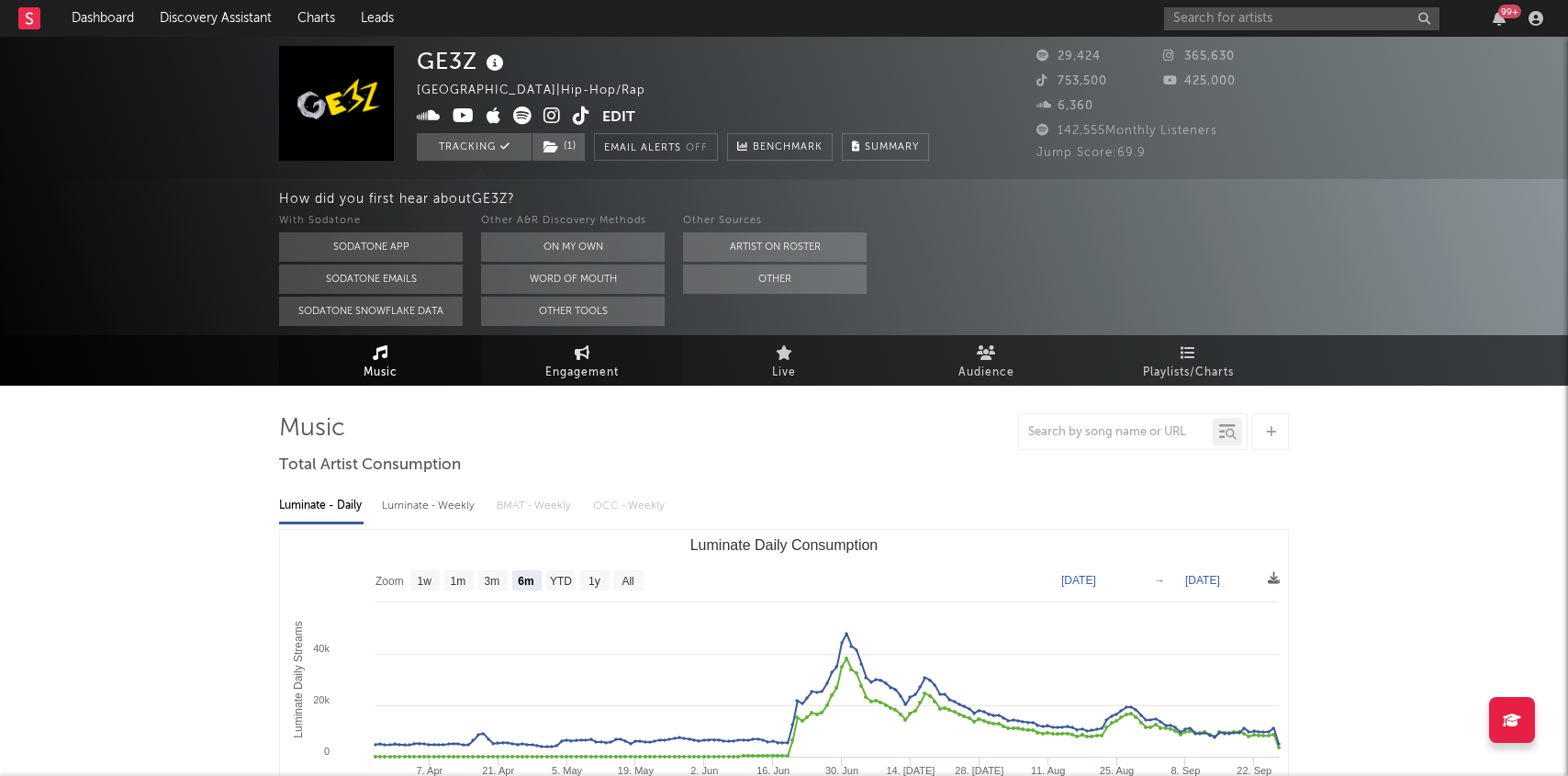
click at [579, 371] on span "Engagement" at bounding box center [581, 373] width 74 height 22
select select "1w"
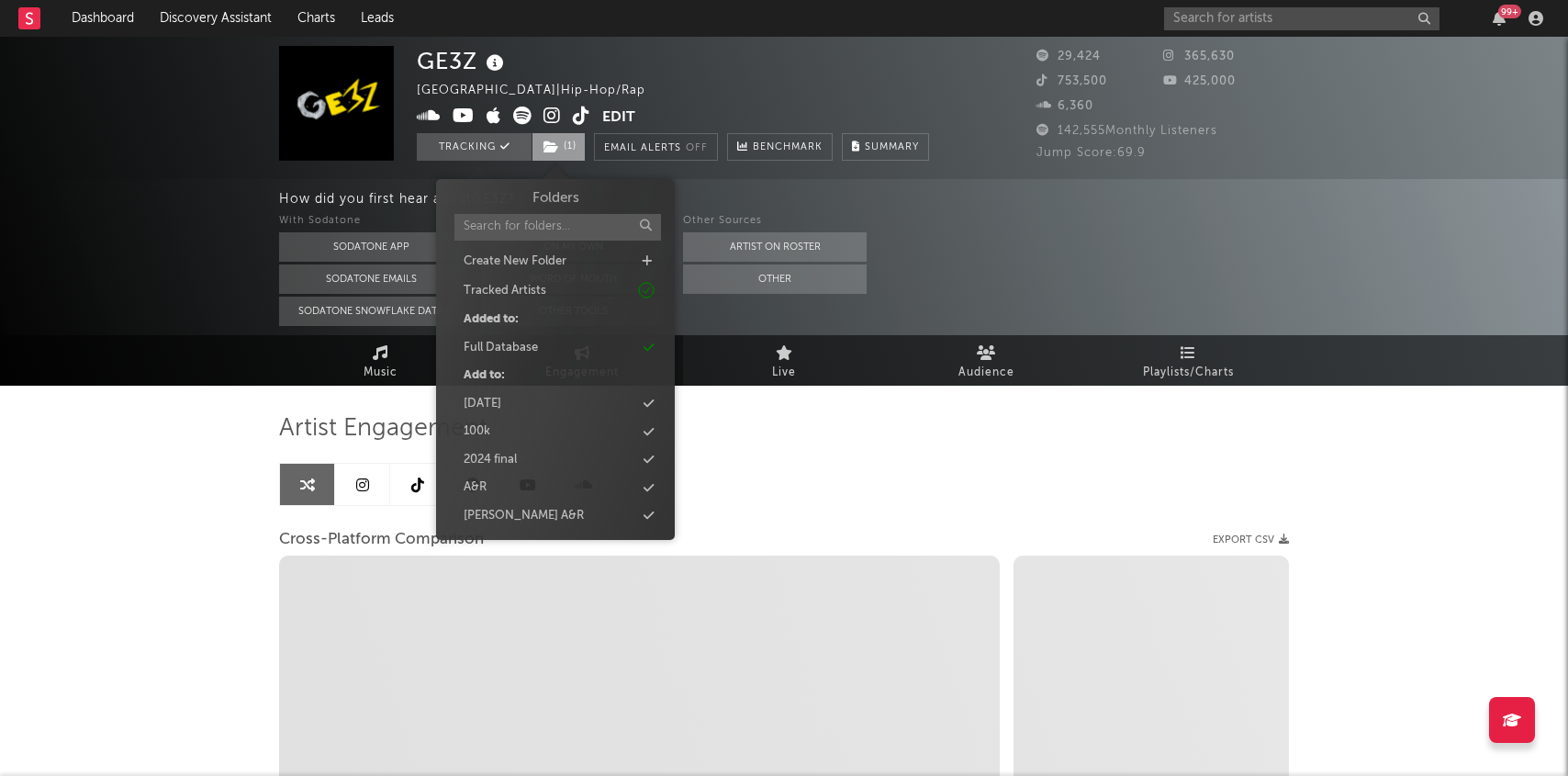
click at [561, 157] on span "( 1 )" at bounding box center [558, 147] width 54 height 28
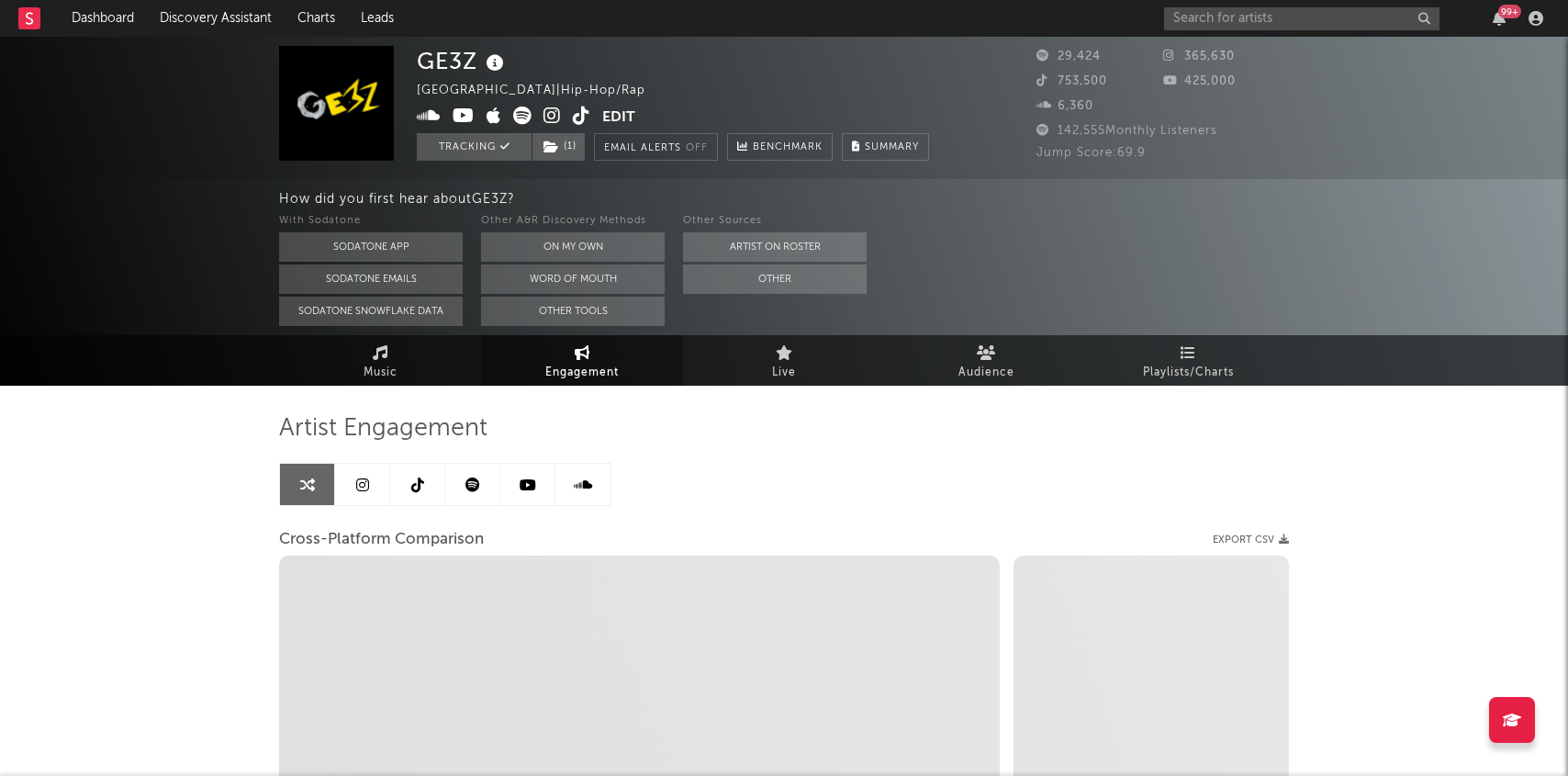
click at [1294, 192] on div "How did you first hear about GE3Z ?" at bounding box center [923, 199] width 1289 height 22
click at [1219, 372] on span "Playlists/Charts" at bounding box center [1189, 373] width 91 height 22
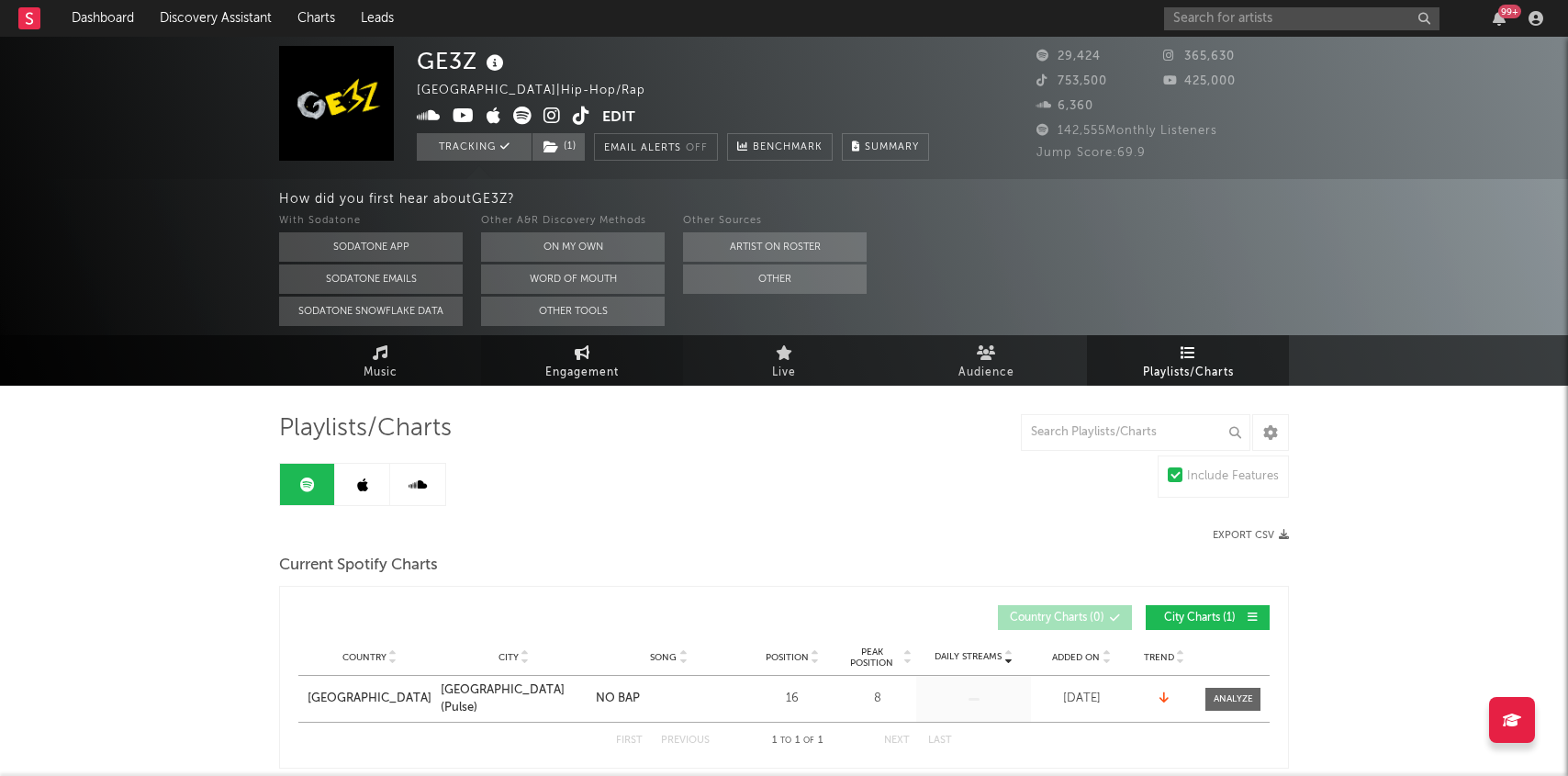
click at [568, 356] on link "Engagement" at bounding box center [581, 360] width 202 height 50
select select "1m"
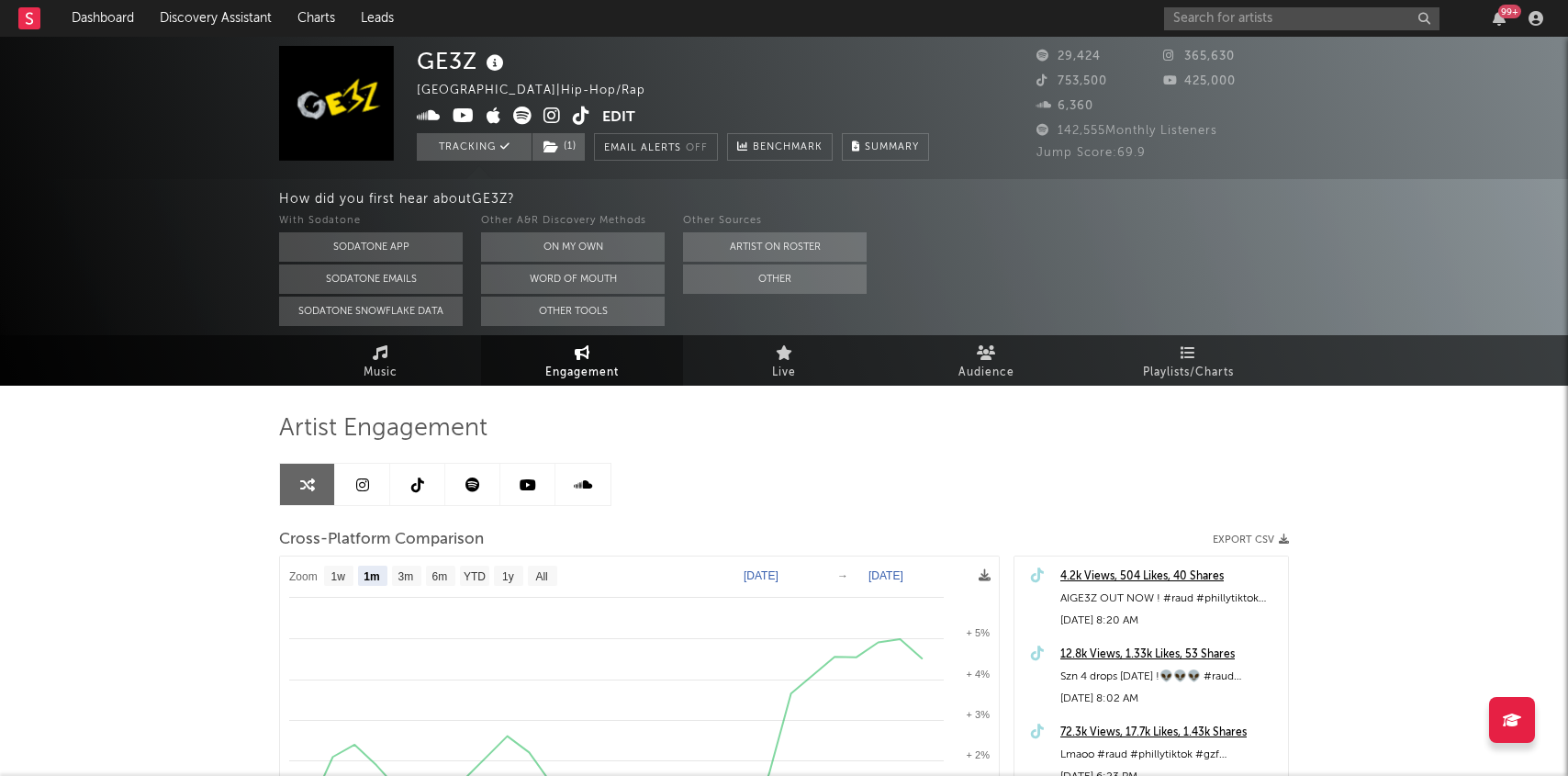
click at [544, 123] on icon at bounding box center [553, 115] width 18 height 19
